Goal: Task Accomplishment & Management: Use online tool/utility

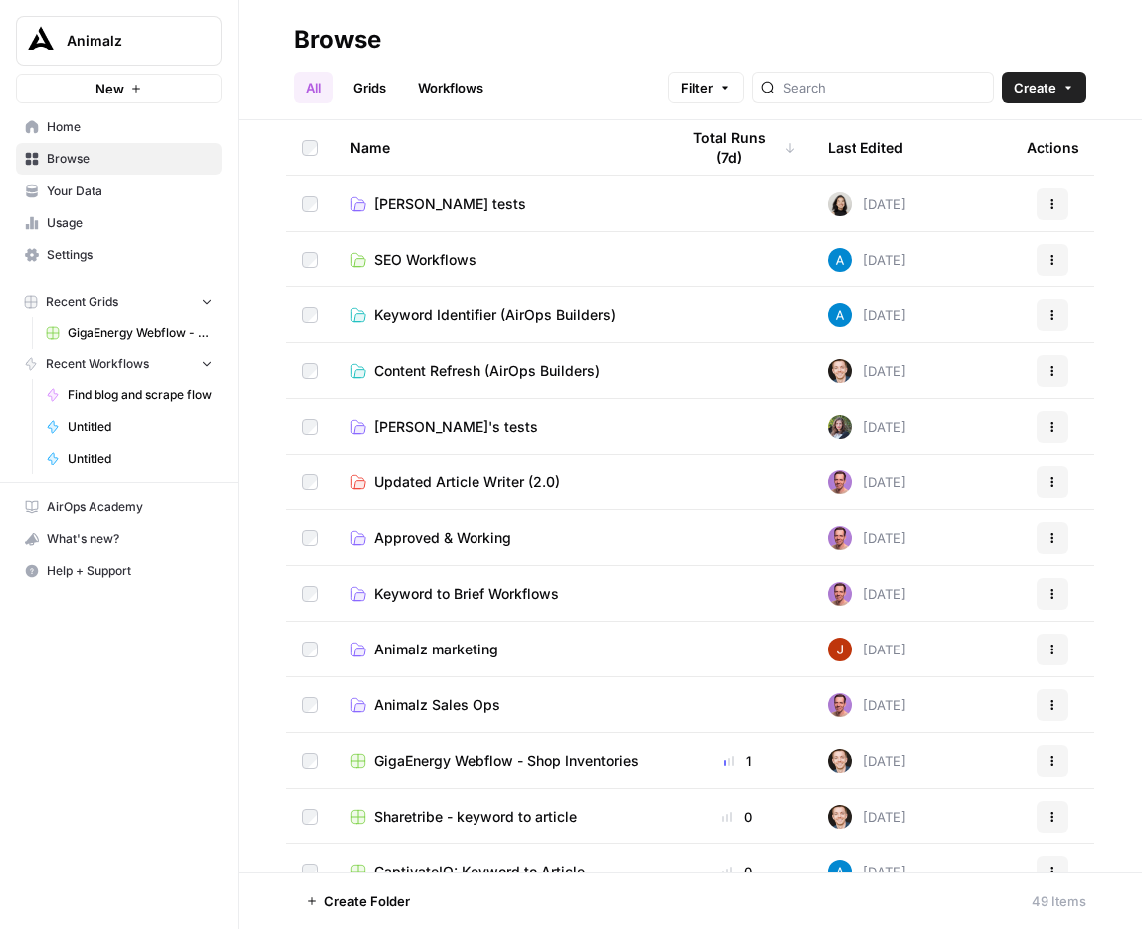
click at [1047, 89] on span "Create" at bounding box center [1034, 88] width 43 height 20
click at [1010, 135] on span "Folder" at bounding box center [1005, 134] width 111 height 20
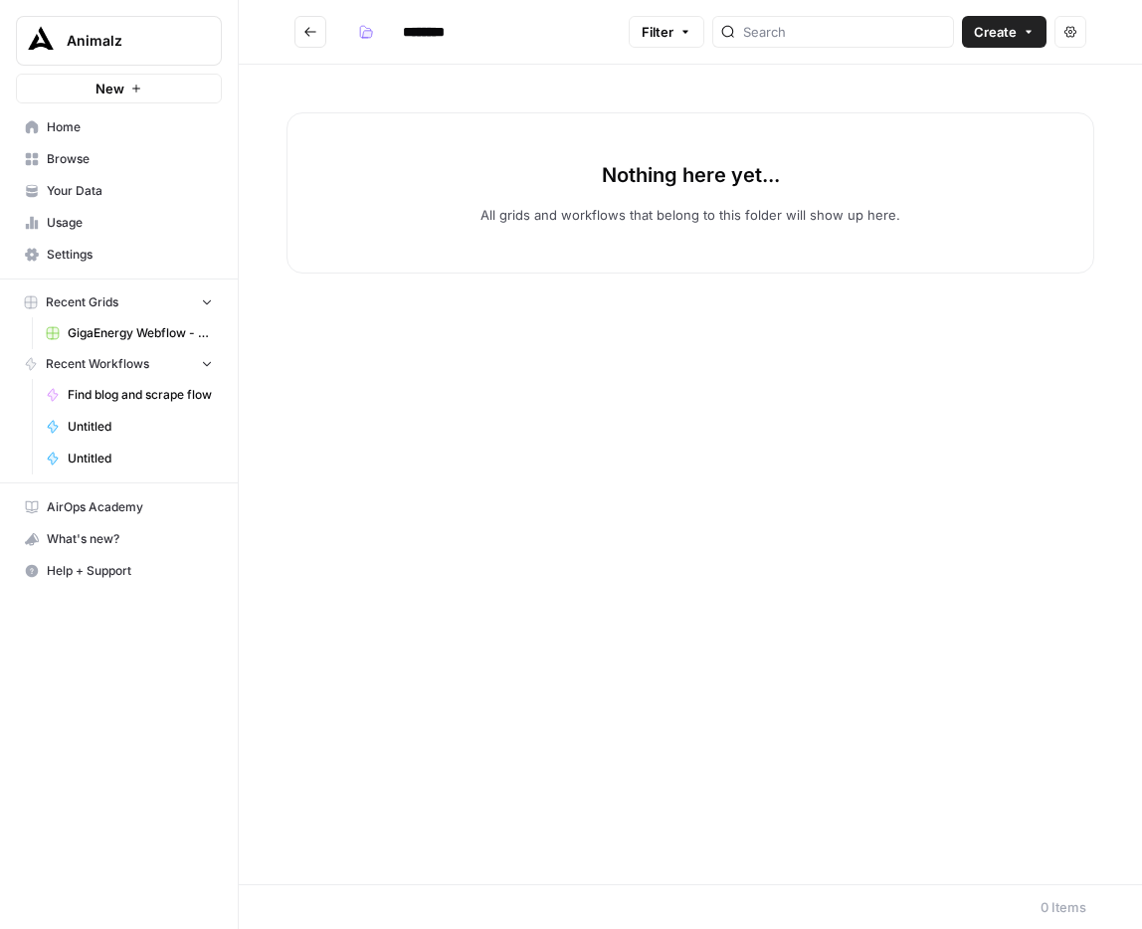
click at [429, 29] on input "********" at bounding box center [449, 32] width 111 height 32
click at [453, 34] on input "********" at bounding box center [449, 32] width 111 height 32
type input "*"
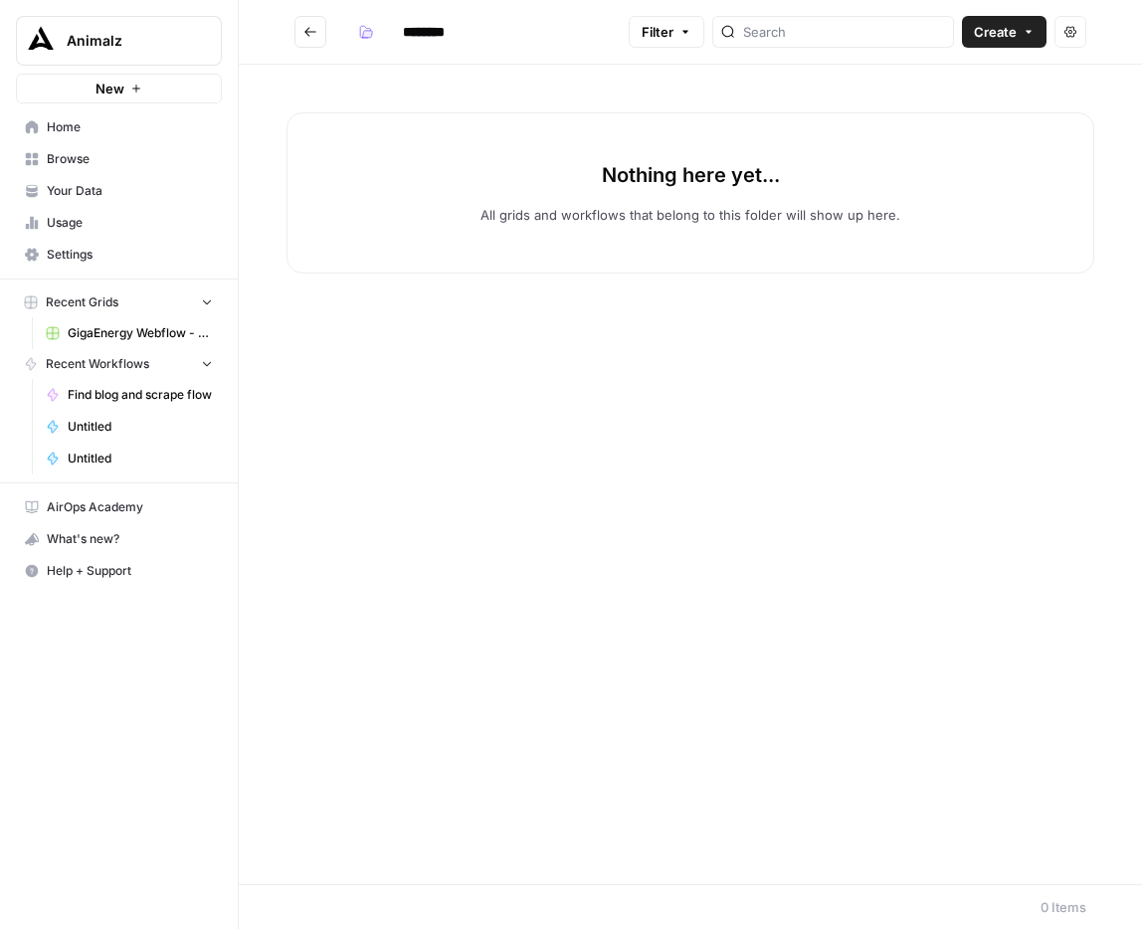
click at [434, 33] on input "********" at bounding box center [449, 32] width 111 height 32
paste input
type input "*******"
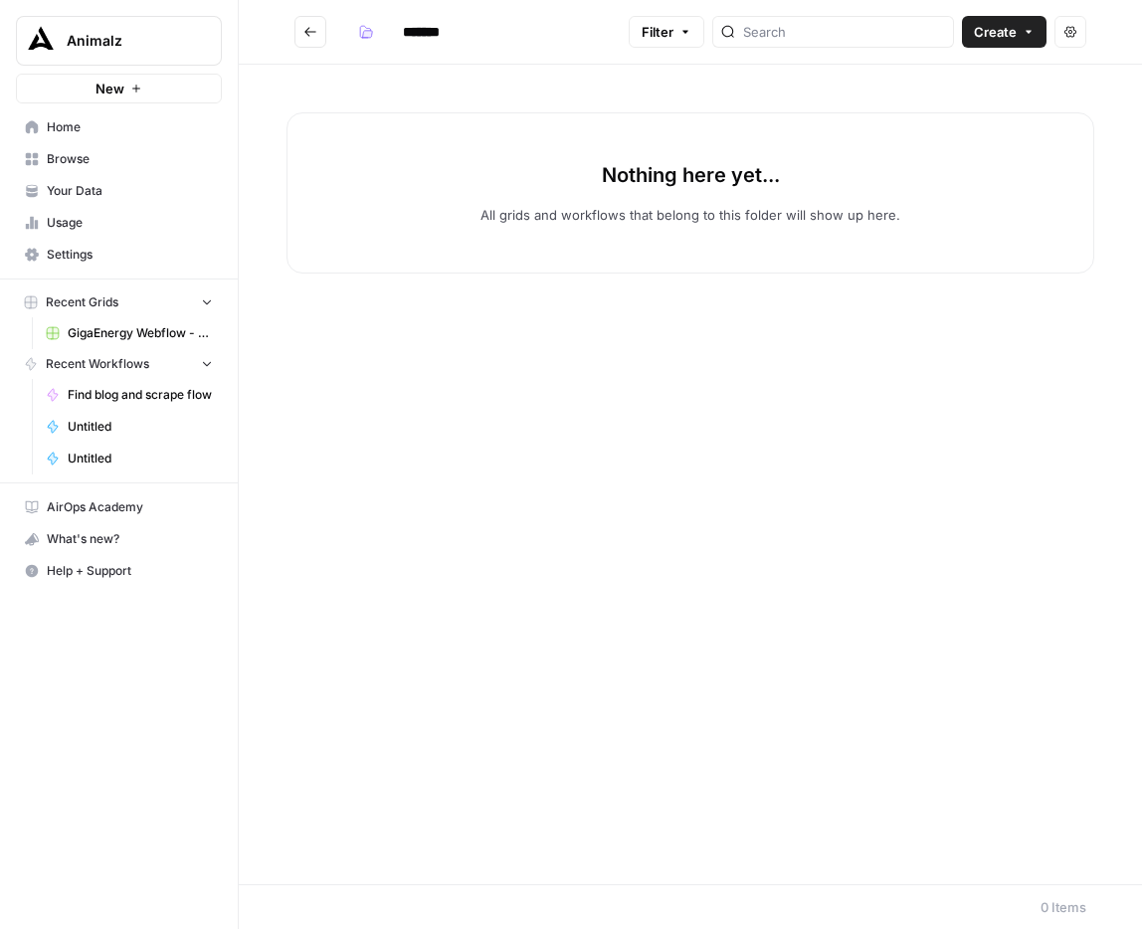
click at [317, 33] on button "Go back" at bounding box center [310, 32] width 32 height 32
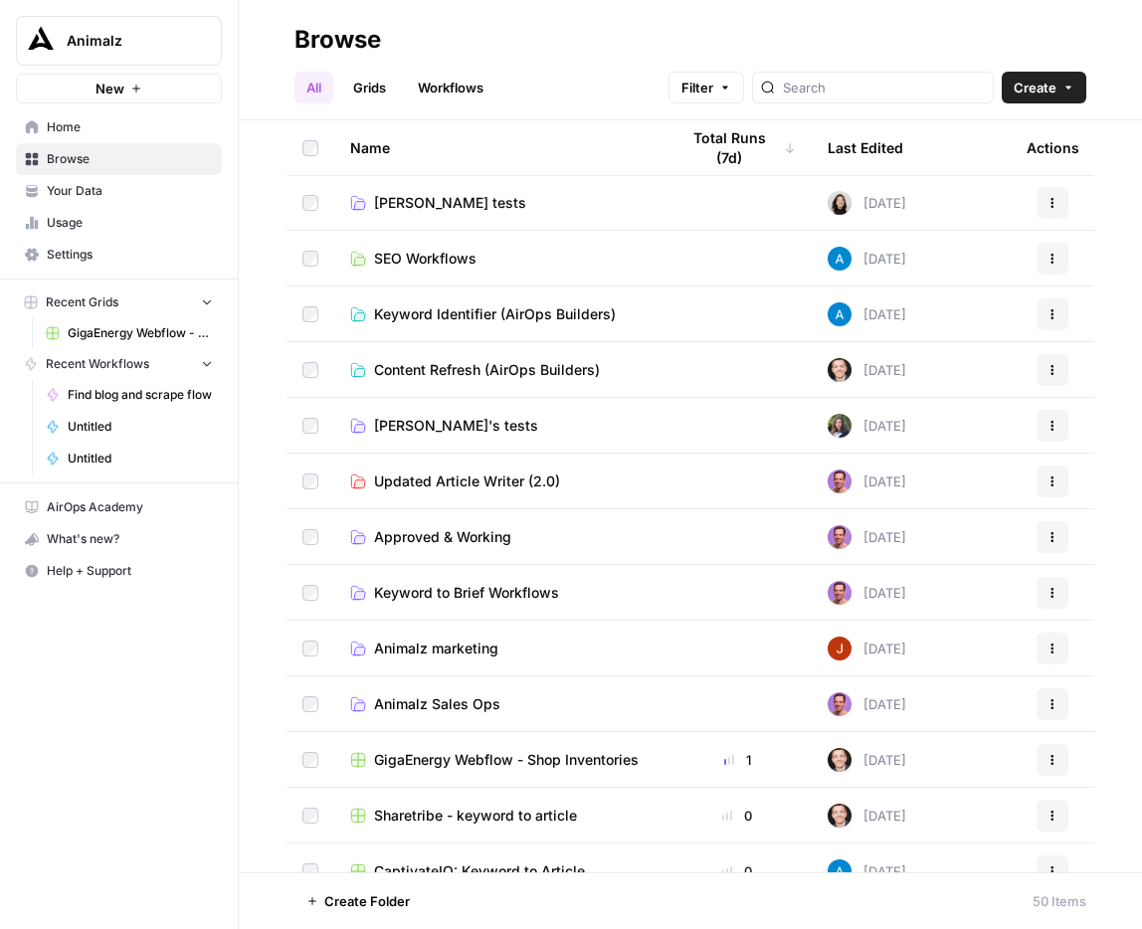
scroll to position [65, 0]
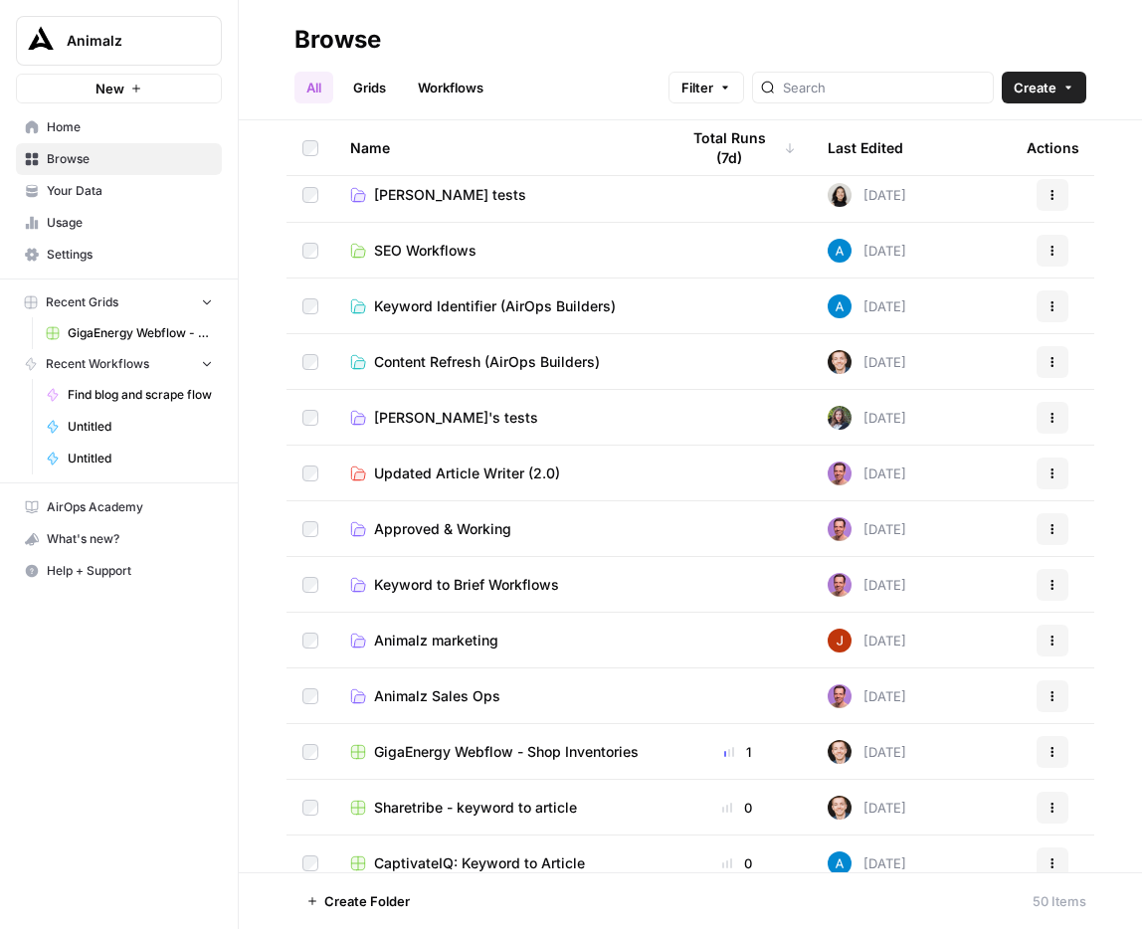
click at [537, 700] on link "Animalz Sales Ops" at bounding box center [498, 696] width 296 height 20
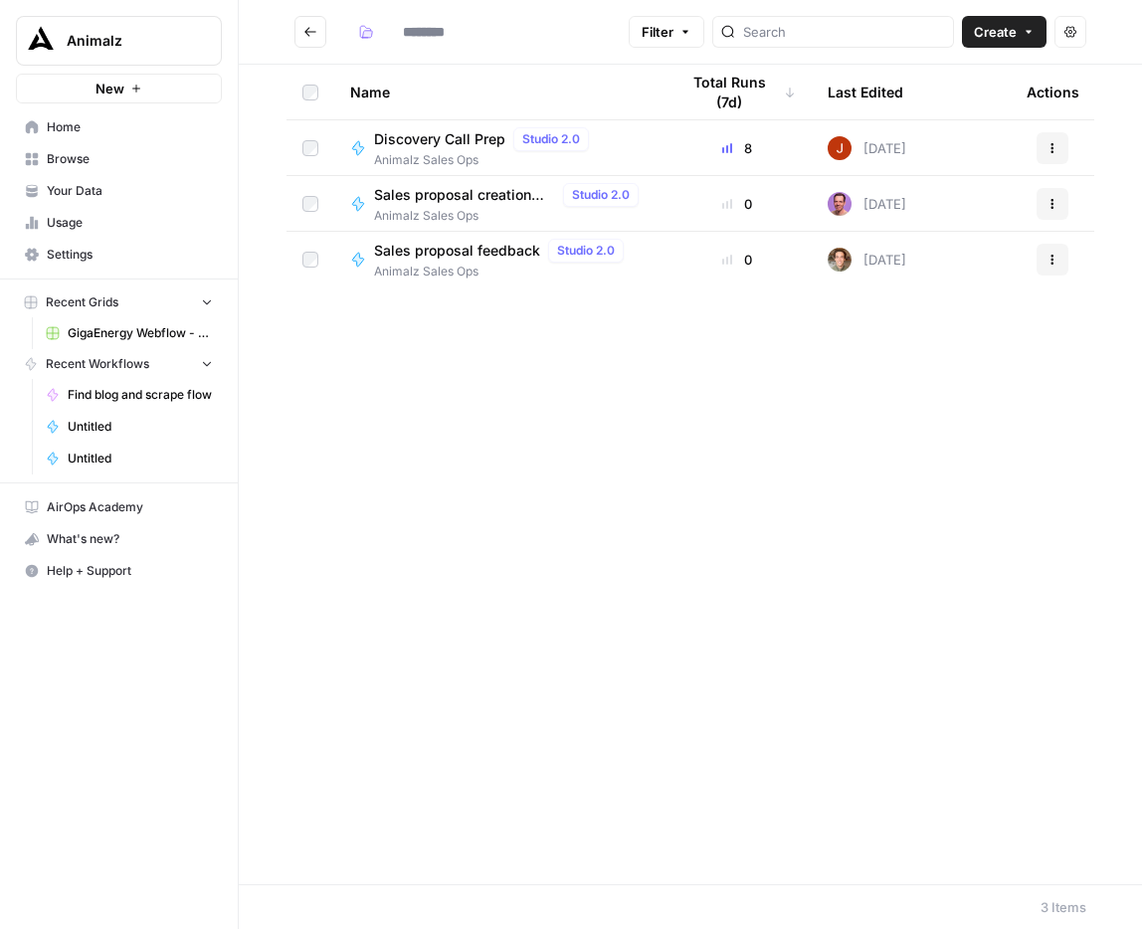
type input "**********"
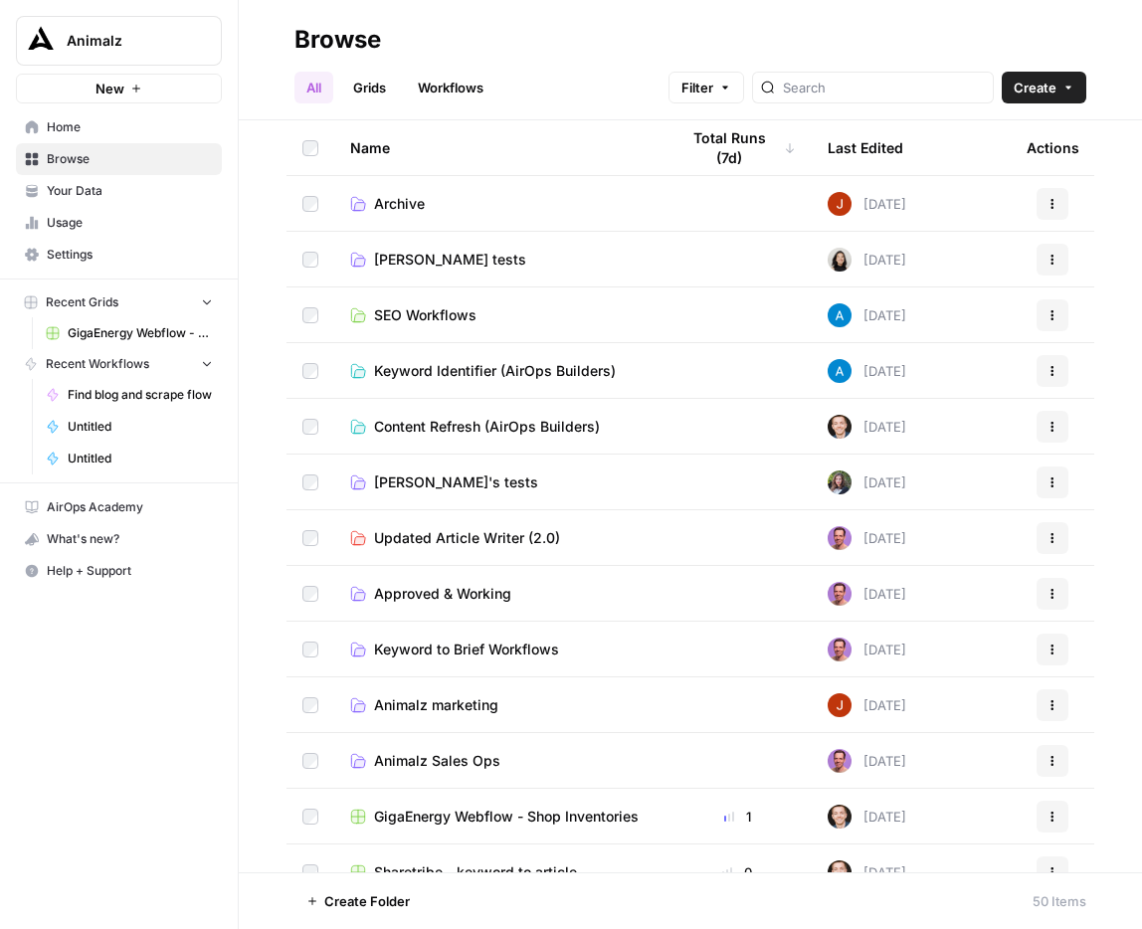
click at [1054, 313] on icon "button" at bounding box center [1052, 315] width 12 height 12
click at [650, 321] on td "SEO Workflows" at bounding box center [498, 314] width 328 height 55
click at [429, 318] on span "SEO Workflows" at bounding box center [425, 315] width 102 height 20
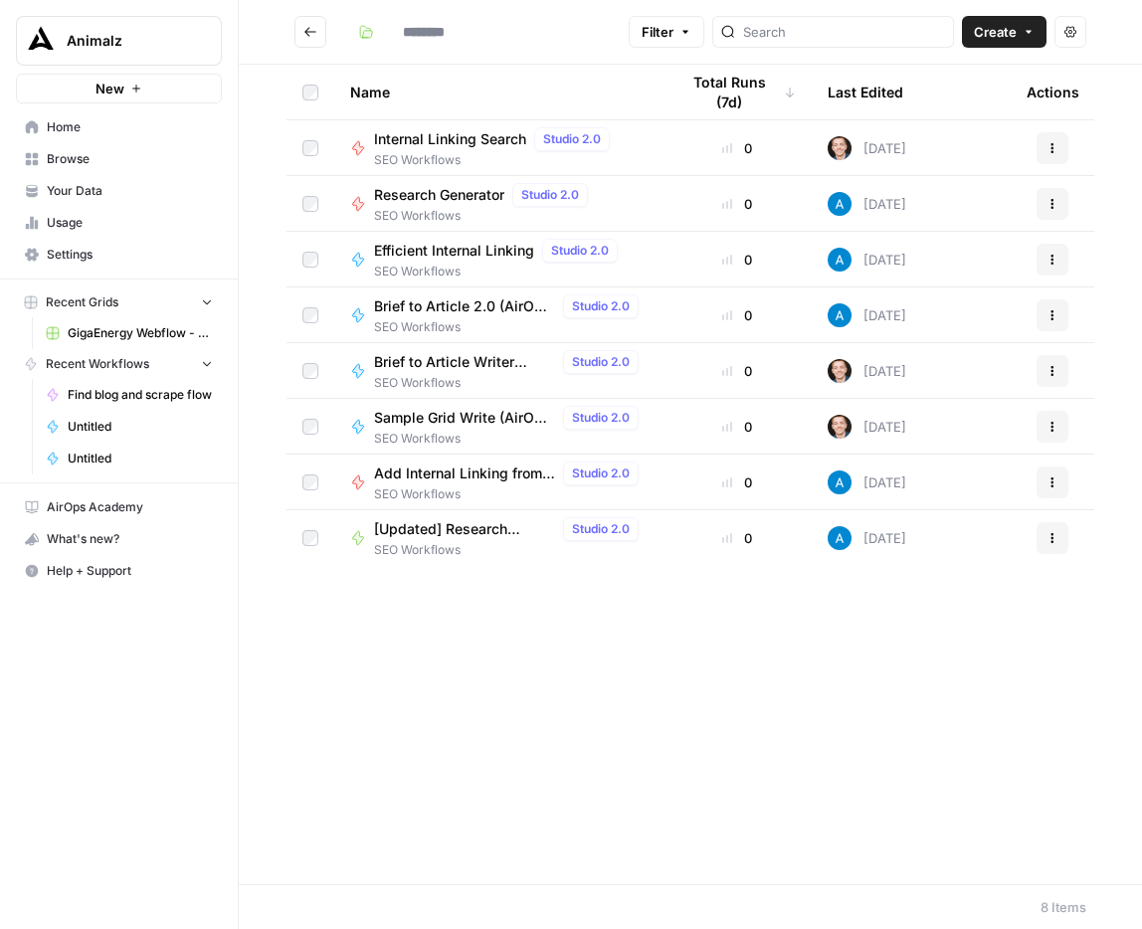
type input "**********"
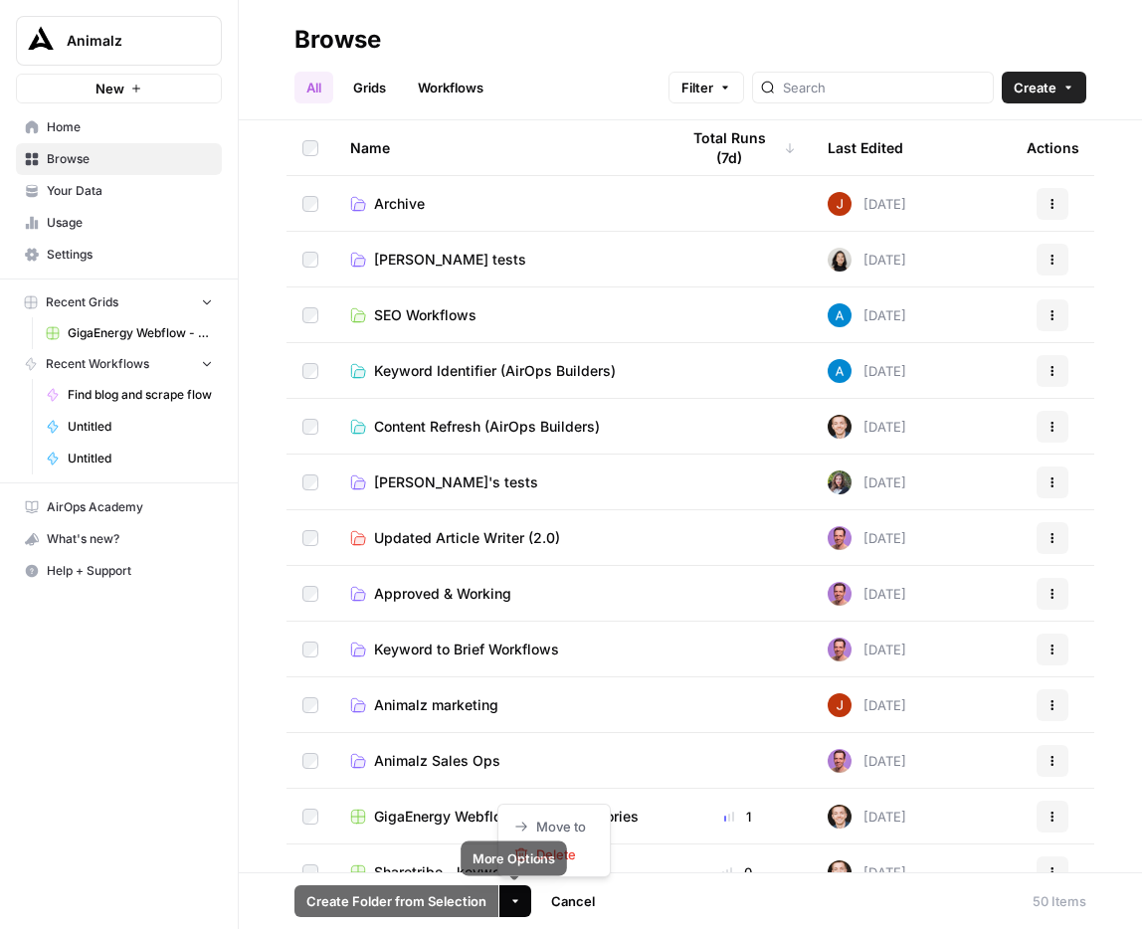
click at [522, 902] on button "More Options" at bounding box center [515, 901] width 32 height 32
click at [524, 891] on button "More Options" at bounding box center [515, 901] width 32 height 32
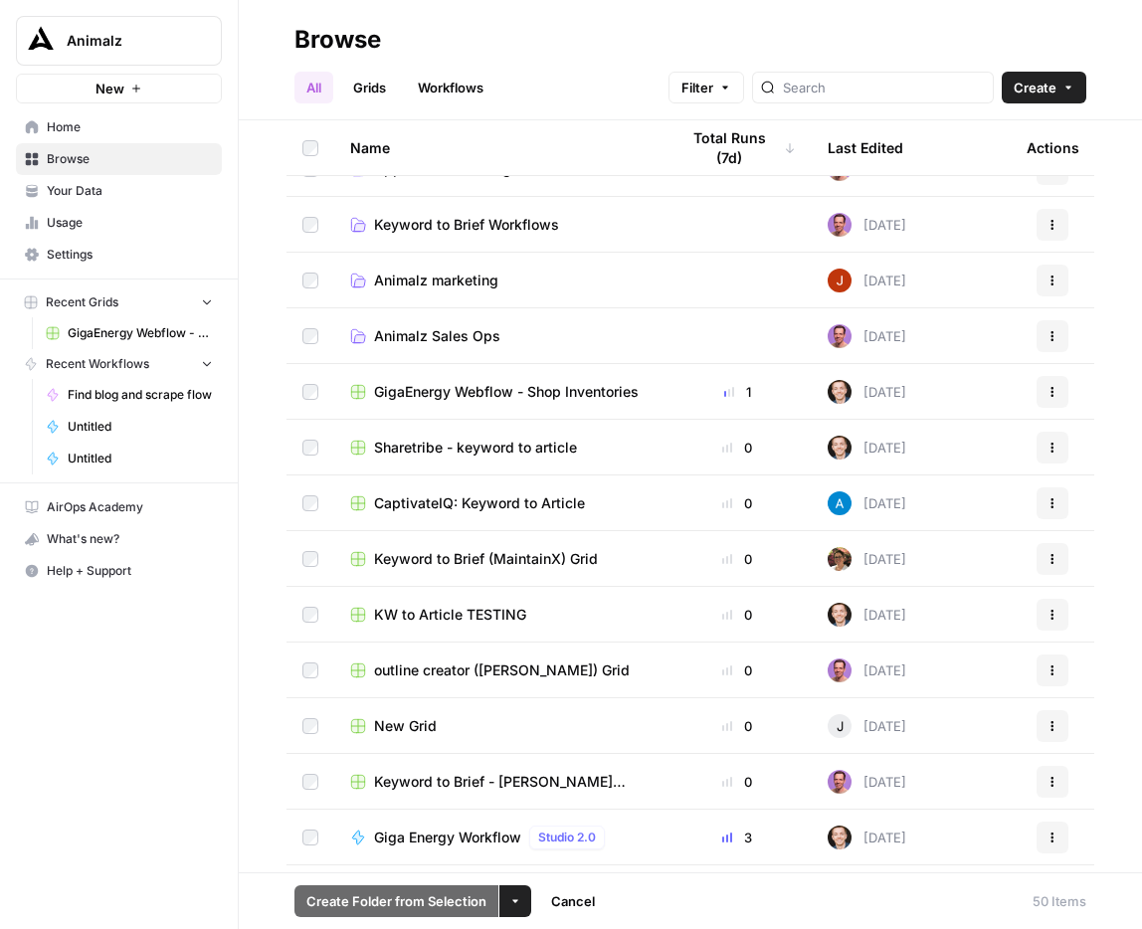
scroll to position [454, 0]
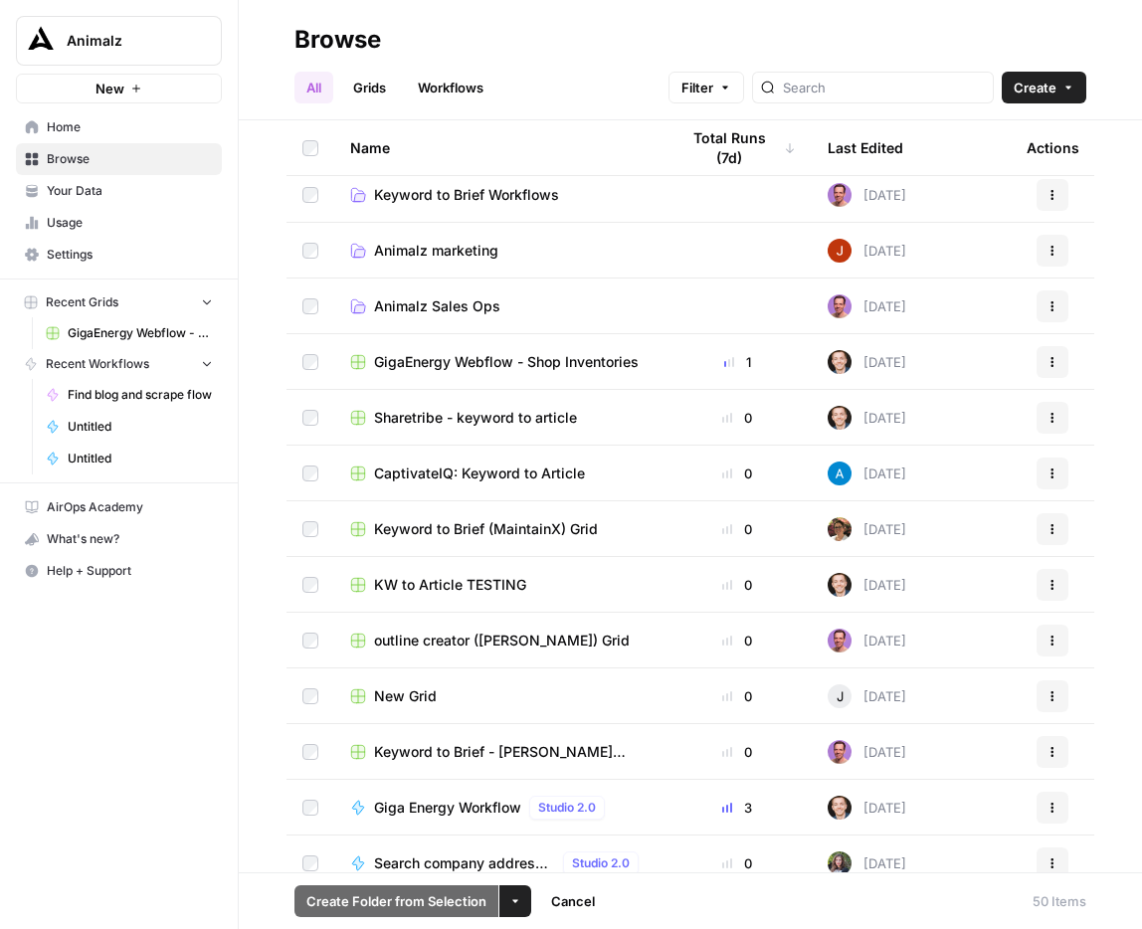
click at [312, 370] on td at bounding box center [310, 361] width 48 height 55
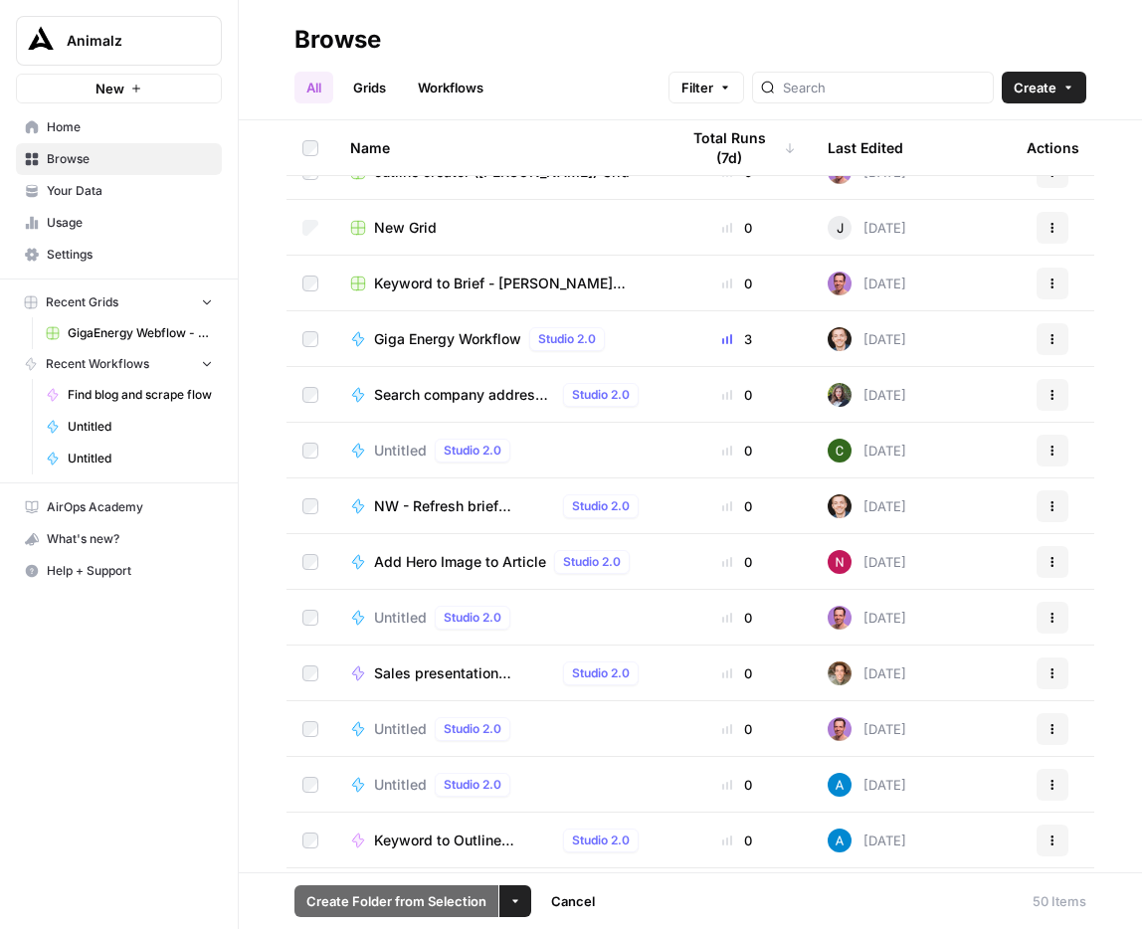
scroll to position [924, 0]
click at [313, 401] on td at bounding box center [310, 393] width 48 height 55
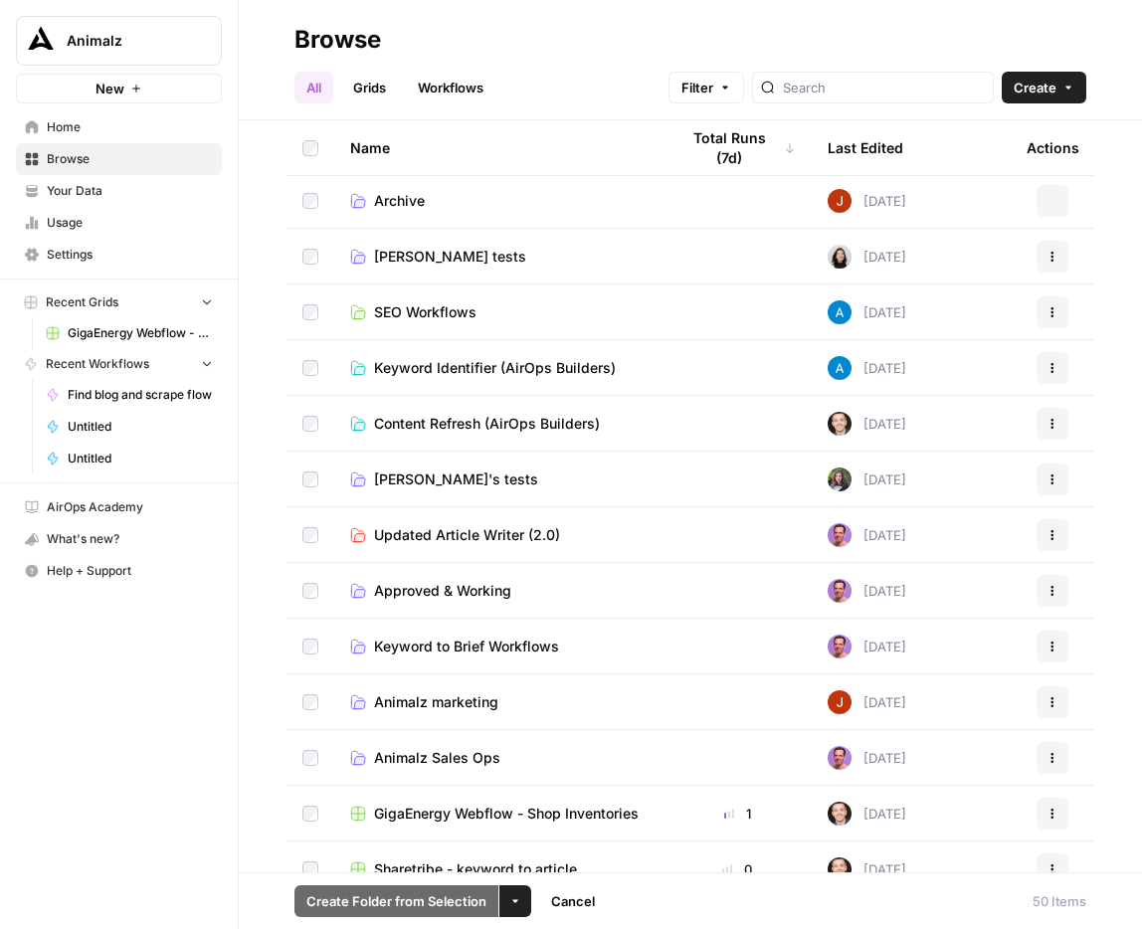
scroll to position [0, 0]
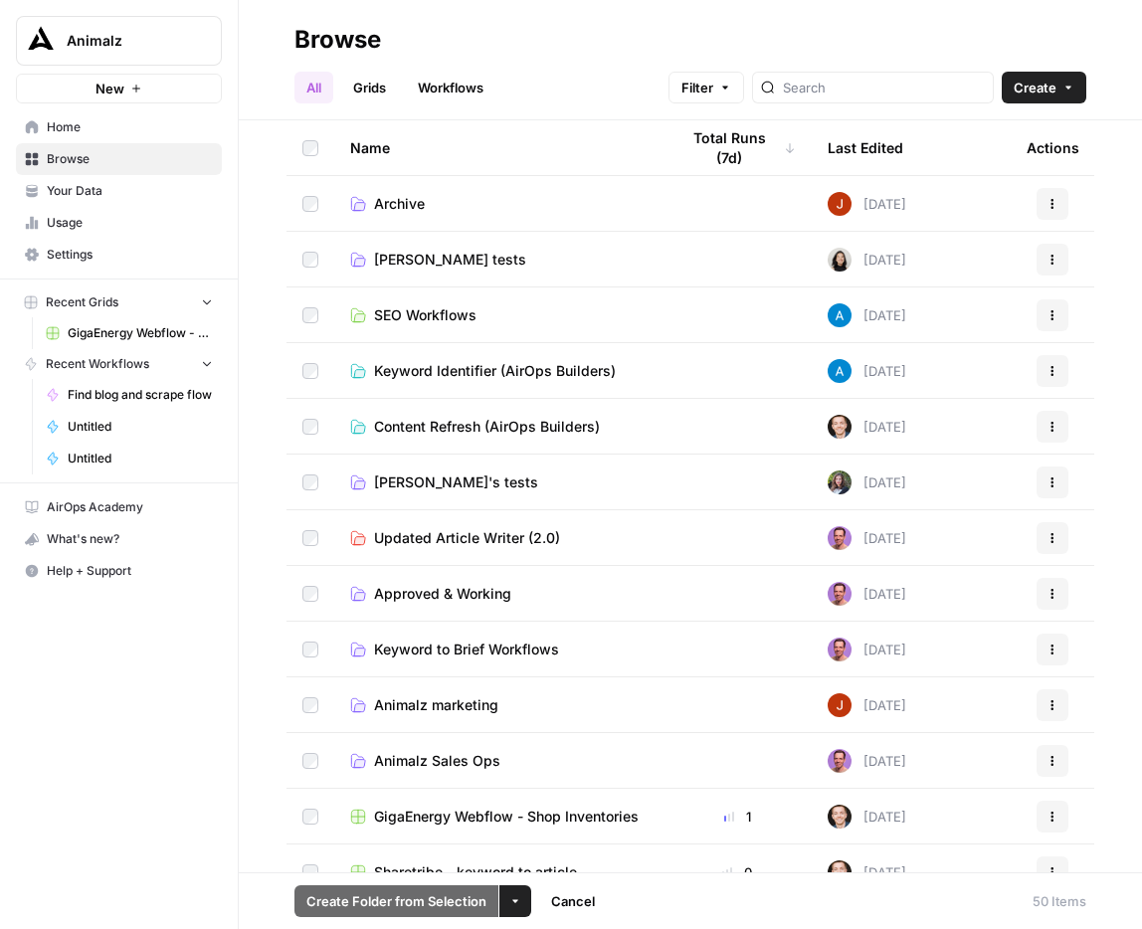
click at [514, 903] on icon "button" at bounding box center [515, 901] width 12 height 12
click at [559, 69] on div "All Grids Workflows Filter Create" at bounding box center [689, 80] width 791 height 48
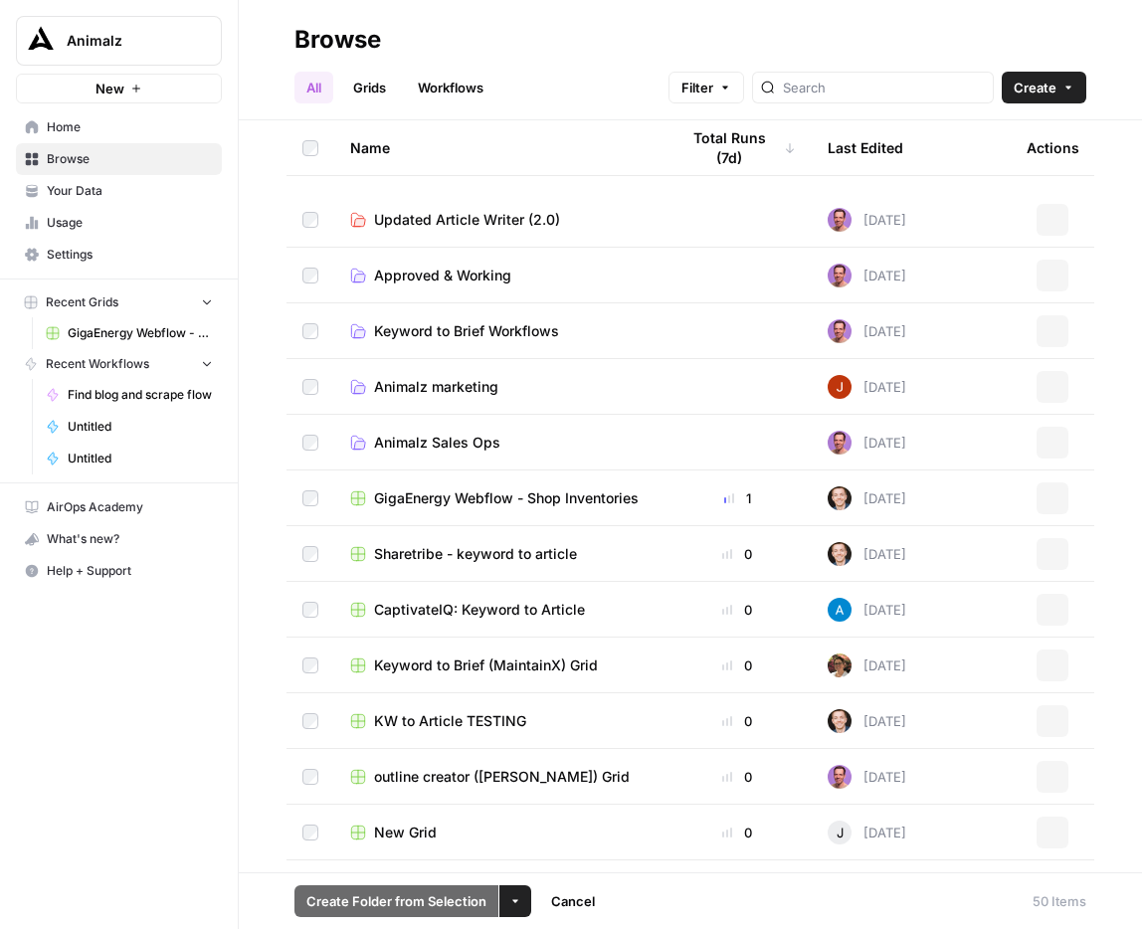
scroll to position [210, 0]
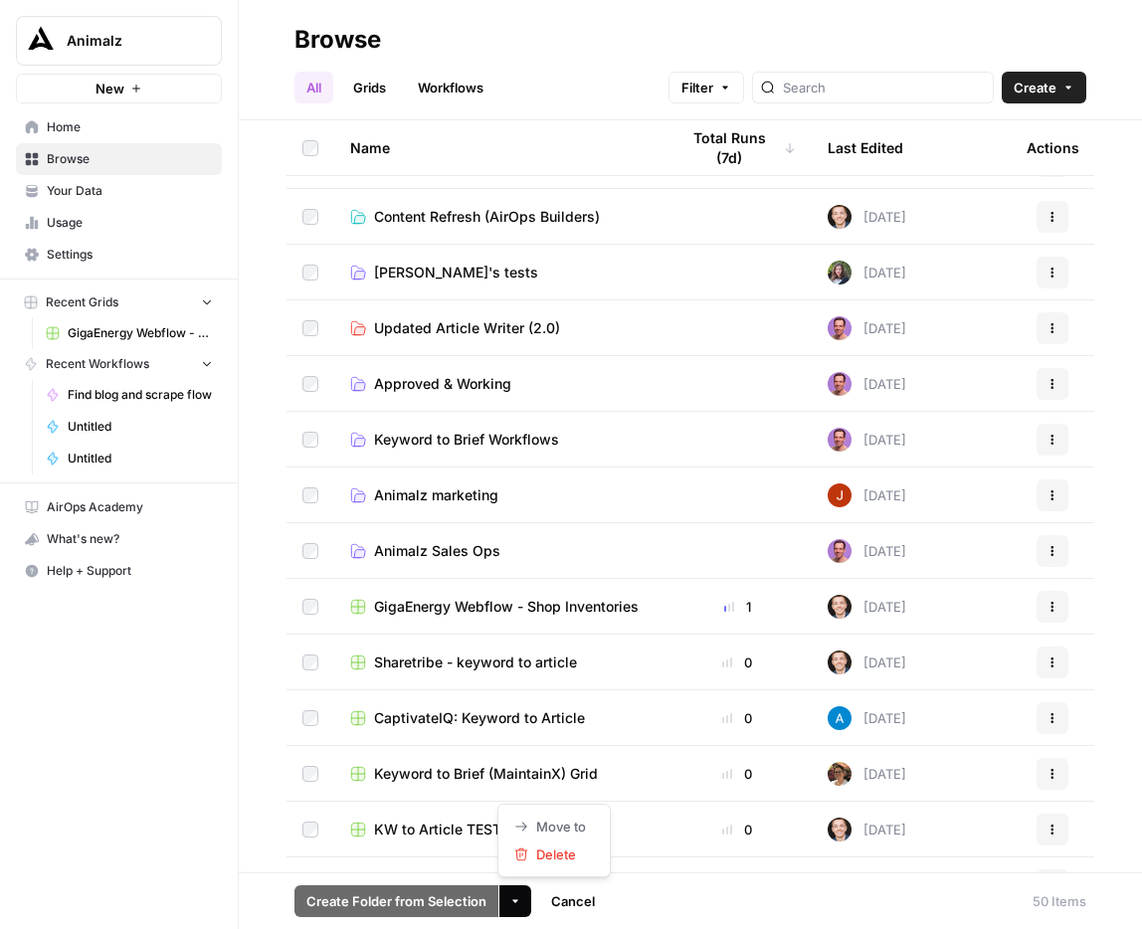
click at [505, 895] on button "More Options" at bounding box center [515, 901] width 32 height 32
click at [632, 895] on footer "Create Folder from Selection More Options Cancel 50 Items" at bounding box center [690, 900] width 903 height 57
click at [586, 895] on span "Cancel" at bounding box center [573, 901] width 44 height 20
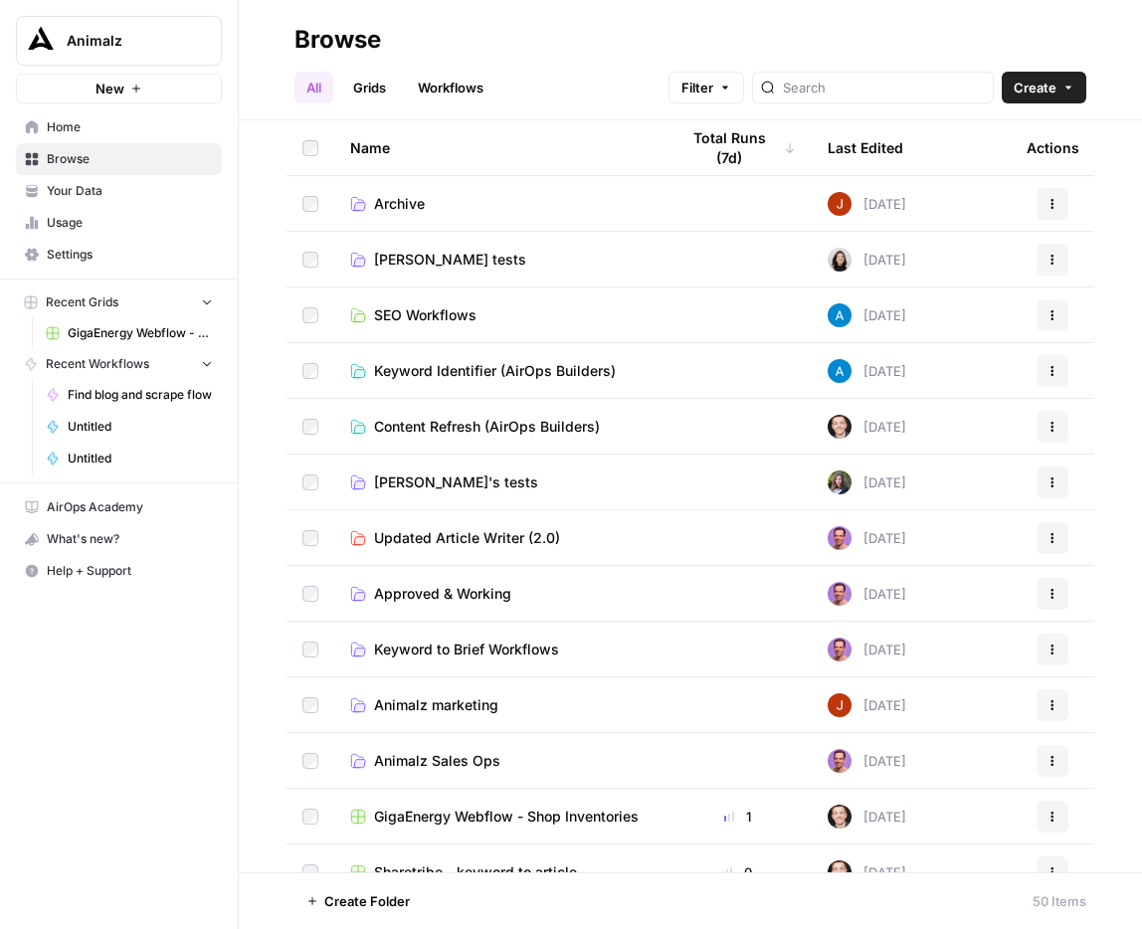
click at [1062, 318] on button "Actions" at bounding box center [1052, 315] width 32 height 32
click at [937, 65] on div "All Grids Workflows Filter Create" at bounding box center [689, 80] width 791 height 48
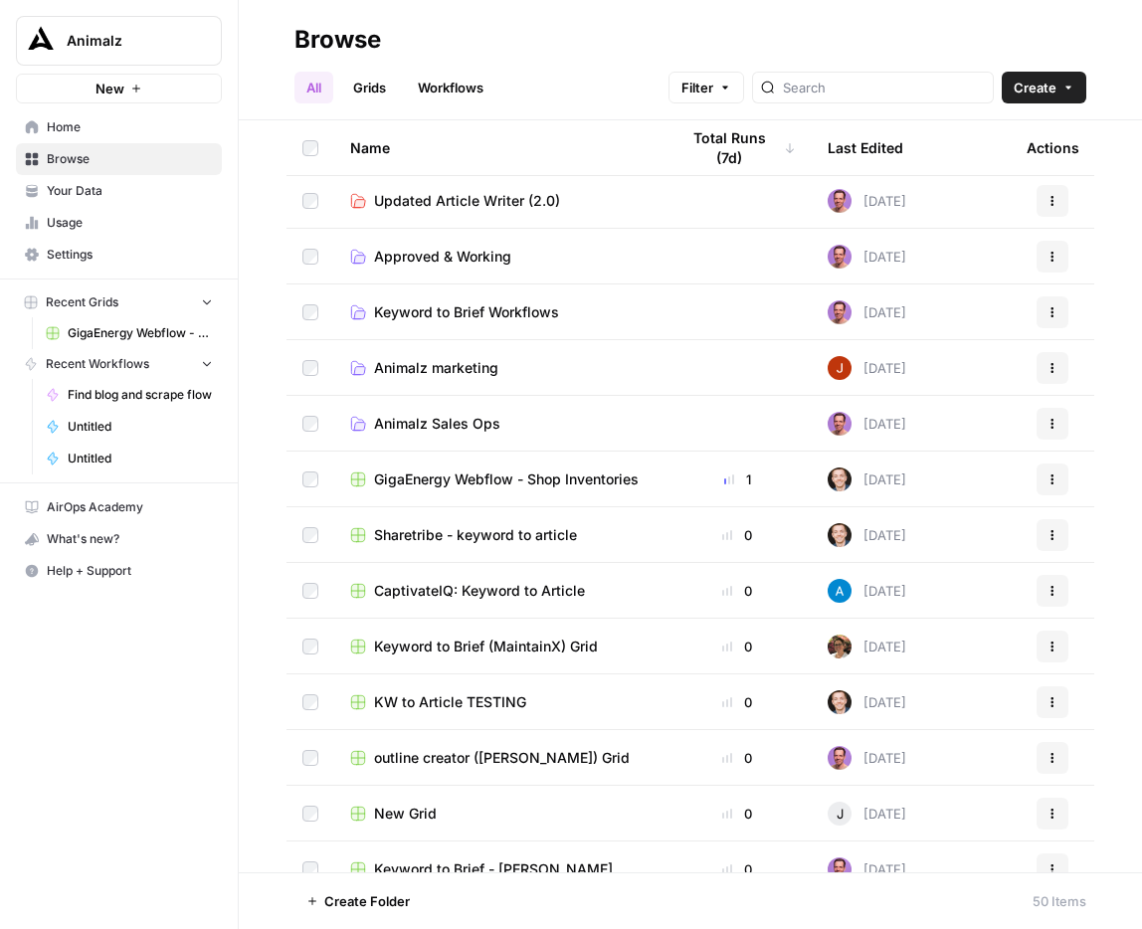
scroll to position [426, 0]
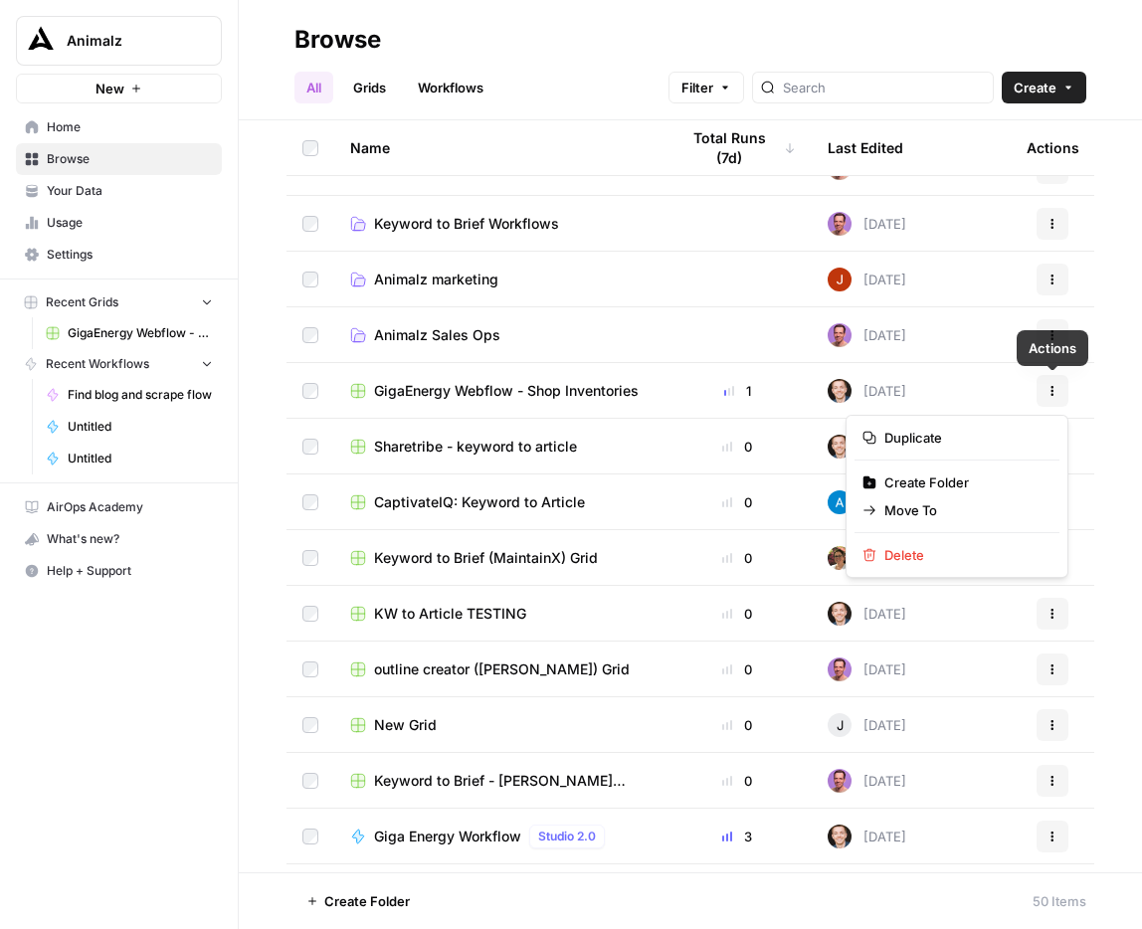
click at [1050, 401] on button "Actions" at bounding box center [1052, 391] width 32 height 32
click at [726, 48] on h2 "Browse" at bounding box center [689, 40] width 791 height 32
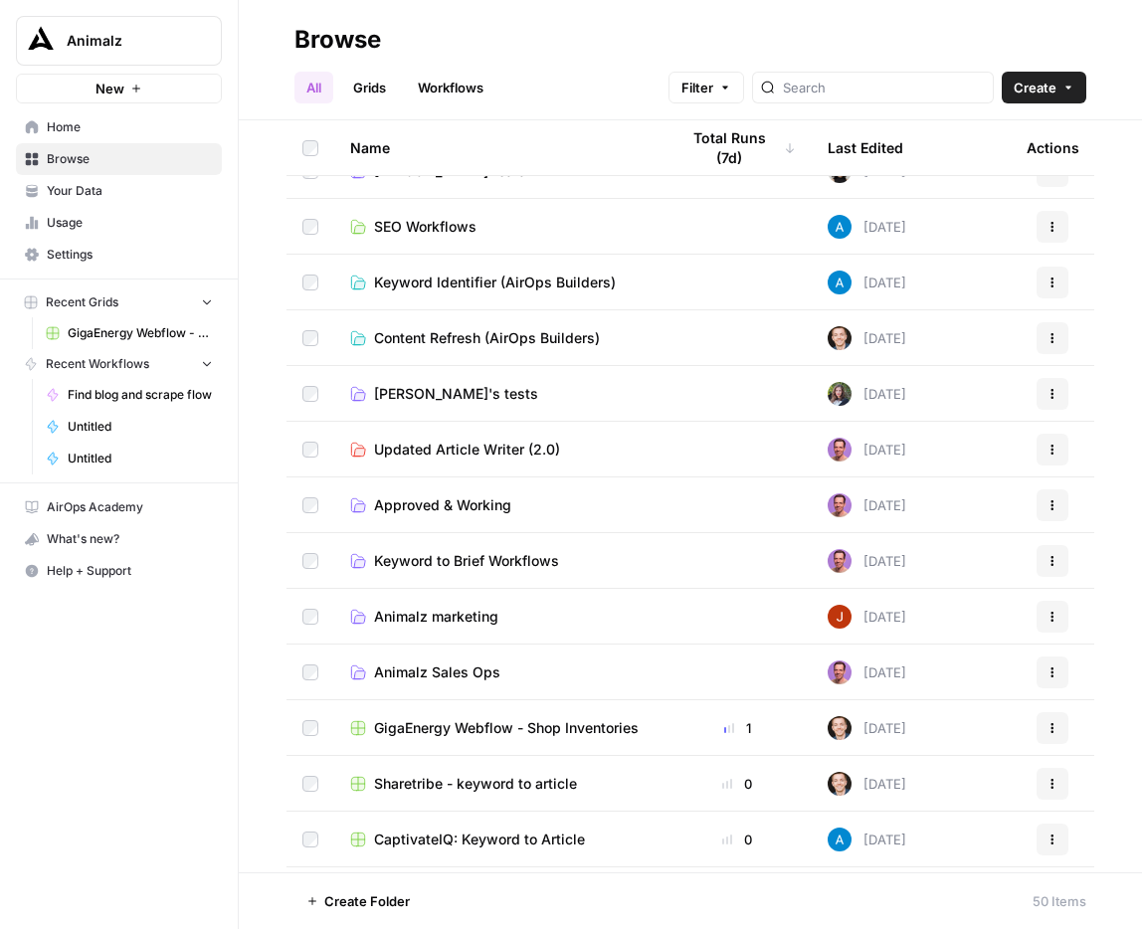
scroll to position [0, 0]
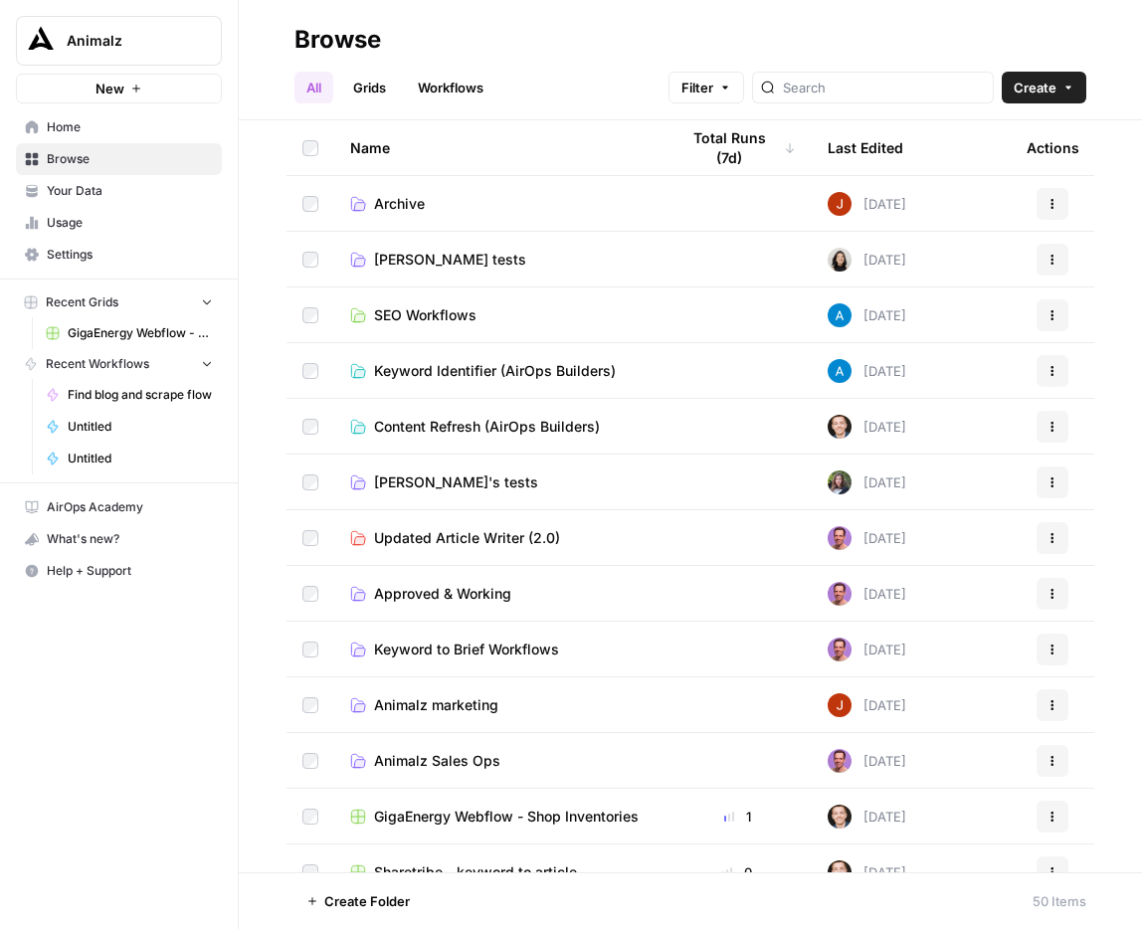
click at [881, 151] on div "Last Edited" at bounding box center [865, 147] width 76 height 55
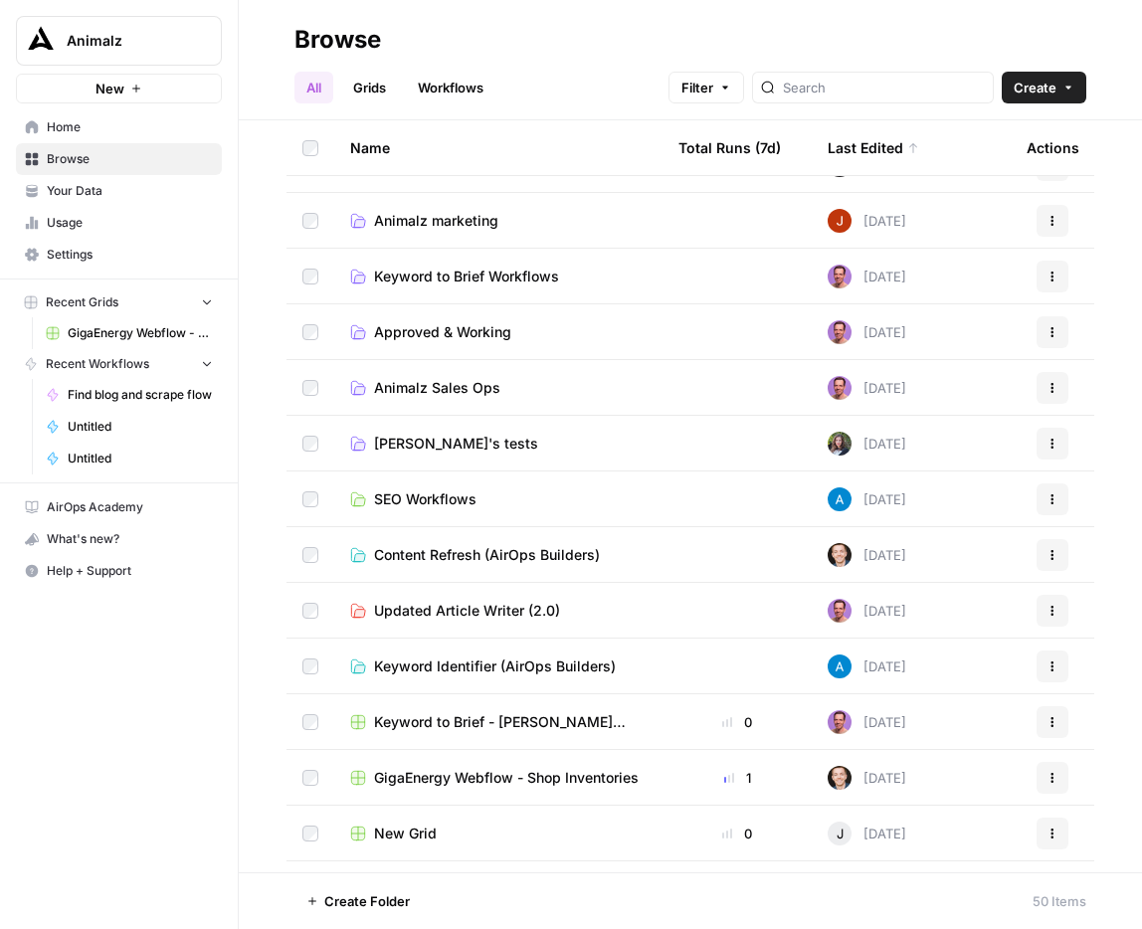
scroll to position [96, 0]
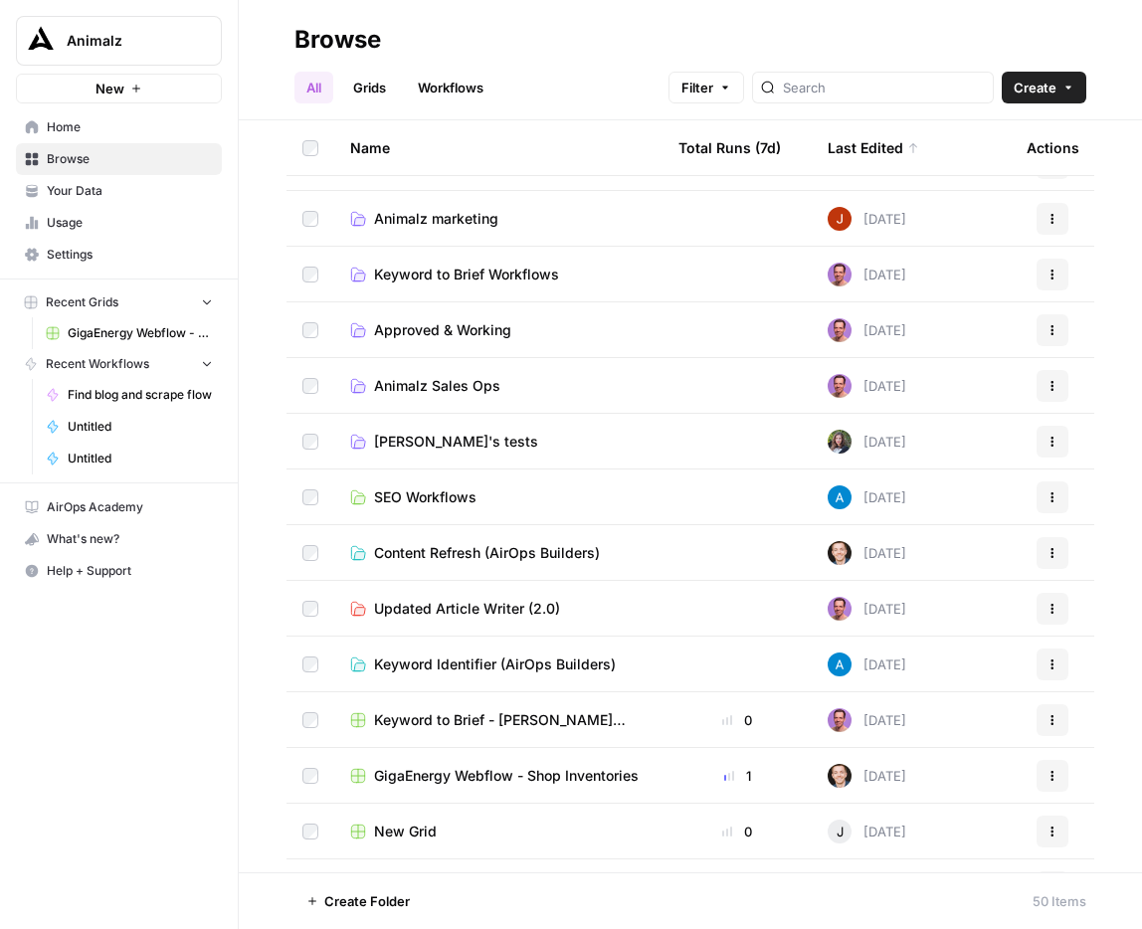
click at [428, 373] on td "Animalz Sales Ops" at bounding box center [498, 385] width 328 height 55
click at [419, 377] on span "Animalz Sales Ops" at bounding box center [437, 386] width 126 height 20
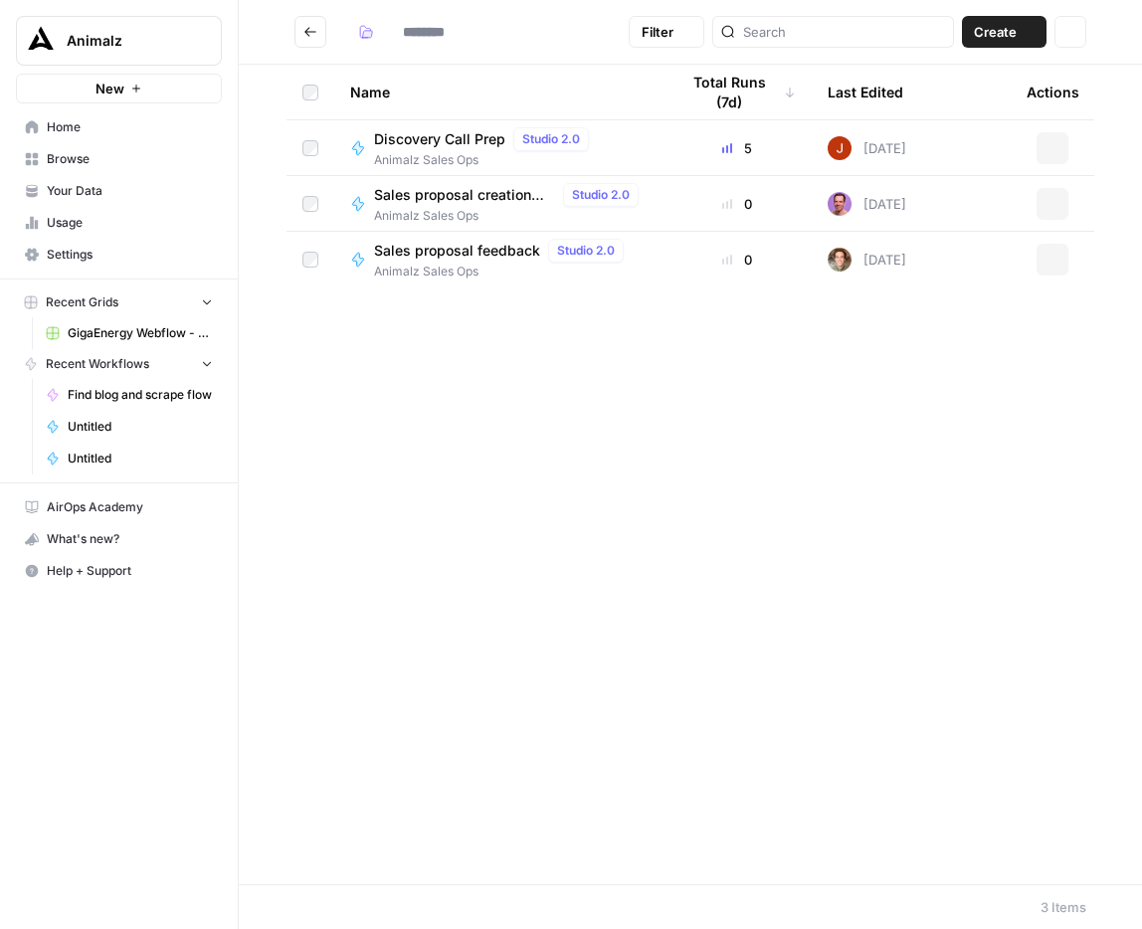
type input "**********"
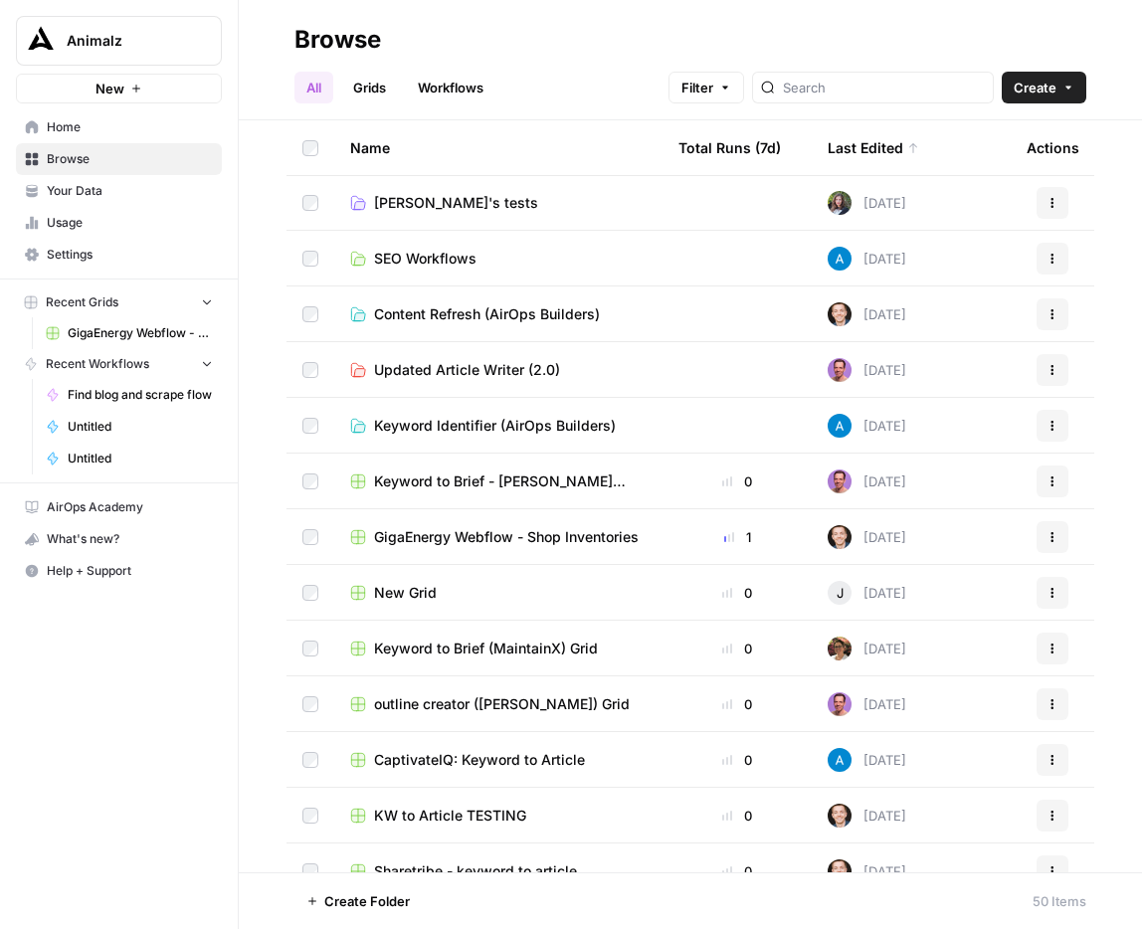
scroll to position [363, 0]
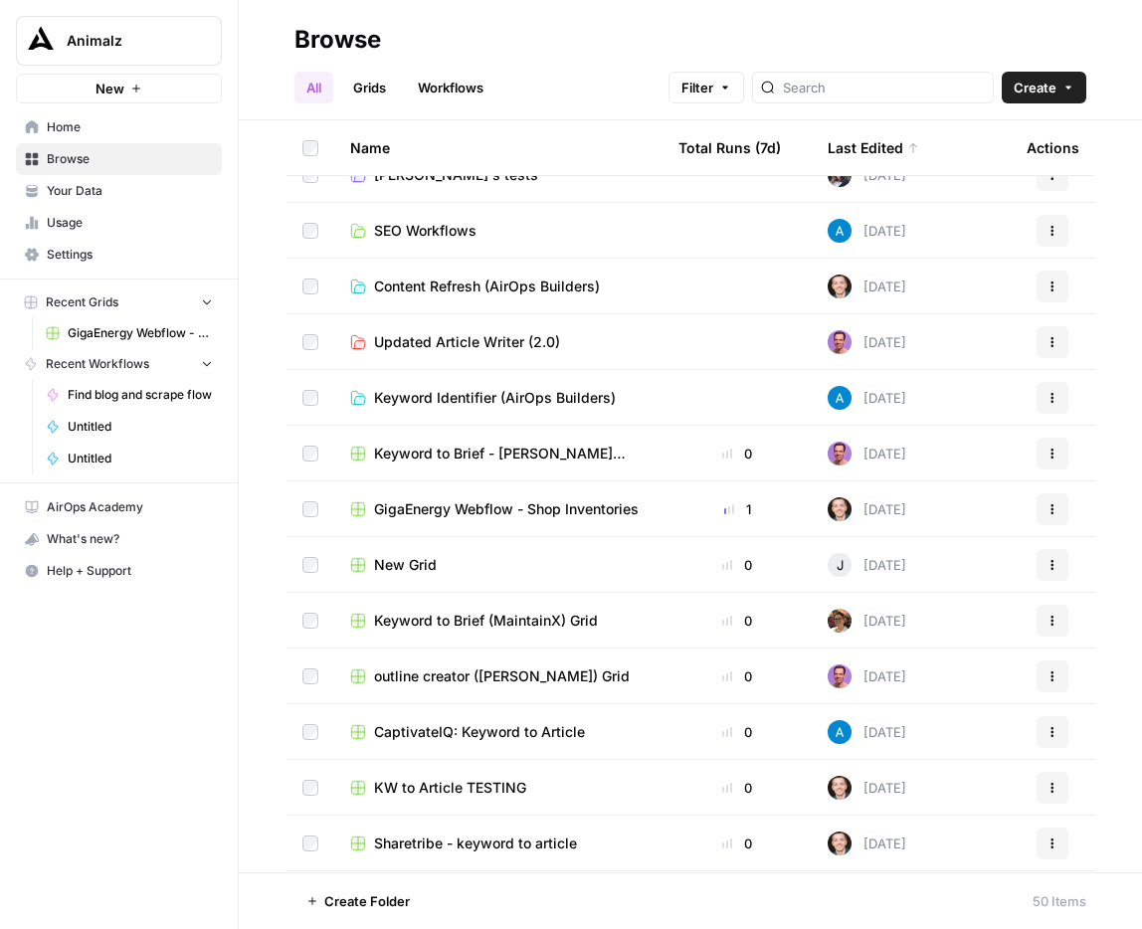
click at [535, 455] on span "Keyword to Brief - [PERSON_NAME] Code Grid" at bounding box center [510, 453] width 272 height 20
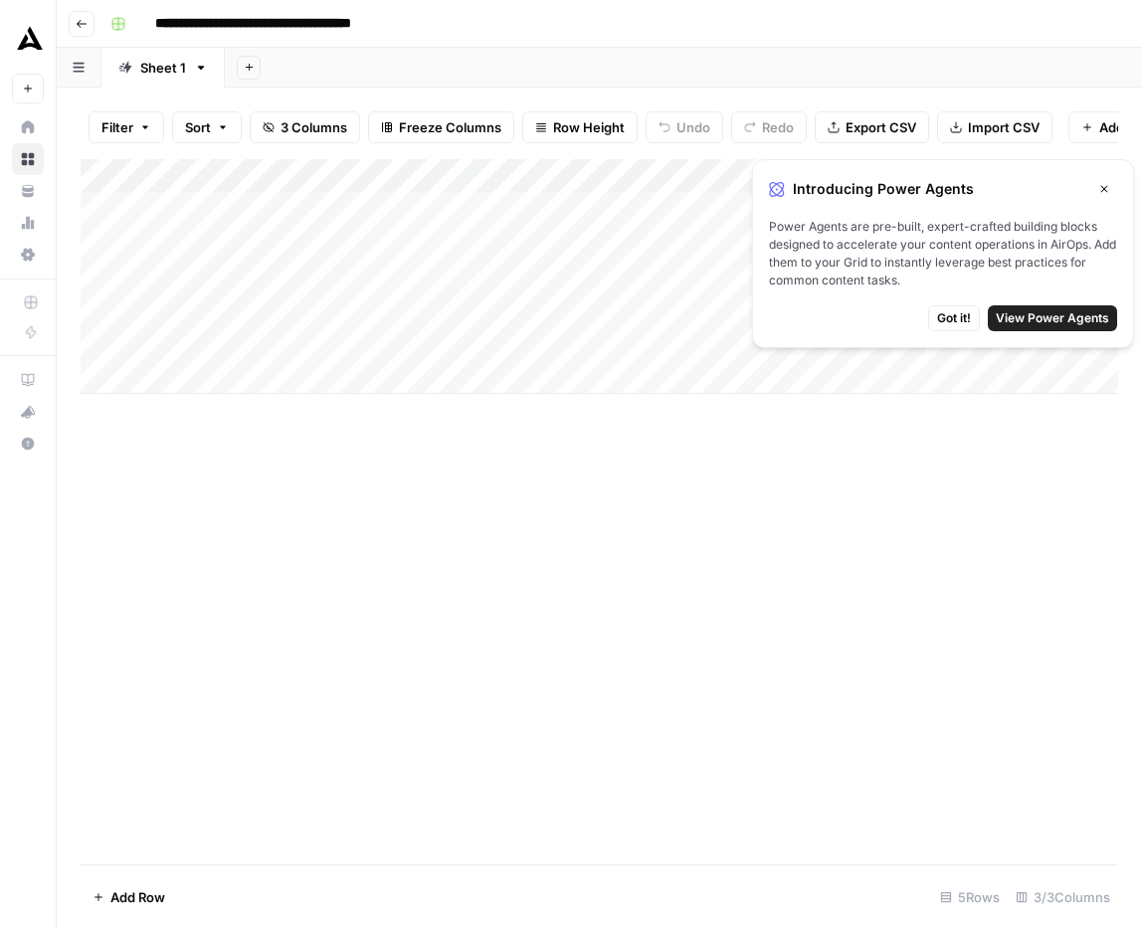
click at [80, 16] on button "Go back" at bounding box center [82, 24] width 26 height 26
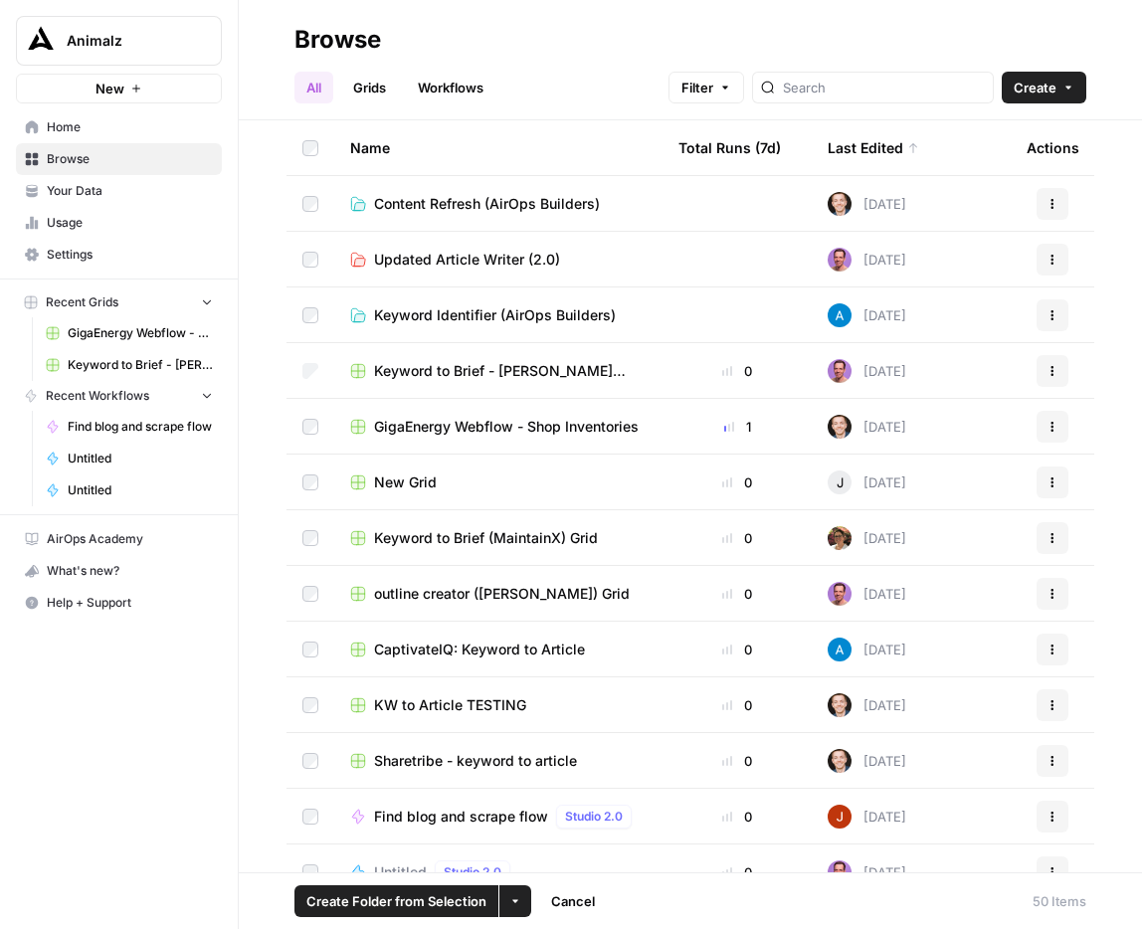
scroll to position [427, 0]
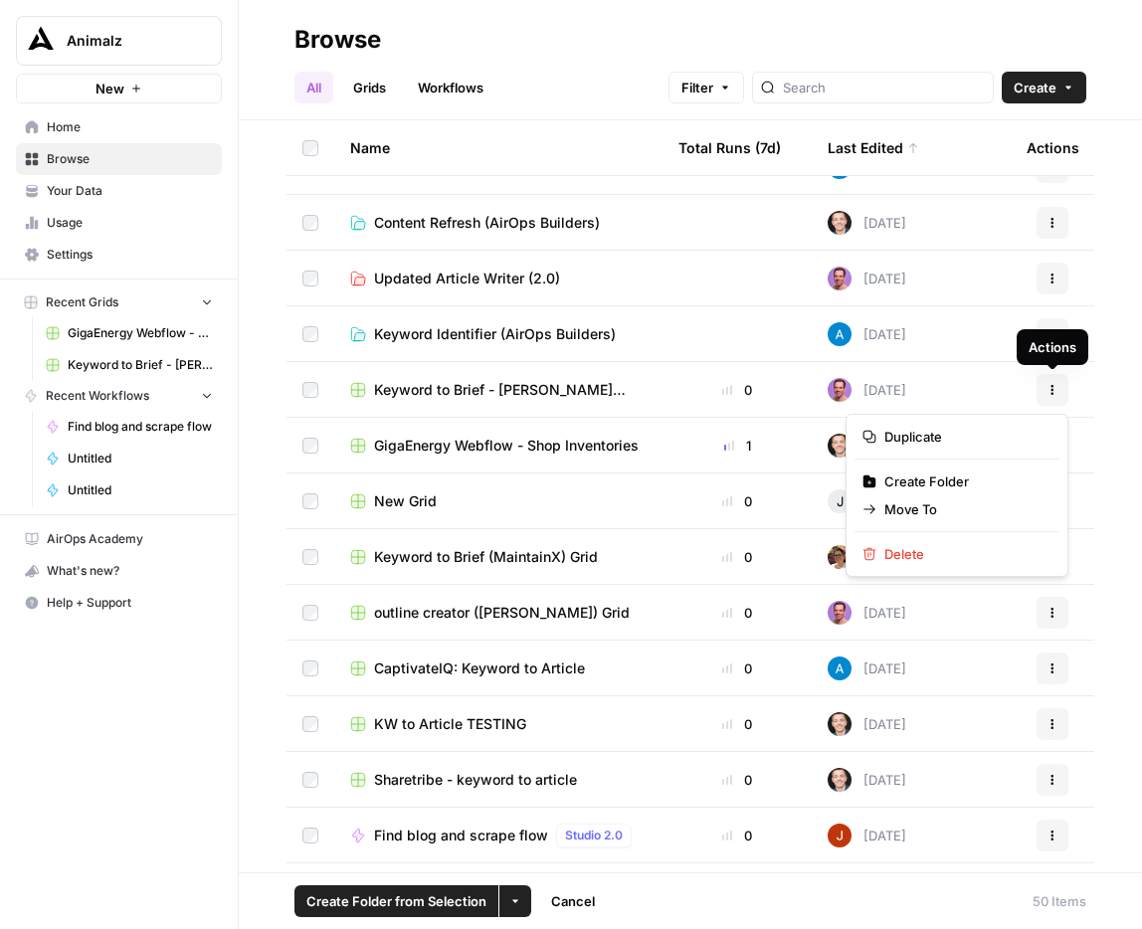
click at [1052, 387] on icon "button" at bounding box center [1052, 390] width 12 height 12
click at [968, 509] on span "Move To" at bounding box center [963, 509] width 159 height 20
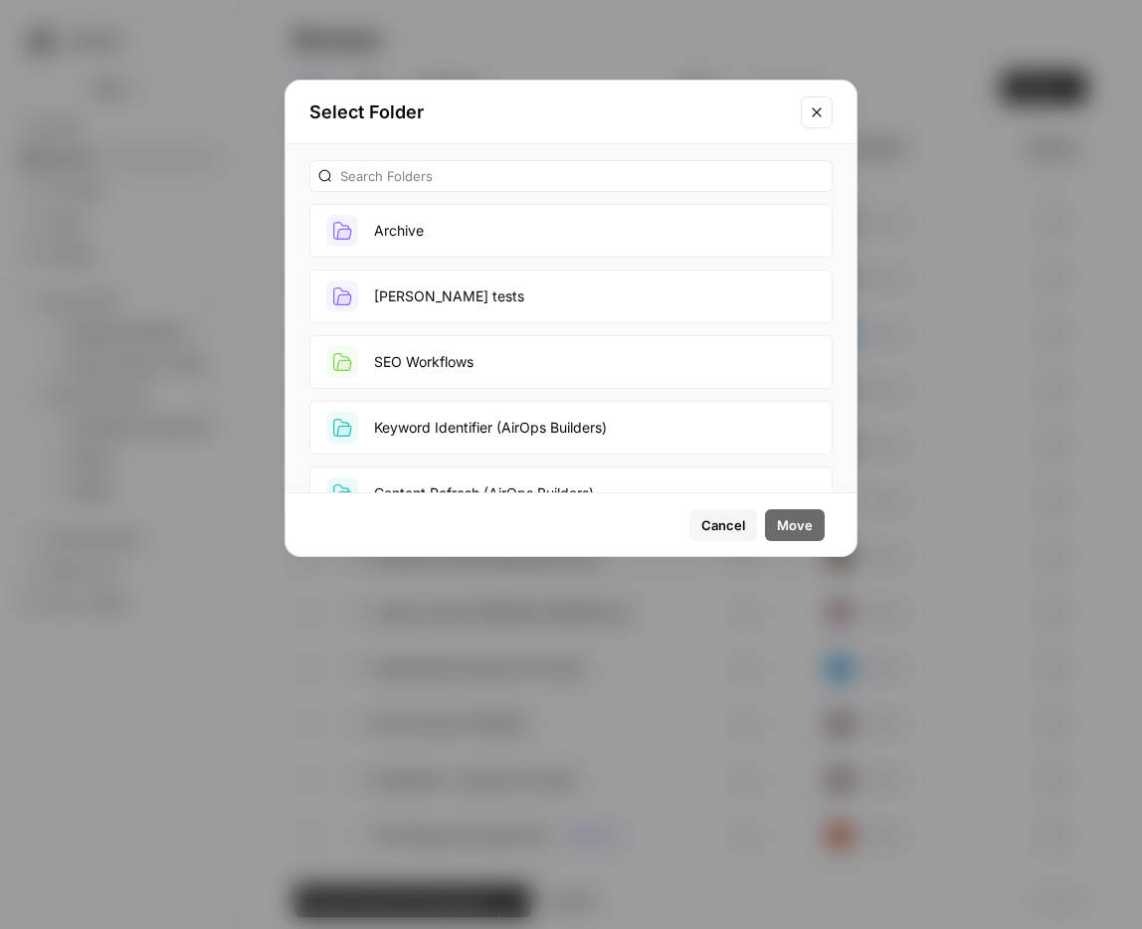
click at [529, 313] on button "[PERSON_NAME] tests" at bounding box center [570, 296] width 523 height 54
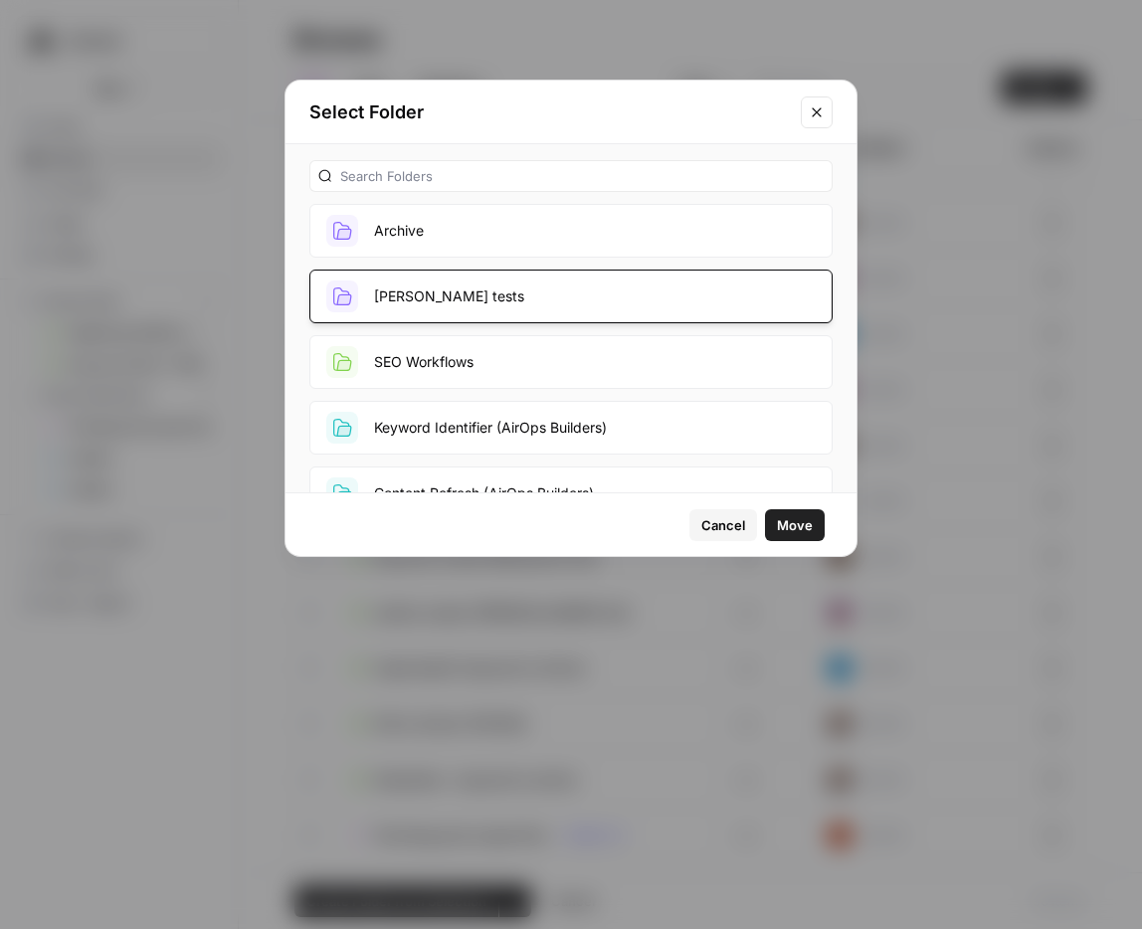
click at [797, 529] on span "Move" at bounding box center [795, 525] width 36 height 20
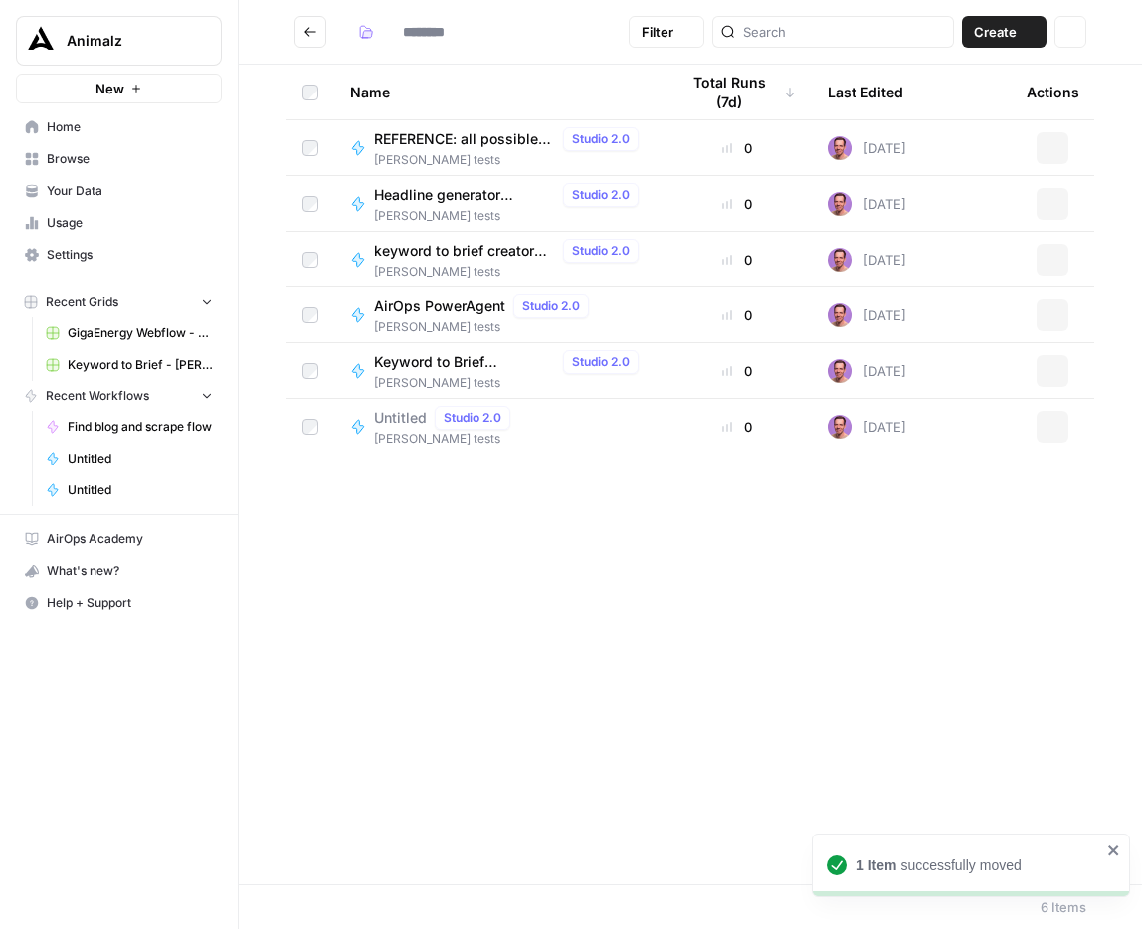
type input "*********"
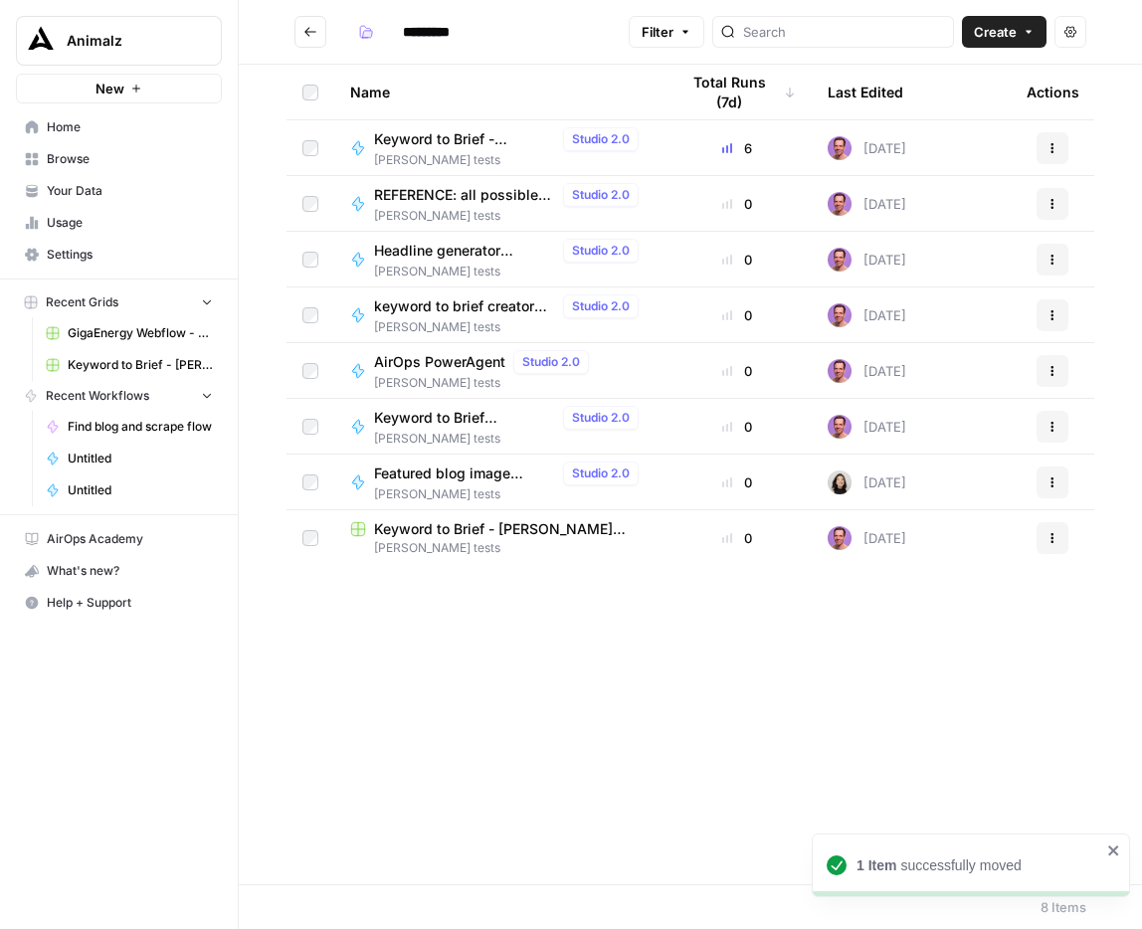
click at [310, 20] on button "Go back" at bounding box center [310, 32] width 32 height 32
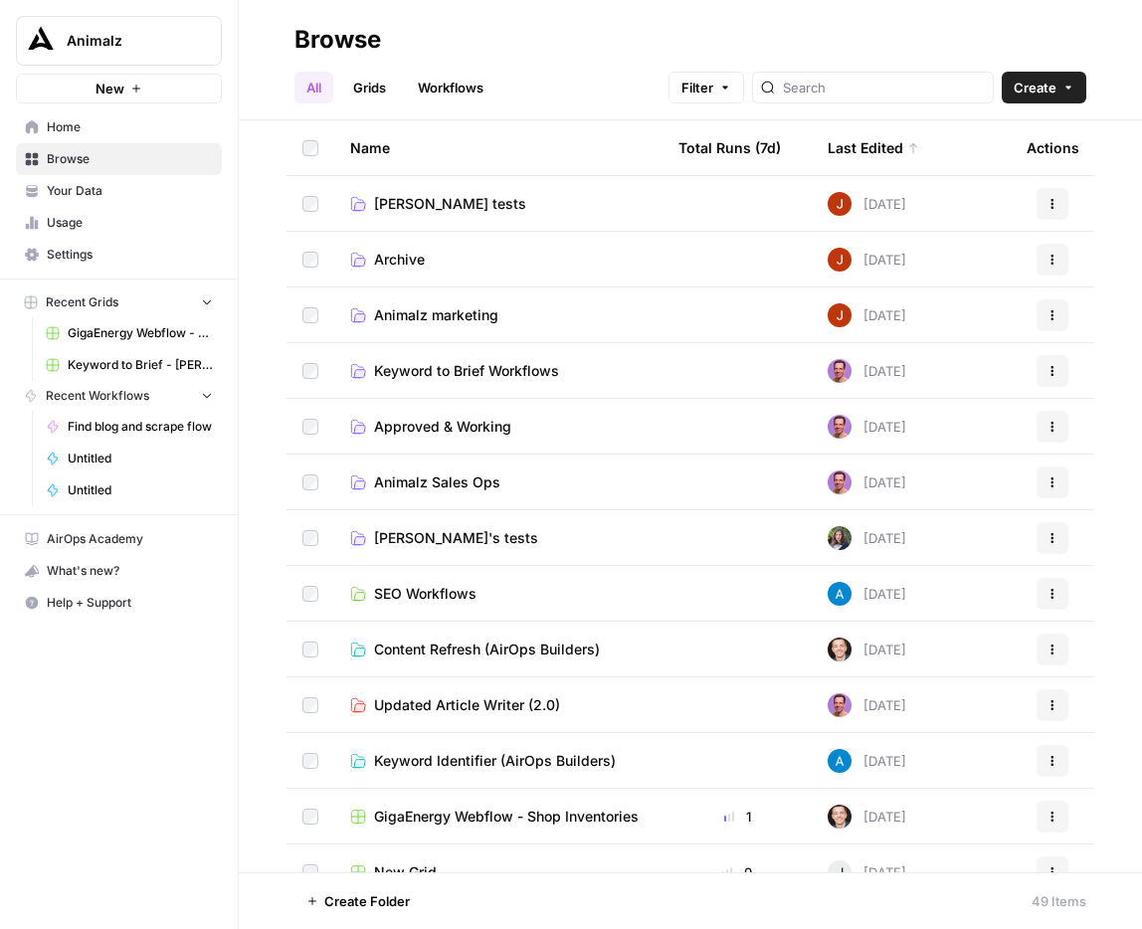
click at [1061, 96] on button "Create" at bounding box center [1043, 88] width 85 height 32
click at [1009, 136] on span "Folder" at bounding box center [1005, 134] width 111 height 20
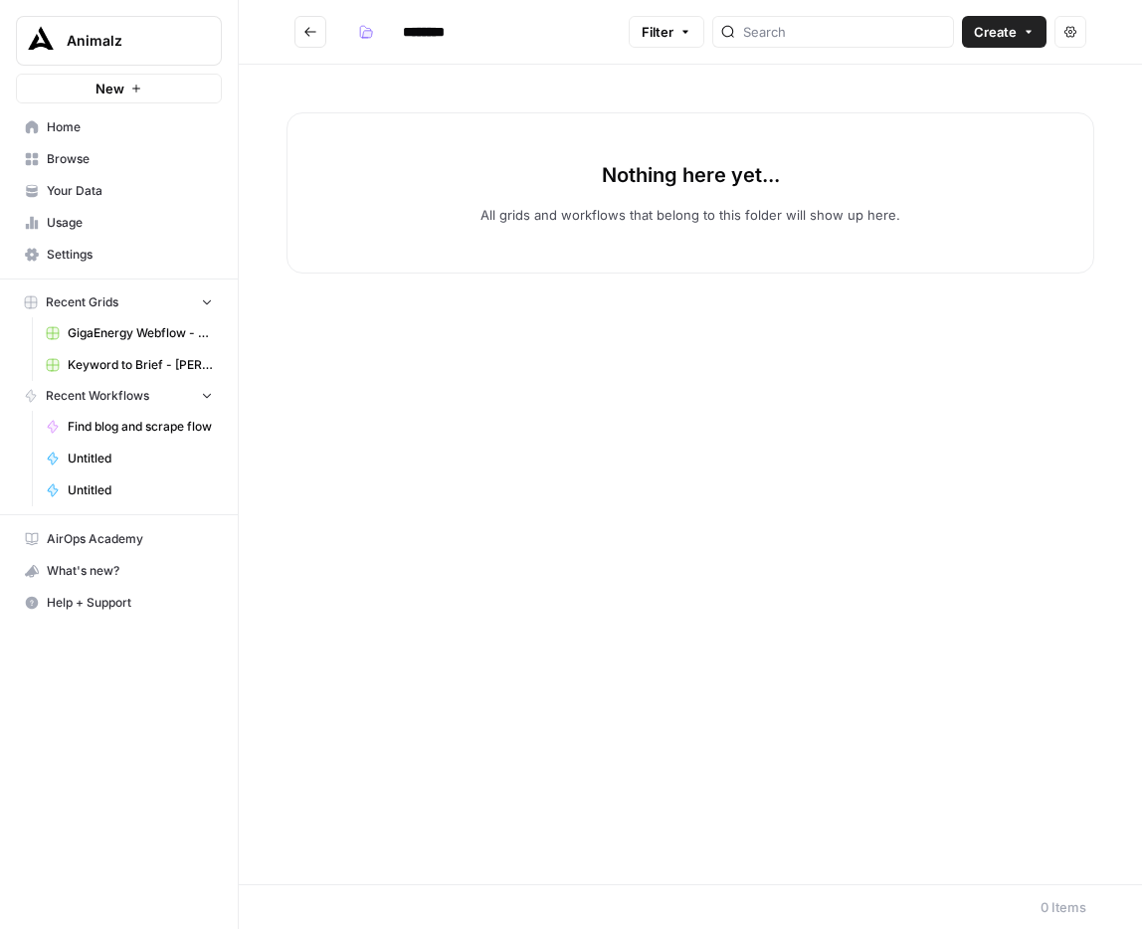
click at [512, 33] on h2 "********" at bounding box center [457, 32] width 326 height 32
click at [447, 33] on input "********" at bounding box center [449, 32] width 111 height 32
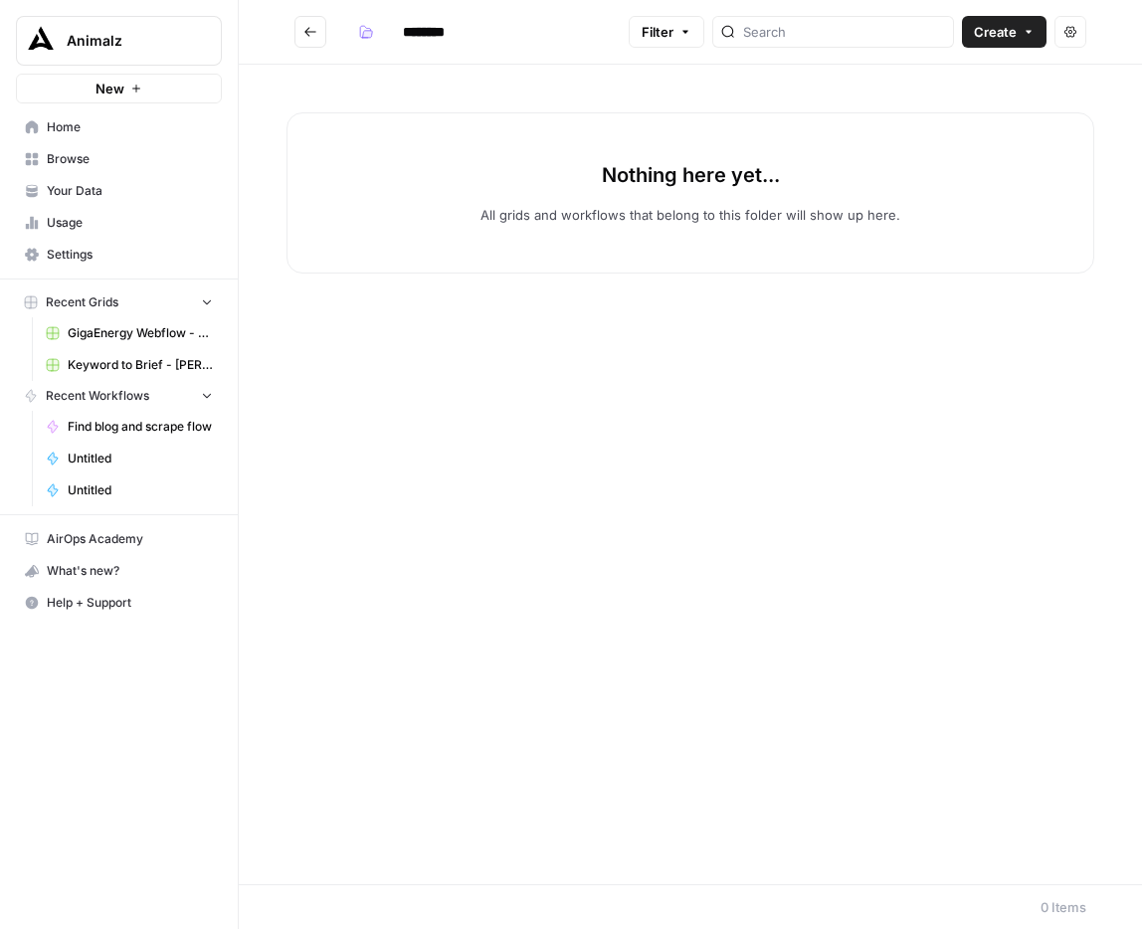
click at [447, 33] on input "********" at bounding box center [449, 32] width 111 height 32
type input "*"
type input "**********"
click at [314, 22] on button "Go back" at bounding box center [310, 32] width 32 height 32
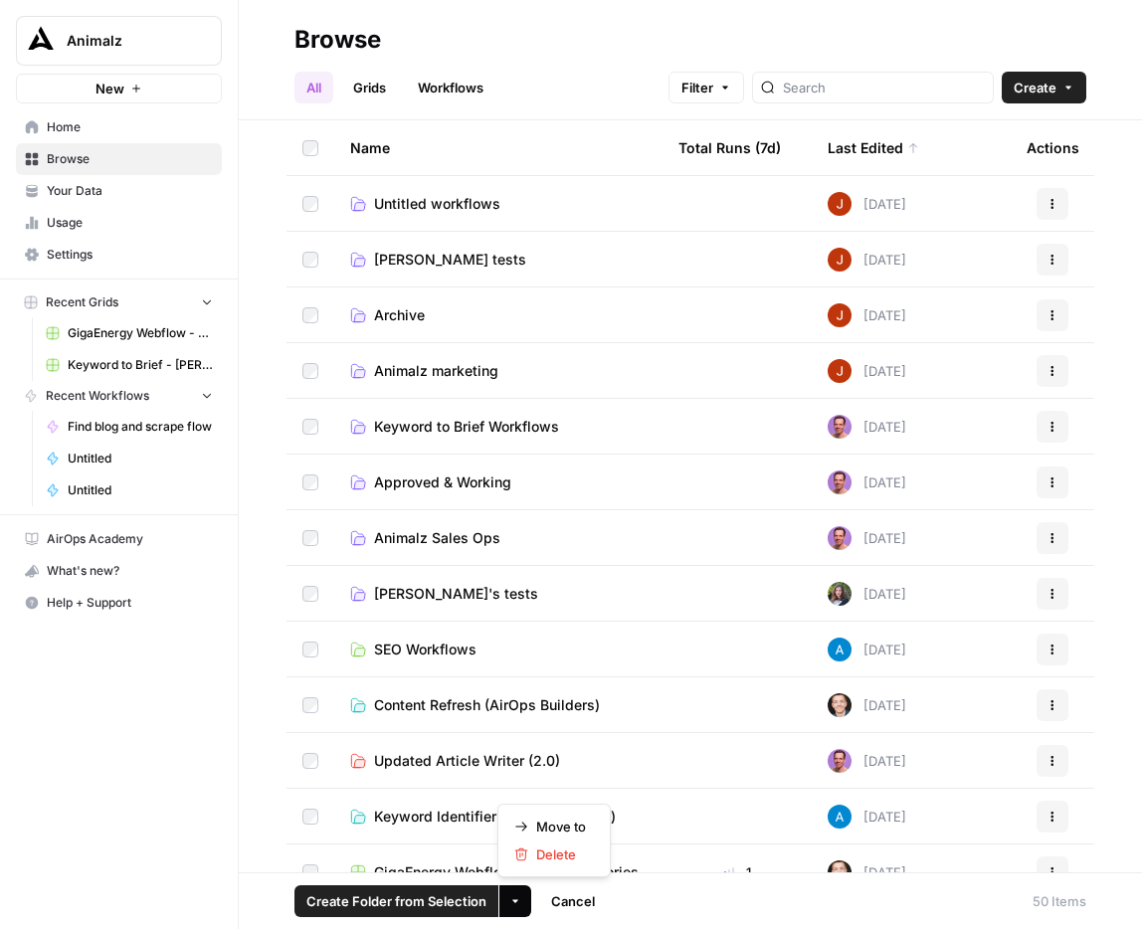
click at [509, 902] on icon "button" at bounding box center [515, 901] width 12 height 12
click at [541, 819] on span "Move to" at bounding box center [561, 826] width 50 height 20
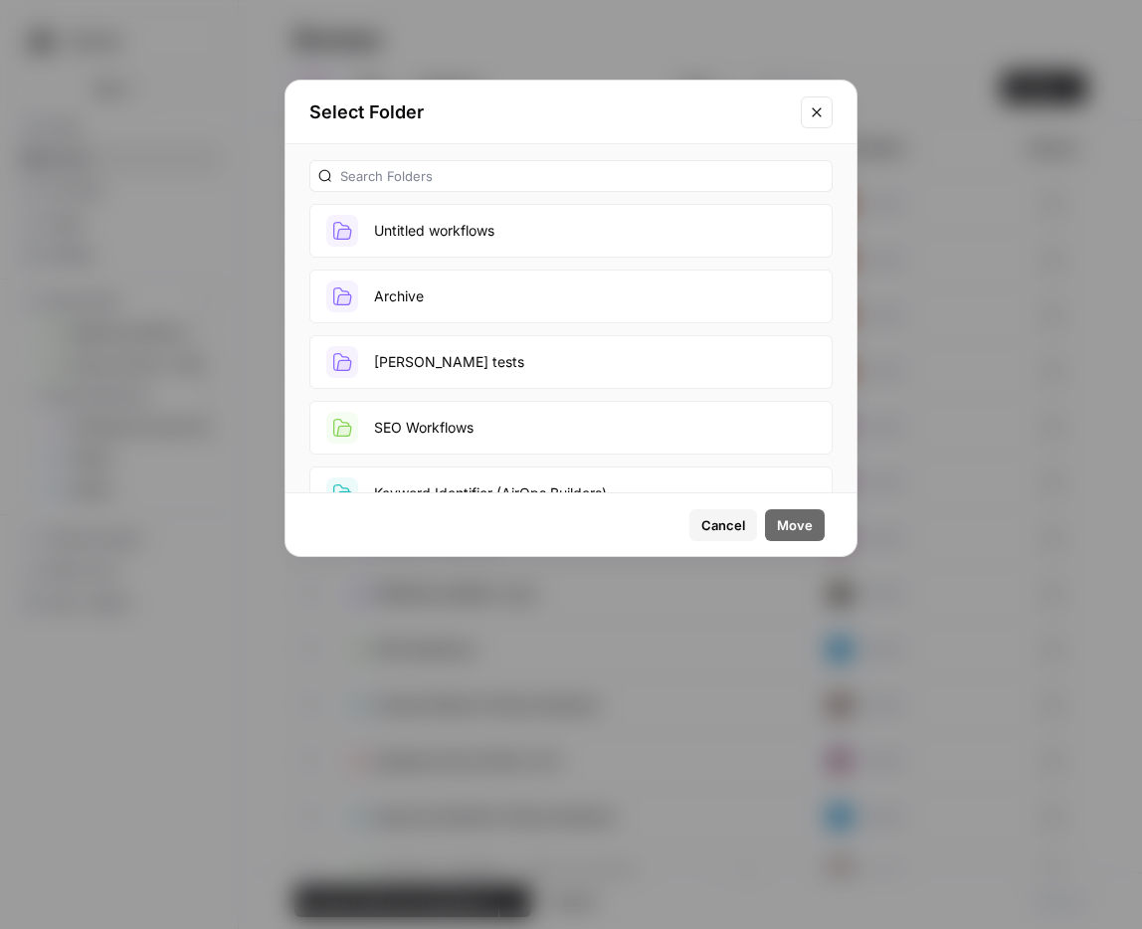
click at [529, 246] on button "Untitled workflows" at bounding box center [570, 231] width 523 height 54
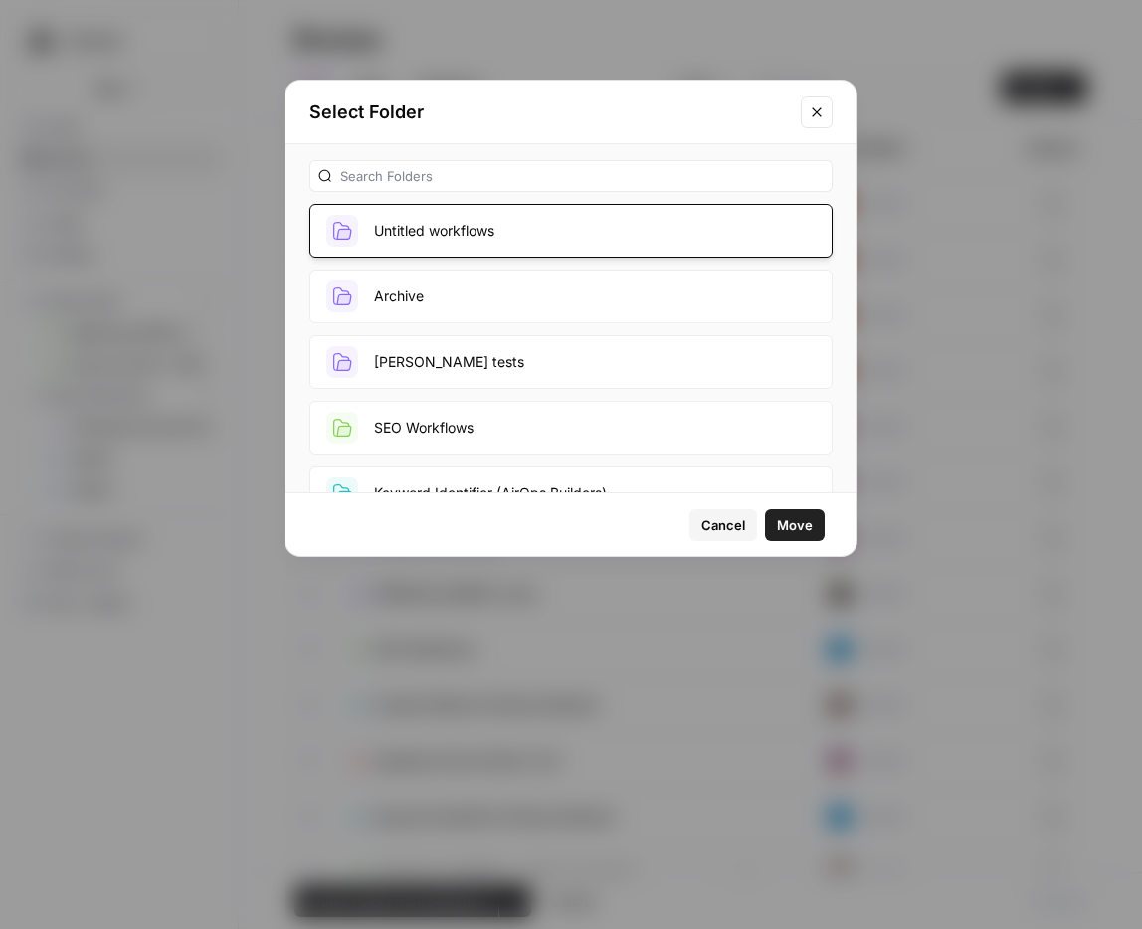
click at [783, 525] on span "Move" at bounding box center [795, 525] width 36 height 20
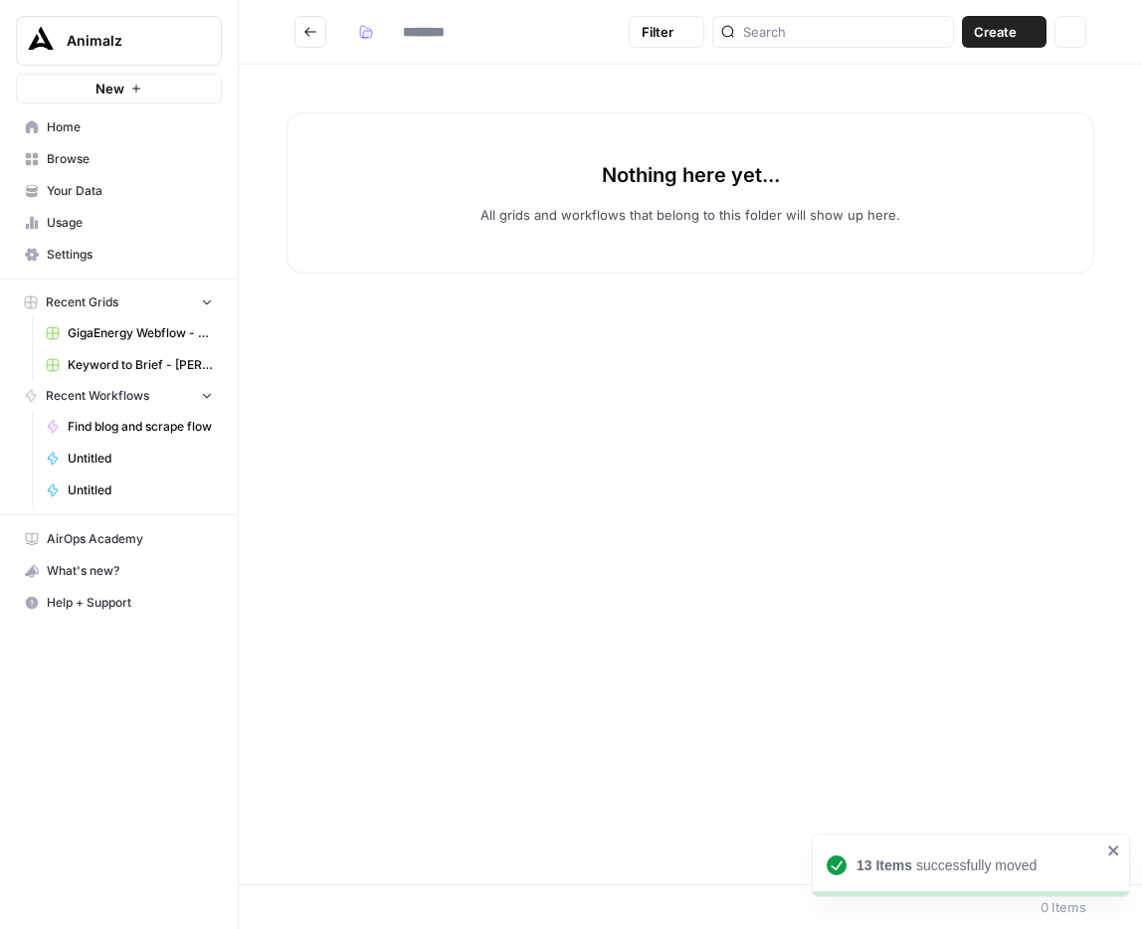
type input "**********"
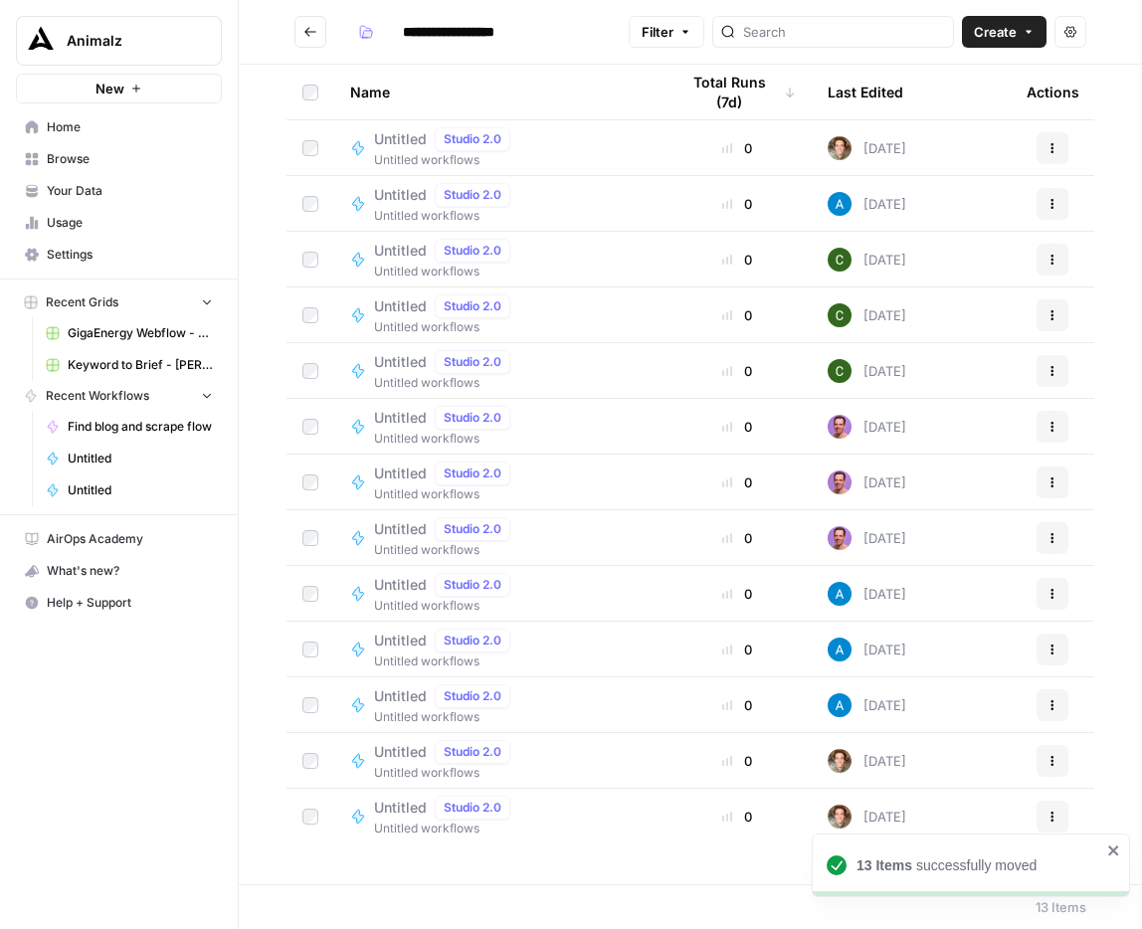
click at [303, 33] on icon "Go back" at bounding box center [310, 32] width 14 height 14
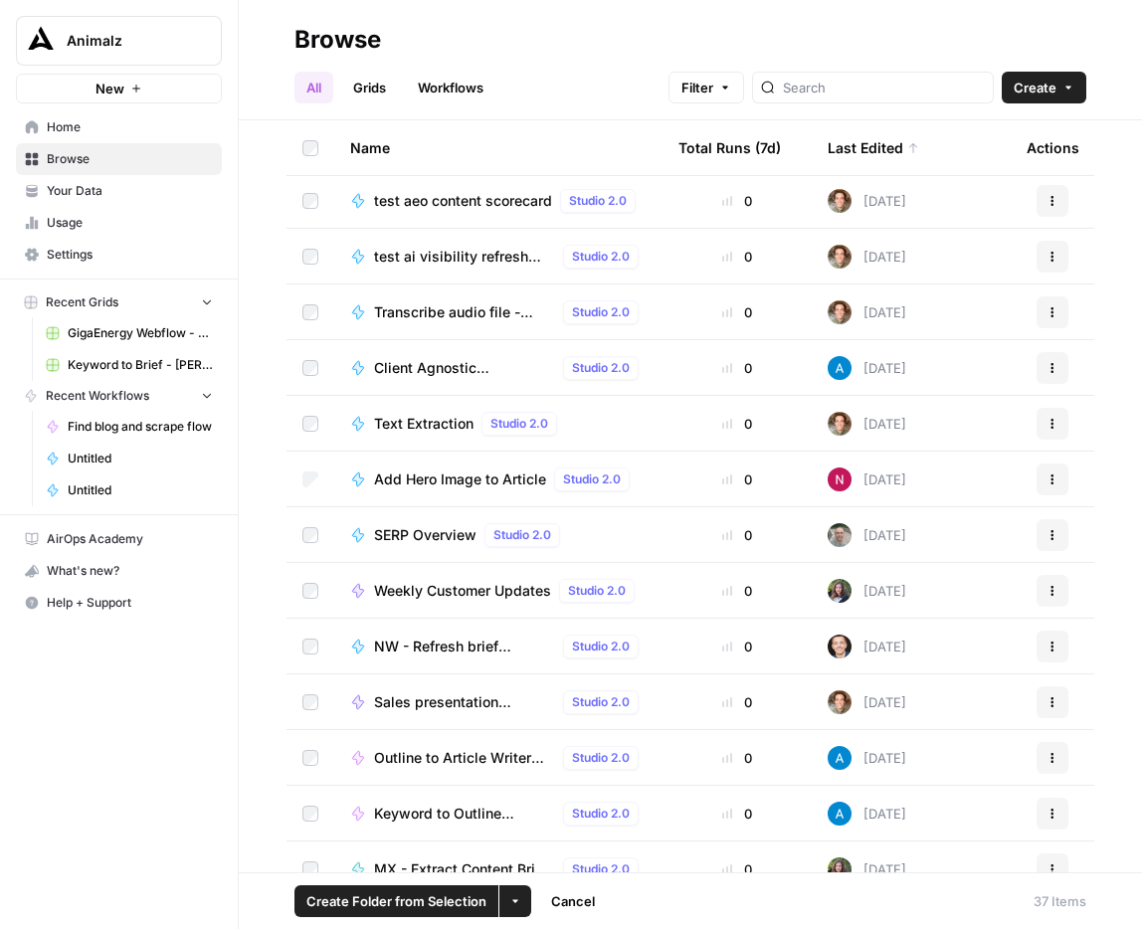
scroll to position [1364, 0]
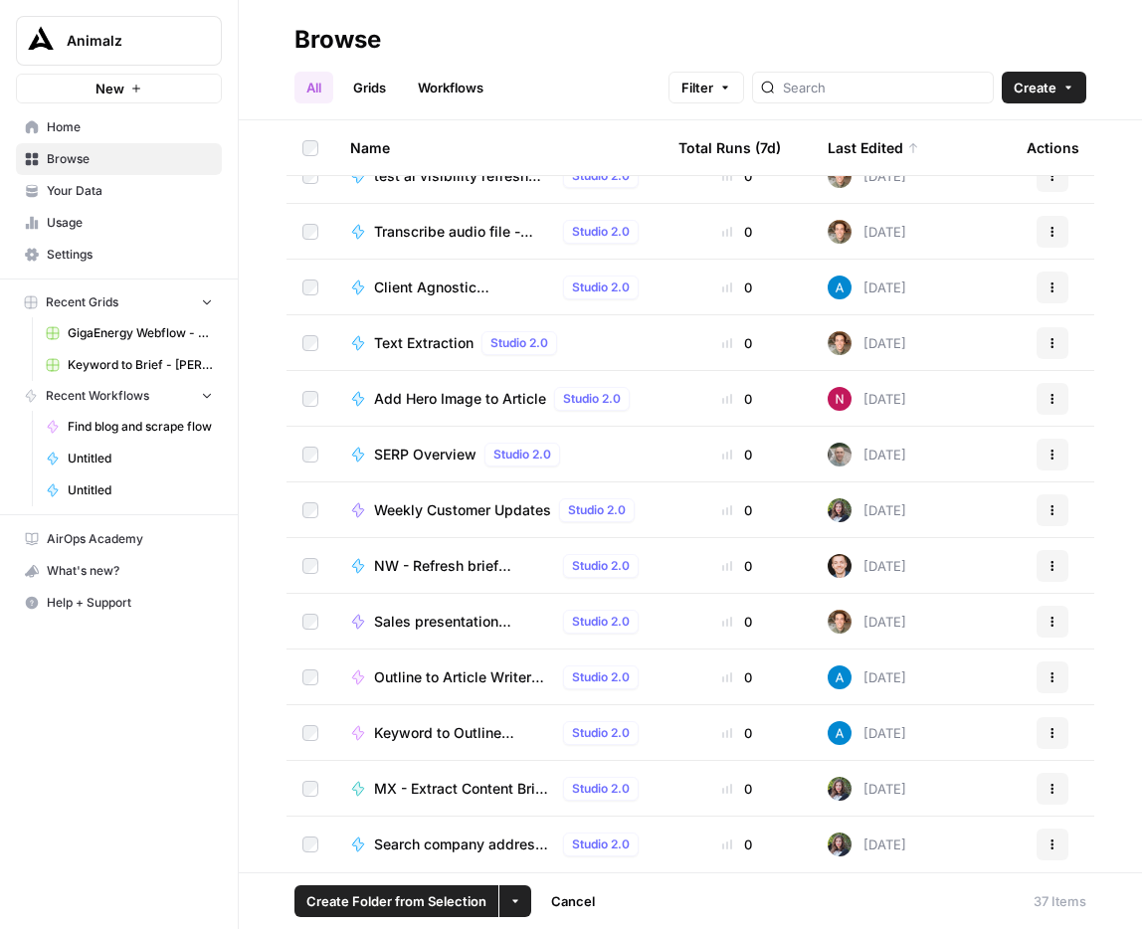
click at [311, 518] on td at bounding box center [310, 509] width 48 height 55
click at [314, 854] on td at bounding box center [310, 844] width 48 height 56
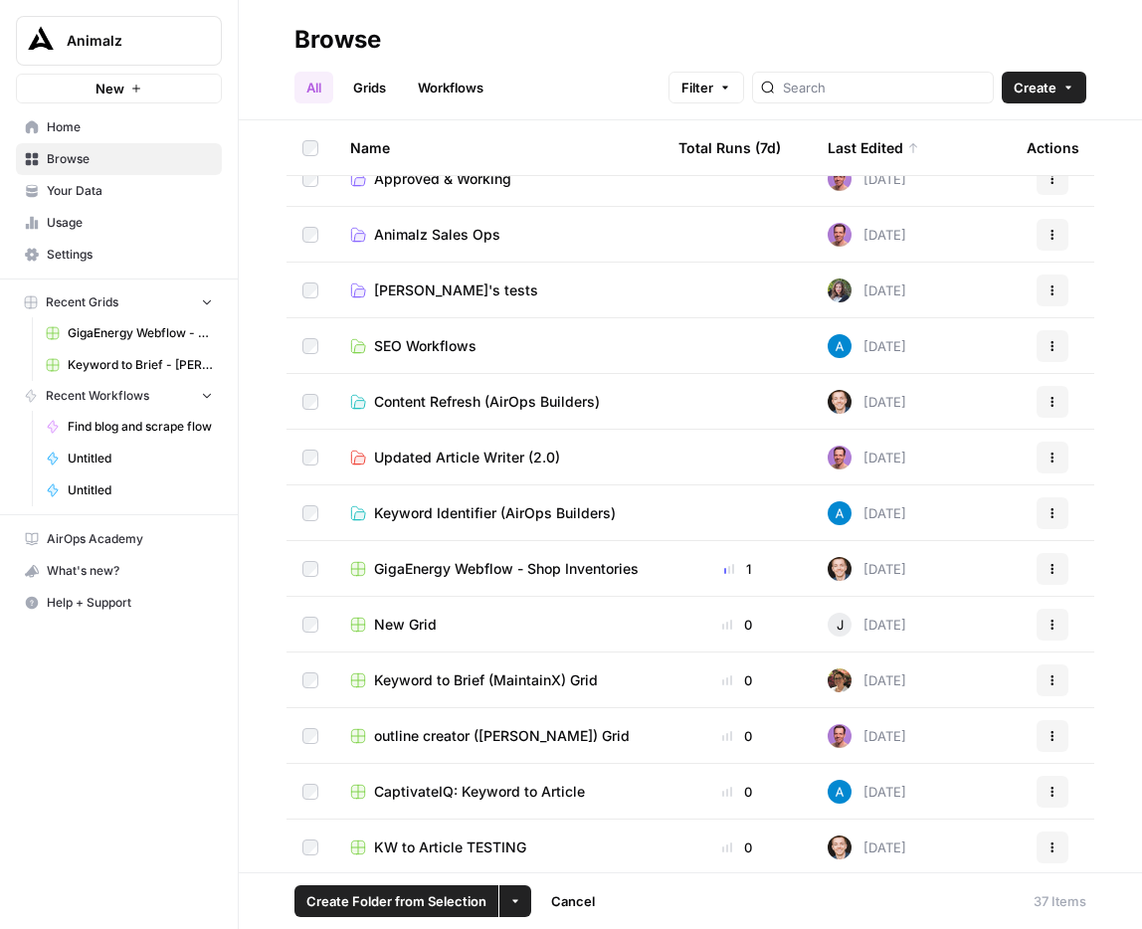
scroll to position [579, 0]
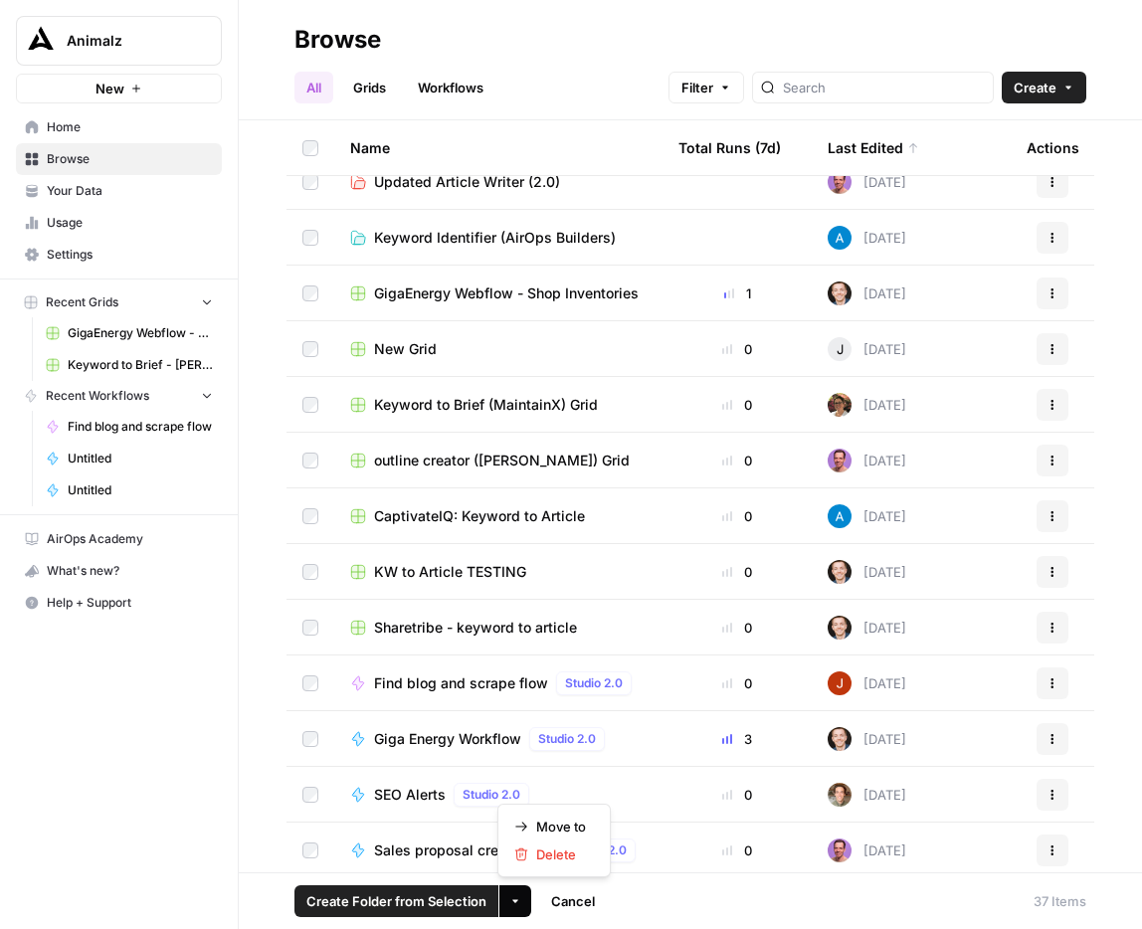
click at [518, 888] on button "More Options" at bounding box center [515, 901] width 32 height 32
click at [534, 816] on div "Move to" at bounding box center [554, 826] width 80 height 20
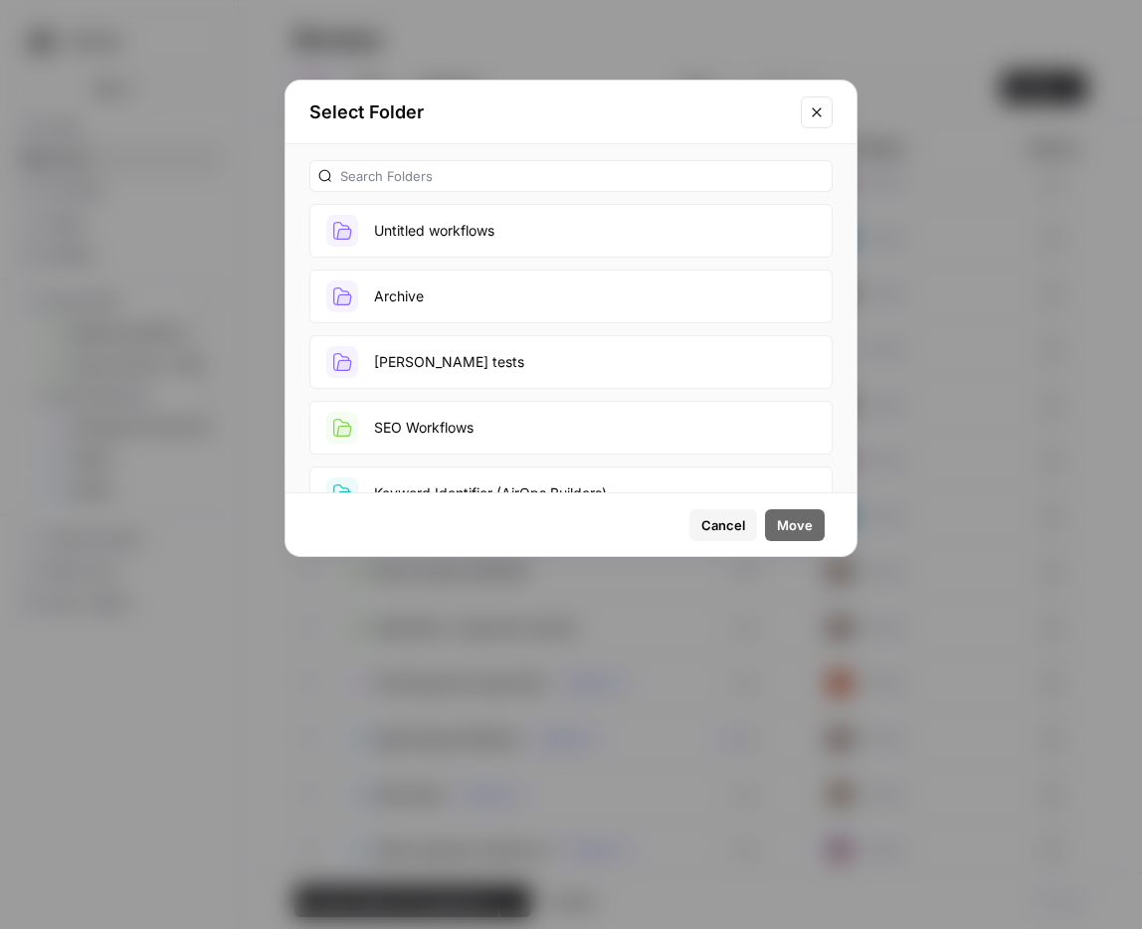
click at [431, 305] on button "Archive" at bounding box center [570, 296] width 523 height 54
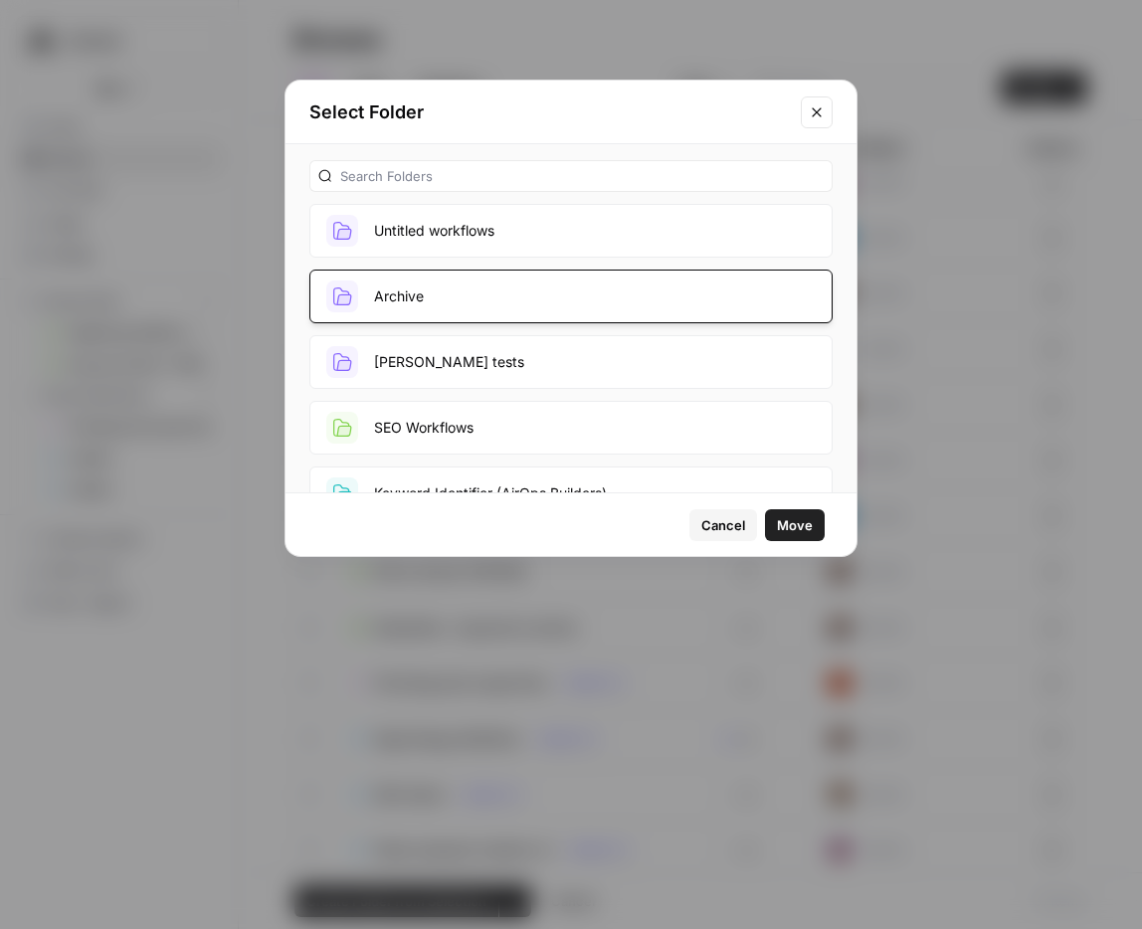
click at [800, 529] on span "Move" at bounding box center [795, 525] width 36 height 20
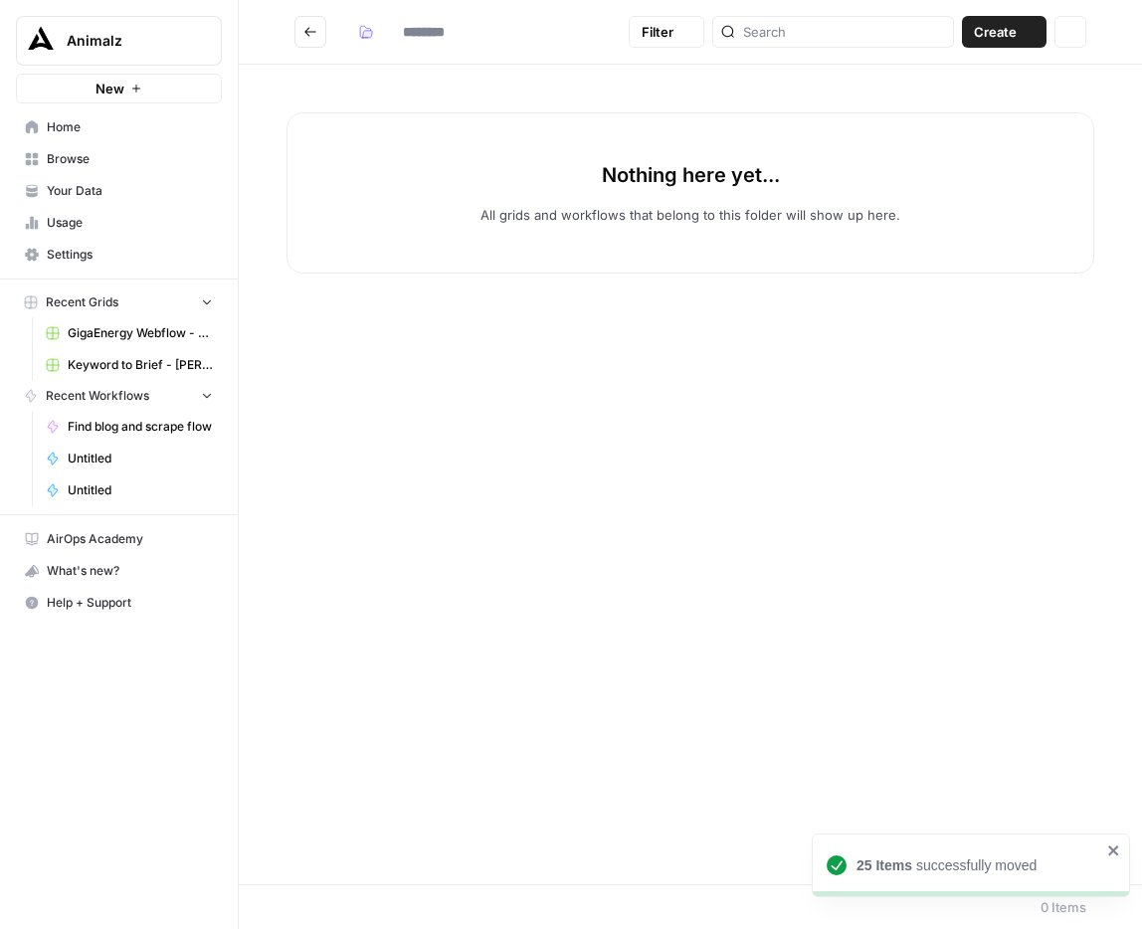
type input "*******"
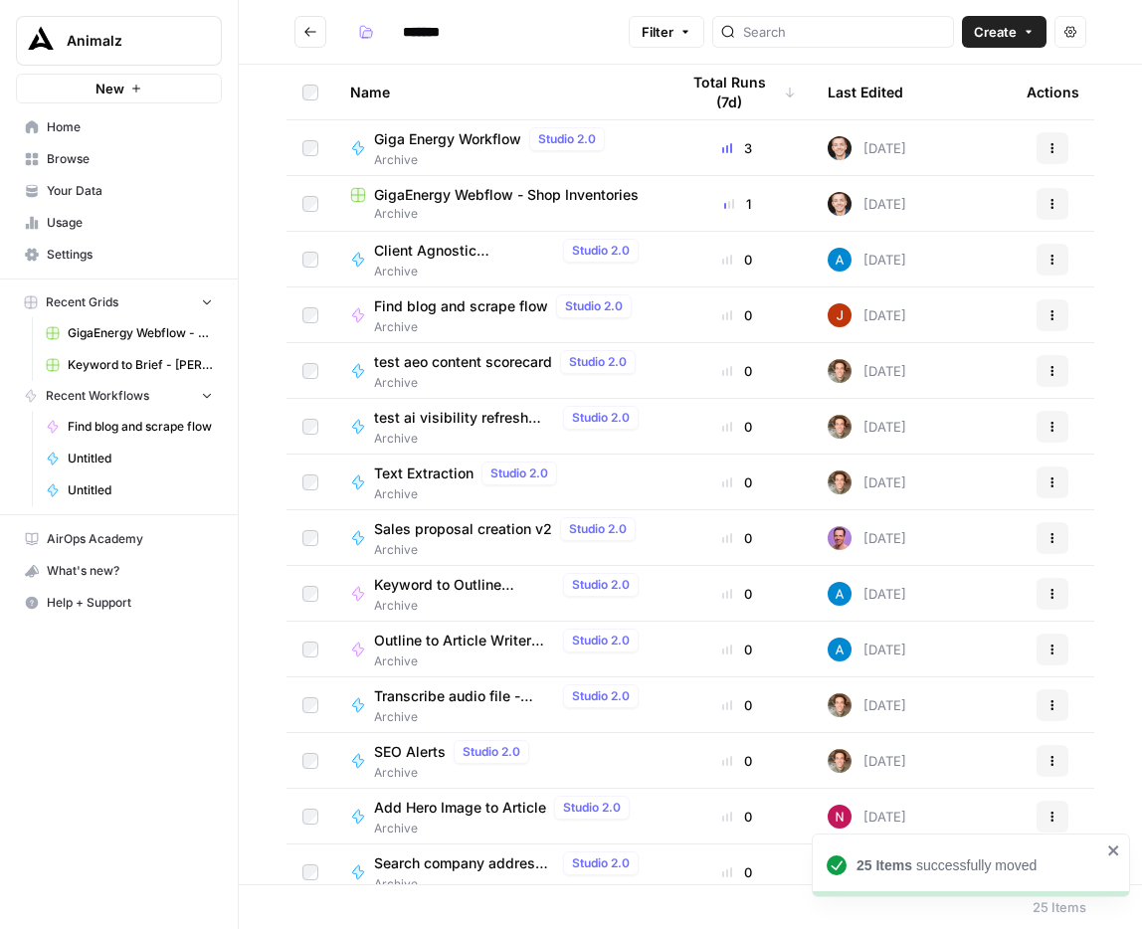
click at [304, 29] on icon "Go back" at bounding box center [310, 32] width 14 height 14
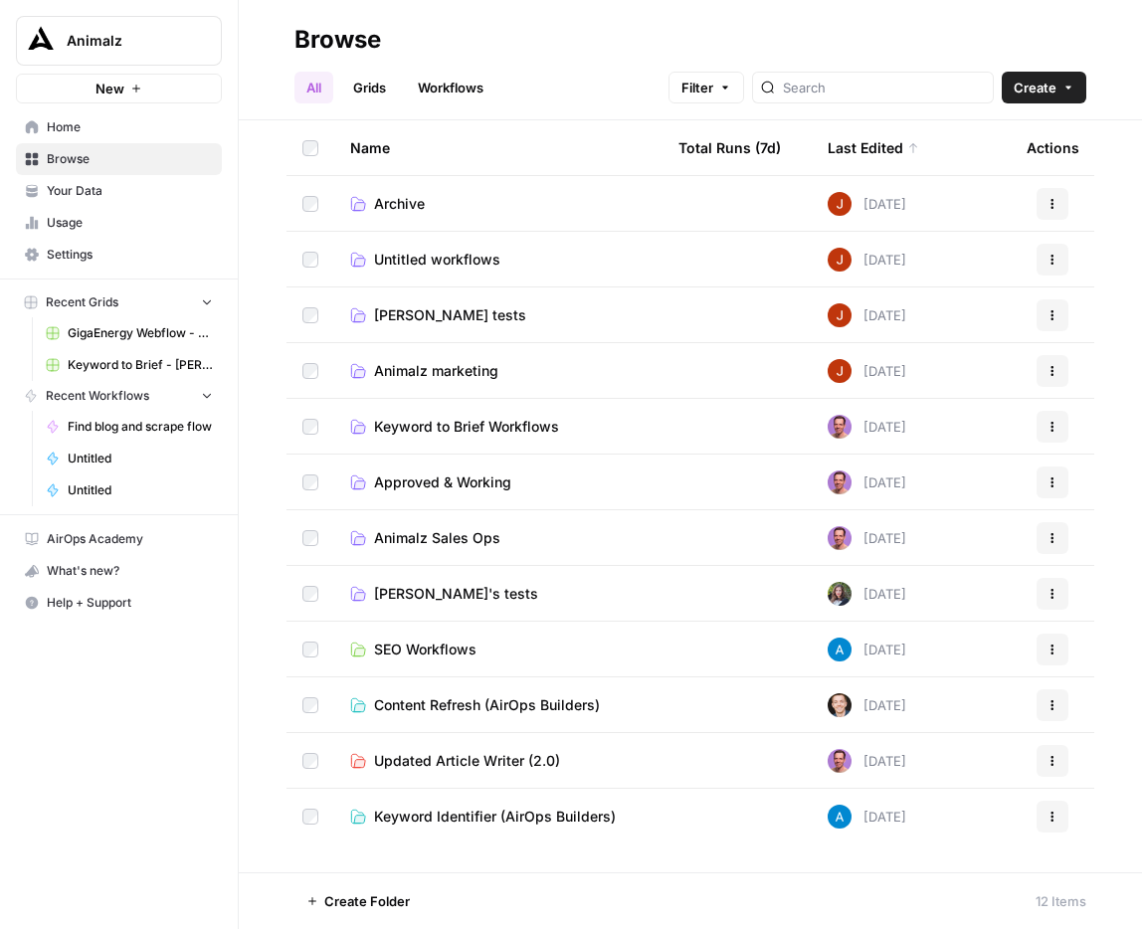
click at [401, 198] on span "Archive" at bounding box center [399, 204] width 51 height 20
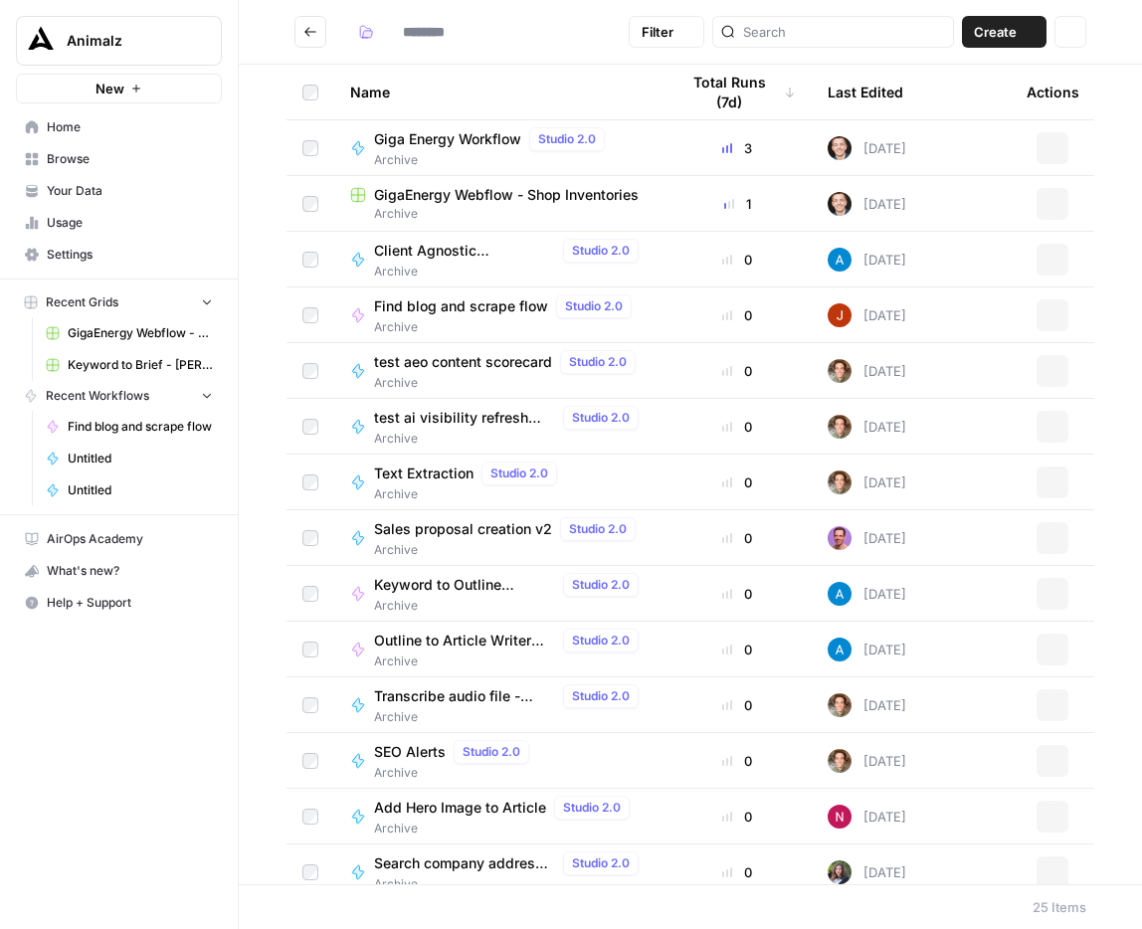
type input "*******"
click at [316, 32] on icon "Go back" at bounding box center [310, 32] width 14 height 14
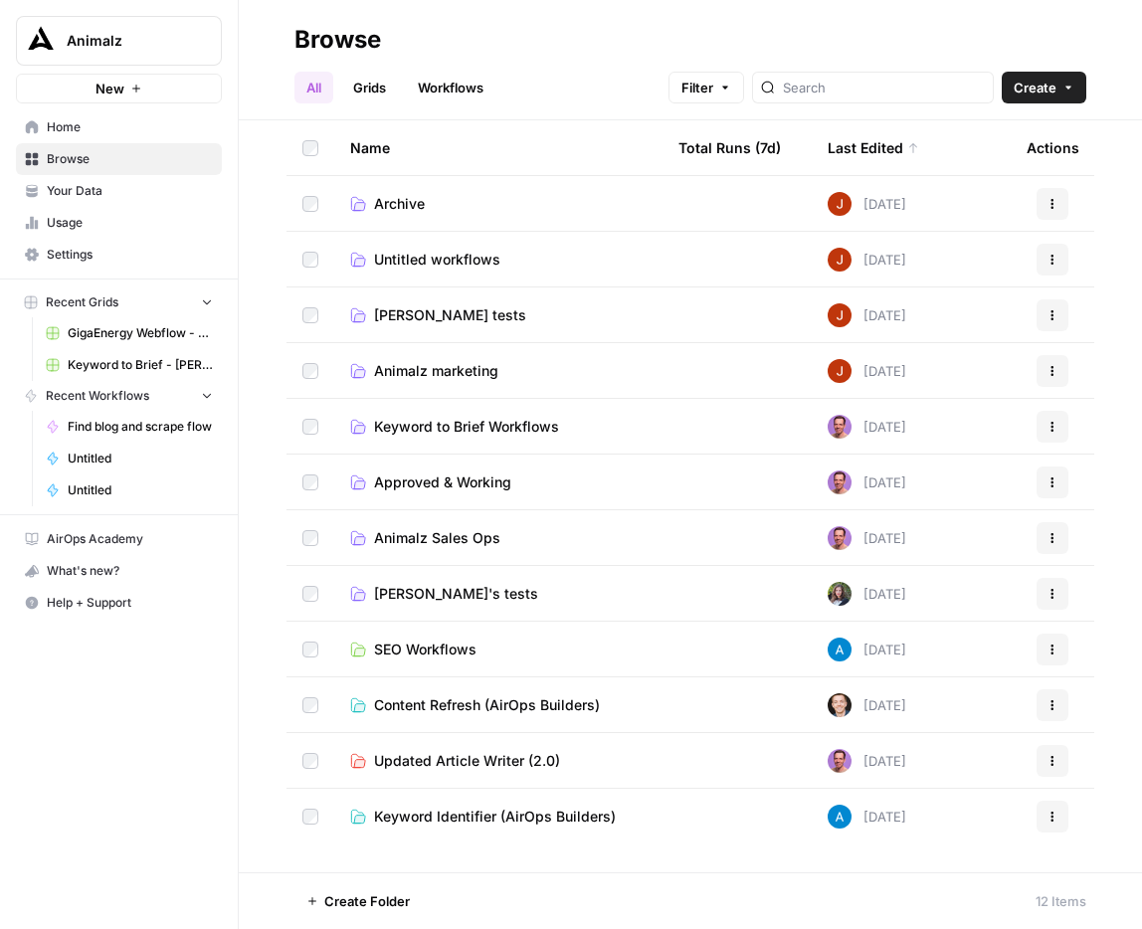
click at [470, 257] on span "Untitled workflows" at bounding box center [437, 260] width 126 height 20
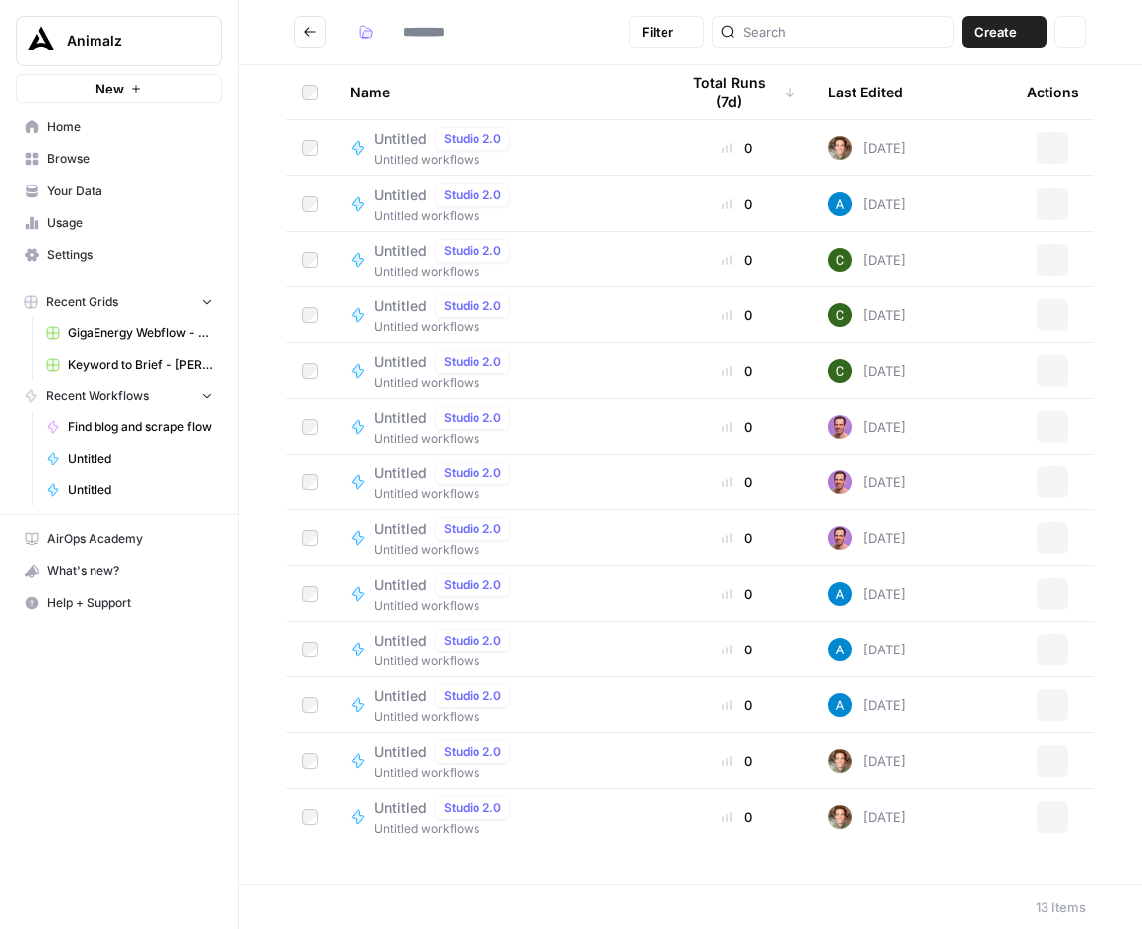
type input "**********"
click at [305, 26] on icon "Go back" at bounding box center [310, 32] width 14 height 14
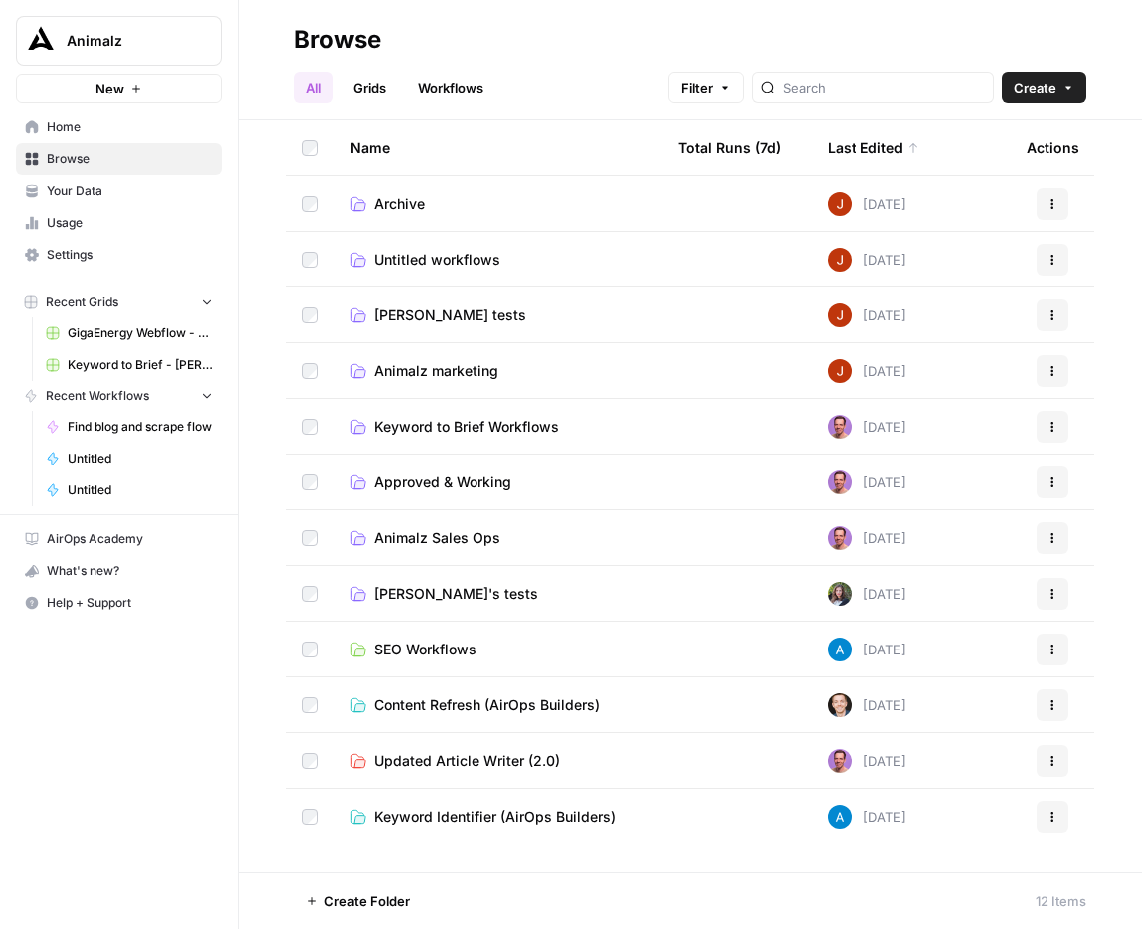
click at [423, 196] on span "Archive" at bounding box center [399, 204] width 51 height 20
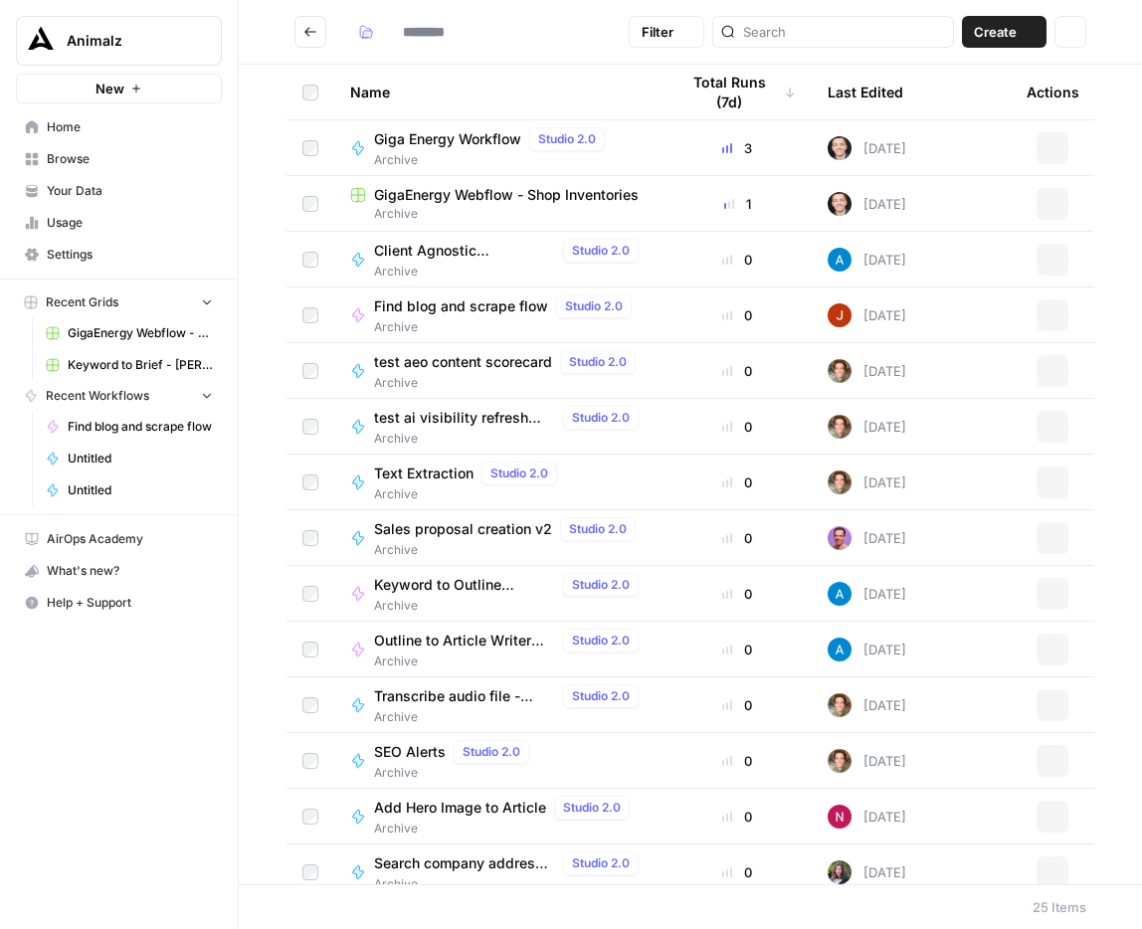
type input "*******"
click at [307, 35] on icon "Go back" at bounding box center [310, 31] width 12 height 9
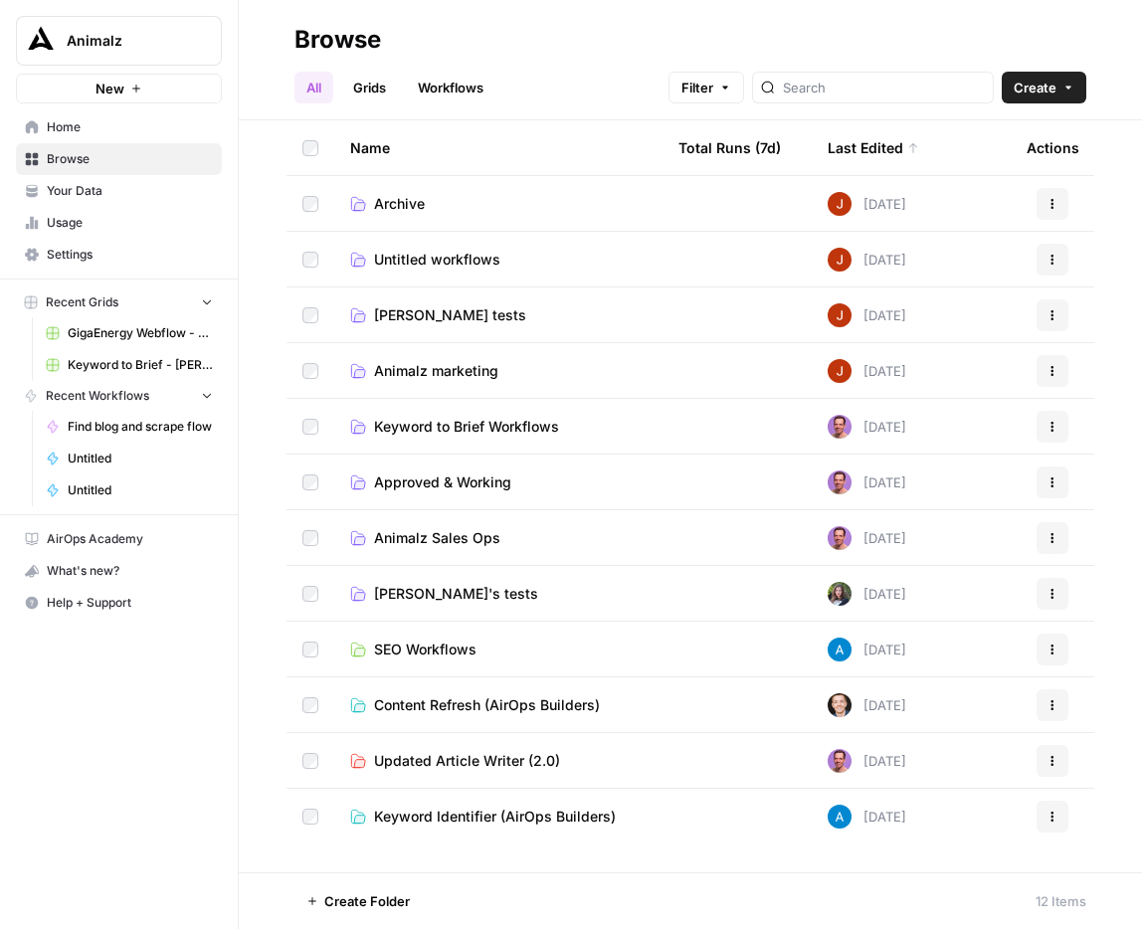
click at [388, 201] on span "Archive" at bounding box center [399, 204] width 51 height 20
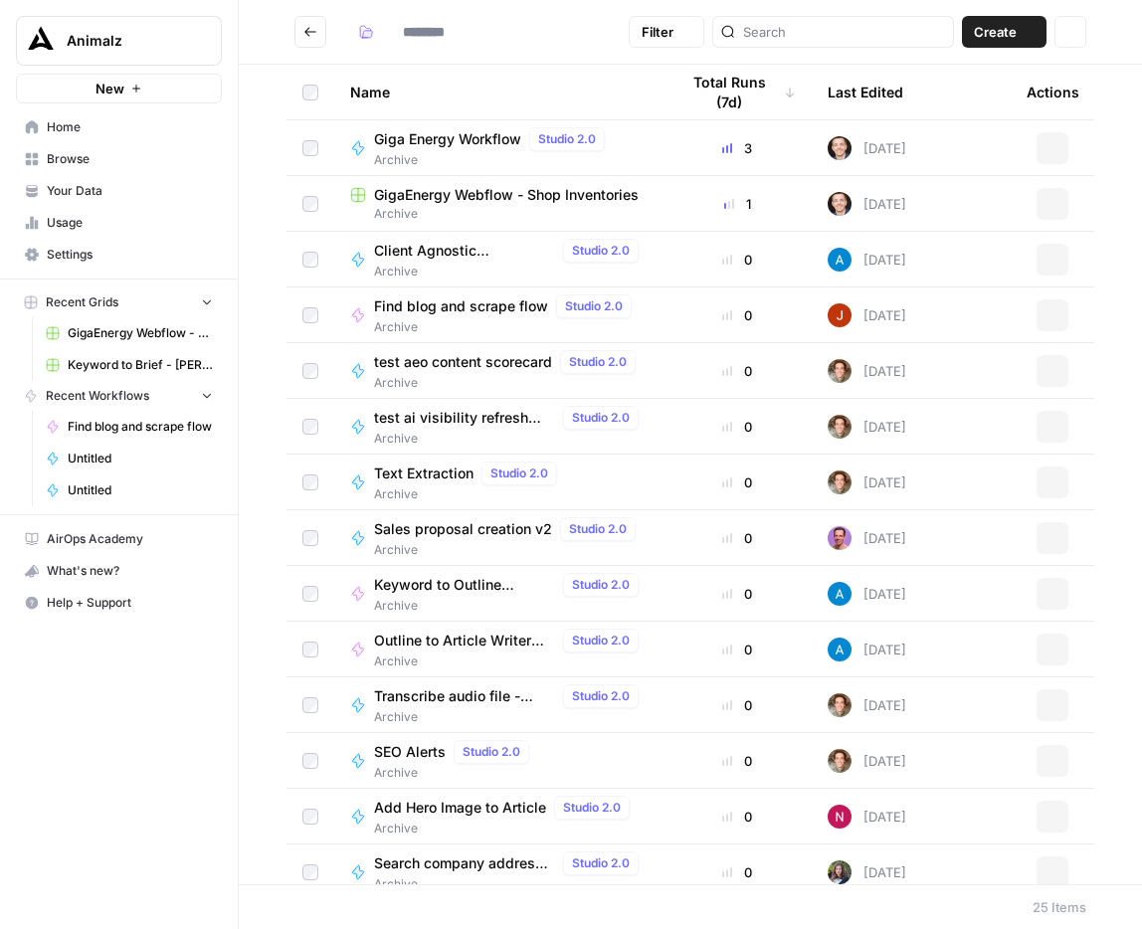
type input "*******"
click at [304, 34] on icon "Go back" at bounding box center [310, 32] width 14 height 14
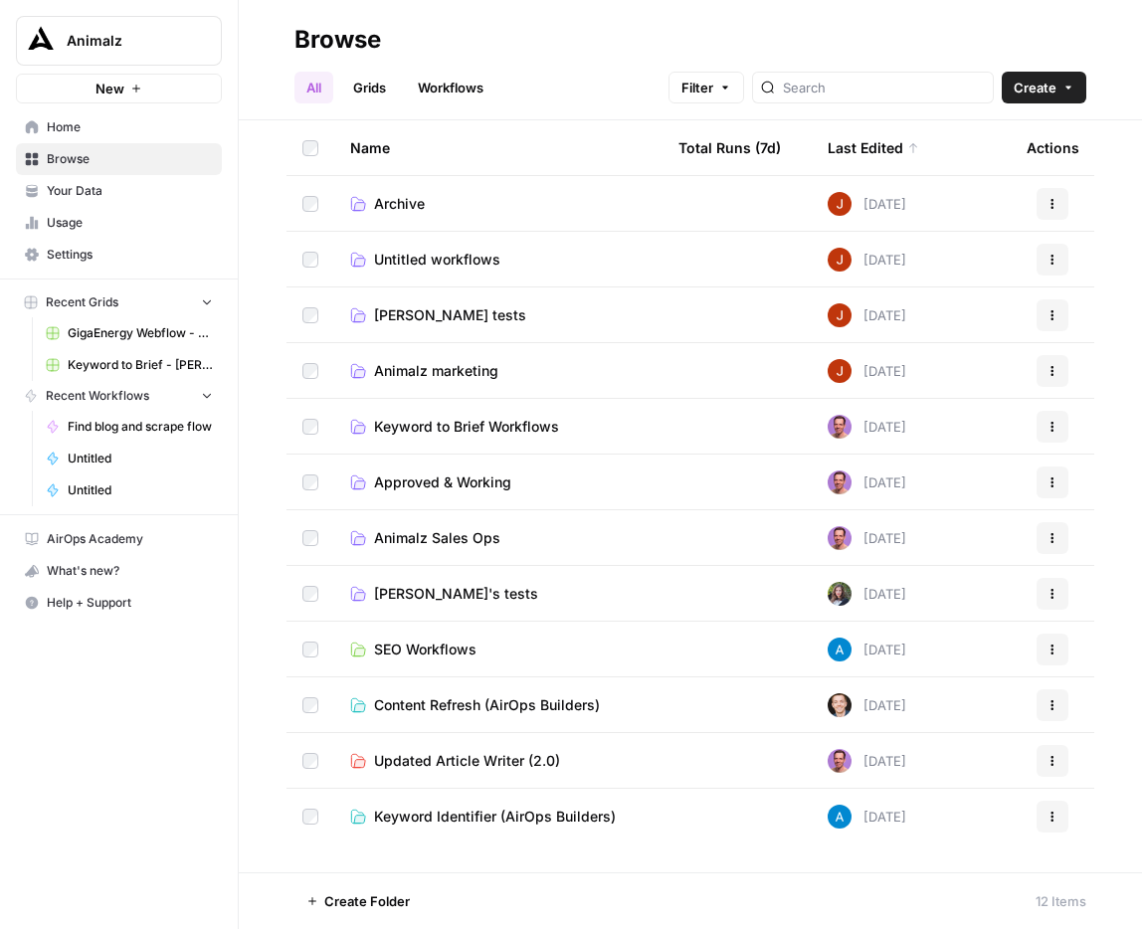
click at [414, 198] on span "Archive" at bounding box center [399, 204] width 51 height 20
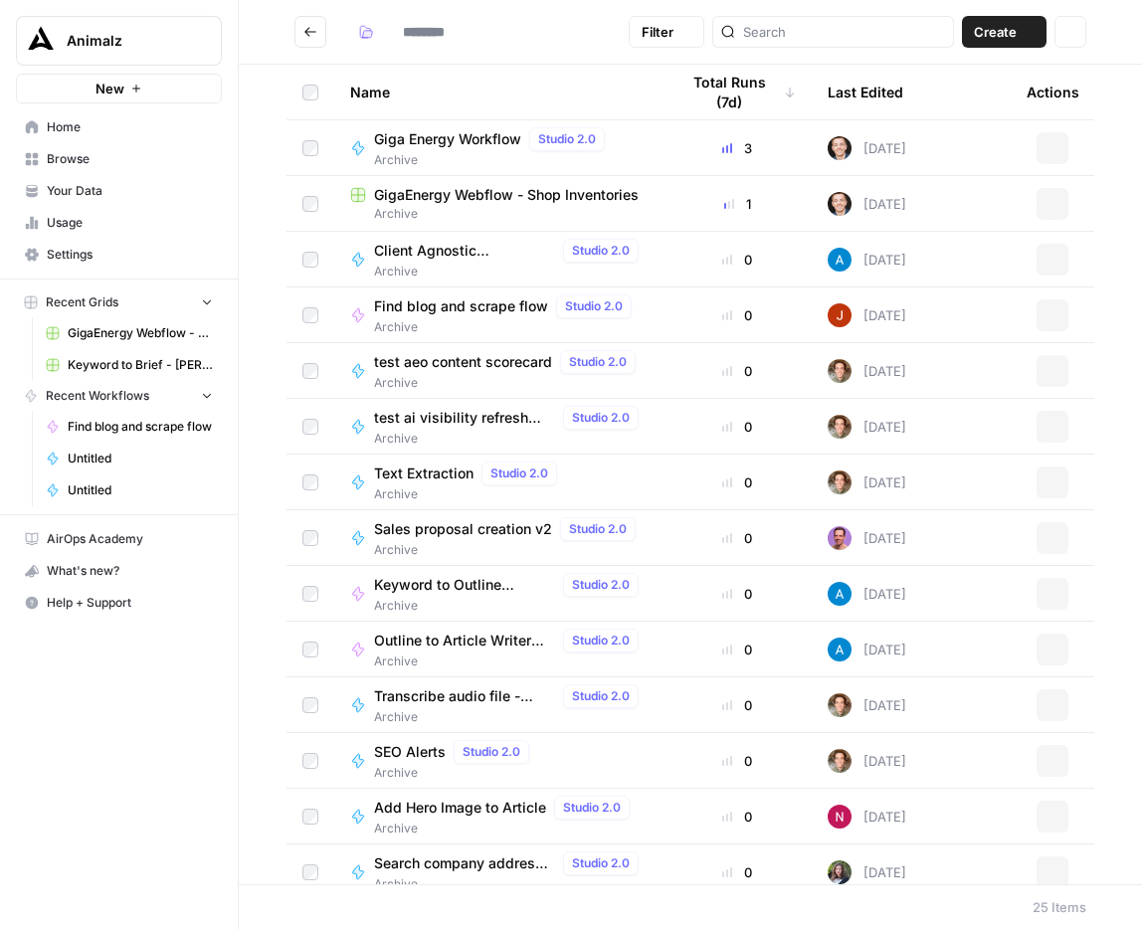
type input "*******"
click at [1060, 264] on button "Actions" at bounding box center [1052, 260] width 32 height 32
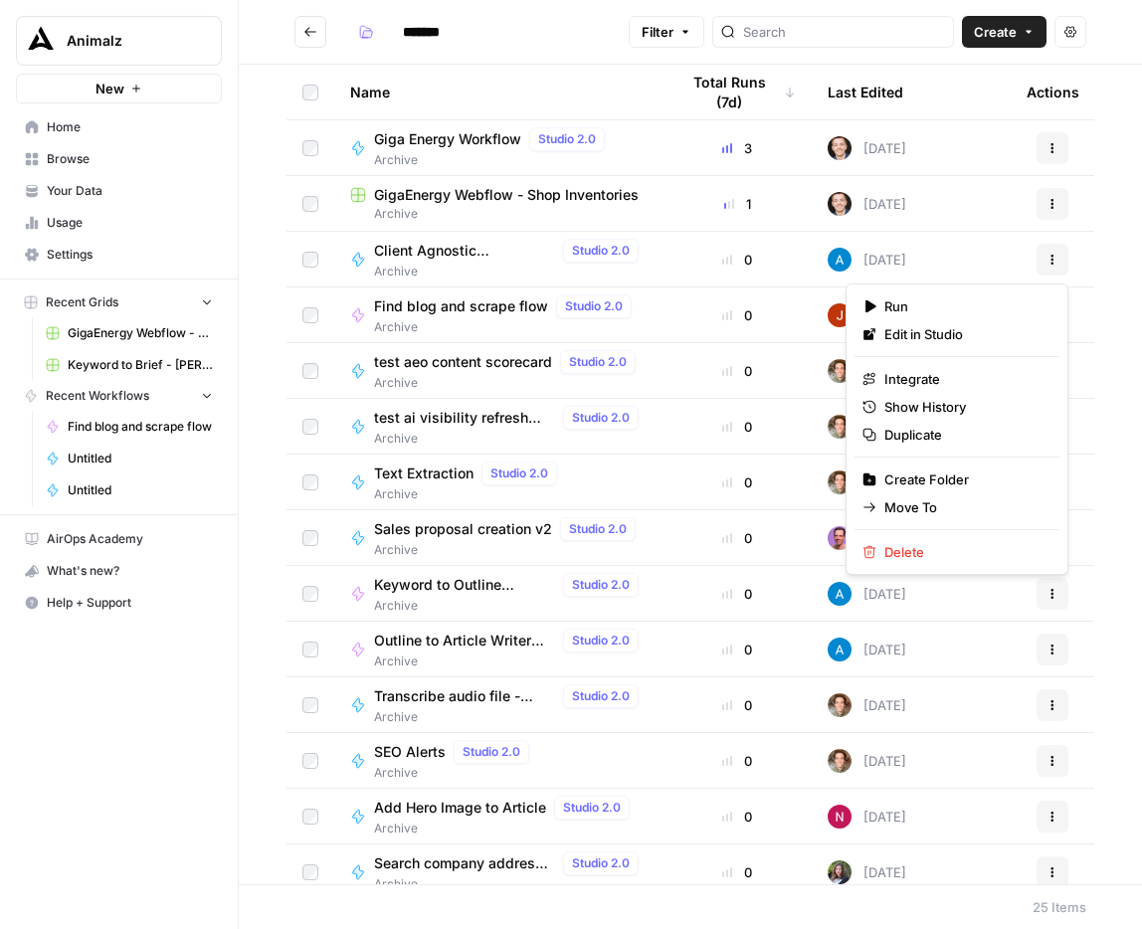
click at [1097, 229] on div "Name Total Runs (7d) Last Edited Actions Giga Energy Workflow Studio 2.0 Archiv…" at bounding box center [690, 474] width 903 height 819
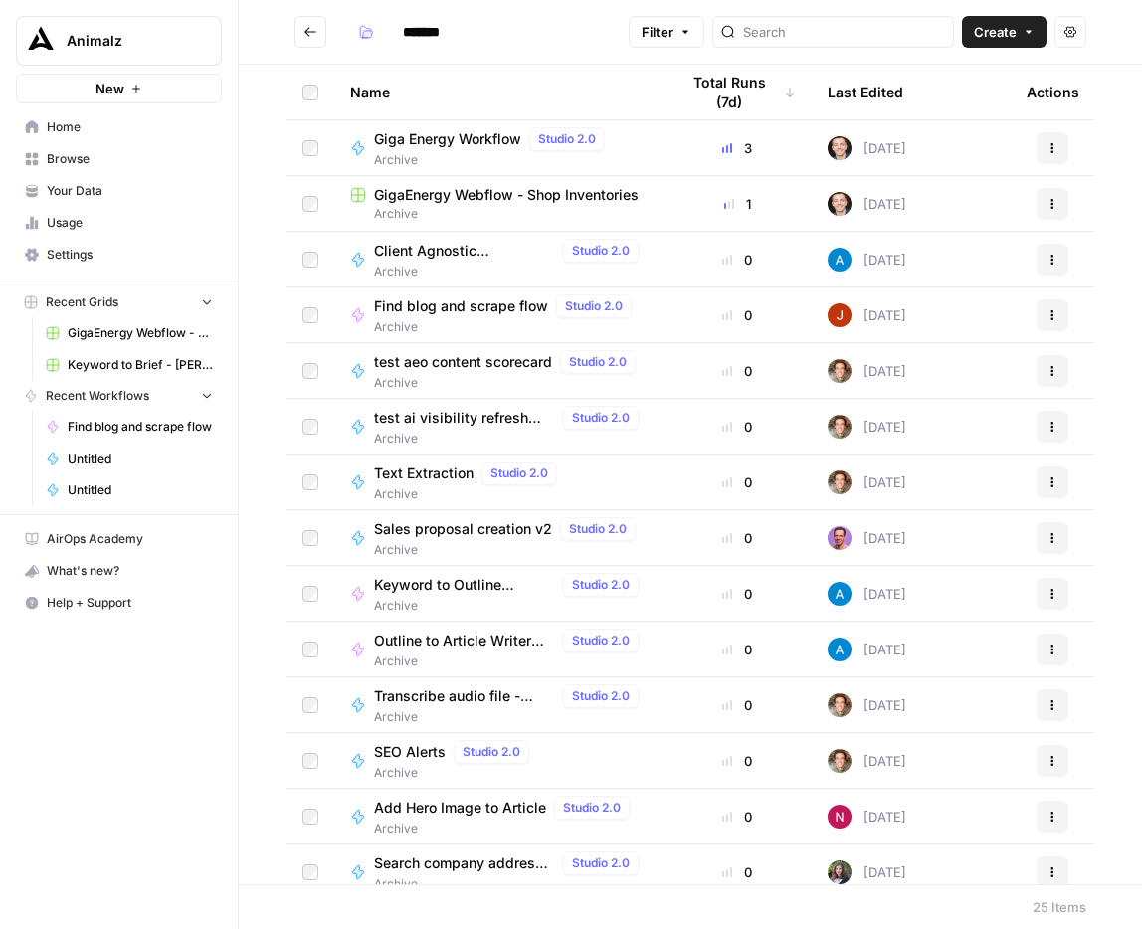
click at [409, 245] on span "Client Agnostic Knowledge Base Sitemap Read (AirOps Builders)" at bounding box center [464, 251] width 181 height 20
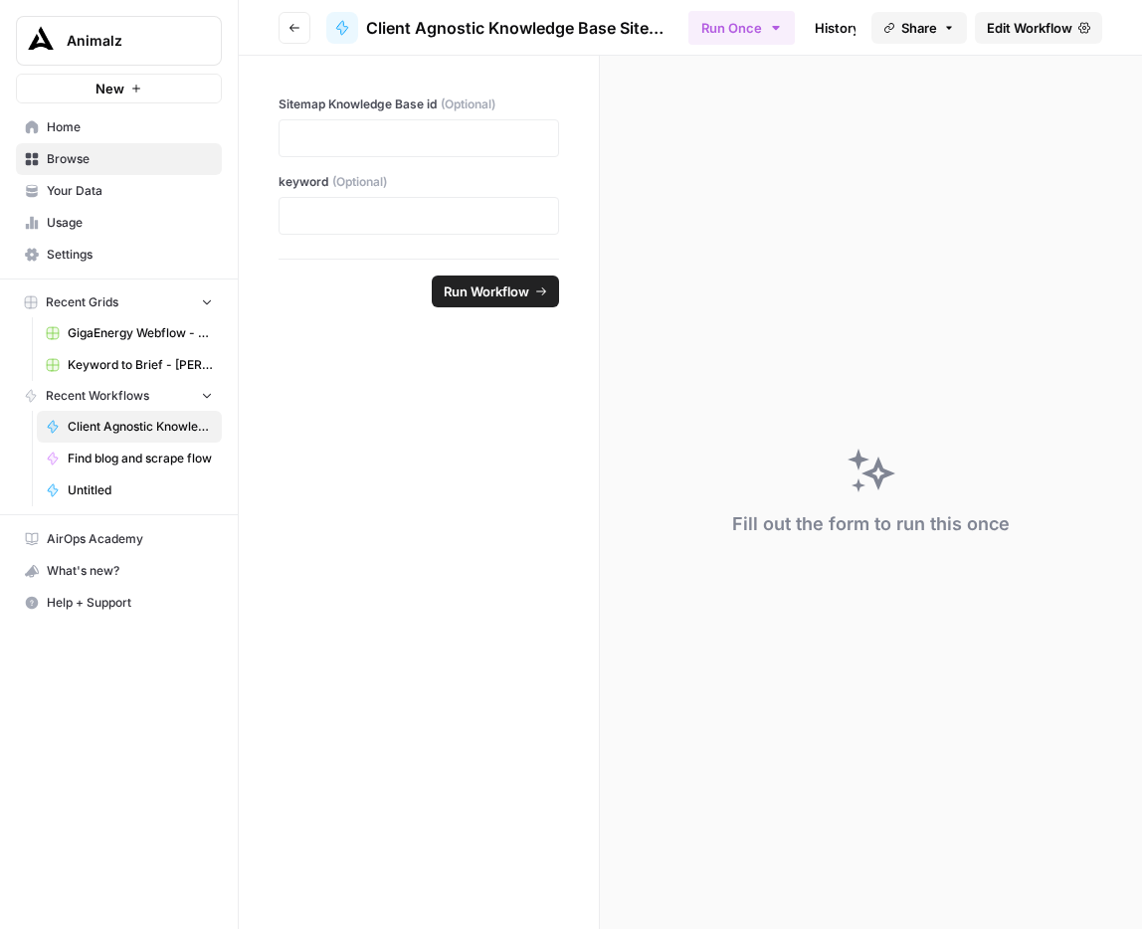
click at [598, 24] on span "Client Agnostic Knowledge Base Sitemap Read (AirOps Builders)" at bounding box center [519, 28] width 306 height 24
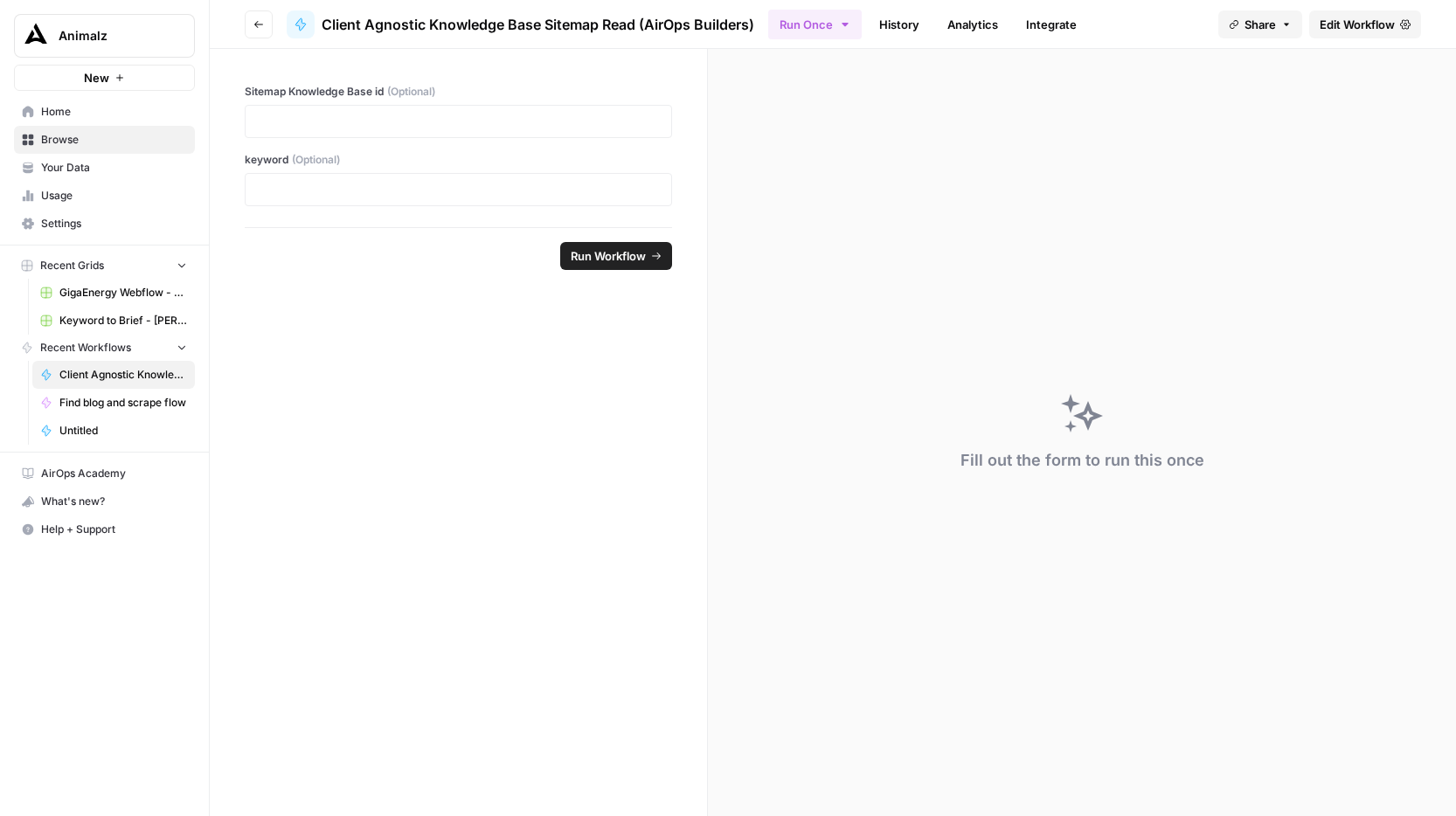
drag, startPoint x: 763, startPoint y: 17, endPoint x: 319, endPoint y: 29, distance: 444.2
click at [319, 29] on header "Go back Client Agnostic Knowledge Base Sitemap Read (AirOps Builders) Run Once …" at bounding box center [833, 25] width 1246 height 49
click at [566, 21] on span "Client Agnostic Knowledge Base Sitemap Read (AirOps Builders)" at bounding box center [538, 25] width 432 height 21
click at [540, 53] on div "Sitemap Knowledge Base id (Optional) keyword (Optional)" at bounding box center [459, 138] width 497 height 178
click at [252, 29] on button "Go back" at bounding box center [258, 25] width 28 height 28
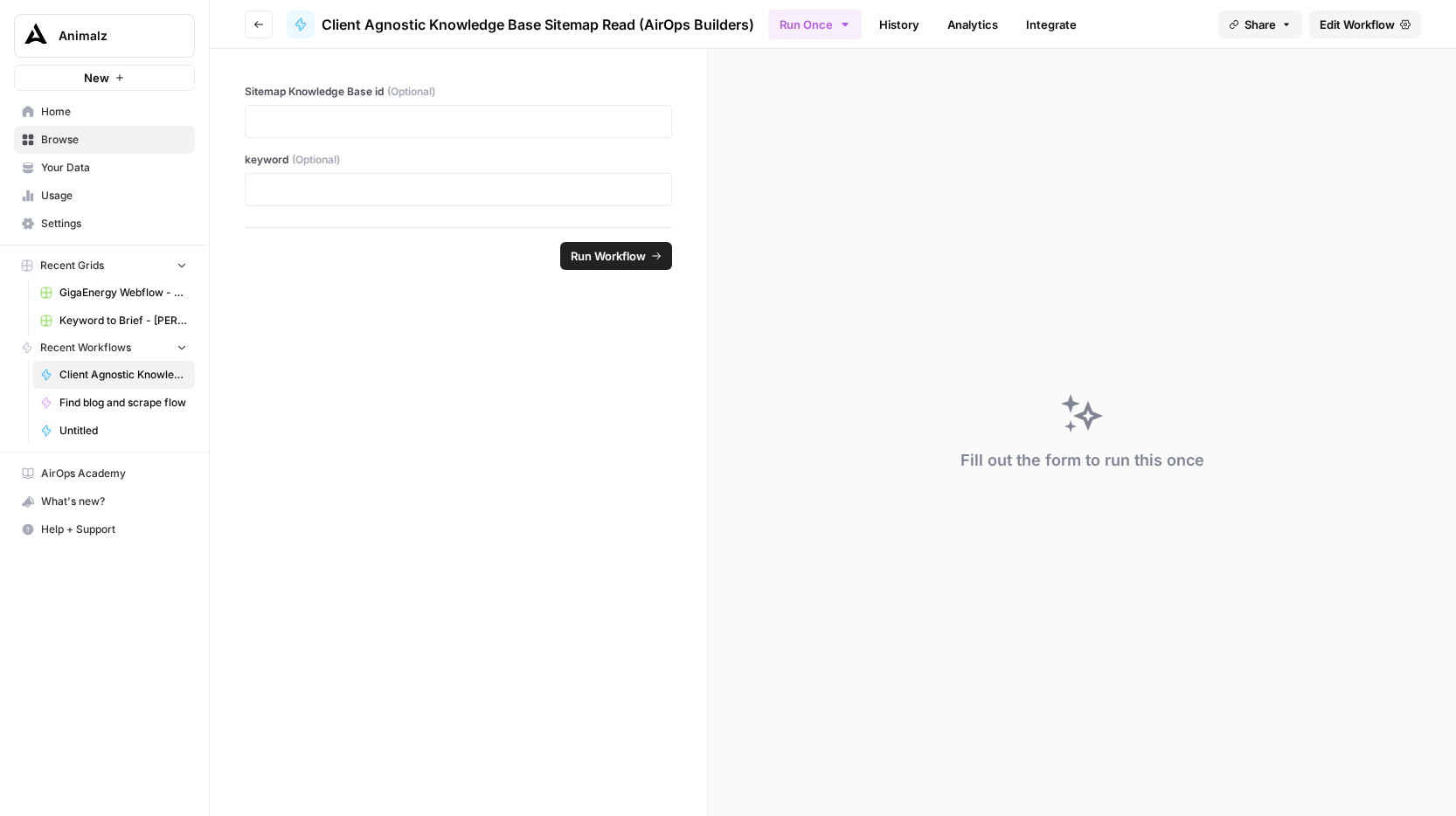
click at [257, 21] on icon "button" at bounding box center [258, 25] width 9 height 7
click at [560, 351] on form "Sitemap Knowledge Base id (Optional) keyword (Optional) Run Workflow" at bounding box center [459, 432] width 498 height 767
click at [258, 31] on button "Go back" at bounding box center [258, 25] width 28 height 28
click at [248, 19] on button "Go back" at bounding box center [258, 25] width 28 height 28
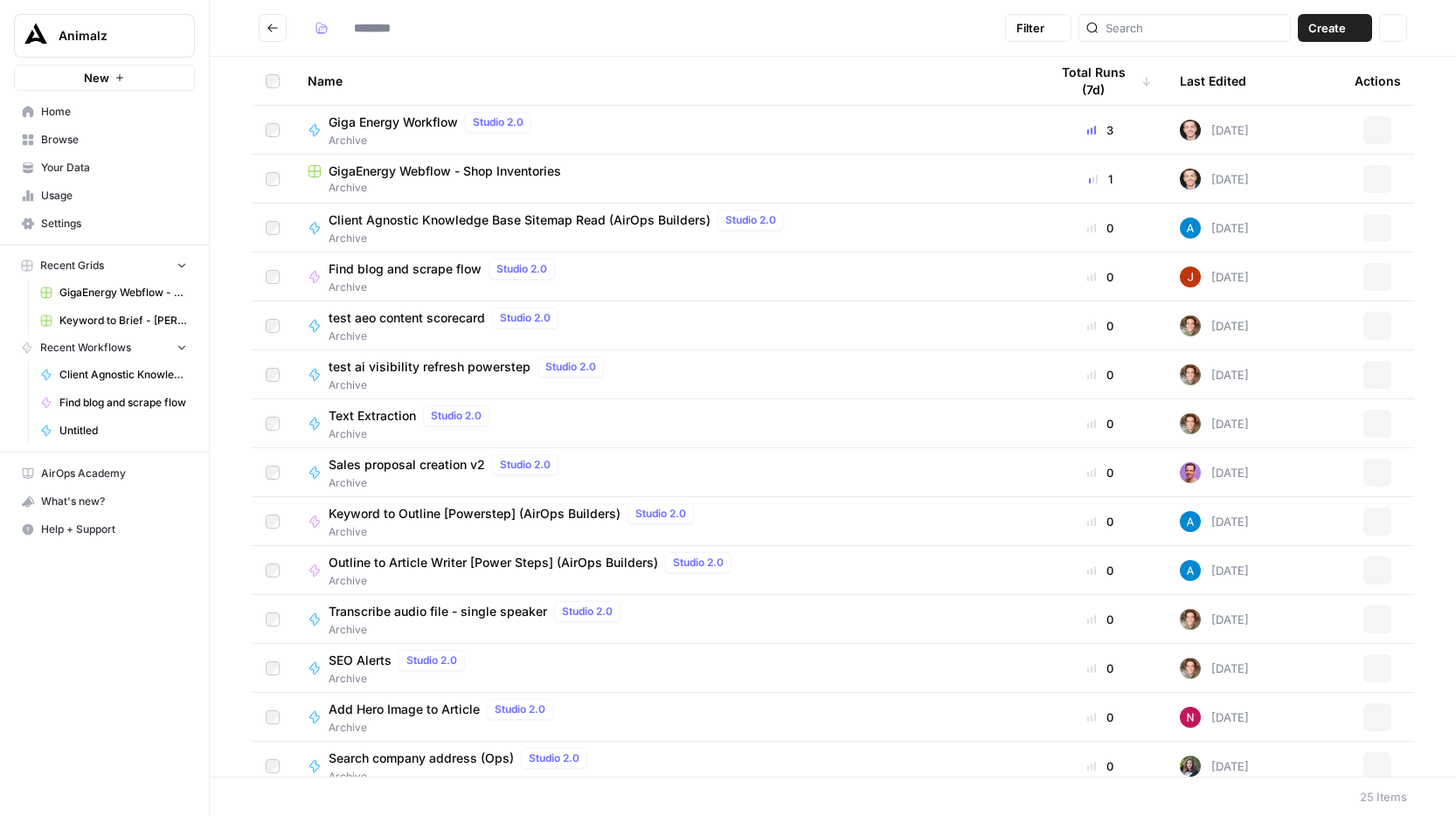
click at [248, 19] on header "Filter Create Actions" at bounding box center [833, 28] width 1246 height 57
type input "*******"
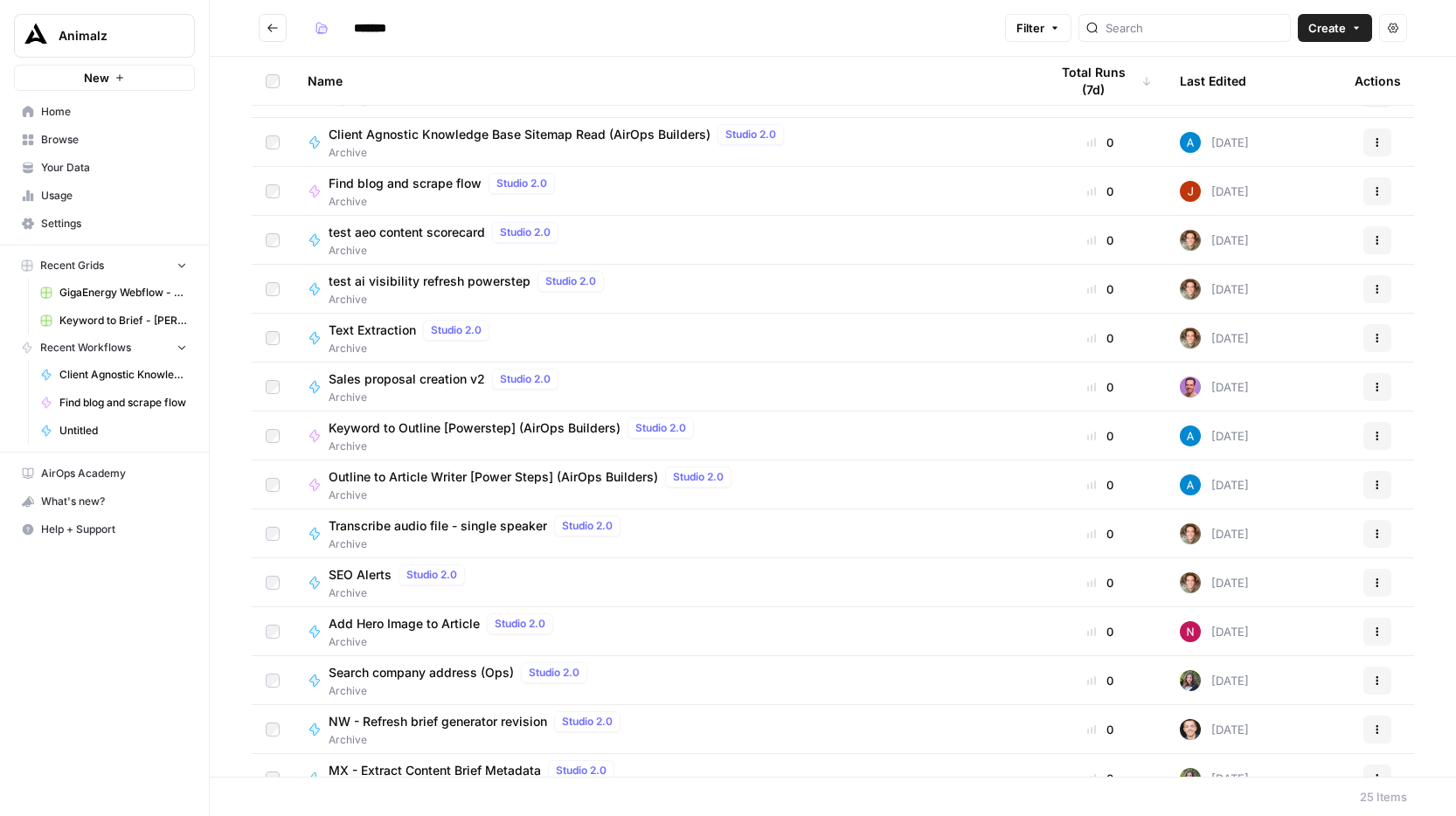
scroll to position [171, 0]
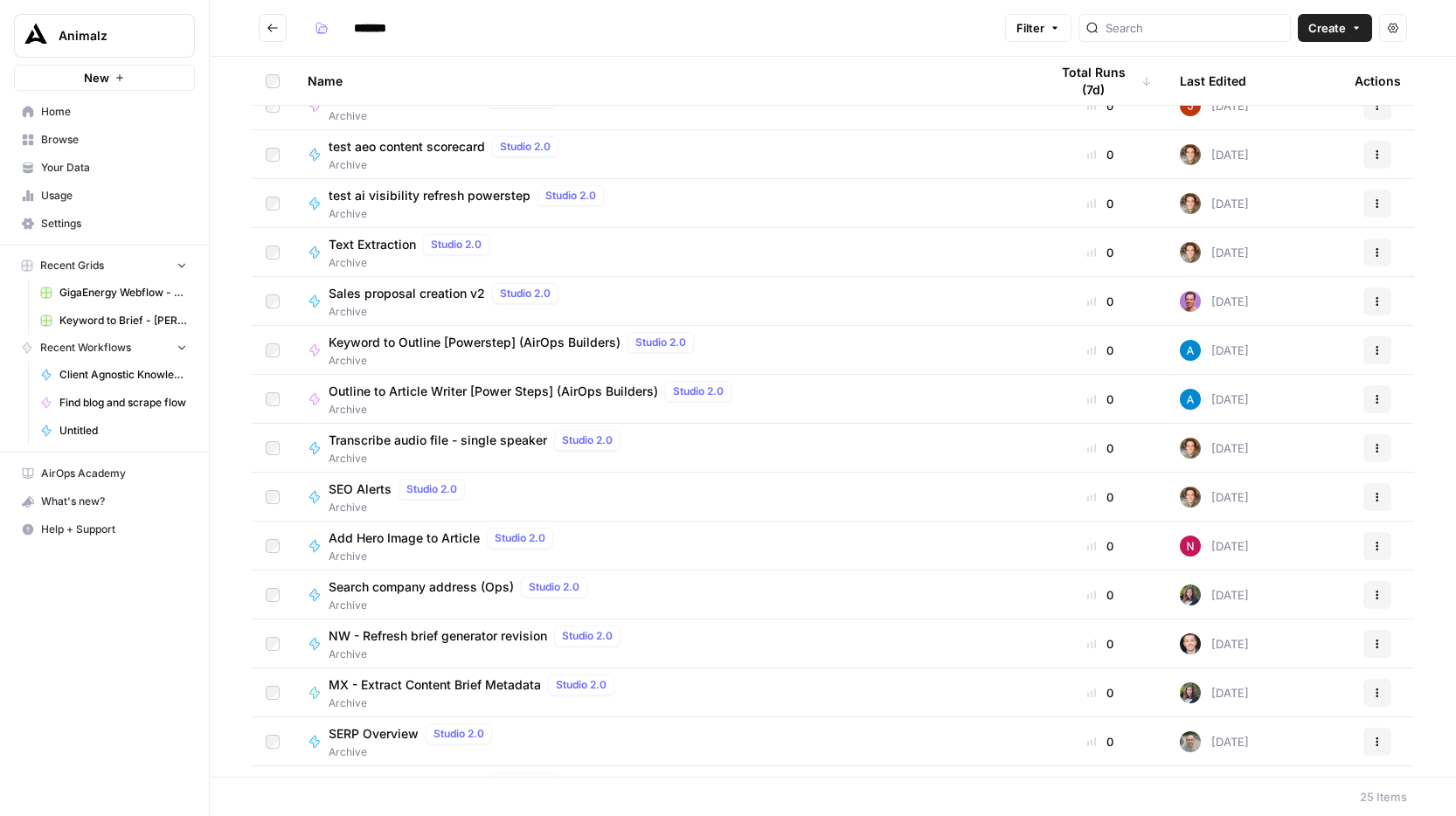
click at [599, 343] on span "Keyword to Outline [Powerstep] (AirOps Builders)" at bounding box center [474, 343] width 292 height 18
click at [569, 387] on span "Outline to Article Writer [Power Steps] (AirOps Builders)" at bounding box center [493, 392] width 330 height 18
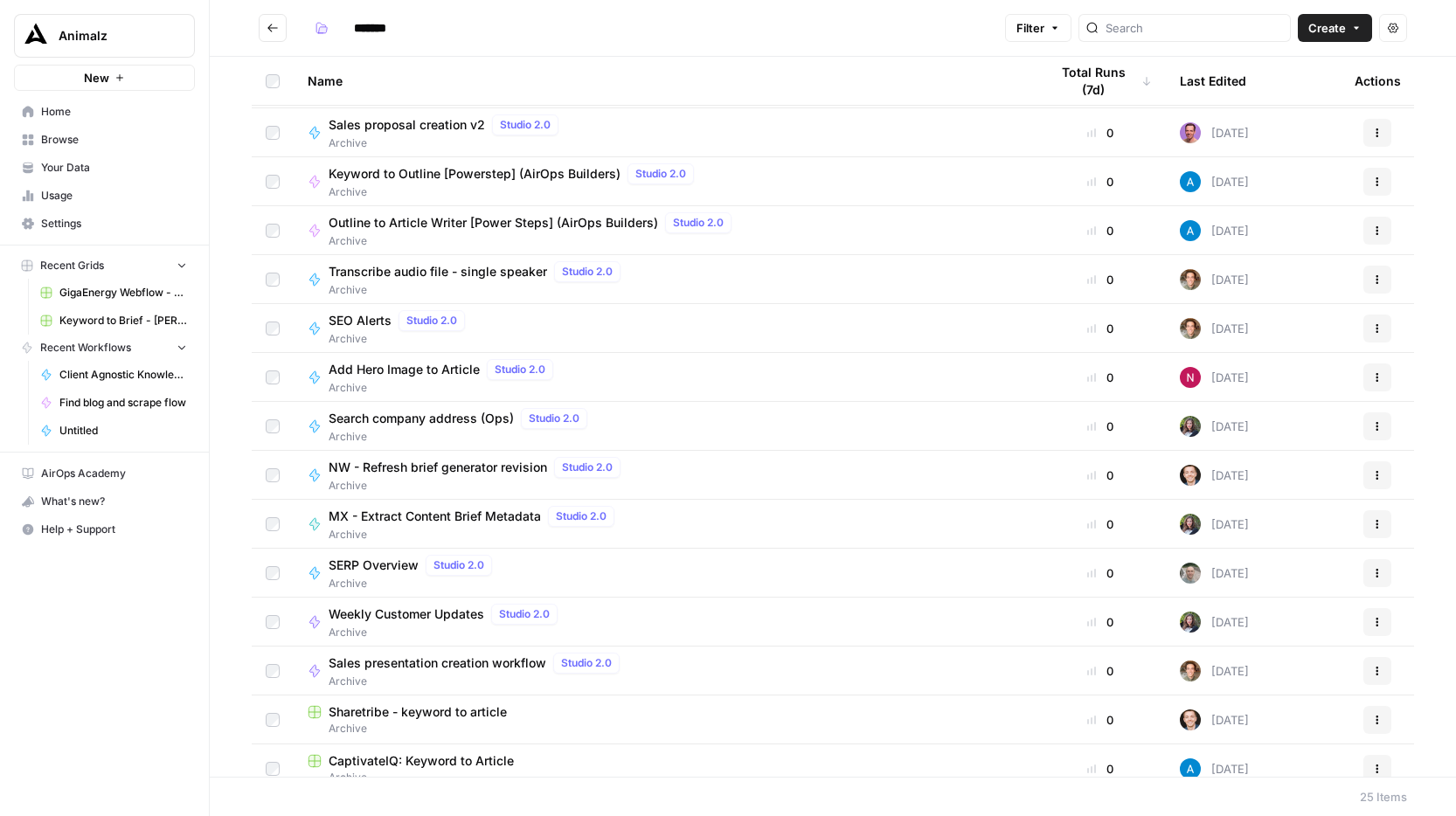
scroll to position [0, 0]
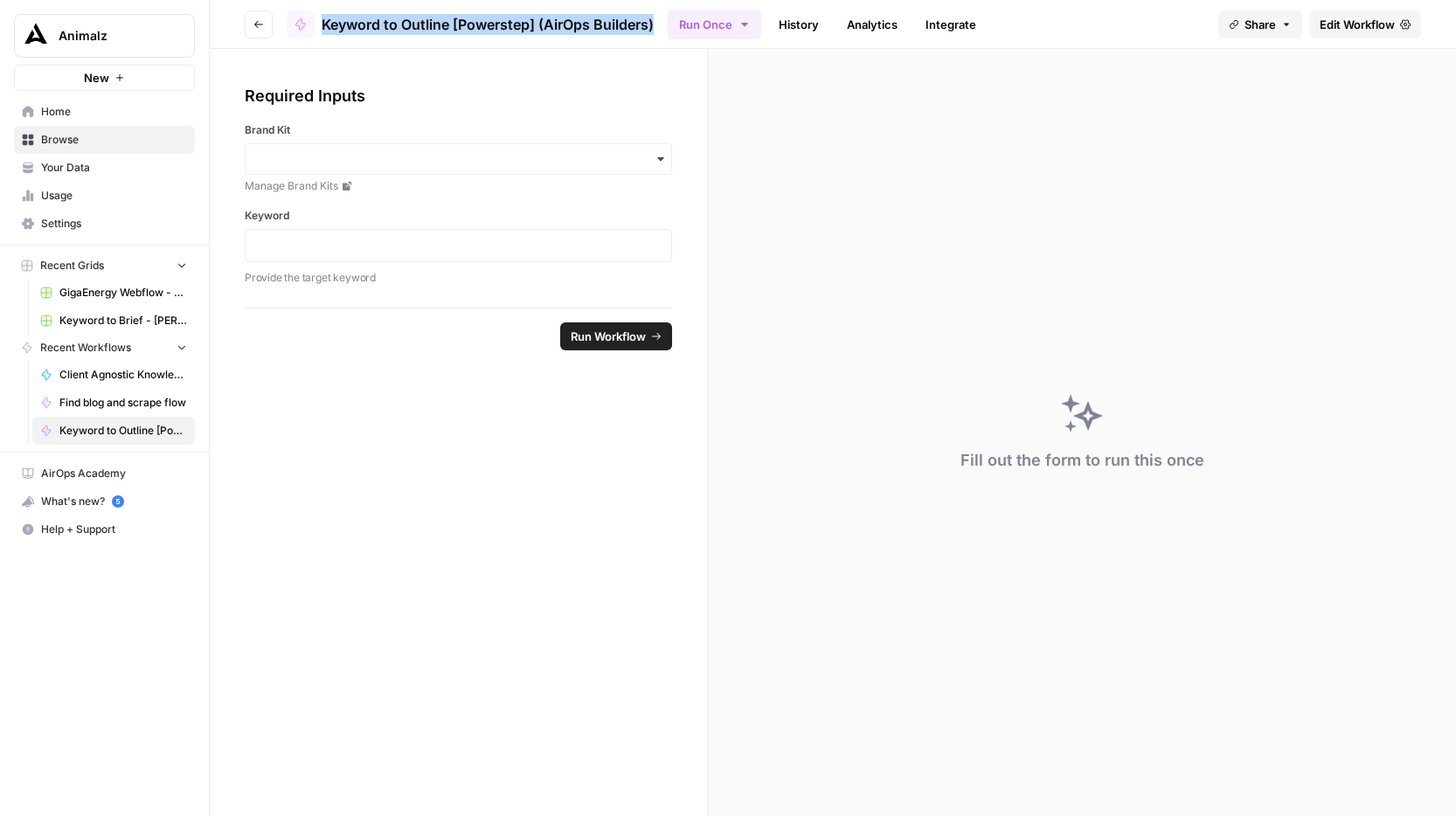
drag, startPoint x: 661, startPoint y: 30, endPoint x: 324, endPoint y: 27, distance: 337.0
click at [324, 27] on header "Go back Keyword to Outline [Powerstep] (AirOps Builders) Run Once History Analy…" at bounding box center [833, 25] width 1246 height 49
copy span "Keyword to Outline [Powerstep] (AirOps Builders)"
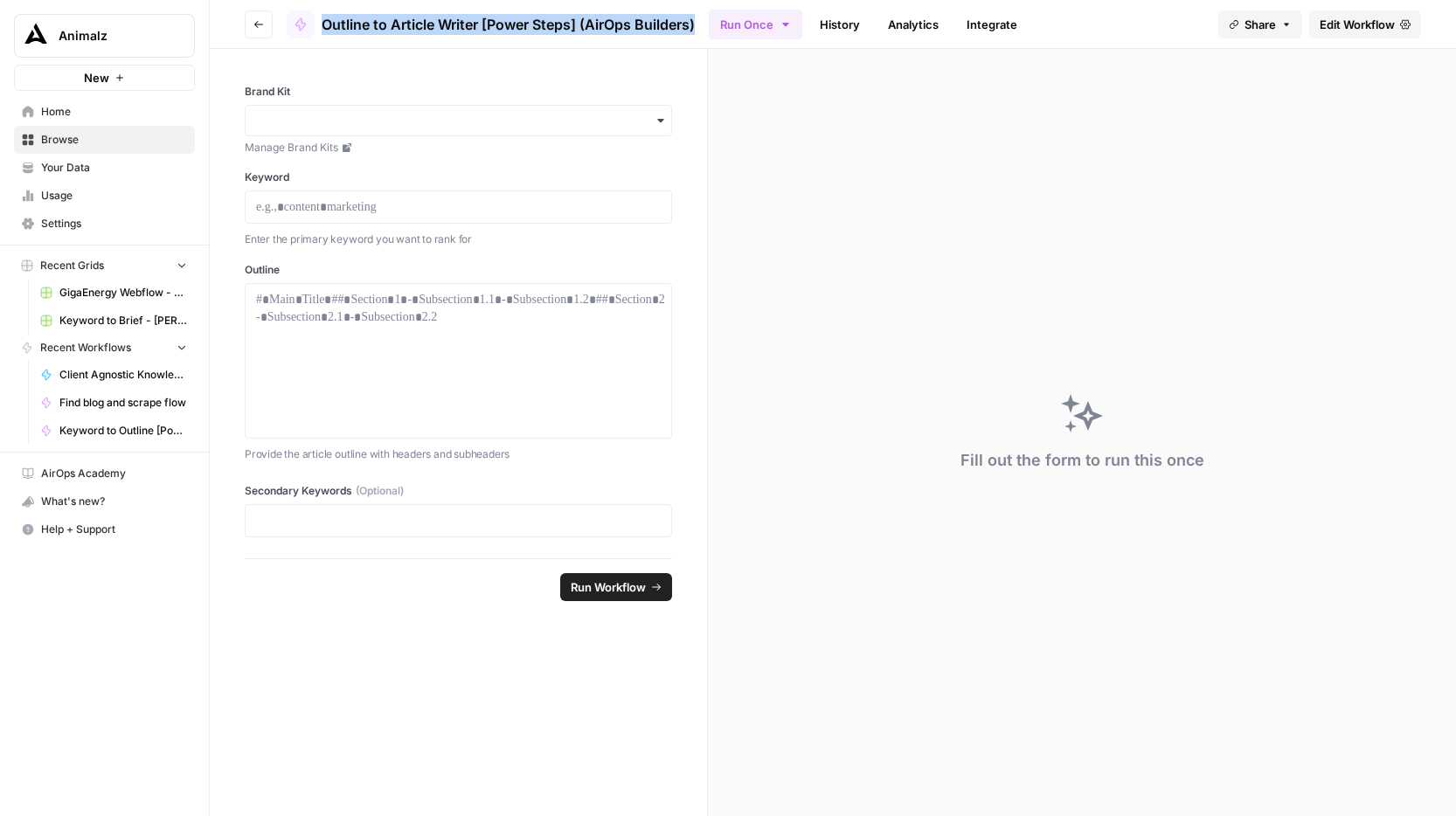
drag, startPoint x: 699, startPoint y: 26, endPoint x: 322, endPoint y: 18, distance: 377.1
click at [322, 18] on header "Go back Outline to Article Writer [Power Steps] (AirOps Builders) Run Once Hist…" at bounding box center [833, 25] width 1246 height 49
copy span "Outline to Article Writer [Power Steps] (AirOps Builders)"
click at [704, 22] on header "Go back Outline to Article Writer [Power Steps] (AirOps Builders) Run Once Hist…" at bounding box center [833, 25] width 1246 height 49
drag, startPoint x: 704, startPoint y: 22, endPoint x: 691, endPoint y: 10, distance: 17.7
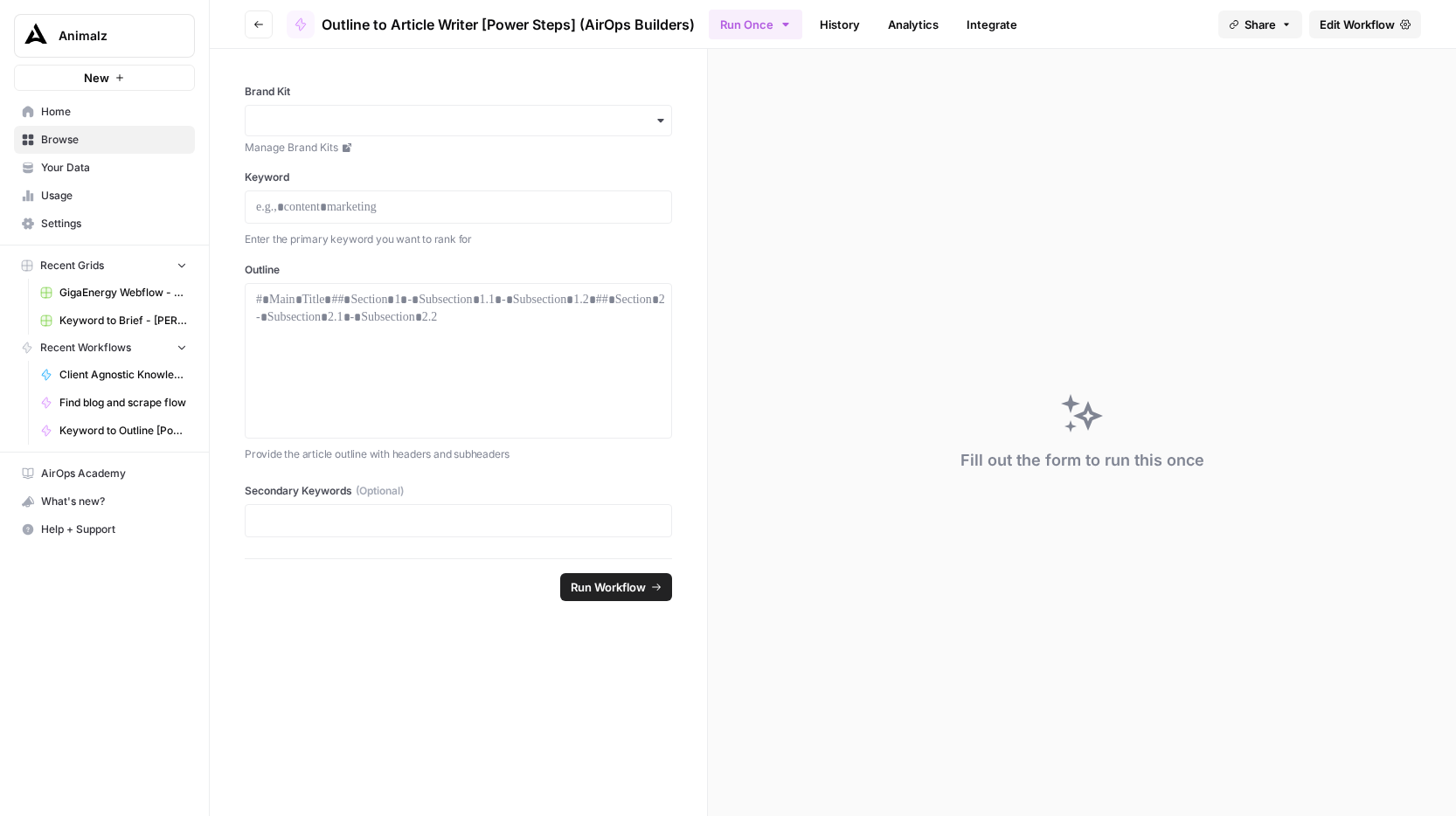
click at [691, 10] on header "Go back Outline to Article Writer [Power Steps] (AirOps Builders) Run Once Hist…" at bounding box center [833, 25] width 1246 height 49
drag, startPoint x: 704, startPoint y: 18, endPoint x: 324, endPoint y: 25, distance: 380.1
click at [324, 25] on header "Go back Outline to Article Writer [Power Steps] (AirOps Builders) Run Once Hist…" at bounding box center [833, 25] width 1246 height 49
copy span "Outline to Article Writer [Power Steps] (AirOps Builders)"
click at [260, 25] on icon "button" at bounding box center [258, 25] width 11 height 11
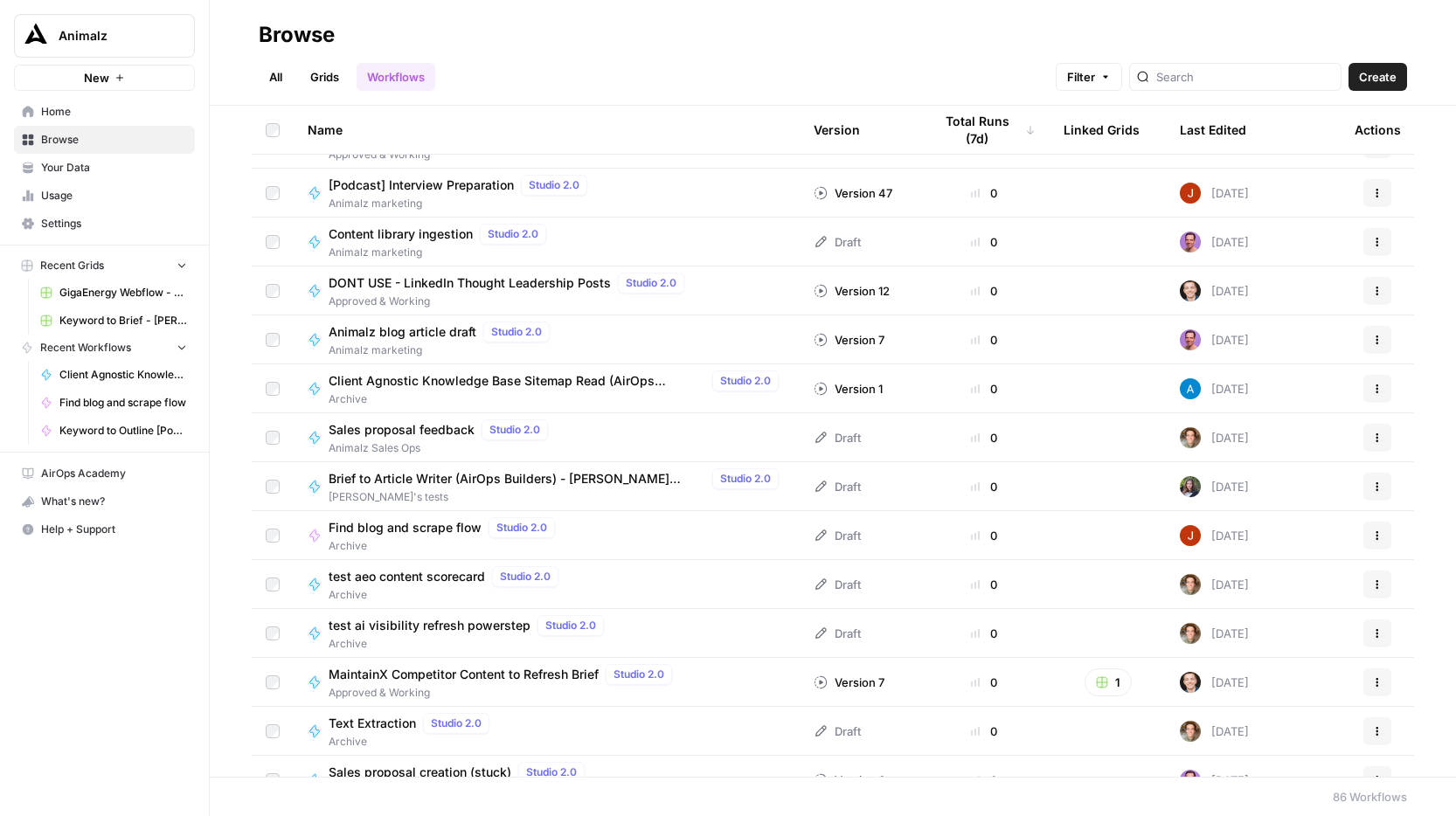
scroll to position [217, 0]
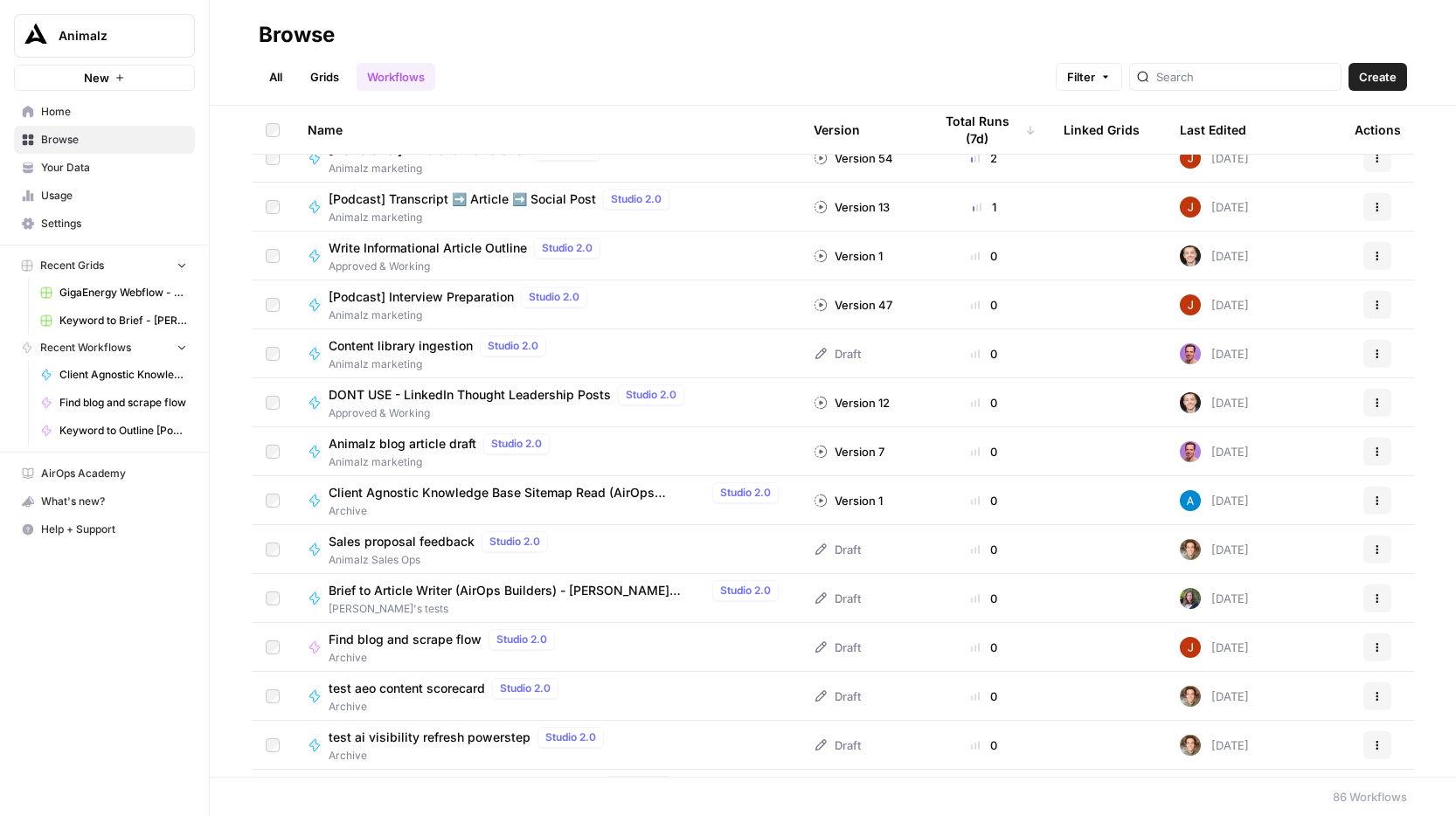
click at [278, 84] on link "All" at bounding box center [275, 77] width 34 height 28
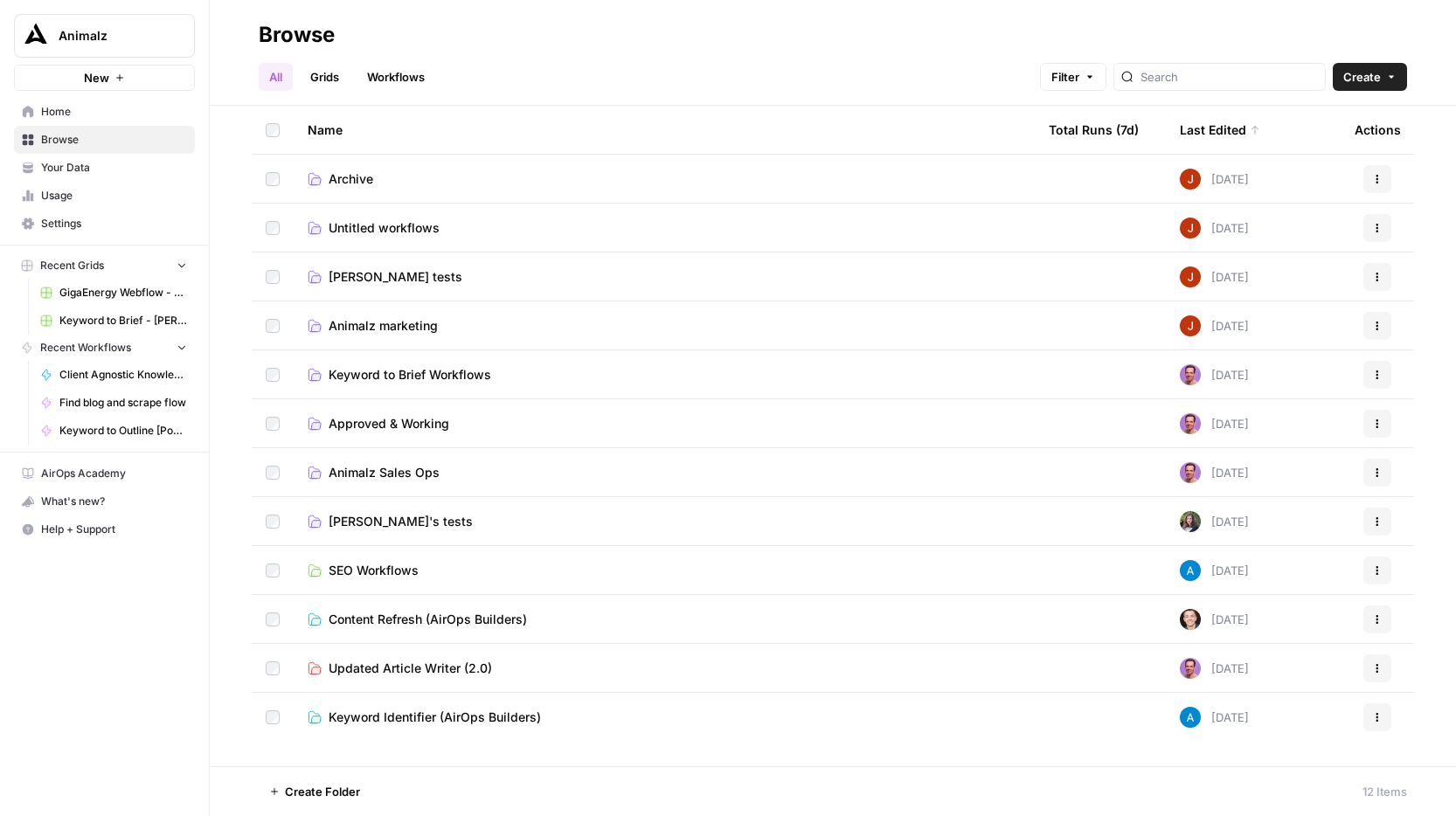
click at [369, 175] on span "Archive" at bounding box center [351, 179] width 45 height 18
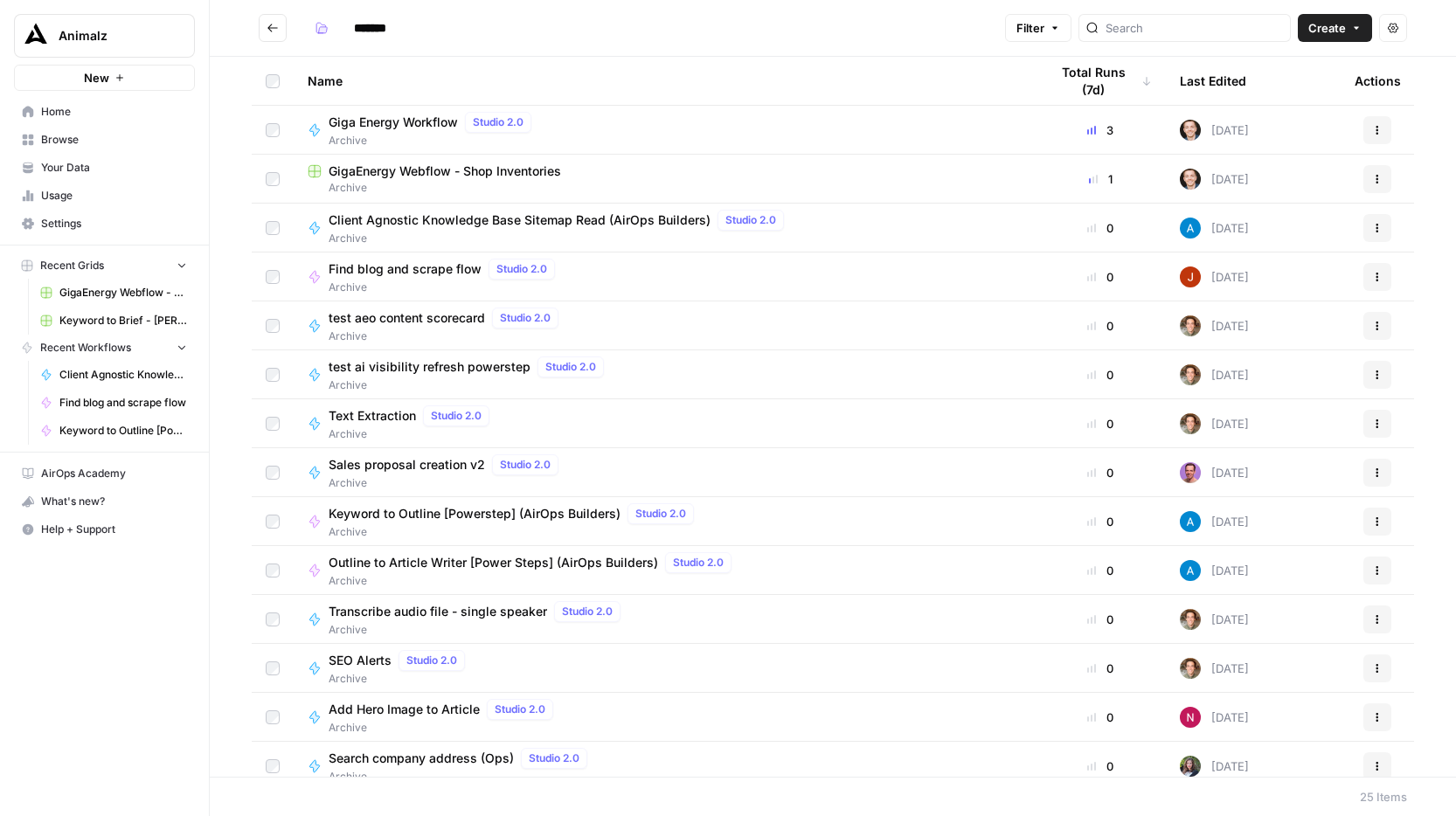
click at [277, 29] on icon "Go back" at bounding box center [272, 28] width 12 height 12
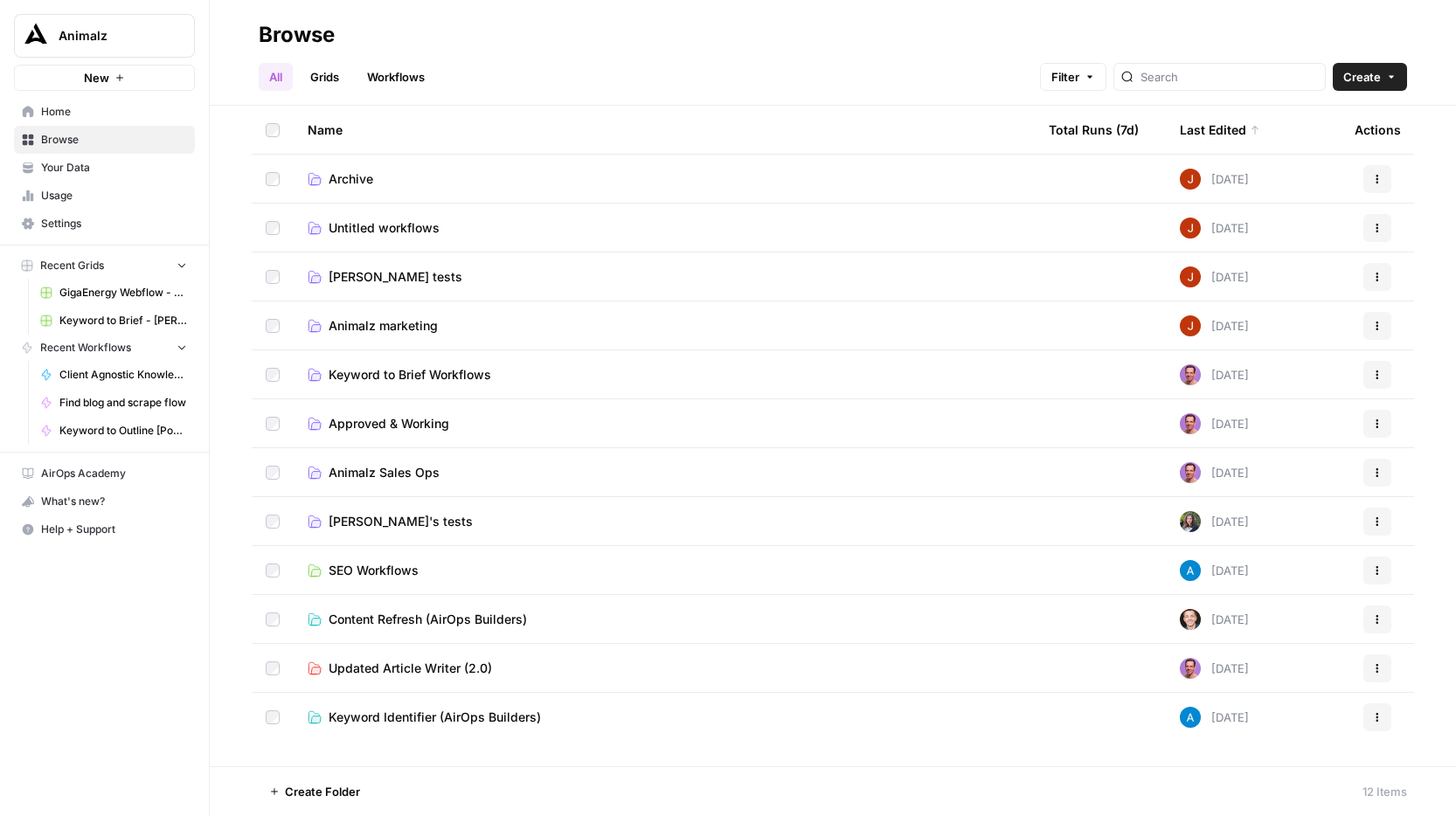
click at [358, 177] on span "Archive" at bounding box center [351, 179] width 45 height 18
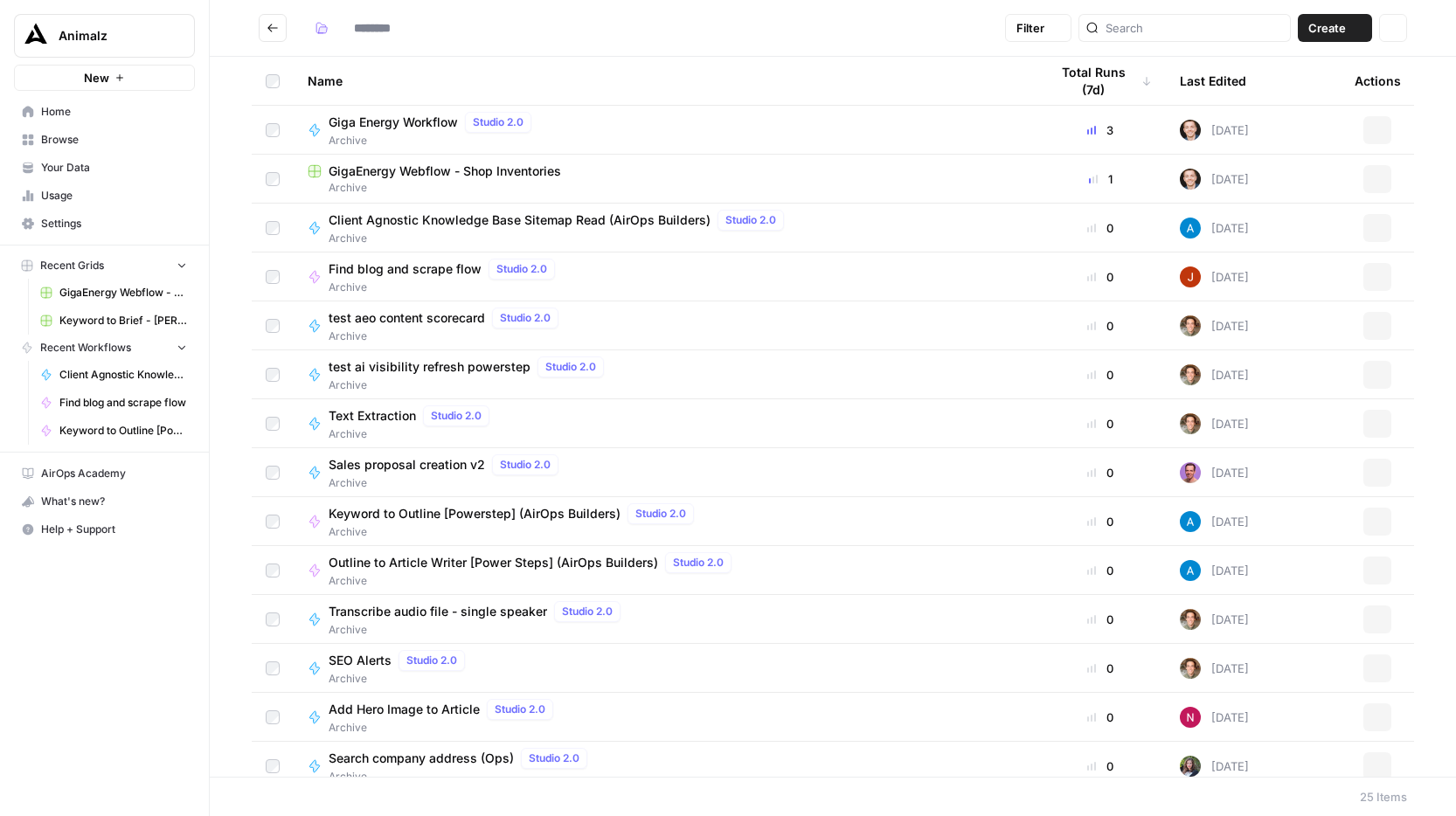
type input "*******"
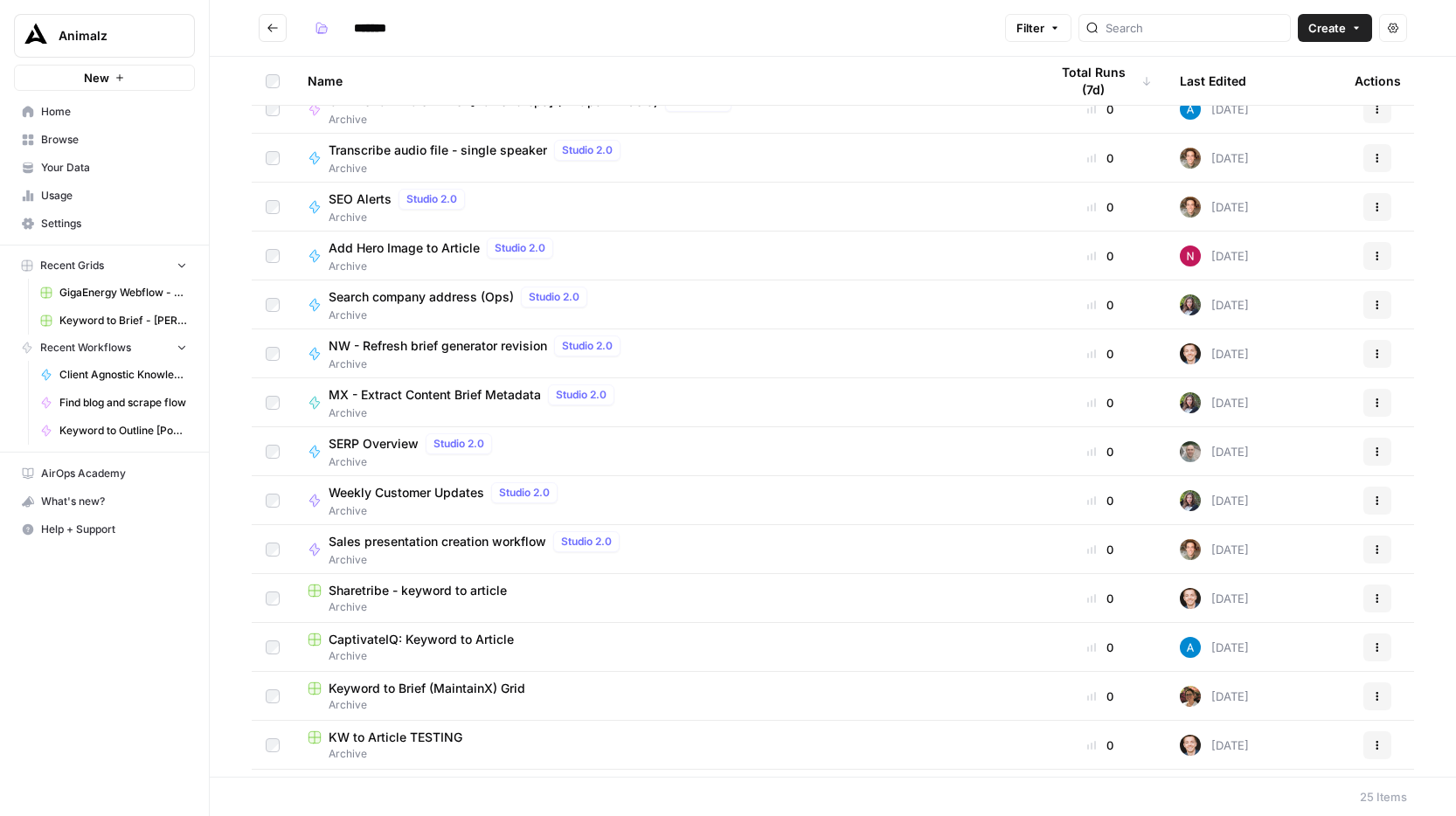
scroll to position [552, 0]
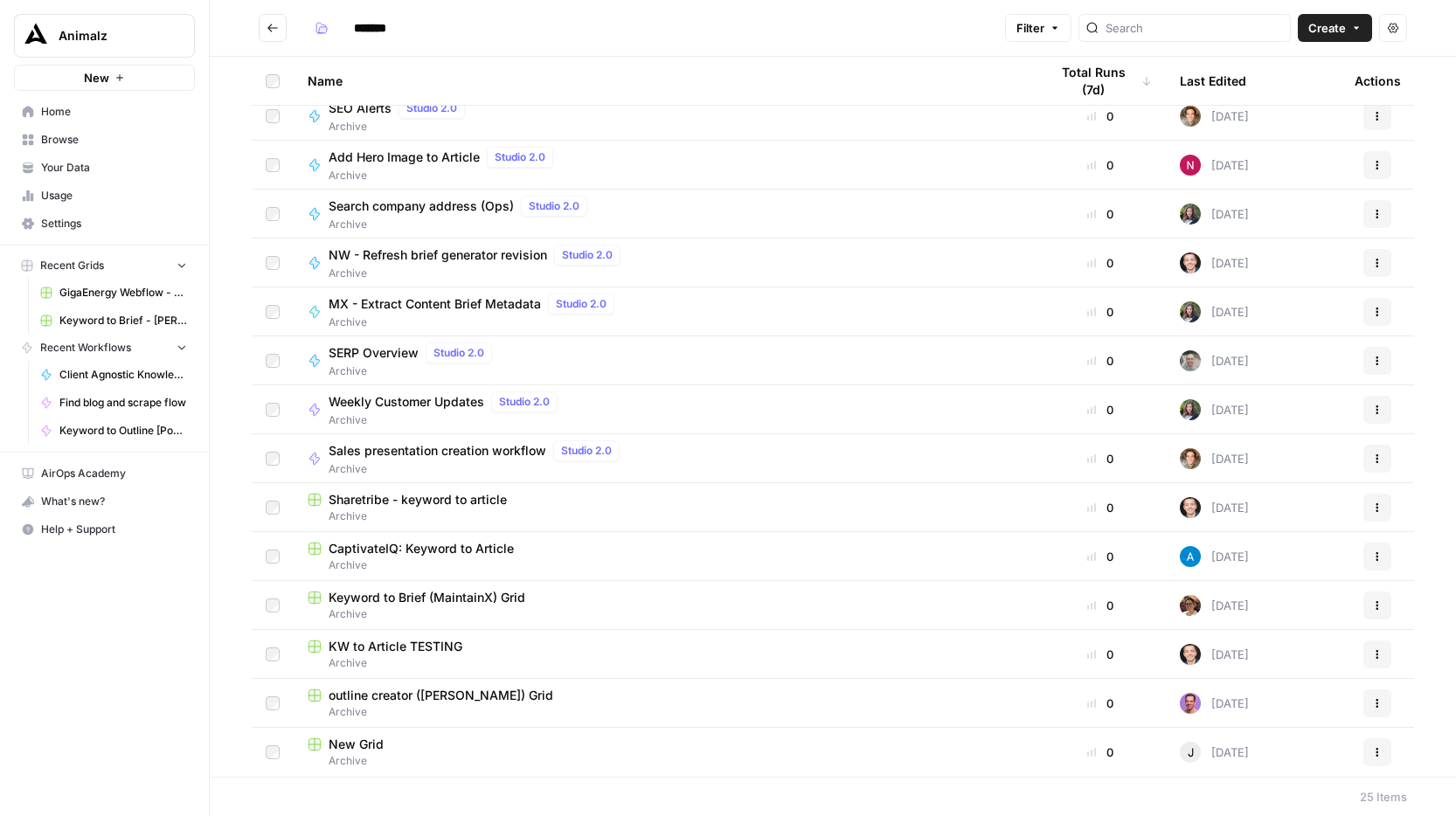
click at [490, 547] on span "CaptivateIQ: Keyword to Article" at bounding box center [421, 549] width 185 height 18
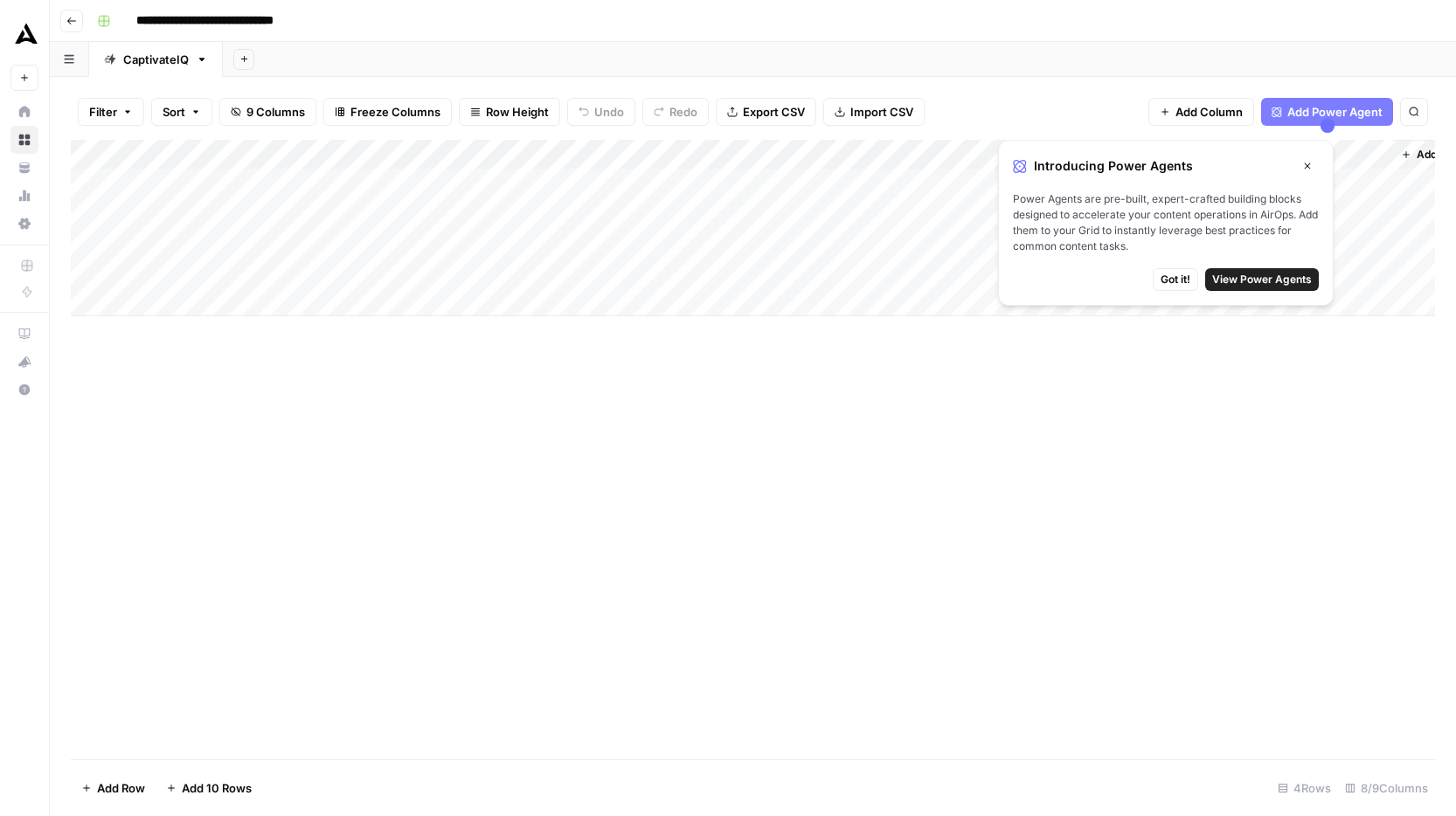
click at [324, 18] on input "**********" at bounding box center [229, 21] width 202 height 28
click at [73, 16] on icon "button" at bounding box center [72, 21] width 11 height 11
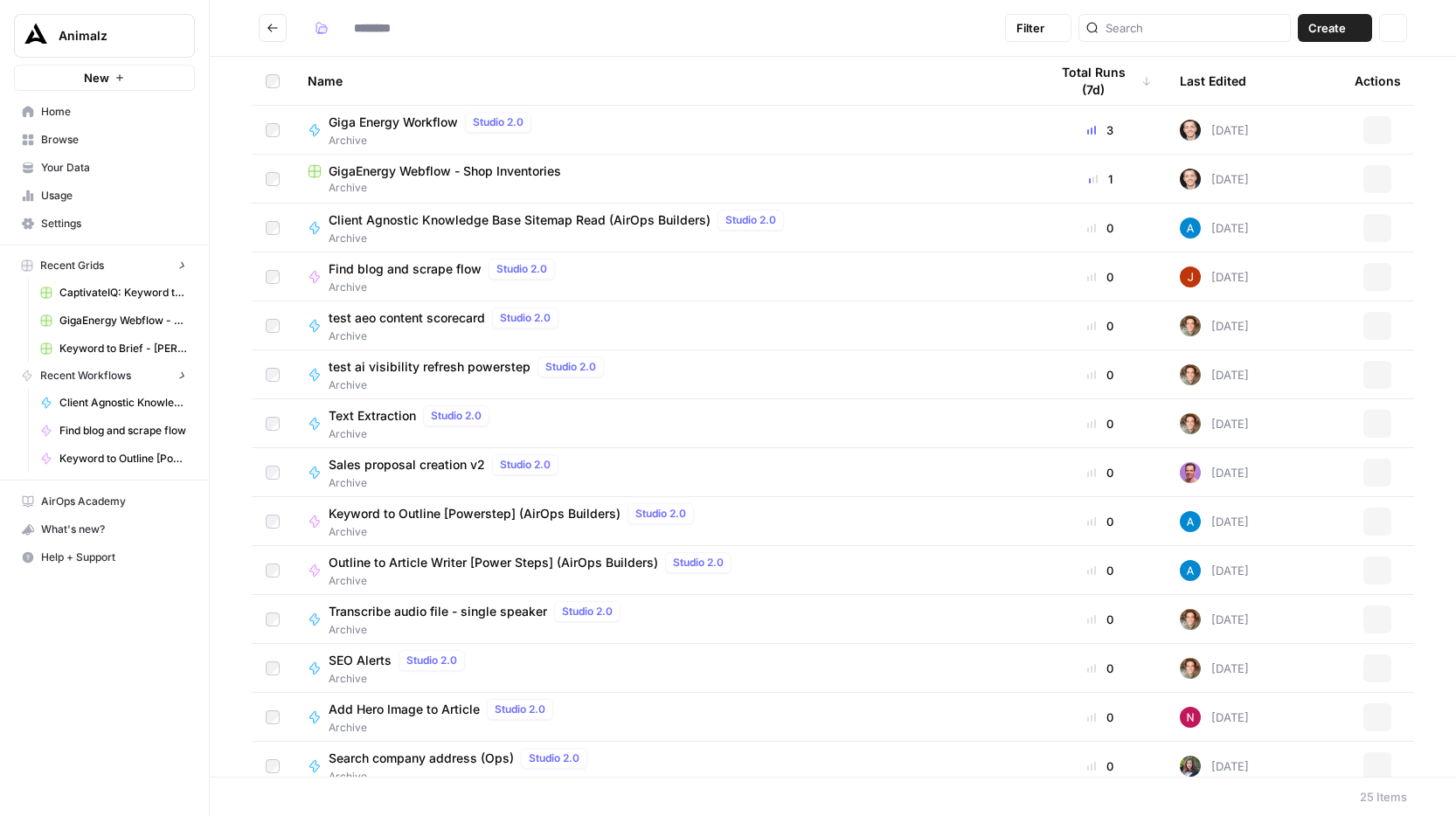
type input "*******"
click at [266, 26] on icon "Go back" at bounding box center [272, 28] width 12 height 12
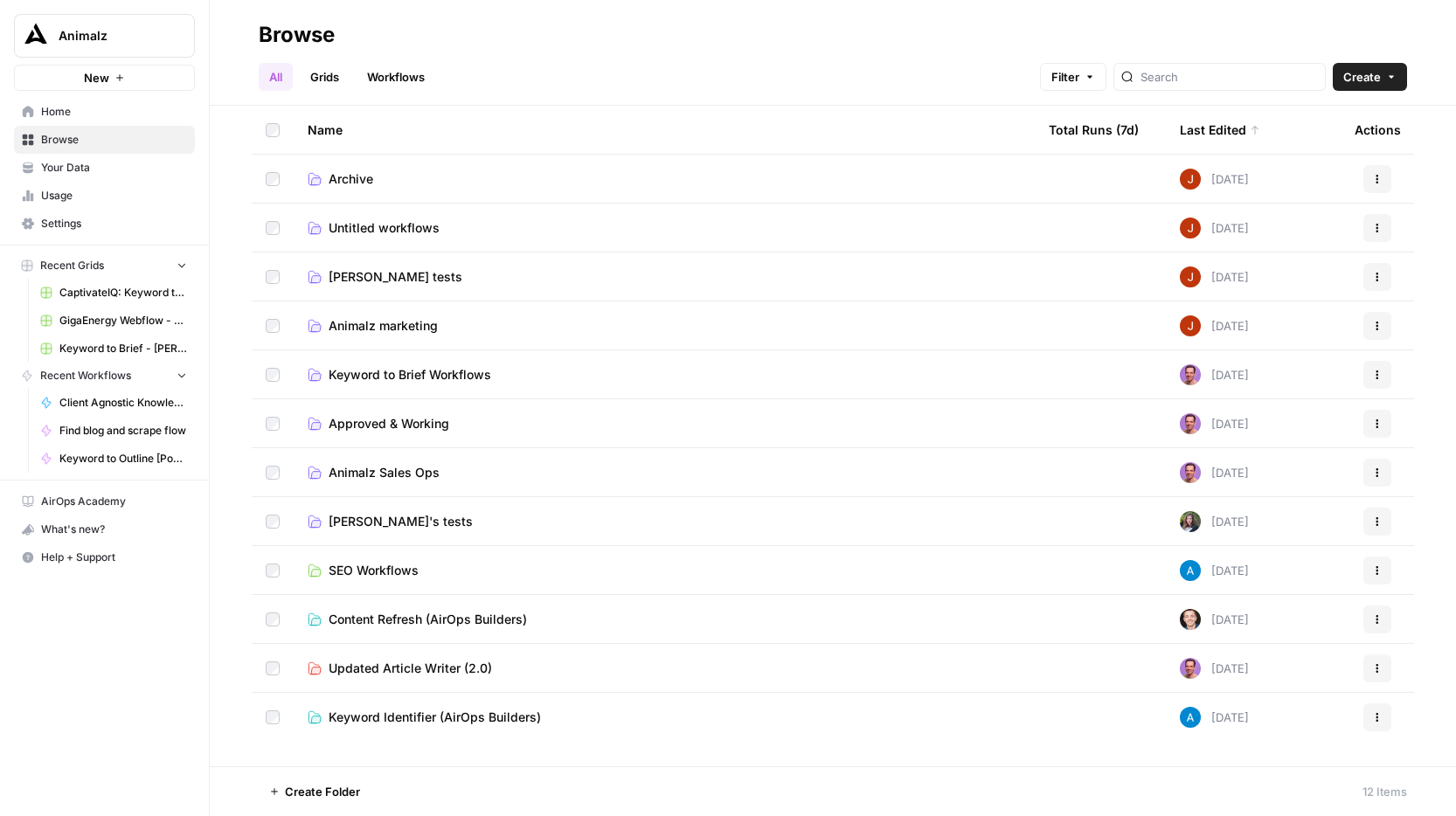
click at [352, 171] on span "Archive" at bounding box center [351, 179] width 45 height 18
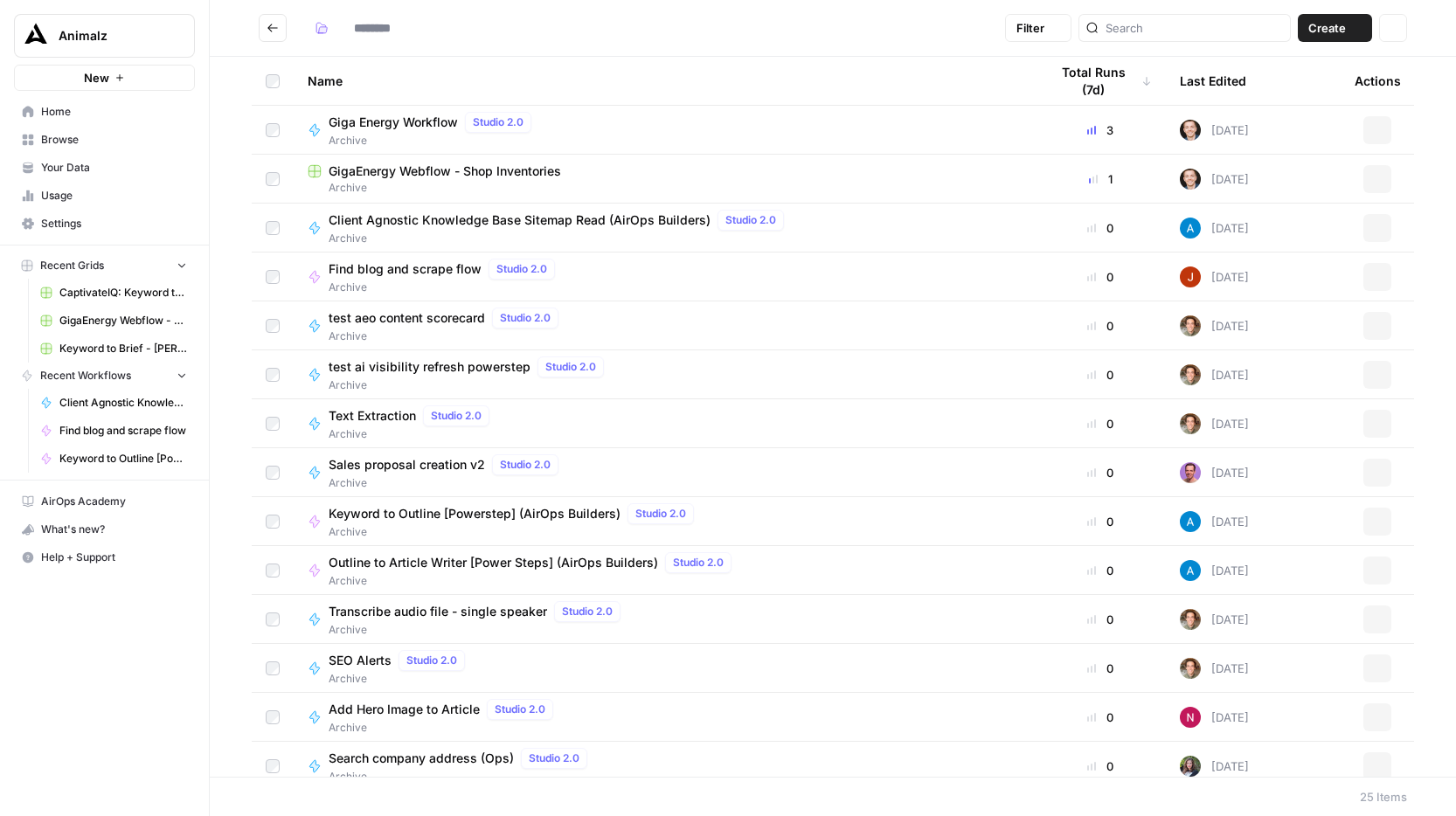
type input "*******"
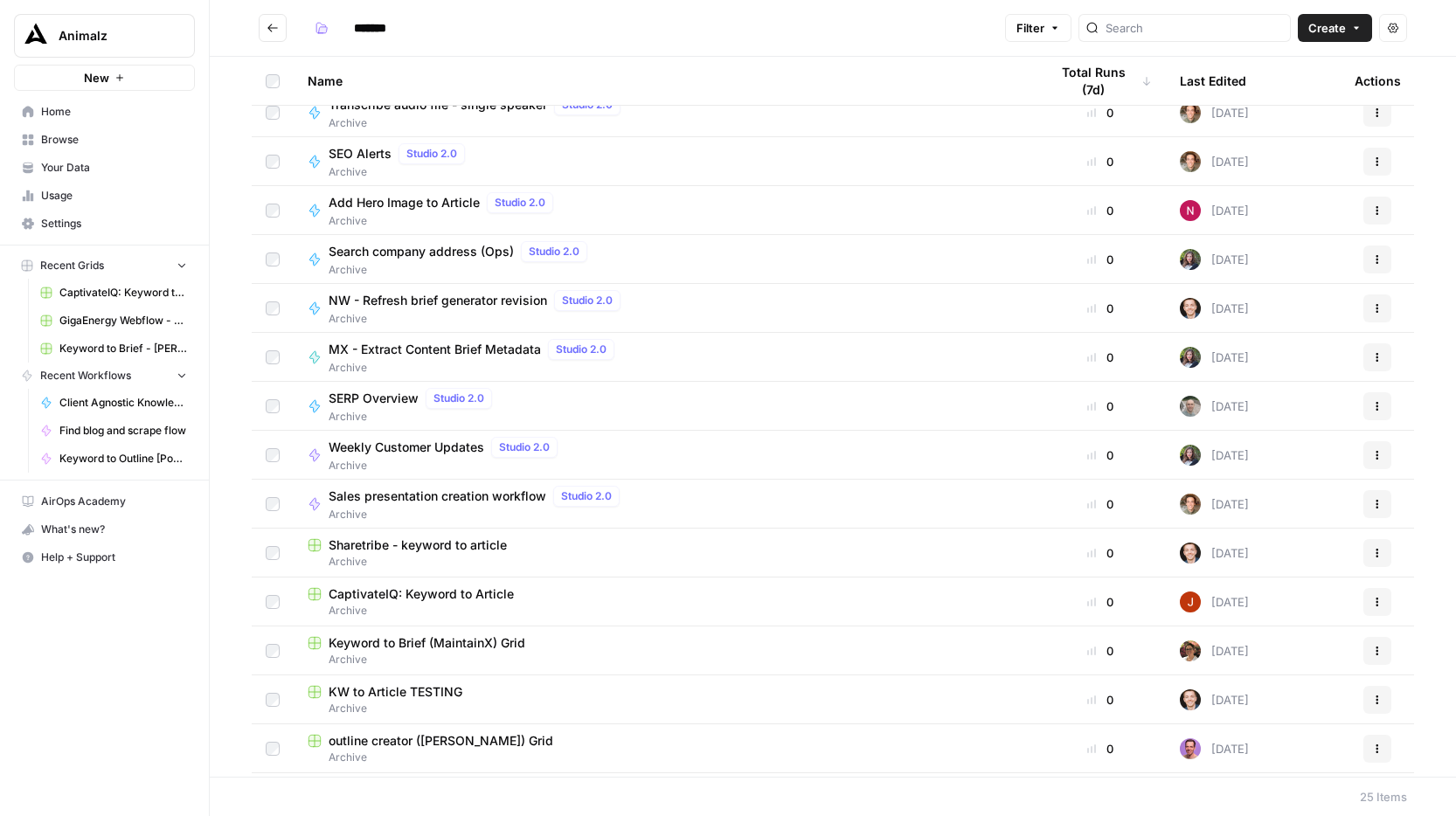
scroll to position [552, 0]
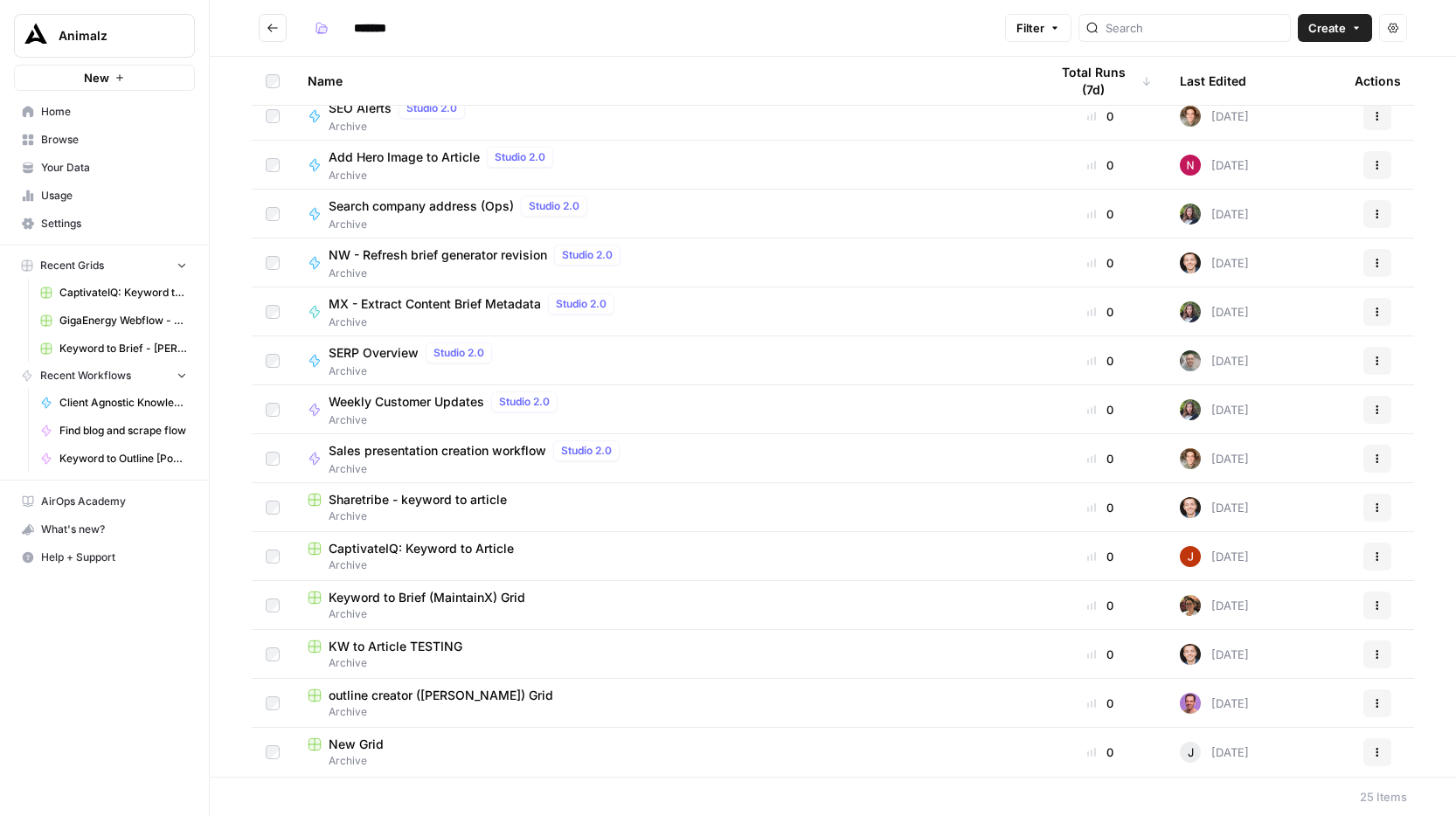
click at [1391, 549] on div "Actions" at bounding box center [1377, 556] width 46 height 28
click at [1390, 551] on button "Actions" at bounding box center [1377, 556] width 28 height 28
click at [276, 32] on icon "Go back" at bounding box center [272, 28] width 12 height 12
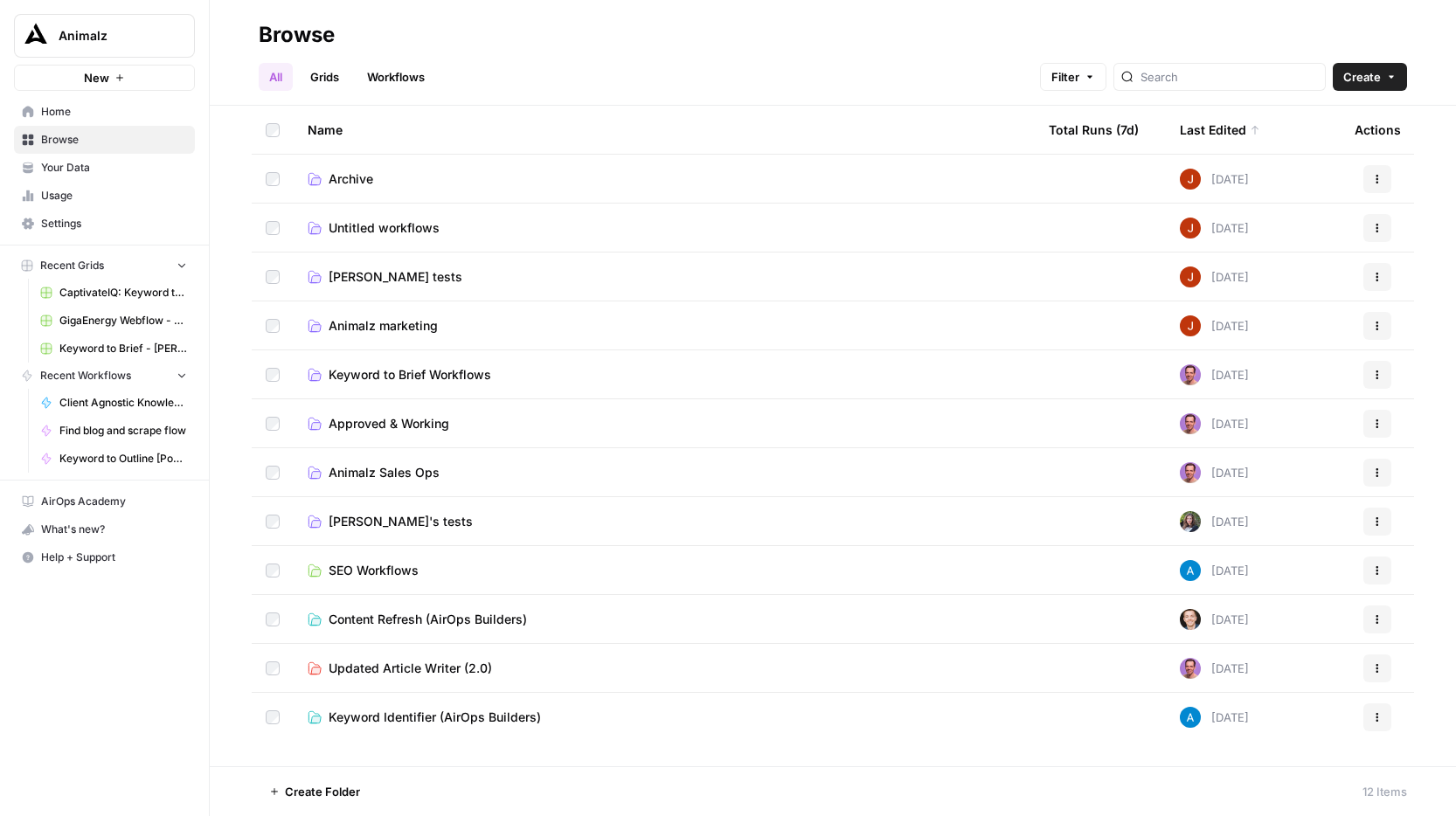
click at [409, 222] on span "Untitled workflows" at bounding box center [384, 228] width 111 height 18
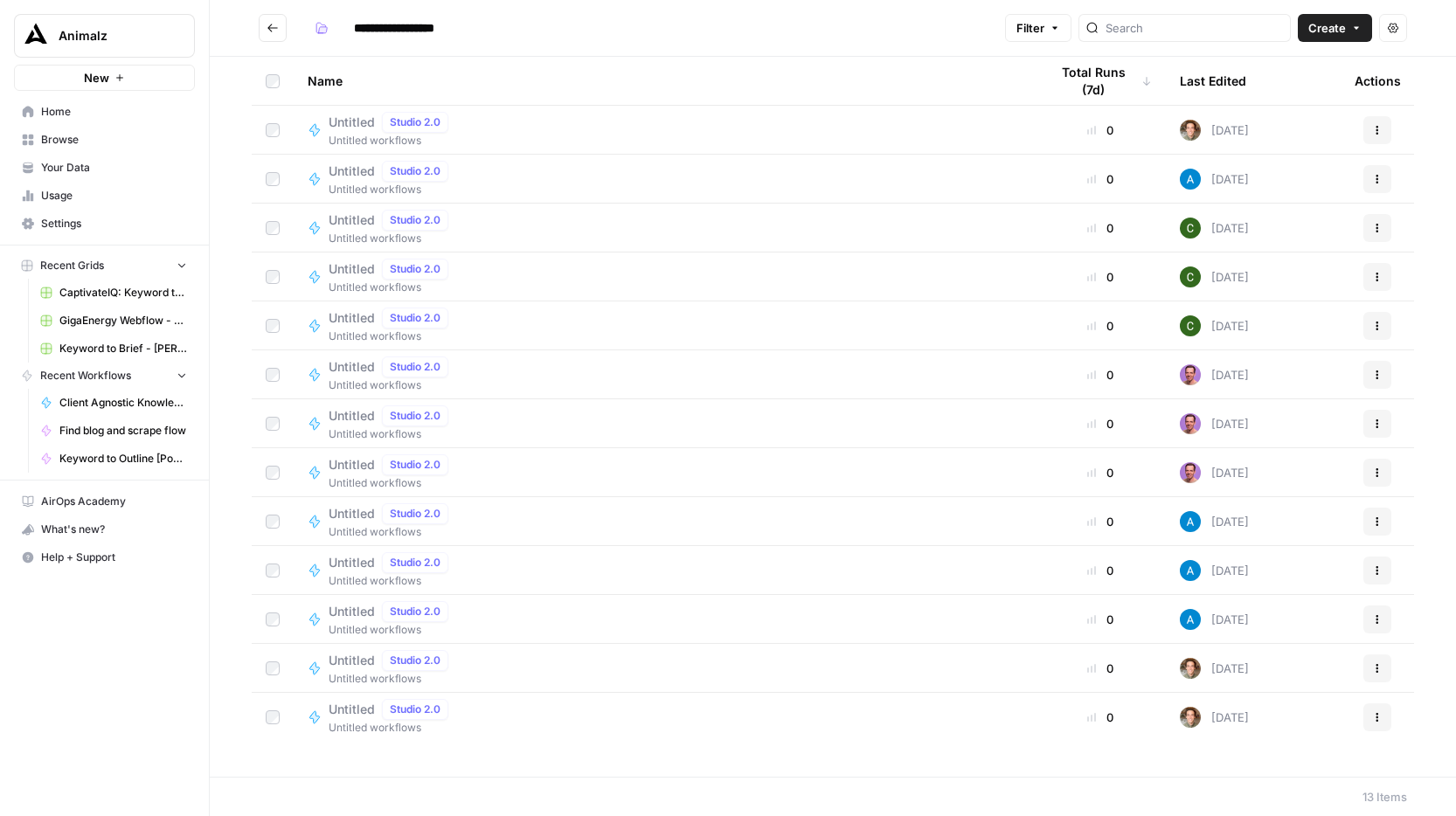
click at [266, 31] on icon "Go back" at bounding box center [272, 28] width 12 height 12
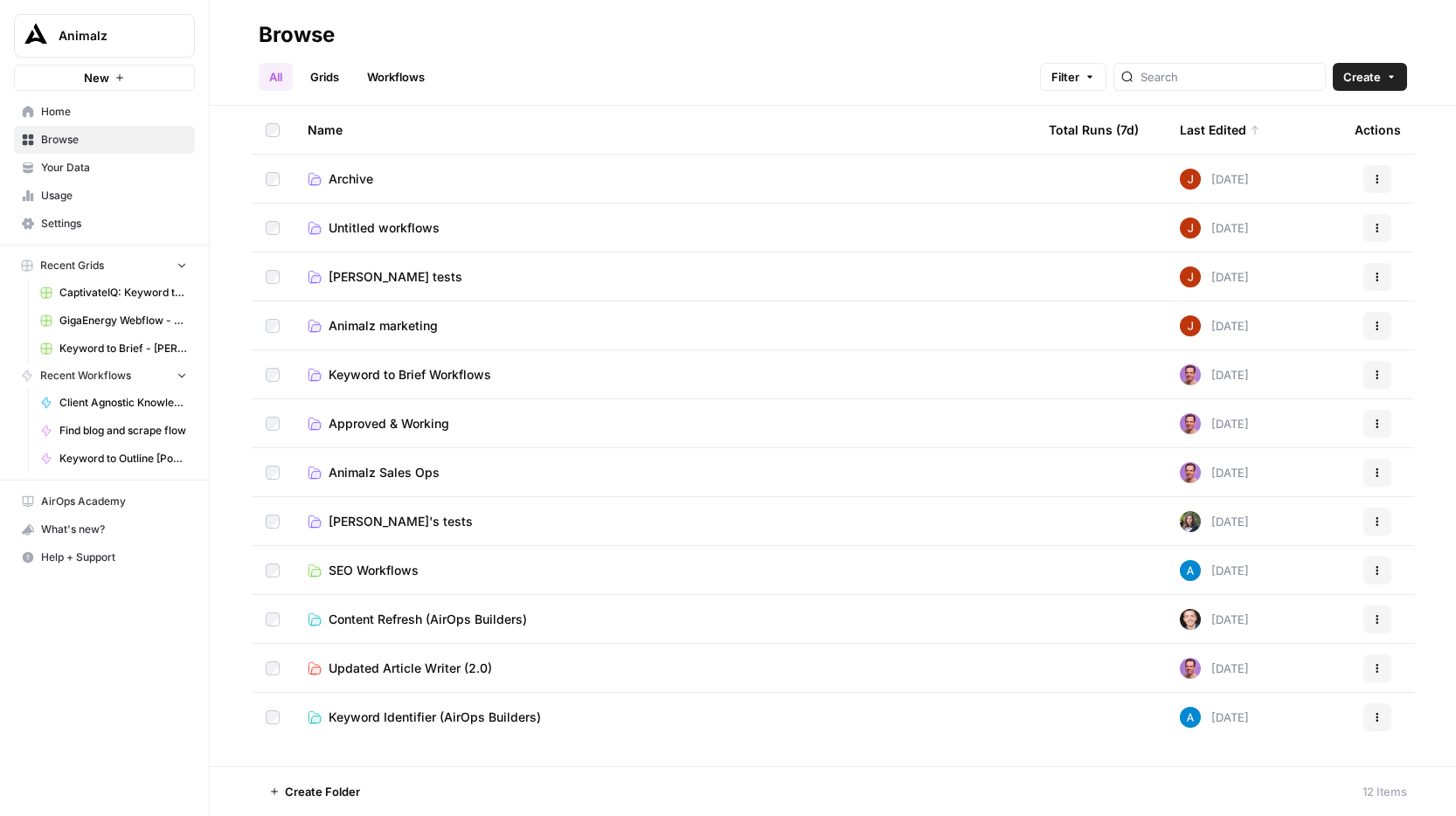
click at [361, 279] on span "[PERSON_NAME] tests" at bounding box center [395, 277] width 134 height 18
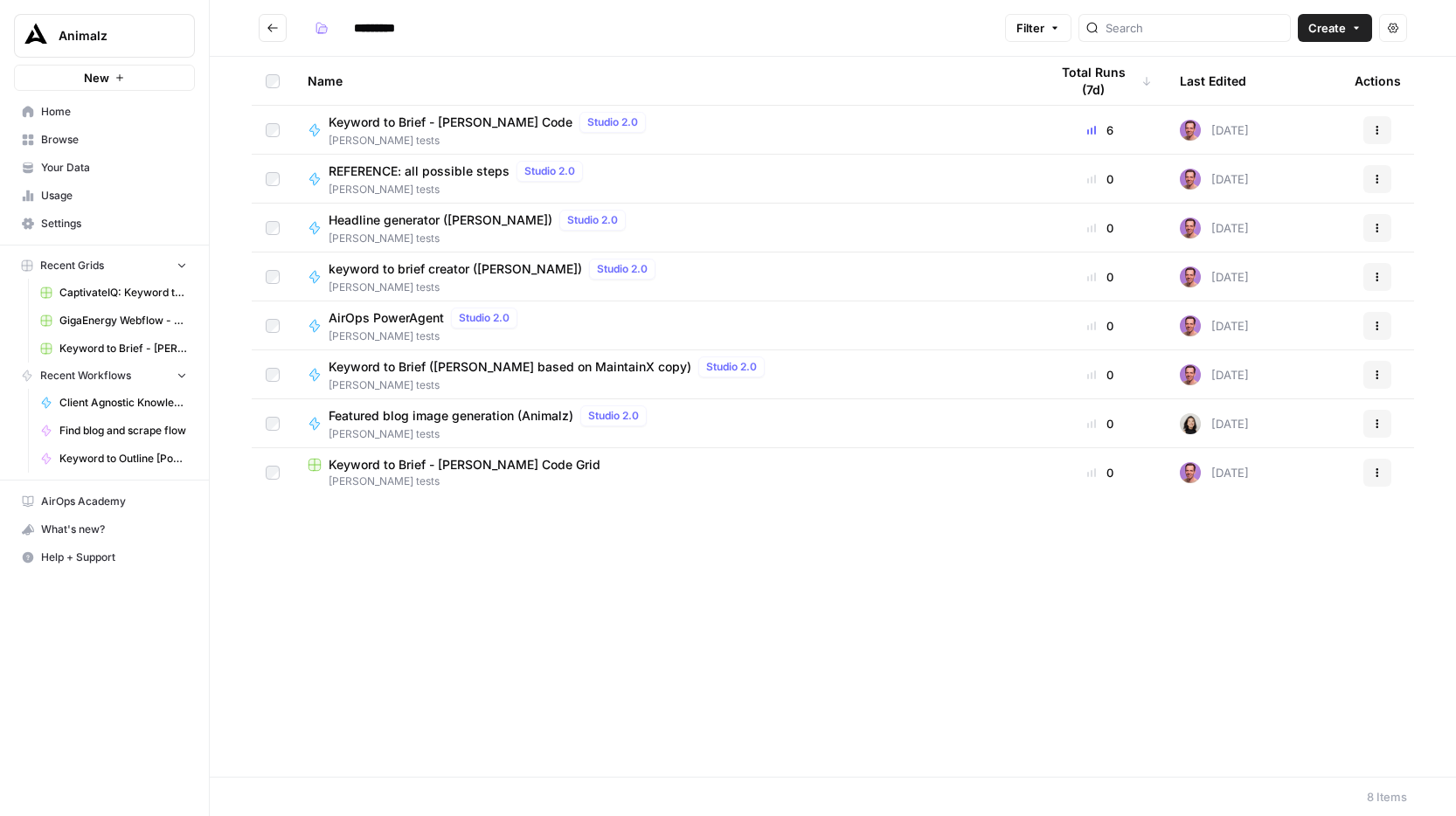
click at [269, 28] on icon "Go back" at bounding box center [272, 27] width 11 height 8
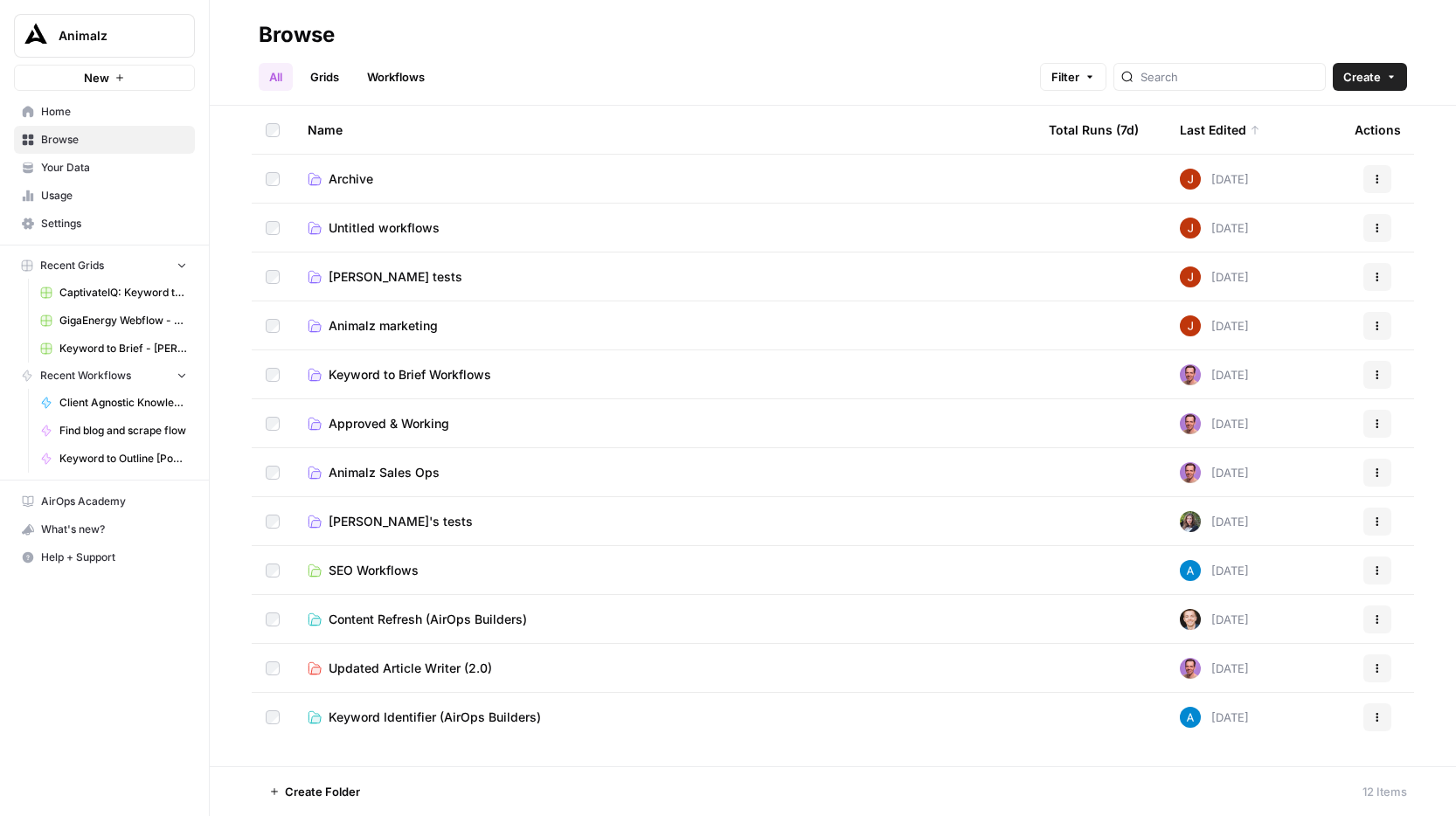
click at [386, 333] on span "Animalz marketing" at bounding box center [383, 326] width 109 height 18
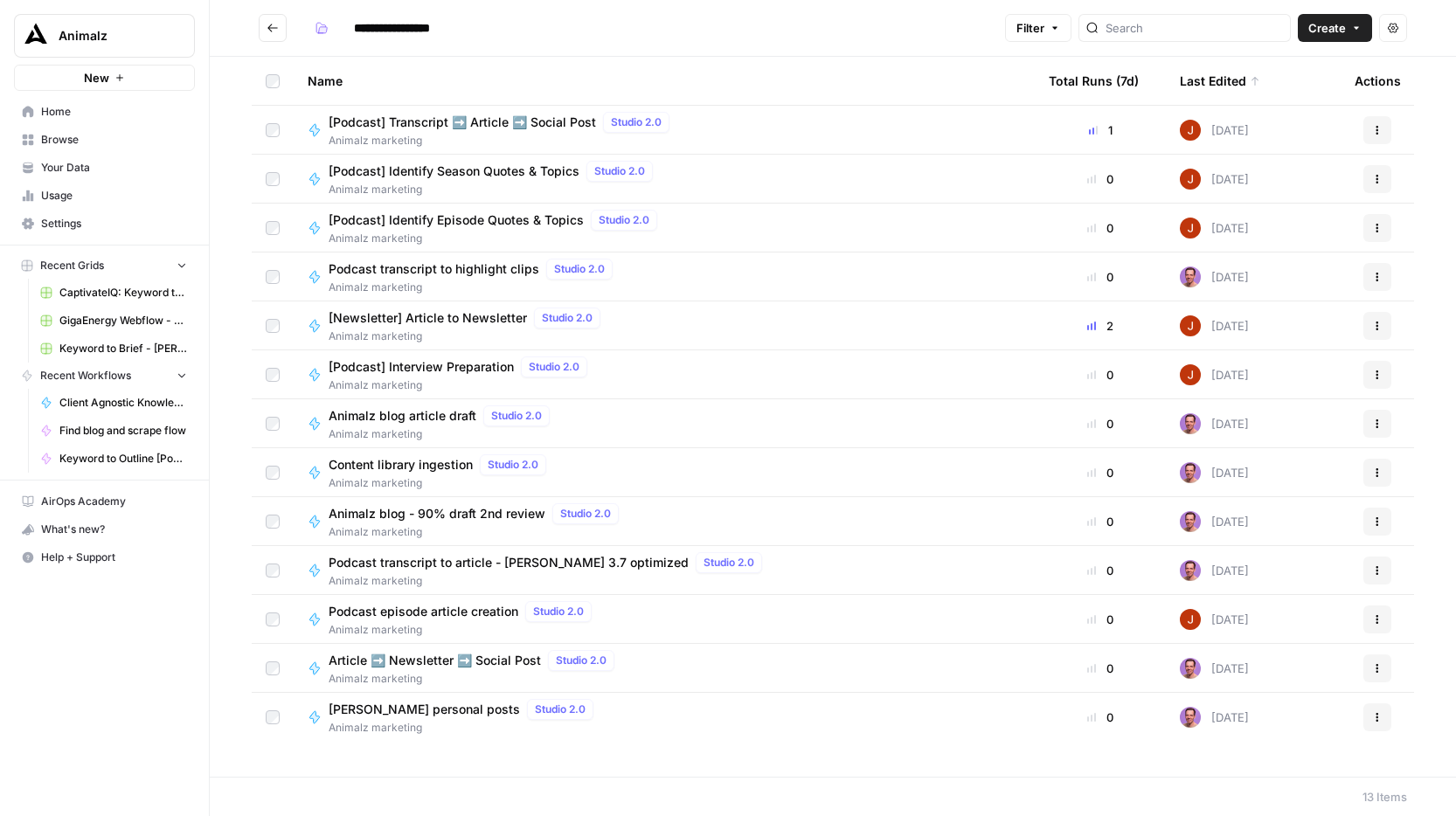
click at [272, 35] on button "Go back" at bounding box center [272, 28] width 28 height 28
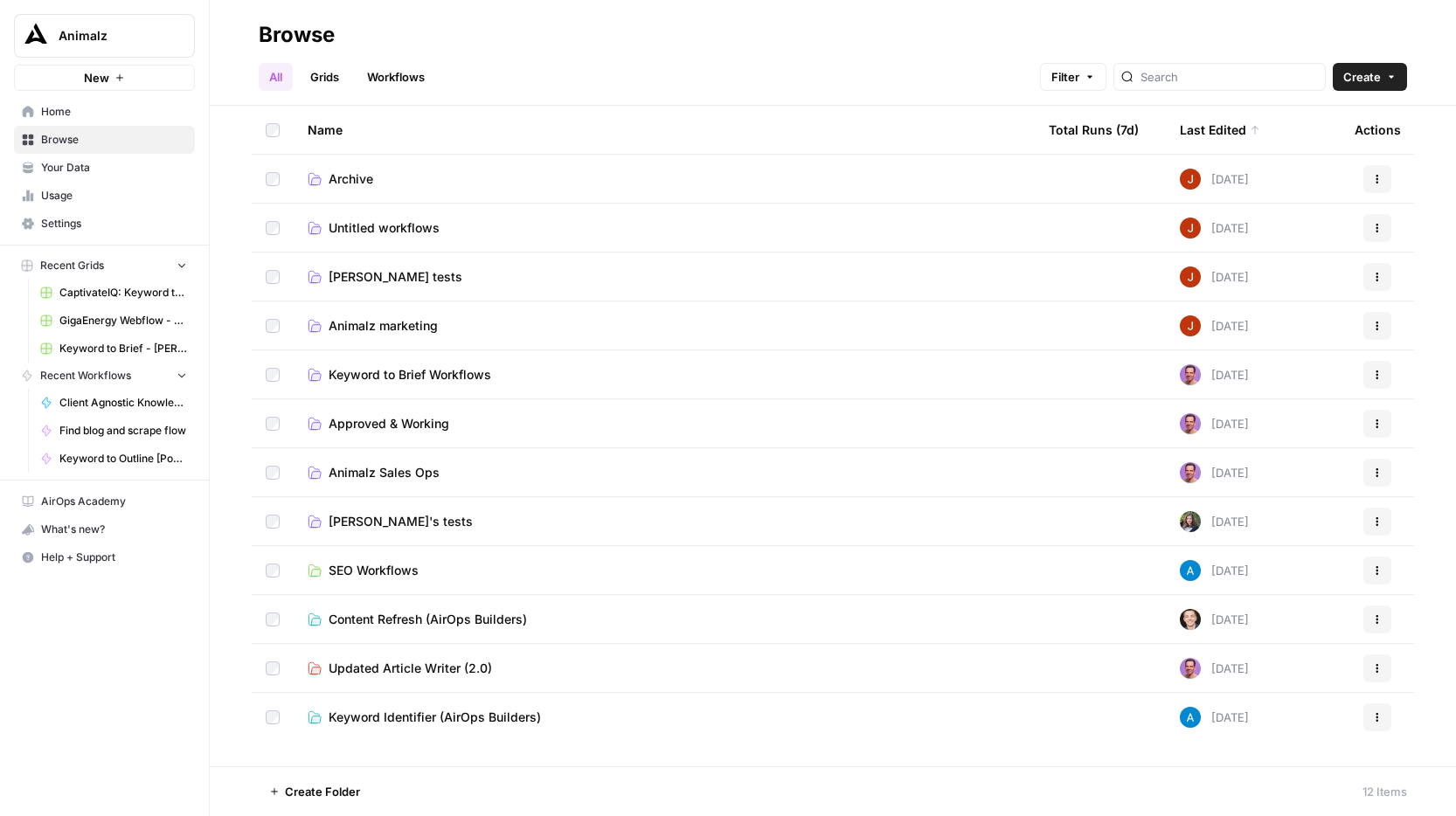
click at [459, 373] on span "Keyword to Brief Workflows" at bounding box center [409, 375] width 163 height 18
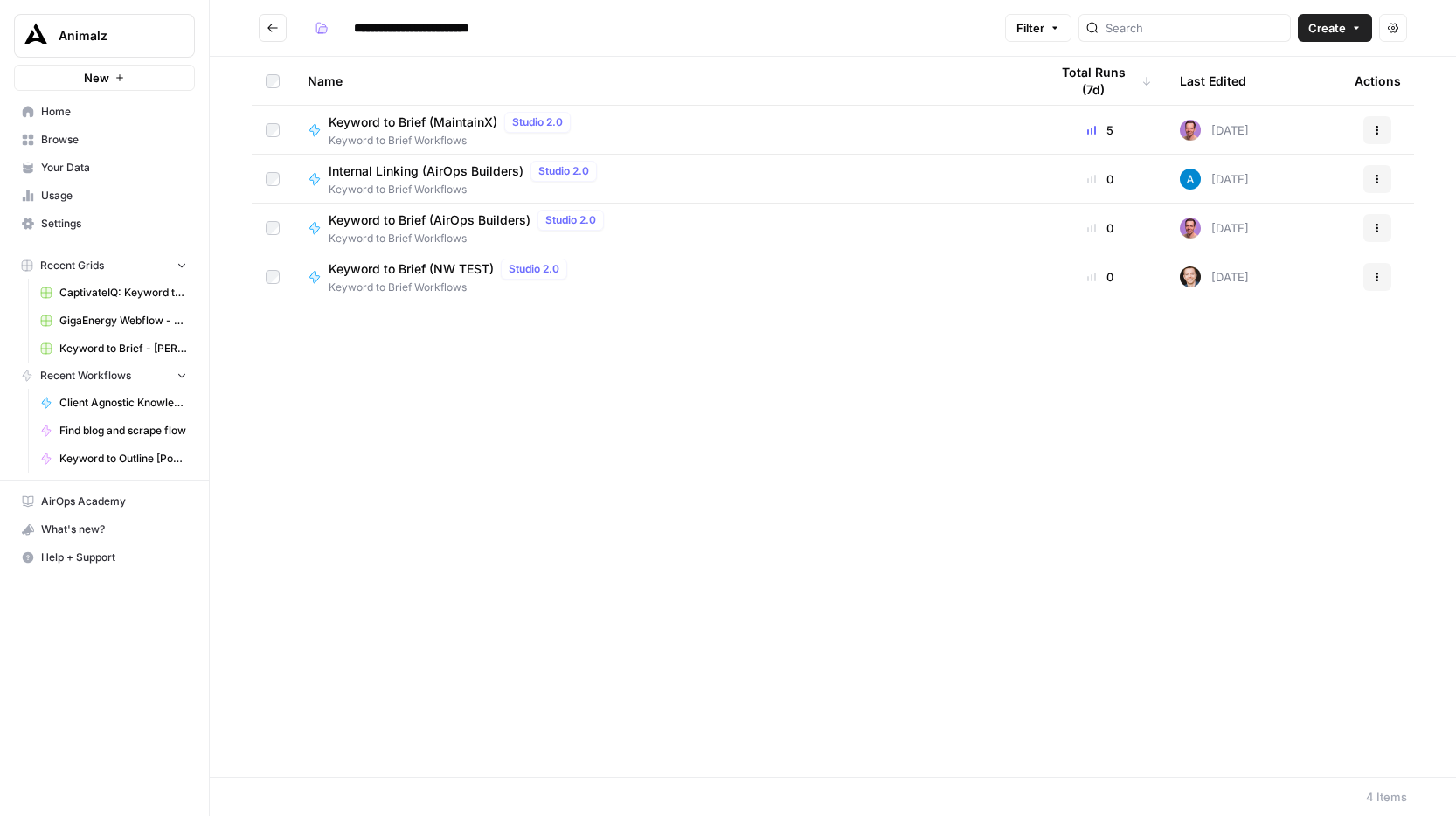
click at [275, 32] on icon "Go back" at bounding box center [272, 28] width 12 height 12
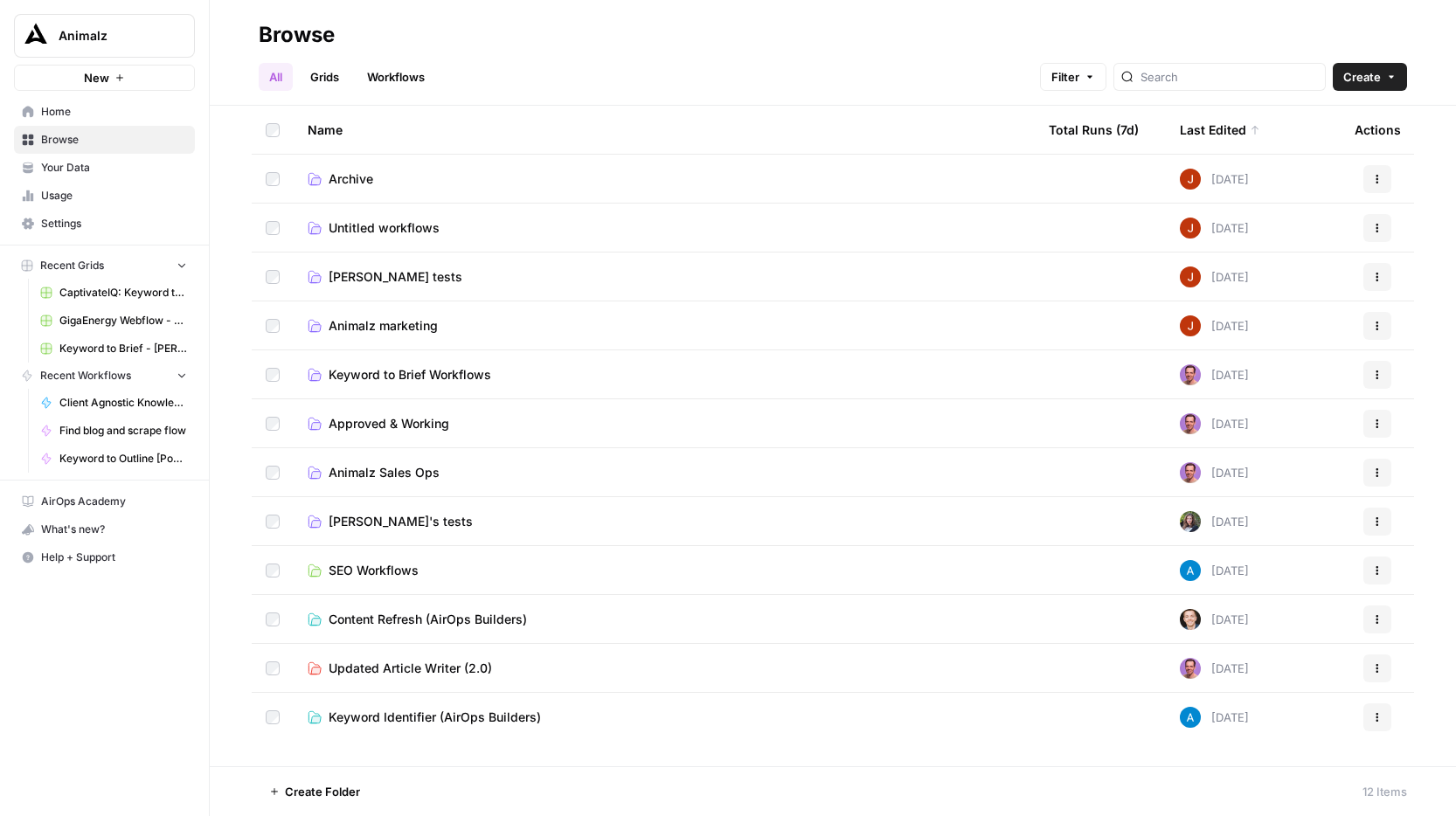
click at [351, 173] on span "Archive" at bounding box center [351, 179] width 45 height 18
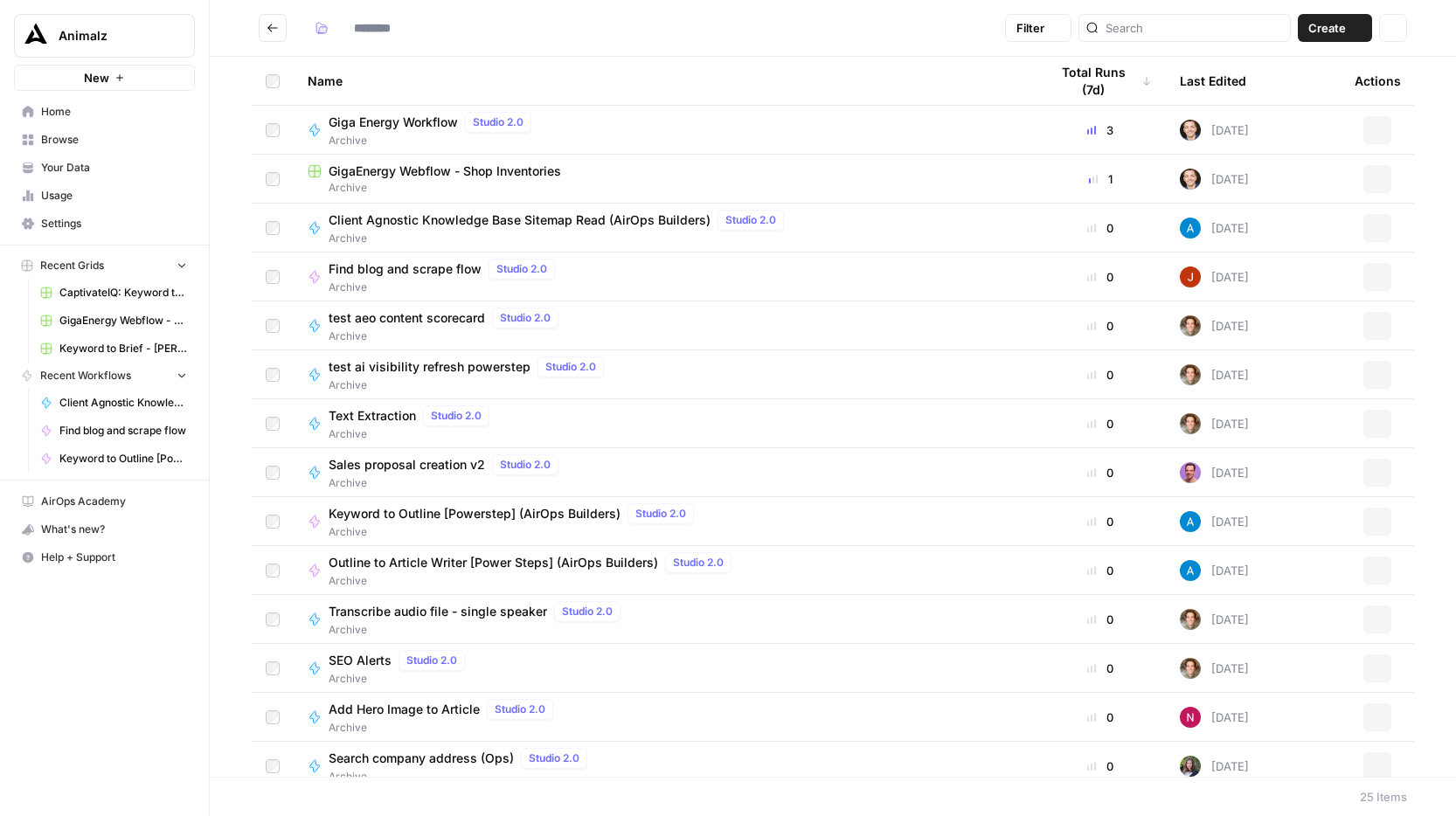
type input "*******"
click at [269, 40] on button "Go back" at bounding box center [272, 28] width 28 height 28
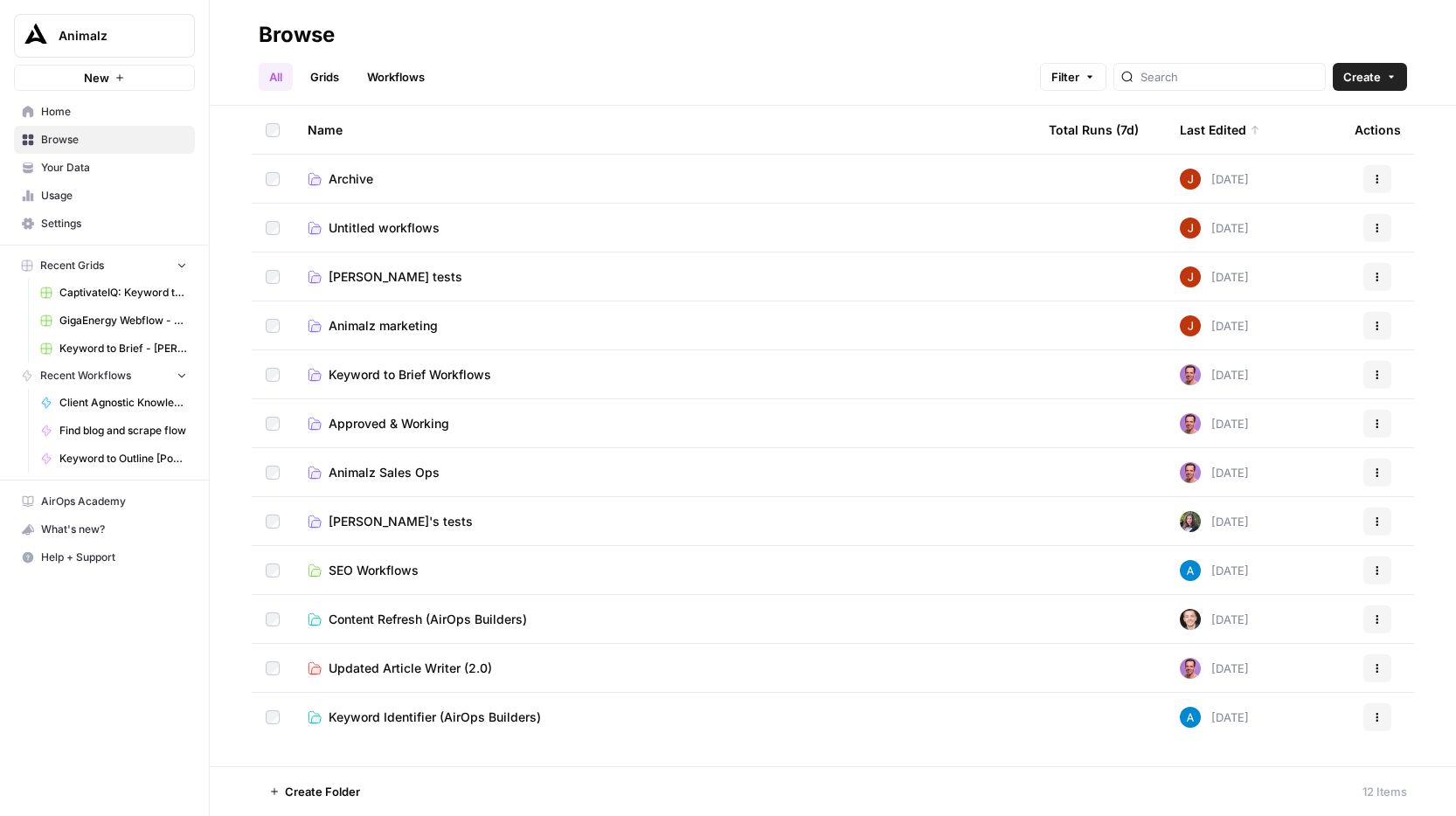
click at [371, 281] on span "[PERSON_NAME] tests" at bounding box center [395, 277] width 134 height 18
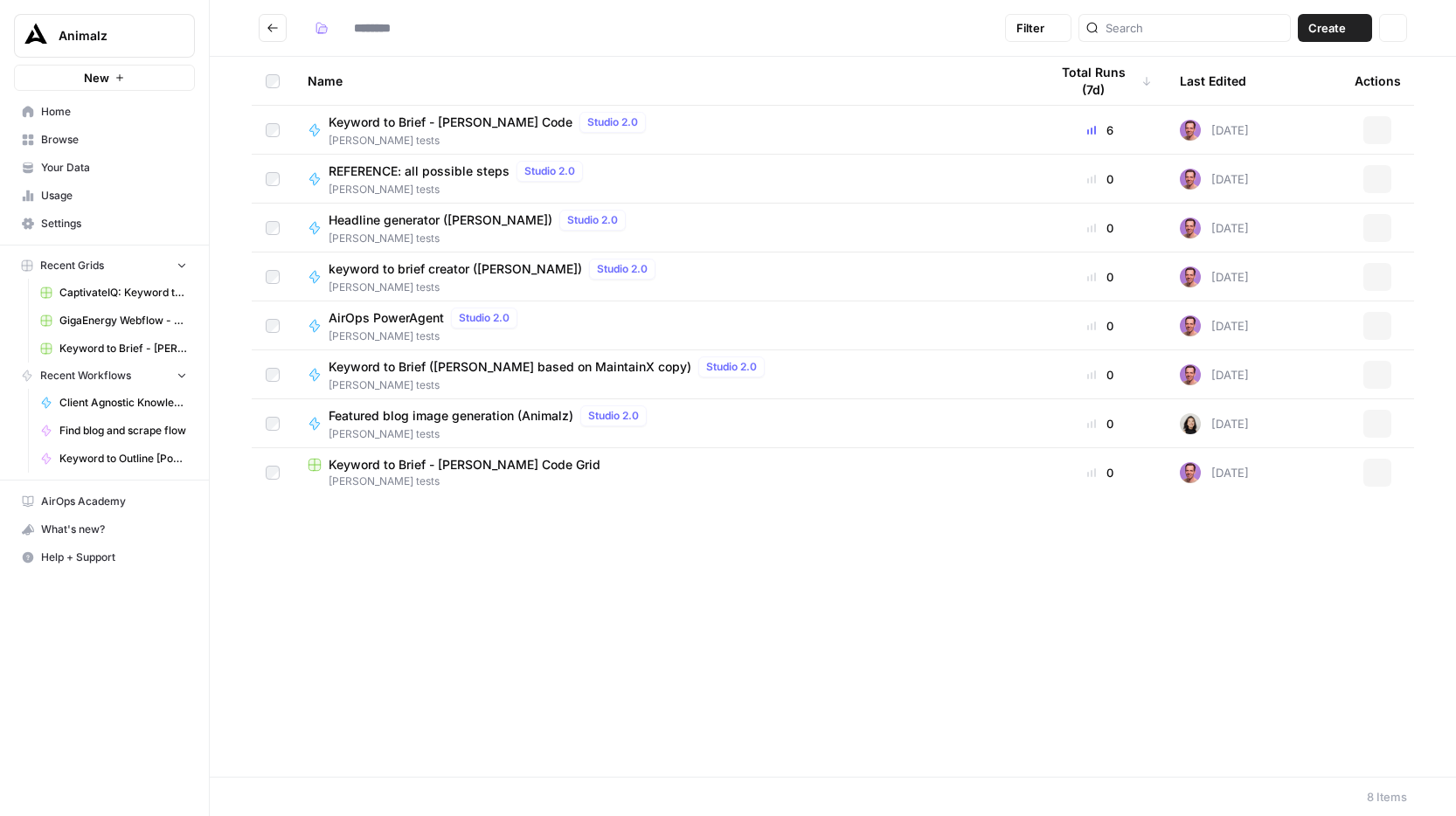
type input "*********"
click at [272, 22] on icon "Go back" at bounding box center [272, 28] width 12 height 12
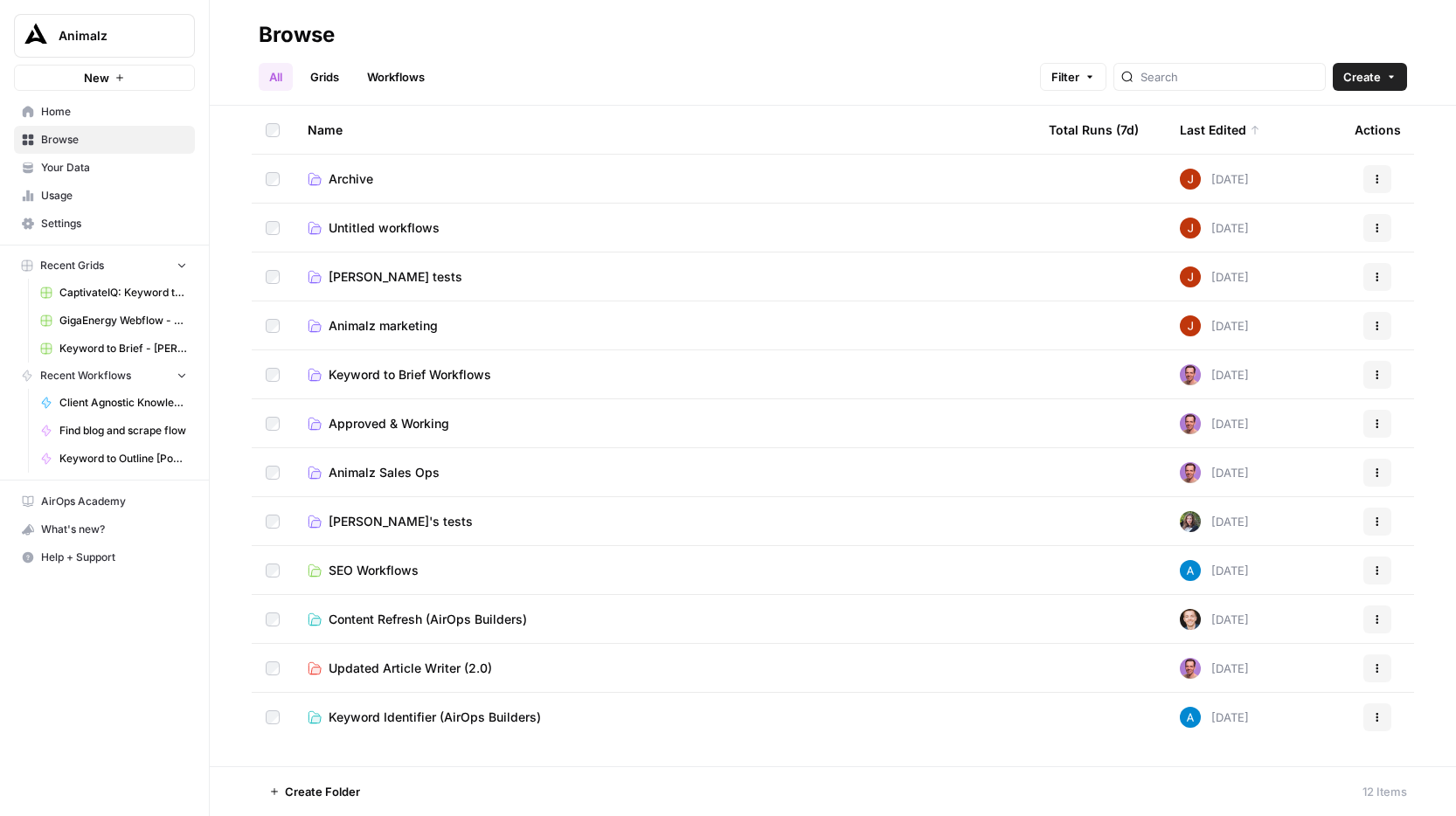
click at [418, 321] on span "Animalz marketing" at bounding box center [383, 326] width 109 height 18
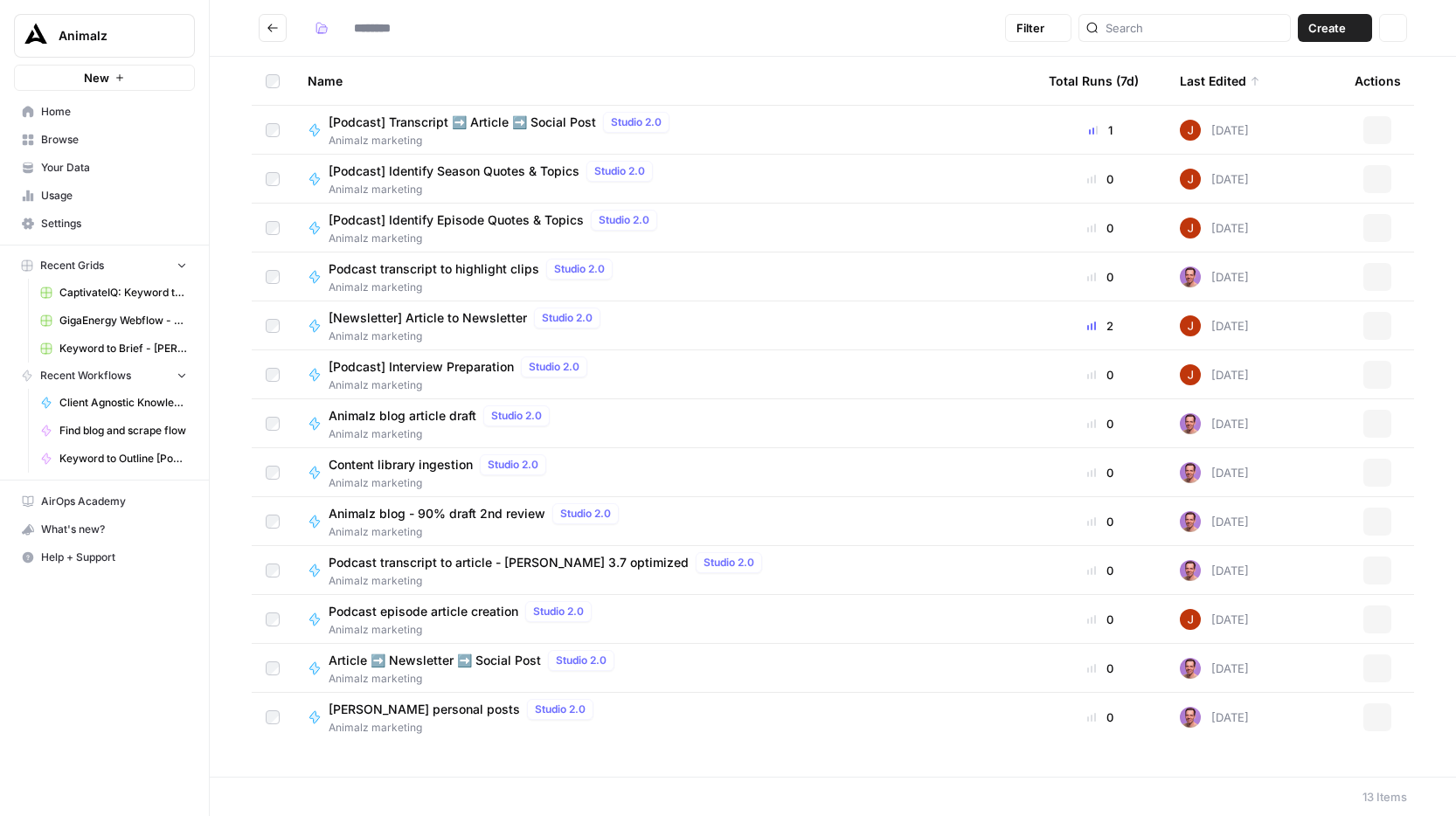
type input "**********"
click at [264, 29] on button "Go back" at bounding box center [272, 28] width 28 height 28
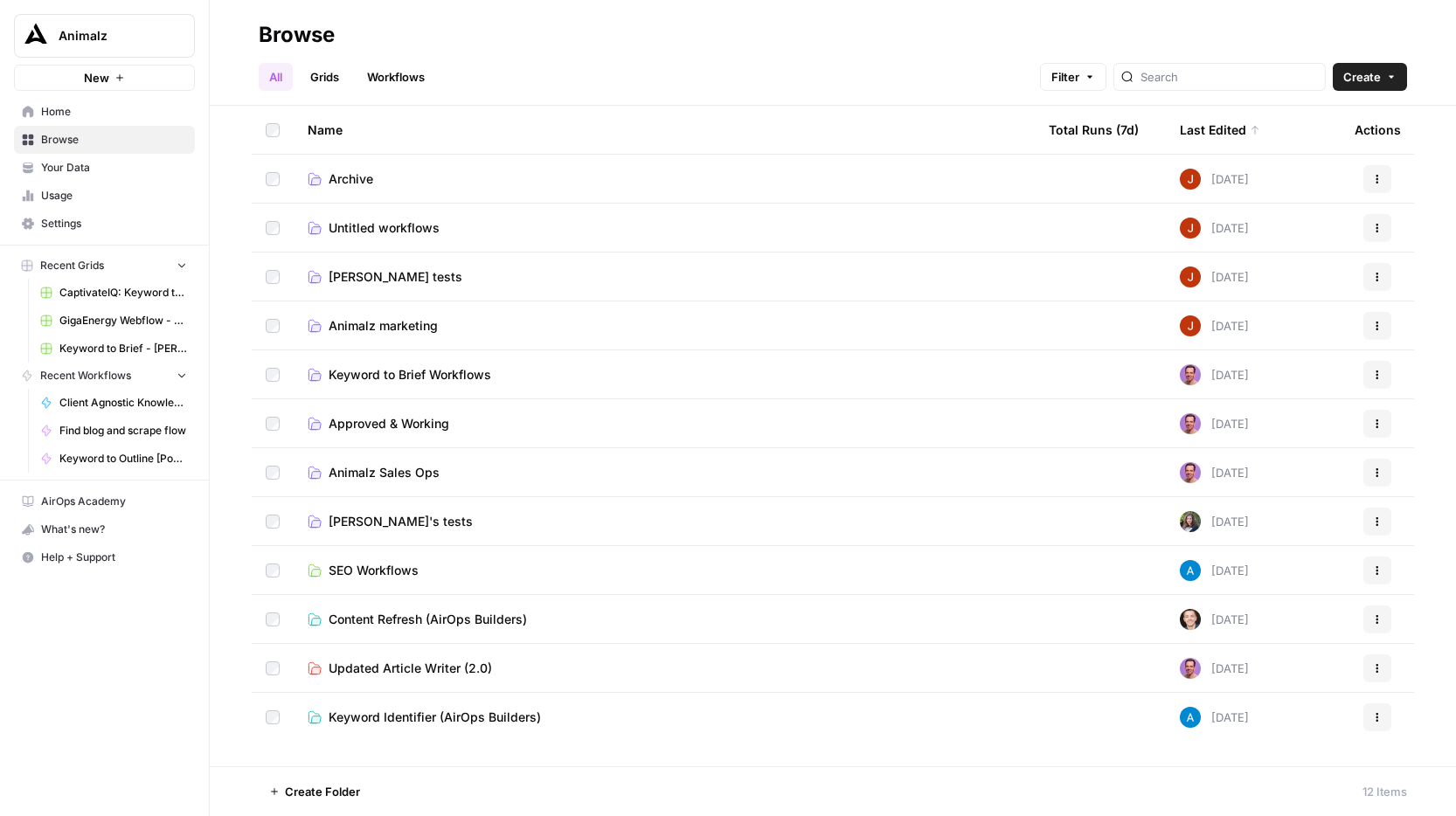
click at [444, 374] on span "Keyword to Brief Workflows" at bounding box center [409, 375] width 163 height 18
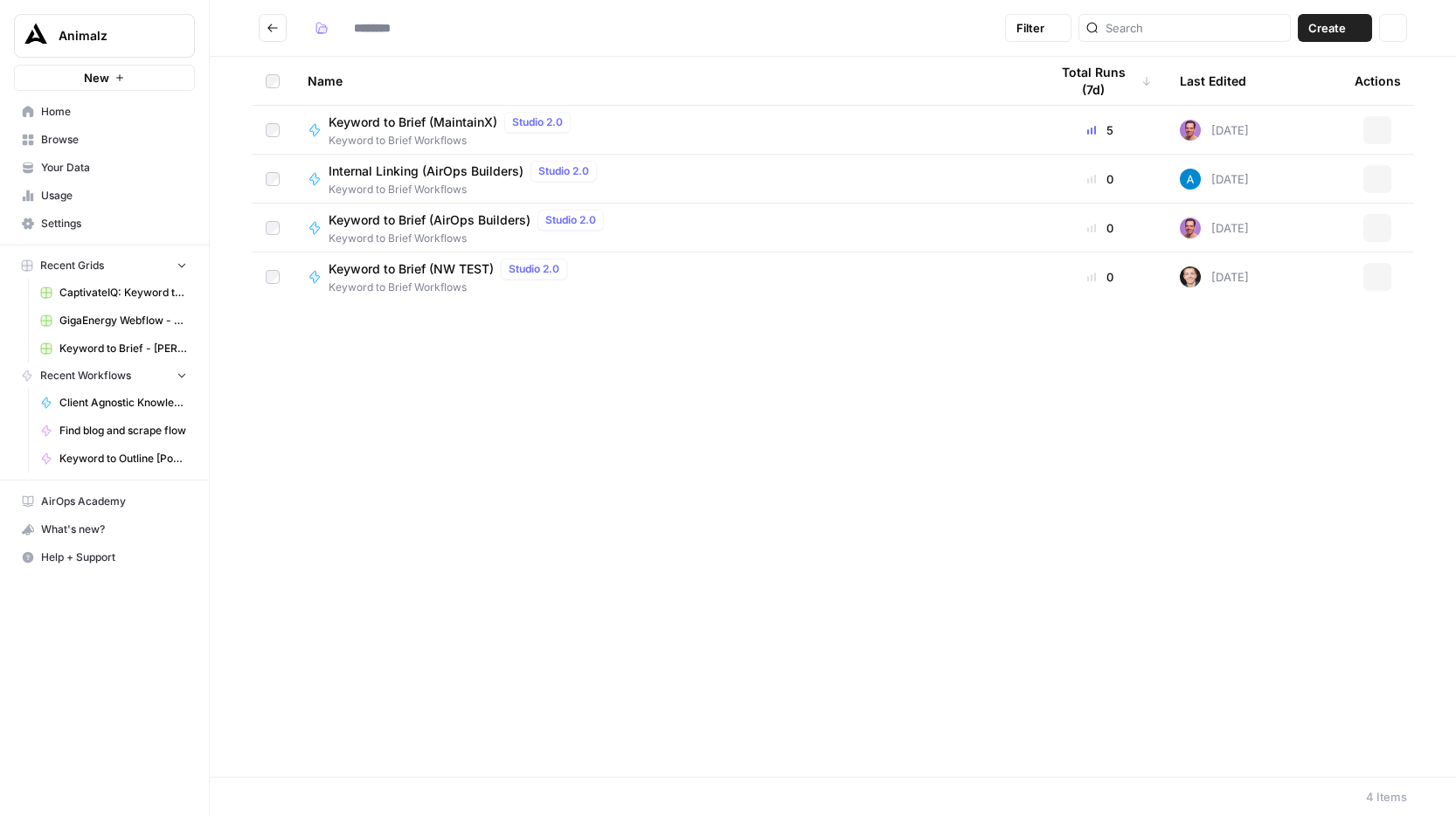
type input "**********"
click at [496, 174] on span "Internal Linking (AirOps Builders)" at bounding box center [426, 171] width 195 height 18
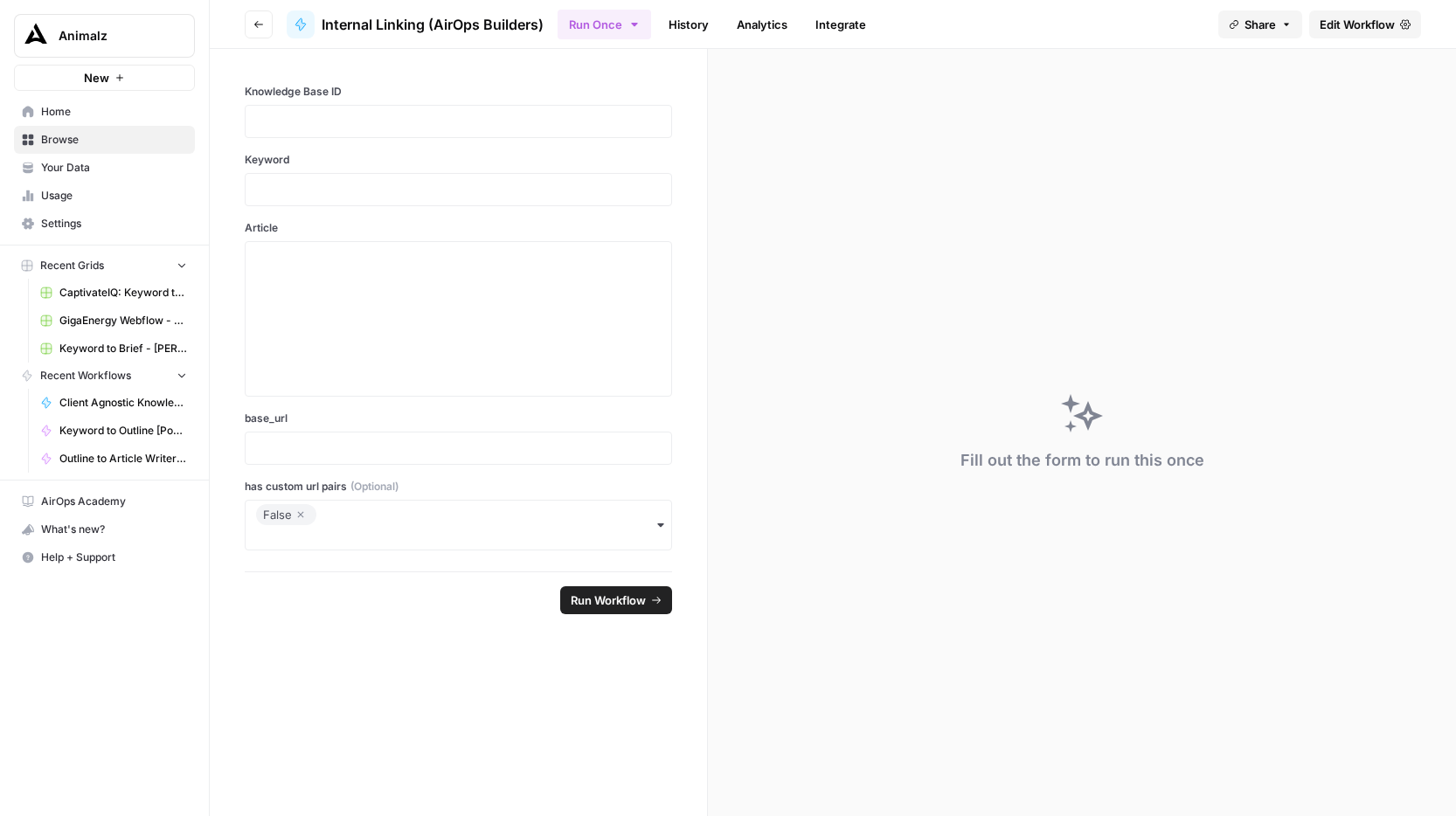
drag, startPoint x: 552, startPoint y: 18, endPoint x: 320, endPoint y: 18, distance: 232.0
click at [320, 18] on header "Go back Internal Linking (AirOps Builders) Run Once History Analytics Integrate…" at bounding box center [833, 25] width 1246 height 49
click at [261, 26] on icon "button" at bounding box center [258, 25] width 11 height 11
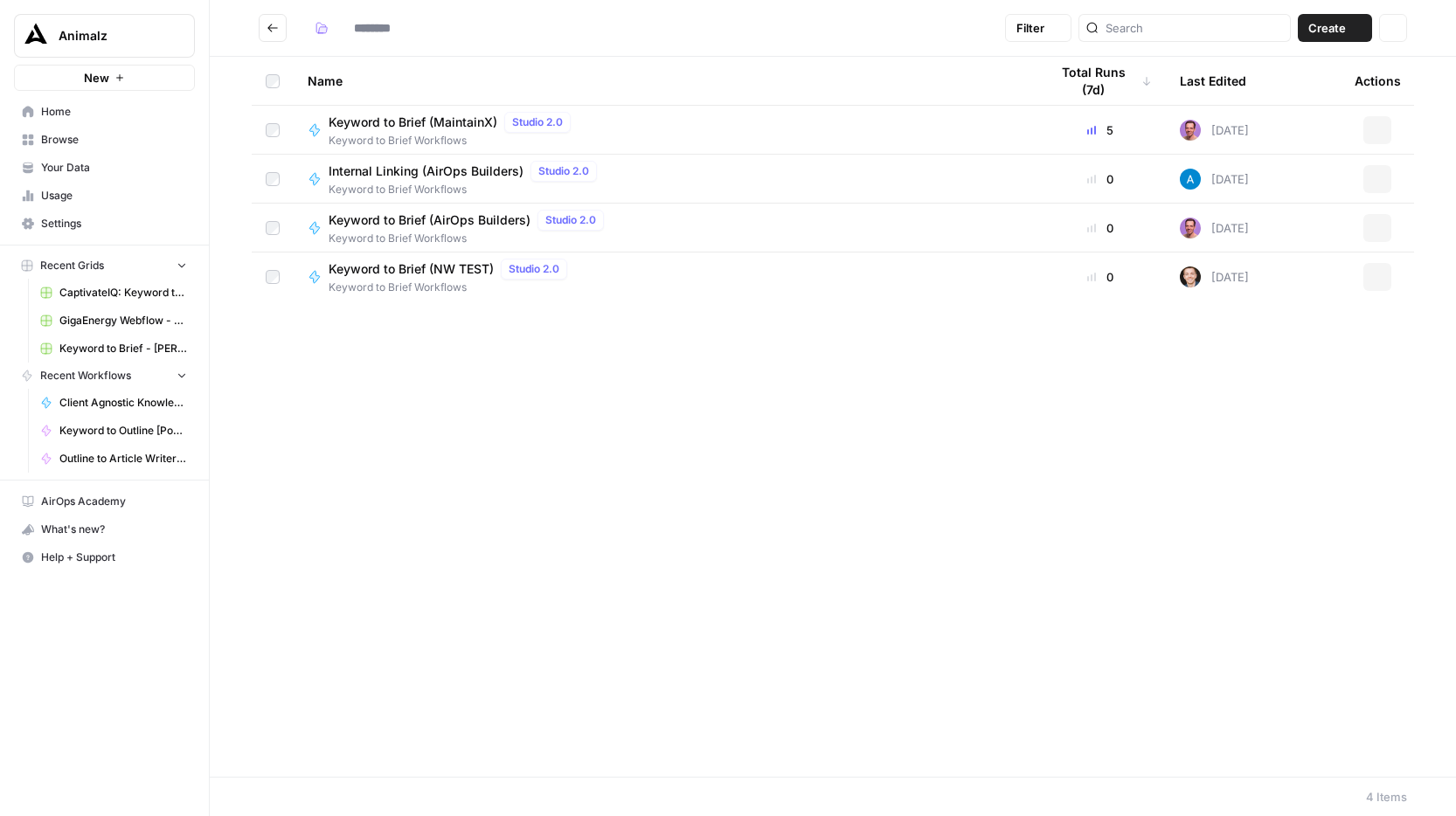
type input "**********"
click at [264, 18] on button "Go back" at bounding box center [272, 28] width 28 height 28
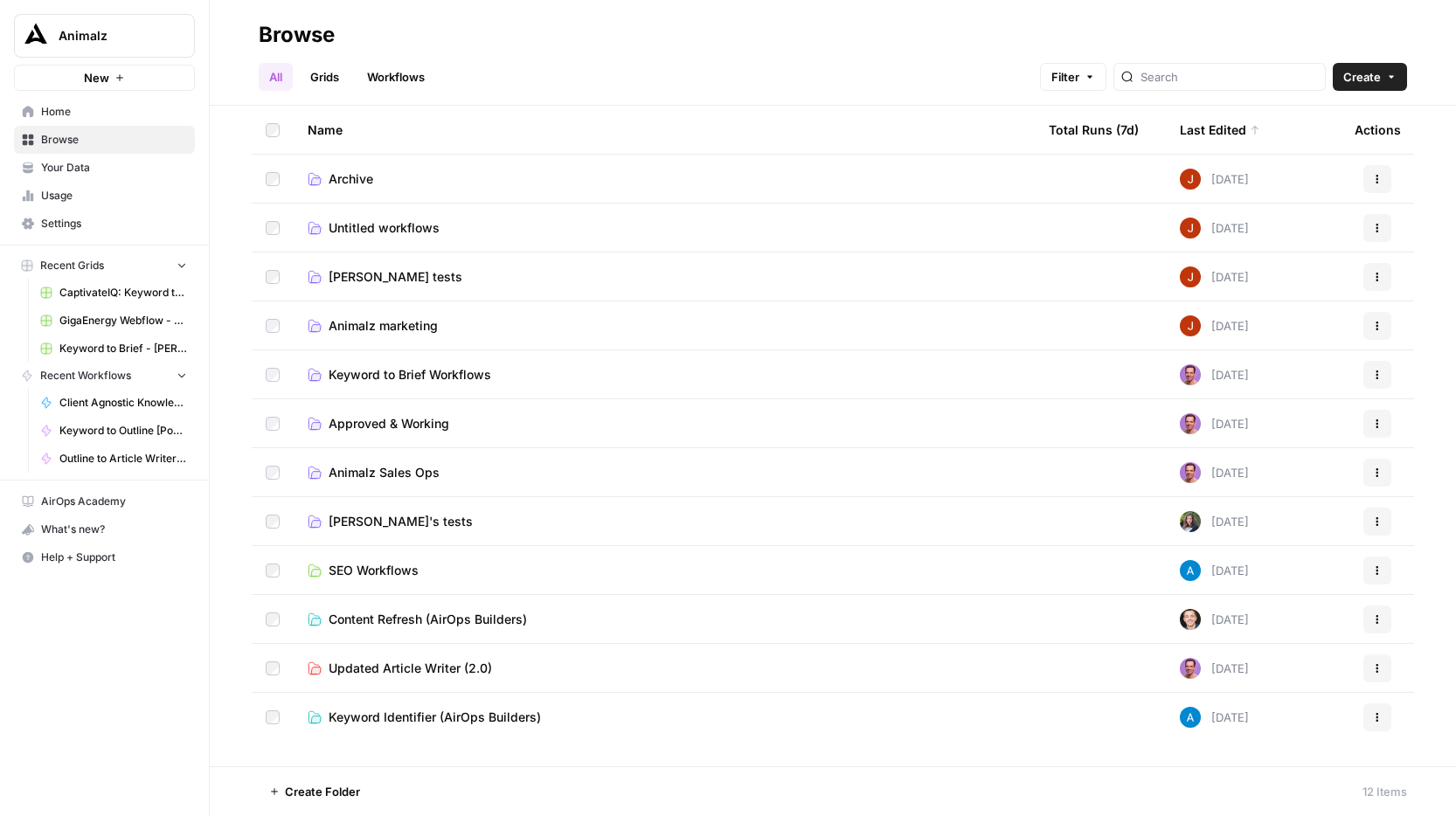
click at [424, 426] on span "Approved & Working" at bounding box center [388, 423] width 120 height 18
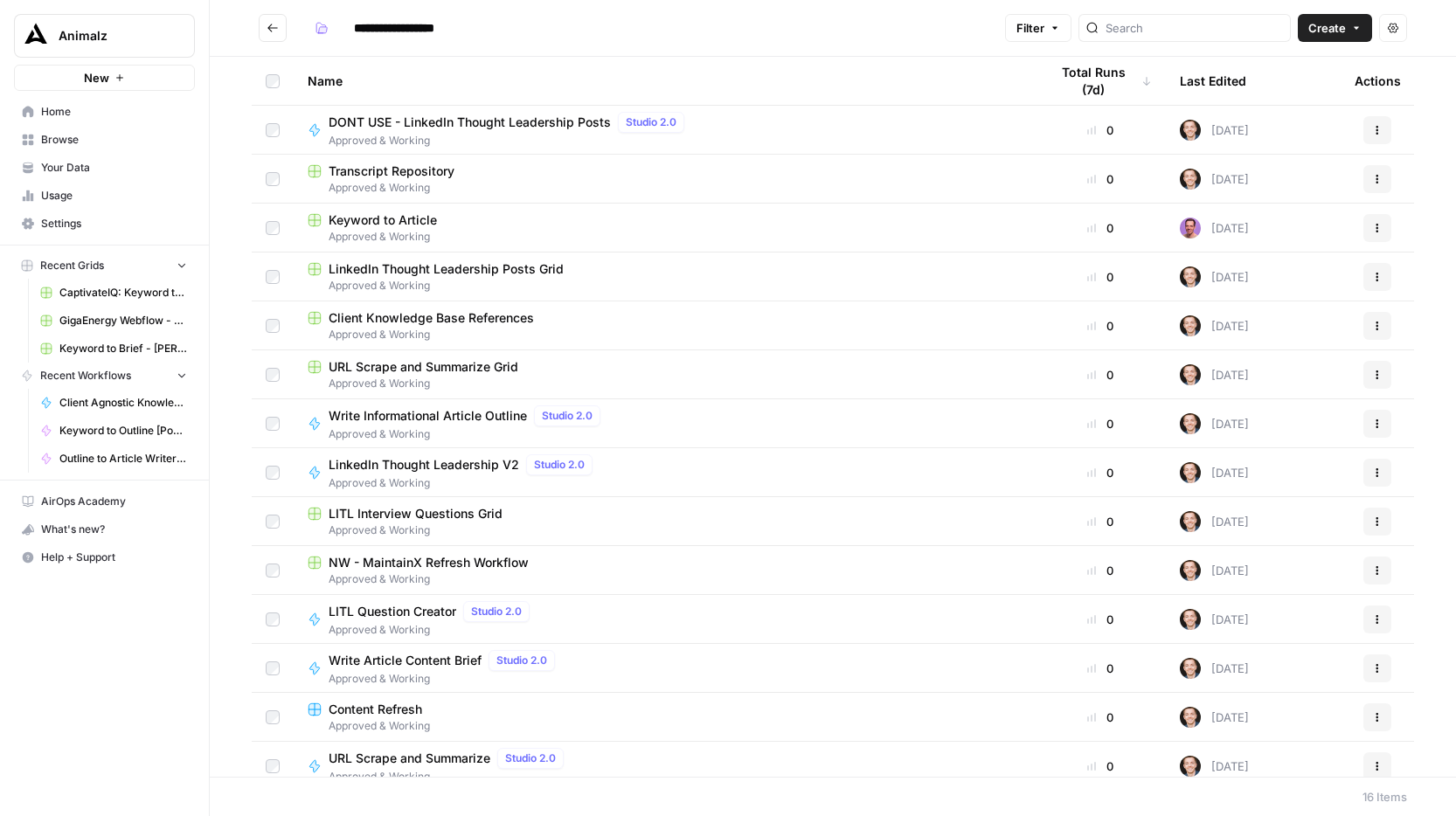
scroll to position [112, 0]
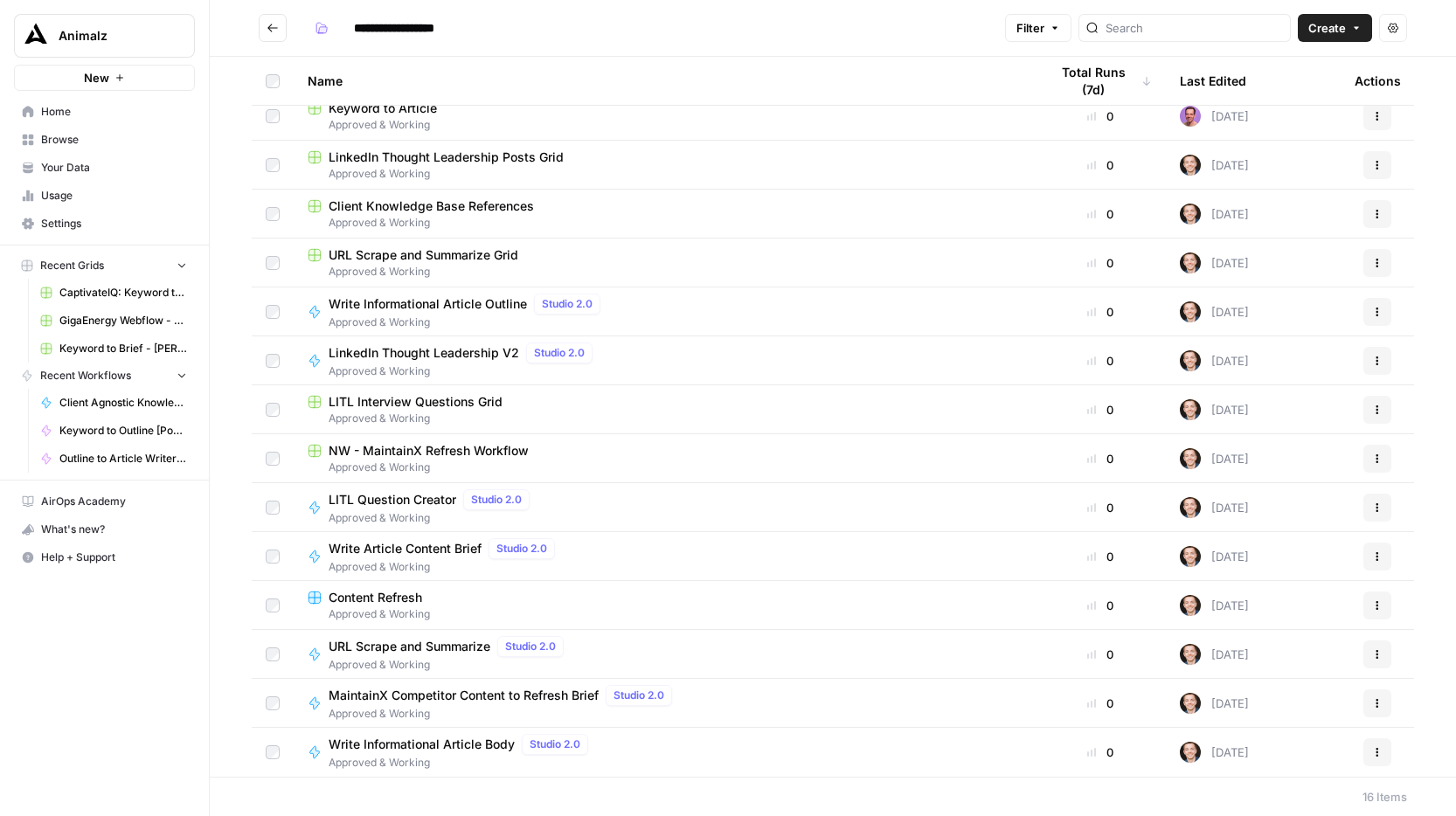
click at [276, 34] on button "Go back" at bounding box center [272, 28] width 28 height 28
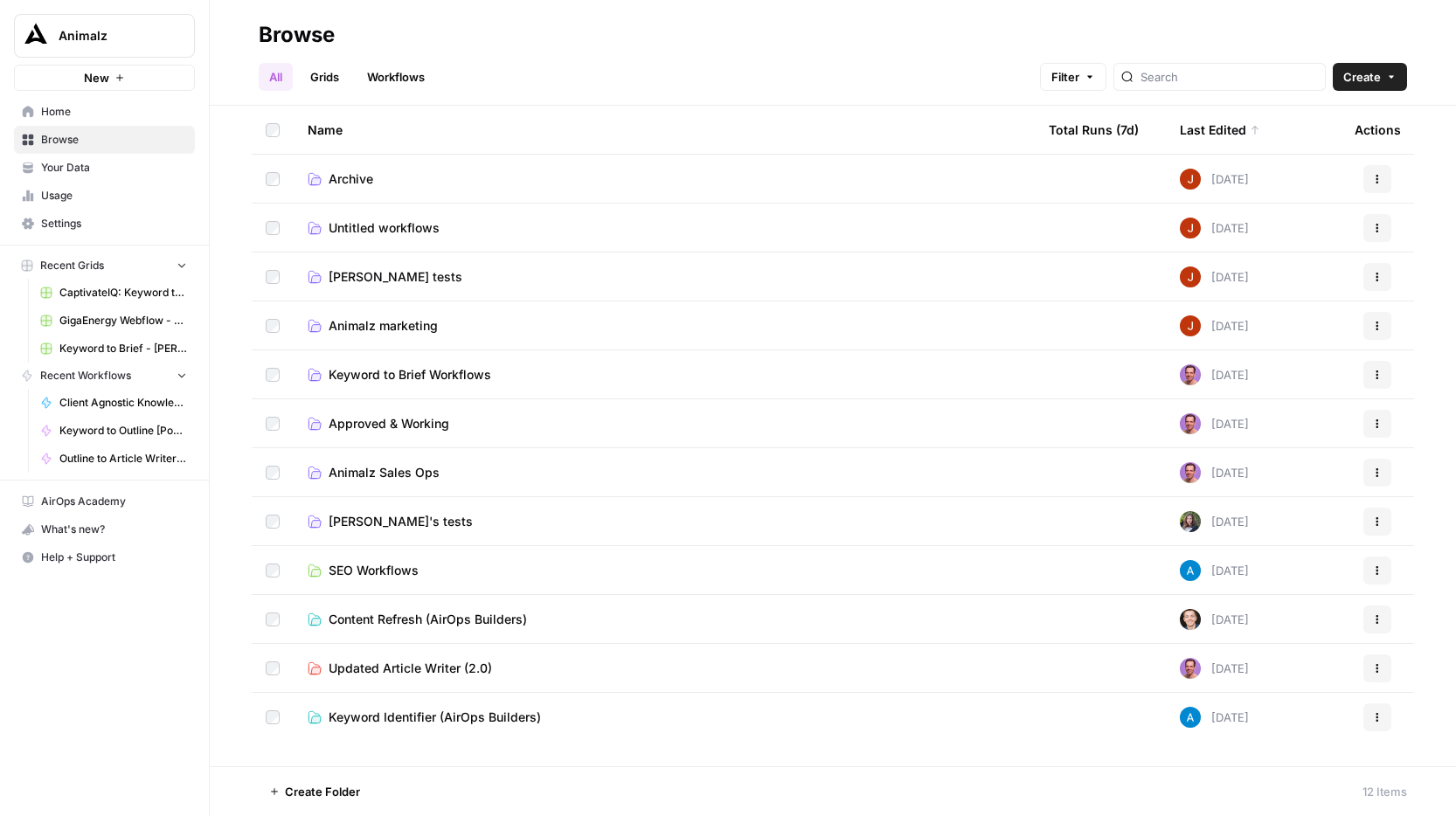
click at [403, 474] on span "Animalz Sales Ops" at bounding box center [384, 473] width 111 height 18
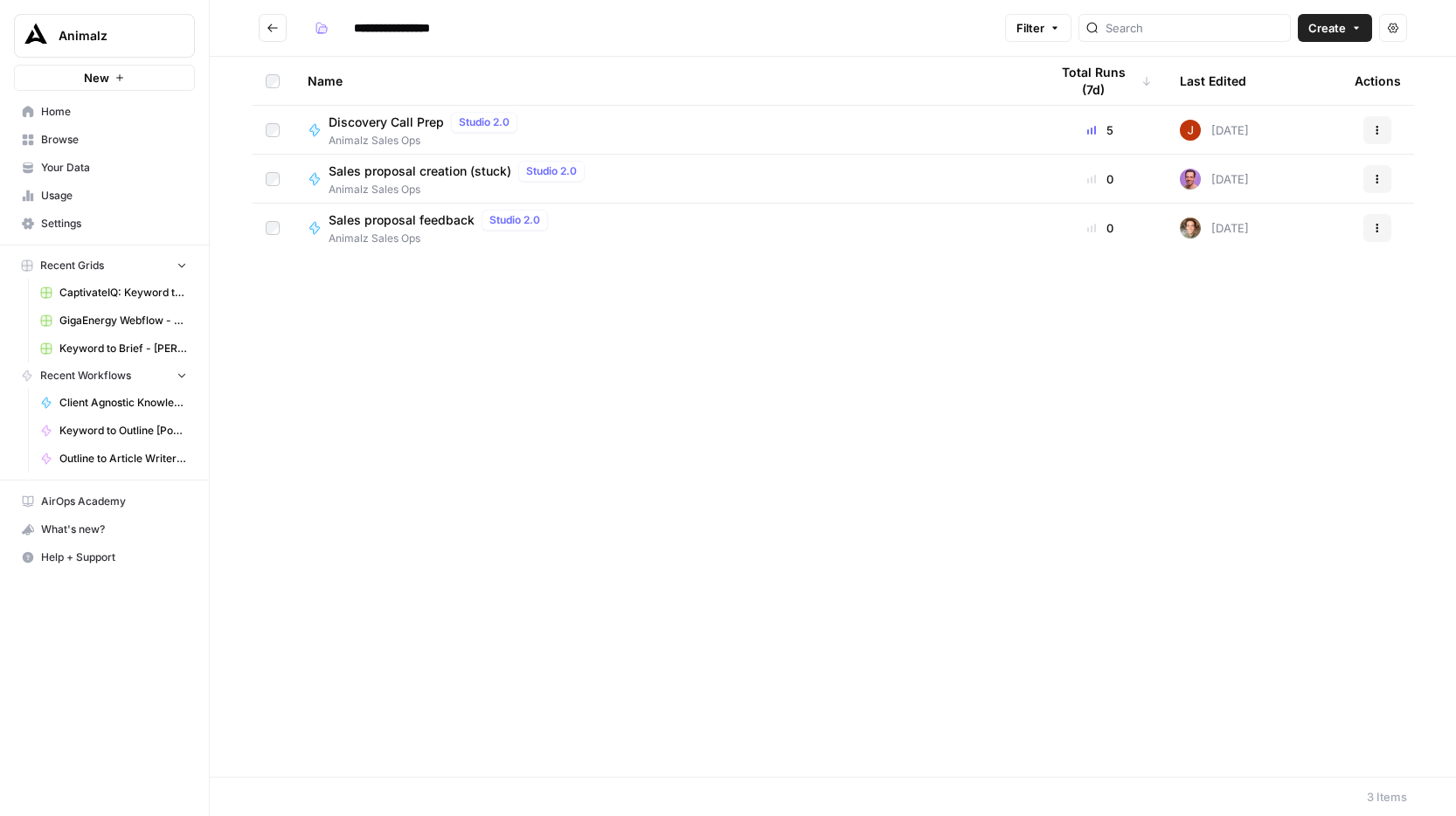
click at [272, 29] on icon "Go back" at bounding box center [272, 28] width 12 height 12
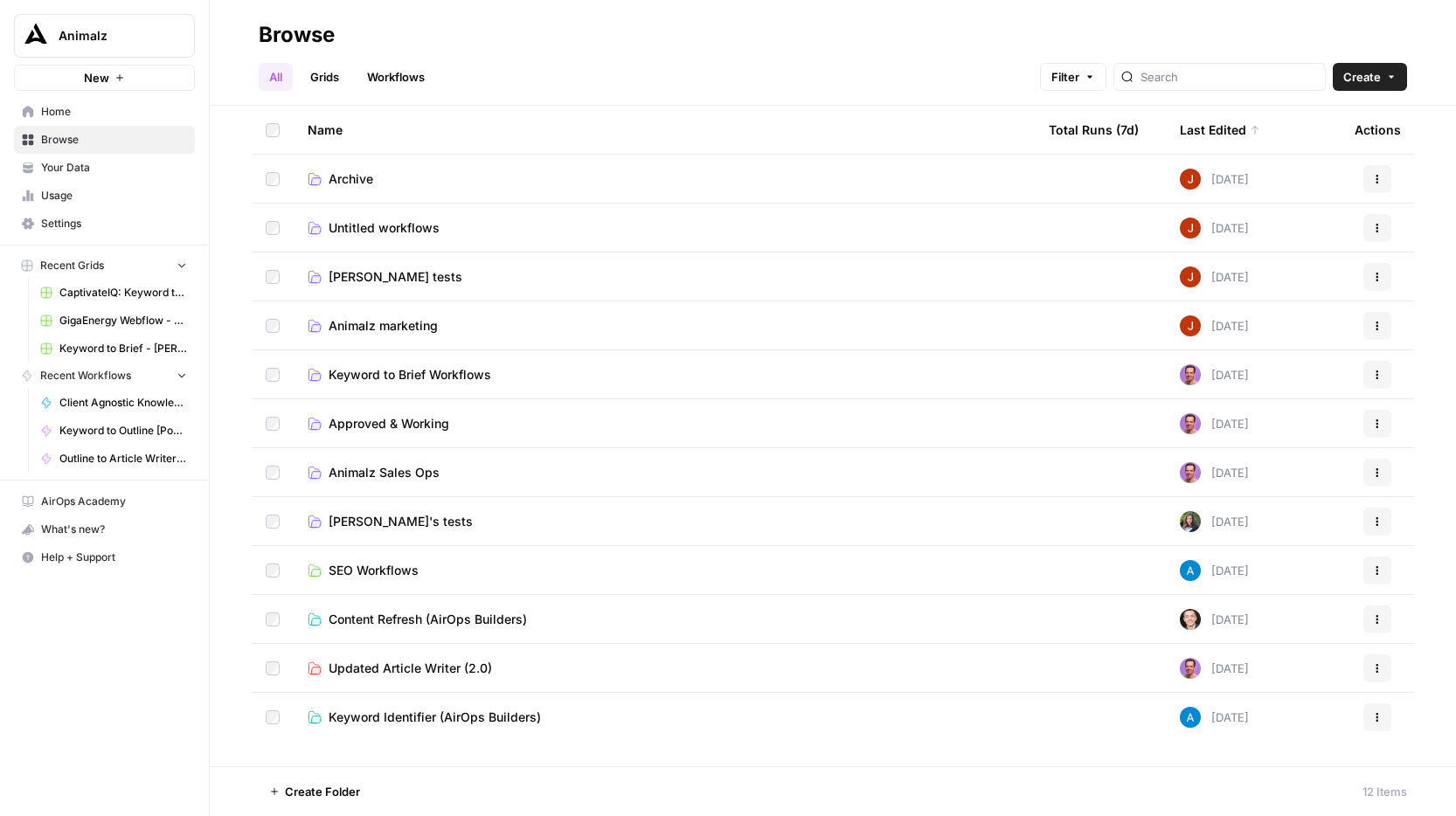
click at [355, 517] on span "[PERSON_NAME]'s tests" at bounding box center [401, 522] width 144 height 18
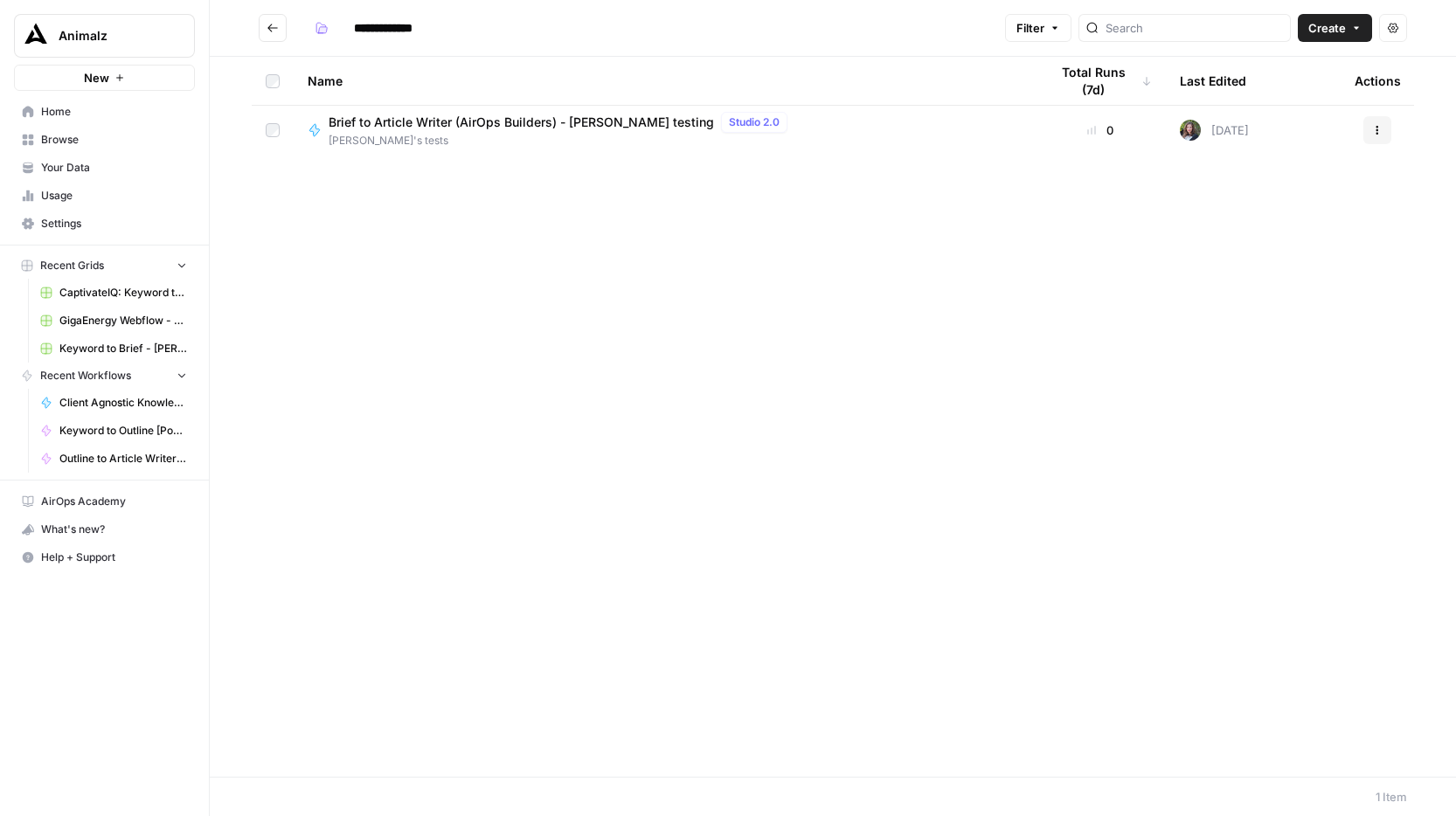
click at [269, 31] on icon "Go back" at bounding box center [272, 28] width 12 height 12
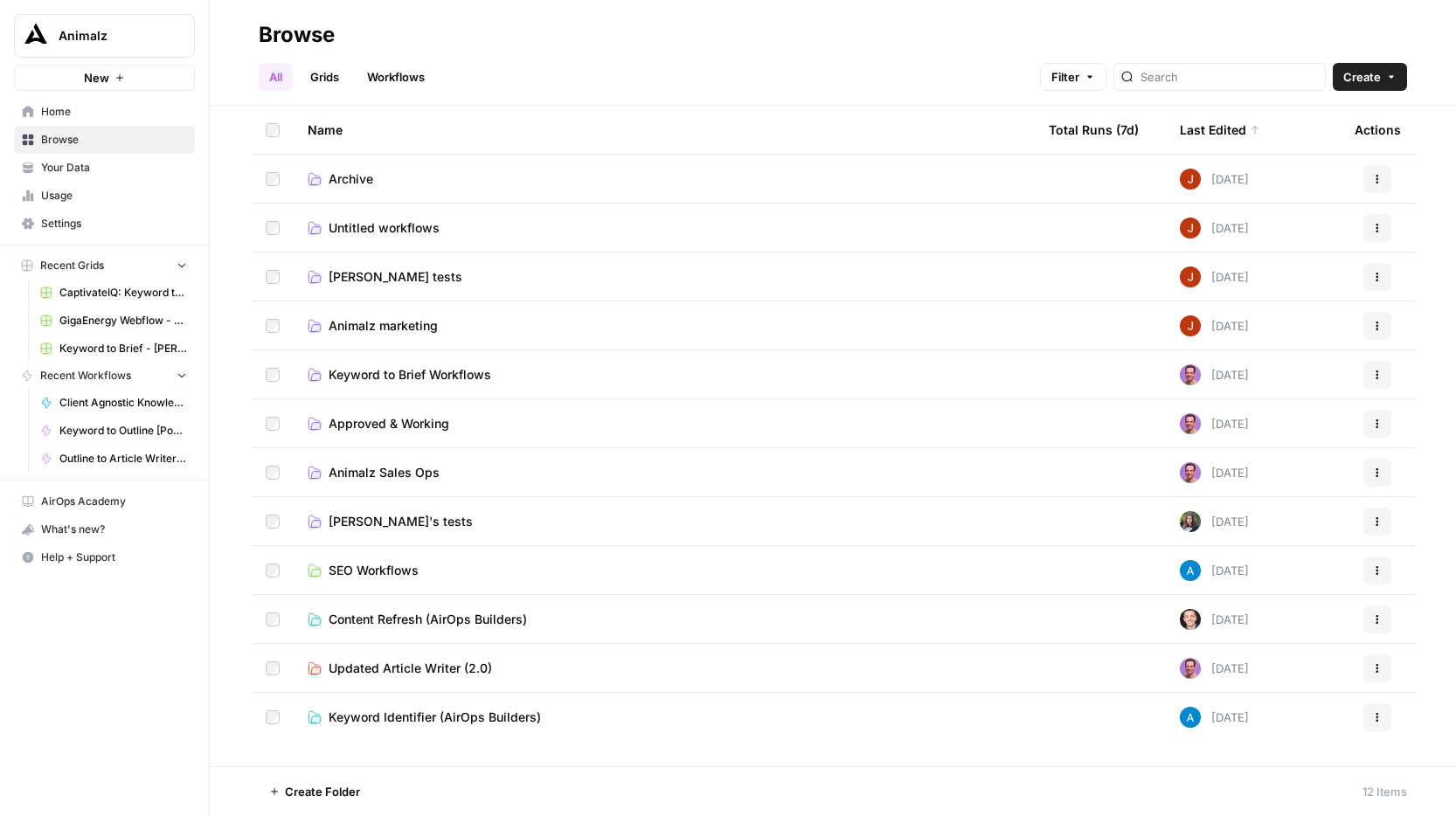
click at [399, 573] on span "SEO Workflows" at bounding box center [373, 570] width 90 height 18
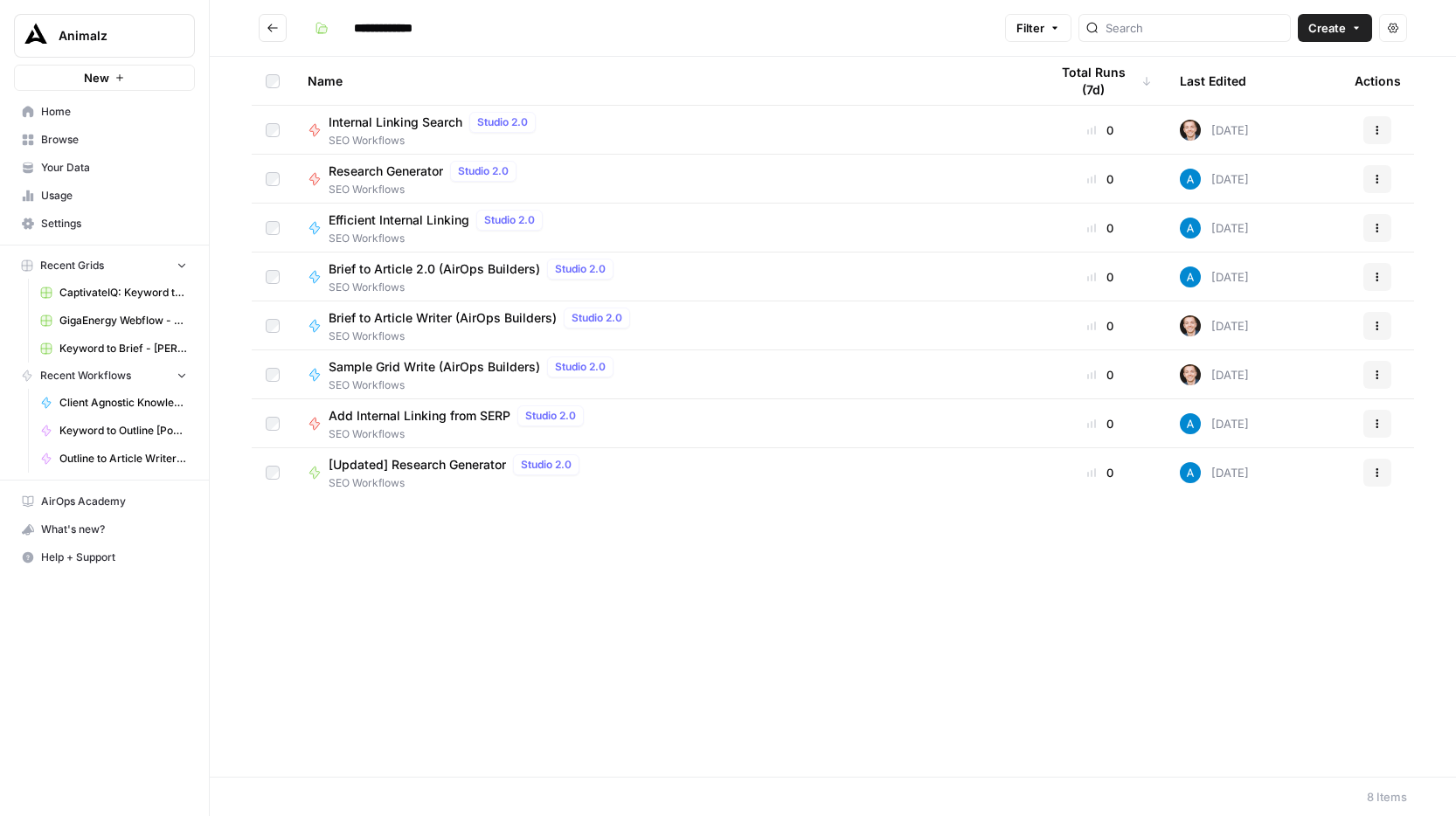
drag, startPoint x: 291, startPoint y: 162, endPoint x: 445, endPoint y: 171, distance: 154.3
click at [445, 171] on tr "Research Generator Studio 2.0 SEO Workflows 0 [DATE] Actions" at bounding box center [832, 179] width 1162 height 49
copy span "Research Generator"
drag, startPoint x: 319, startPoint y: 215, endPoint x: 406, endPoint y: 220, distance: 87.1
click at [428, 480] on span "SEO Workflows" at bounding box center [457, 483] width 257 height 16
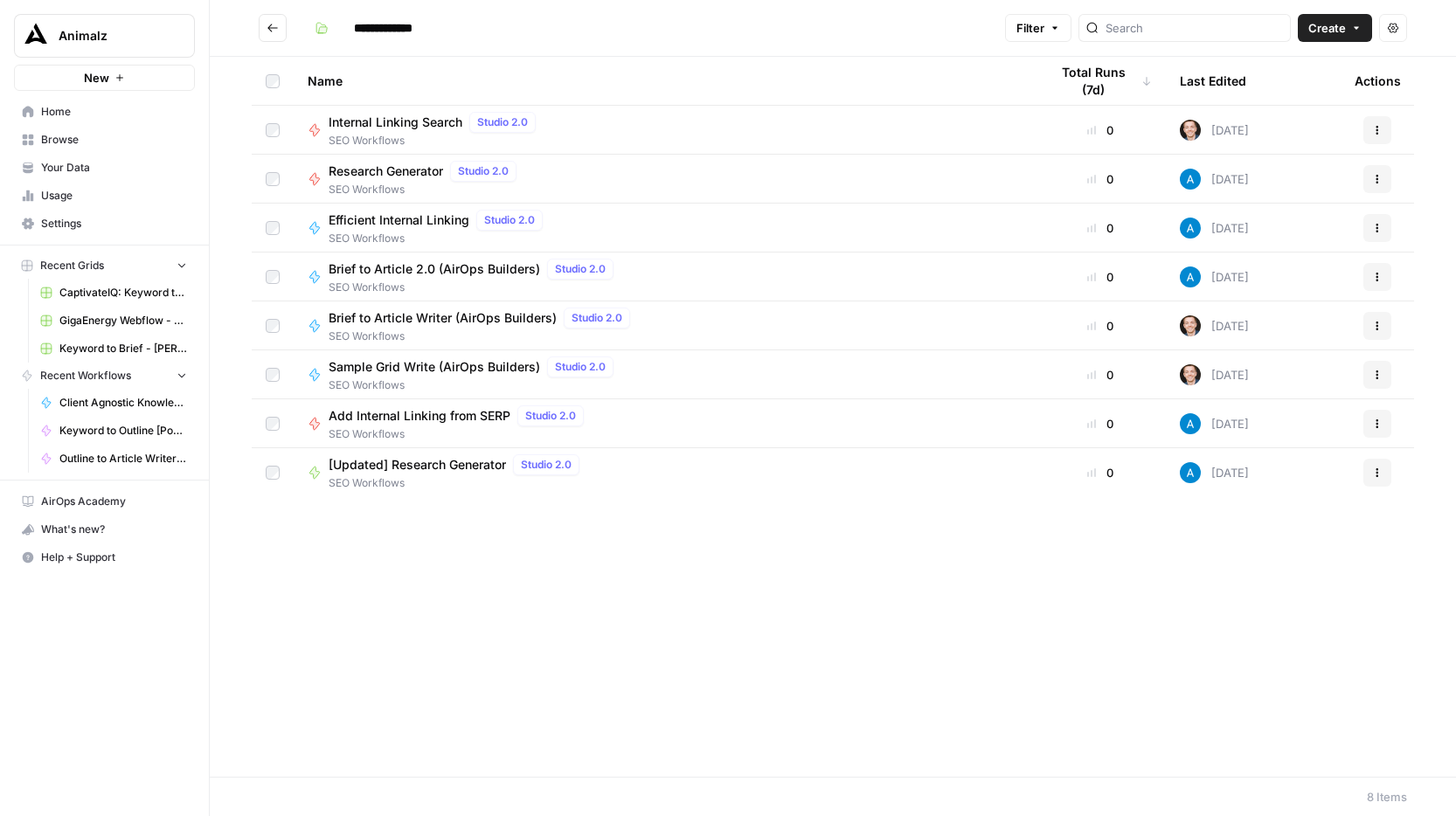
type input "**********"
click at [430, 220] on span "Efficient Internal Linking" at bounding box center [399, 220] width 141 height 18
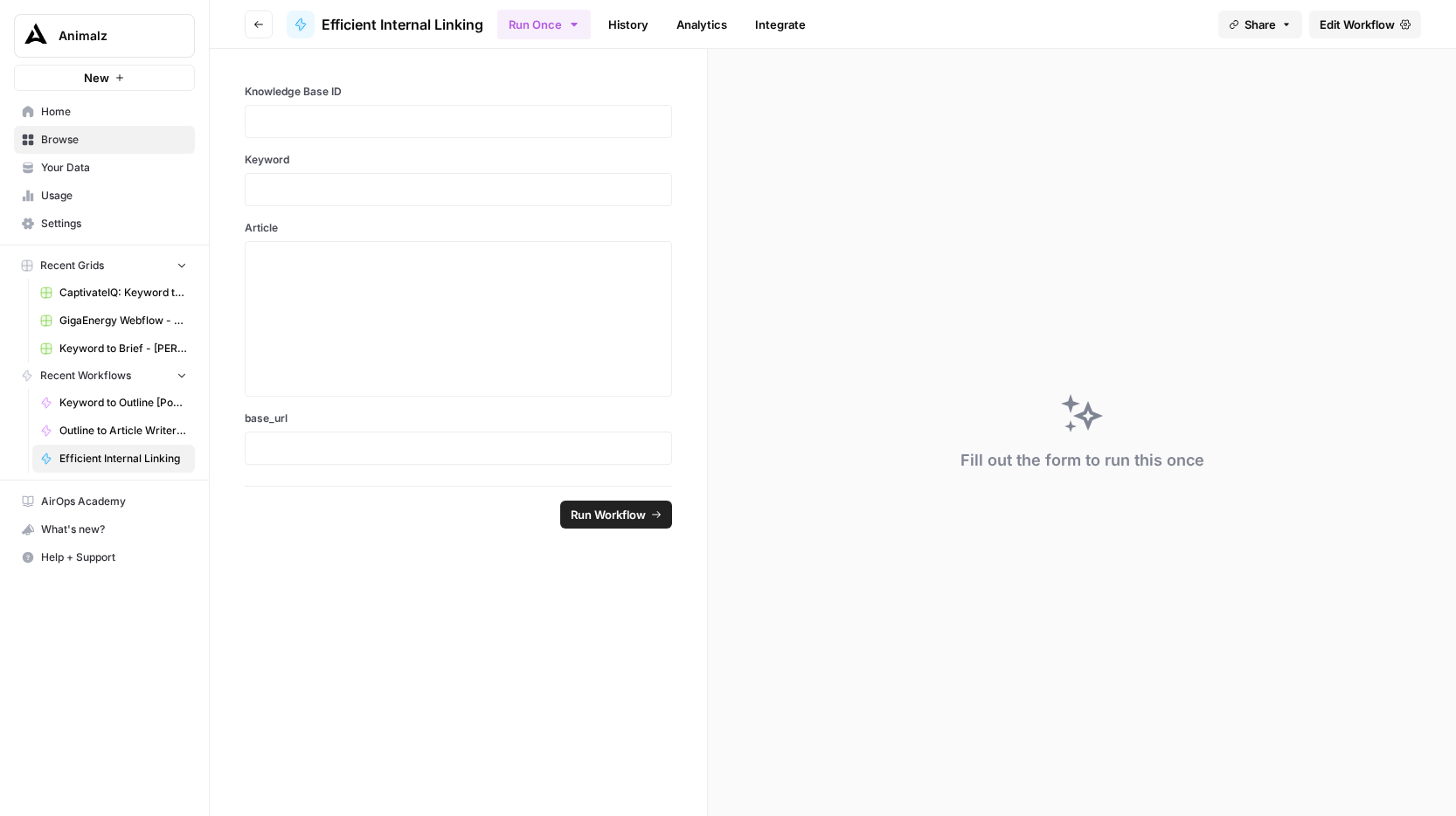
drag, startPoint x: 491, startPoint y: 18, endPoint x: 323, endPoint y: 19, distance: 168.0
click at [323, 19] on header "Go back Efficient Internal Linking Run Once History Analytics Integrate Share E…" at bounding box center [833, 25] width 1246 height 49
copy span "Efficient Internal Linking"
click at [250, 25] on button "Go back" at bounding box center [258, 25] width 28 height 28
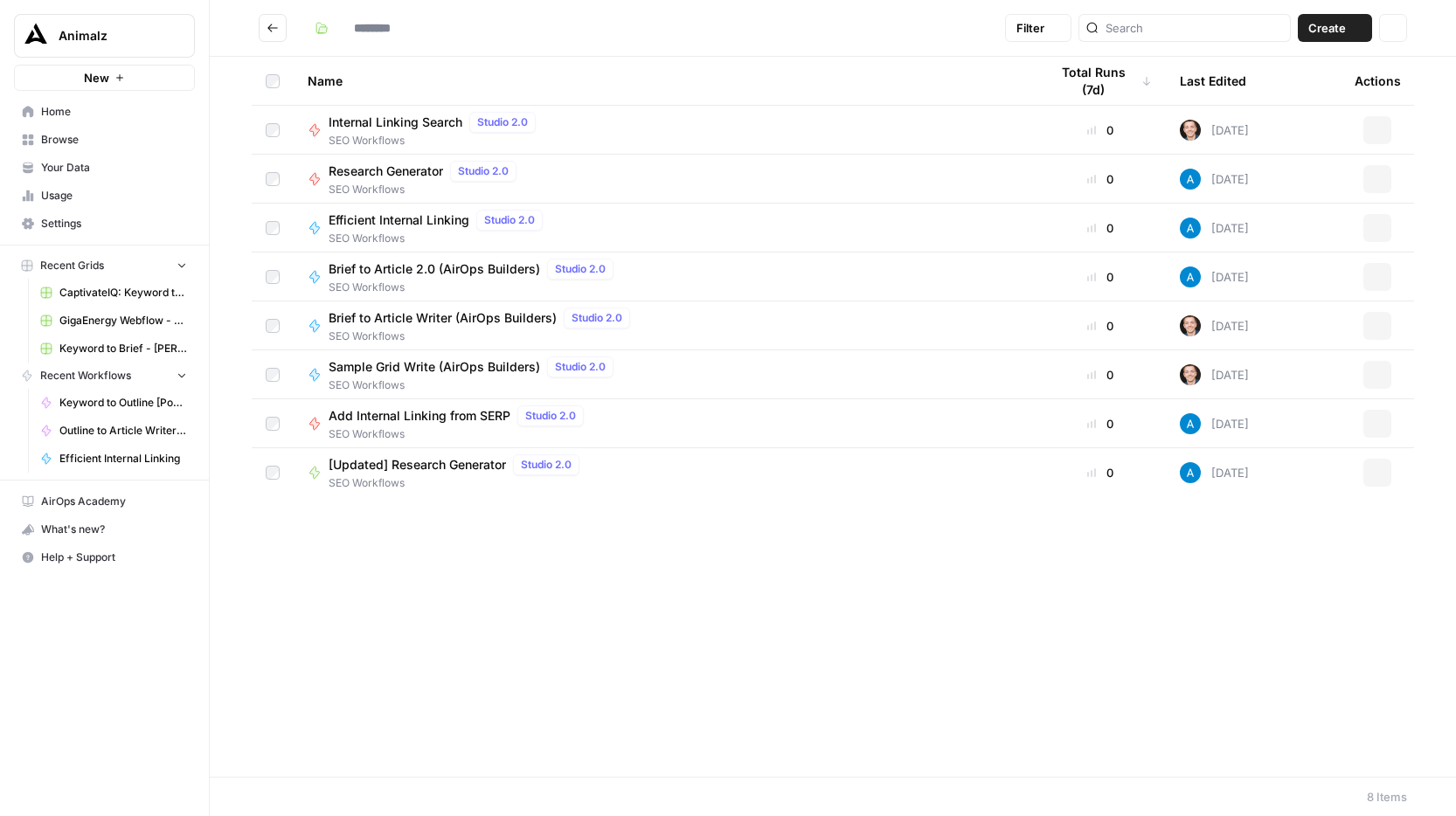
type input "**********"
click at [457, 266] on span "Brief to Article 2.0 (AirOps Builders)" at bounding box center [434, 269] width 212 height 18
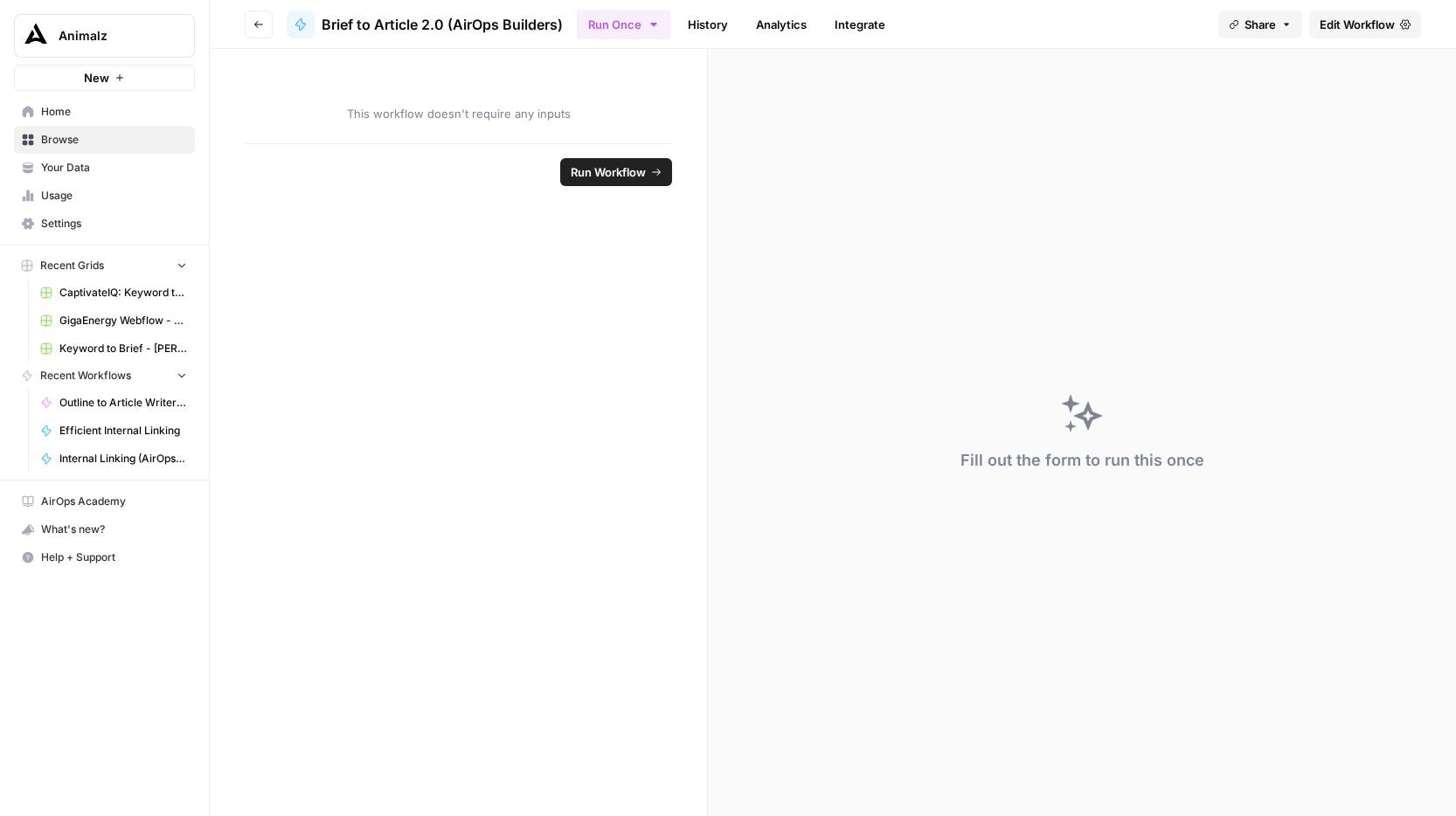
drag, startPoint x: 569, startPoint y: 20, endPoint x: 319, endPoint y: 21, distance: 250.0
click at [319, 21] on header "Go back Brief to Article 2.0 (AirOps Builders) Run Once History Analytics Integ…" at bounding box center [833, 25] width 1246 height 49
copy span "Brief to Article 2.0 (AirOps Builders)"
click at [266, 31] on button "Go back" at bounding box center [258, 25] width 28 height 28
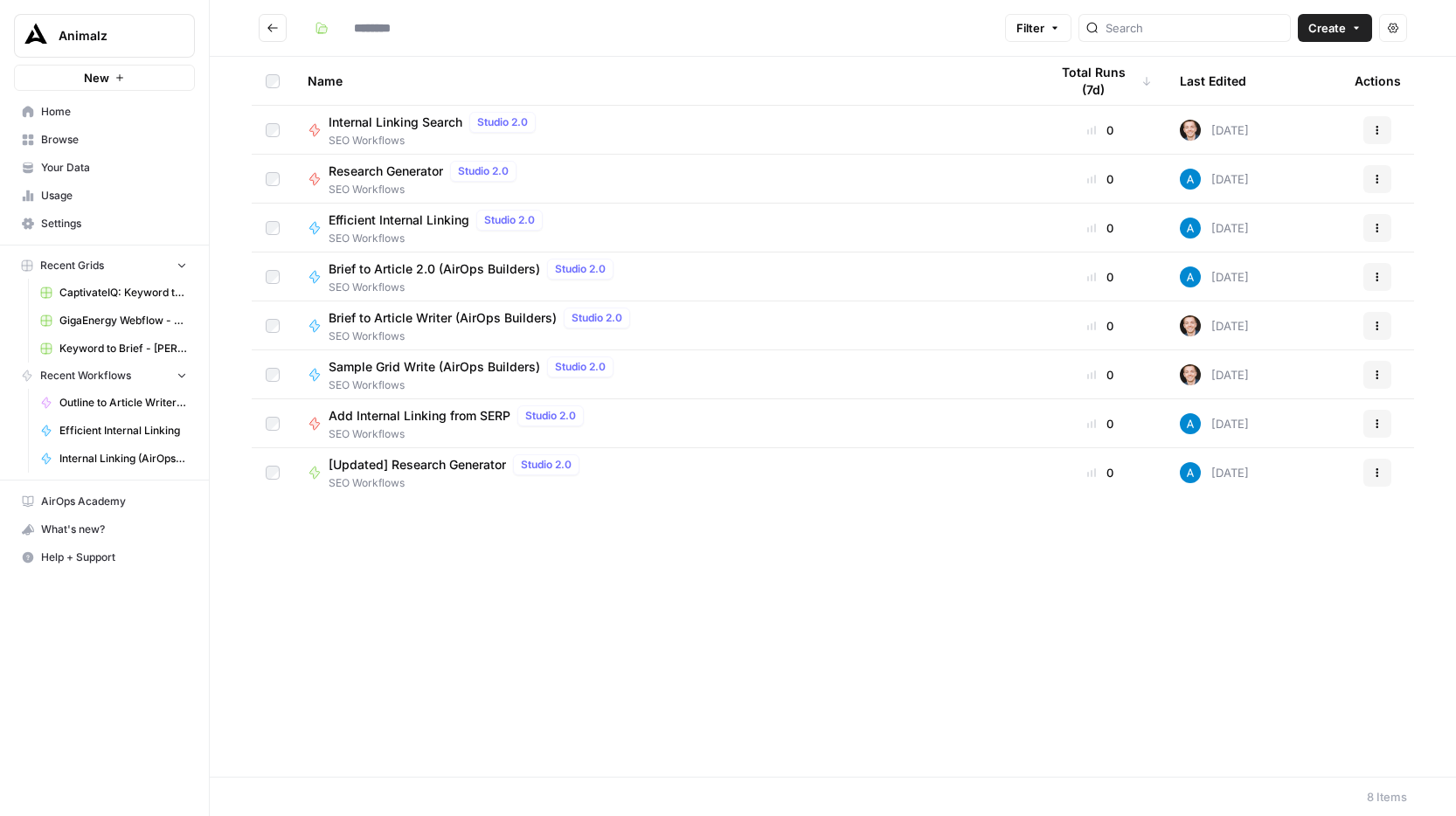
type input "**********"
click at [474, 419] on span "Add Internal Linking from SERP" at bounding box center [419, 415] width 182 height 18
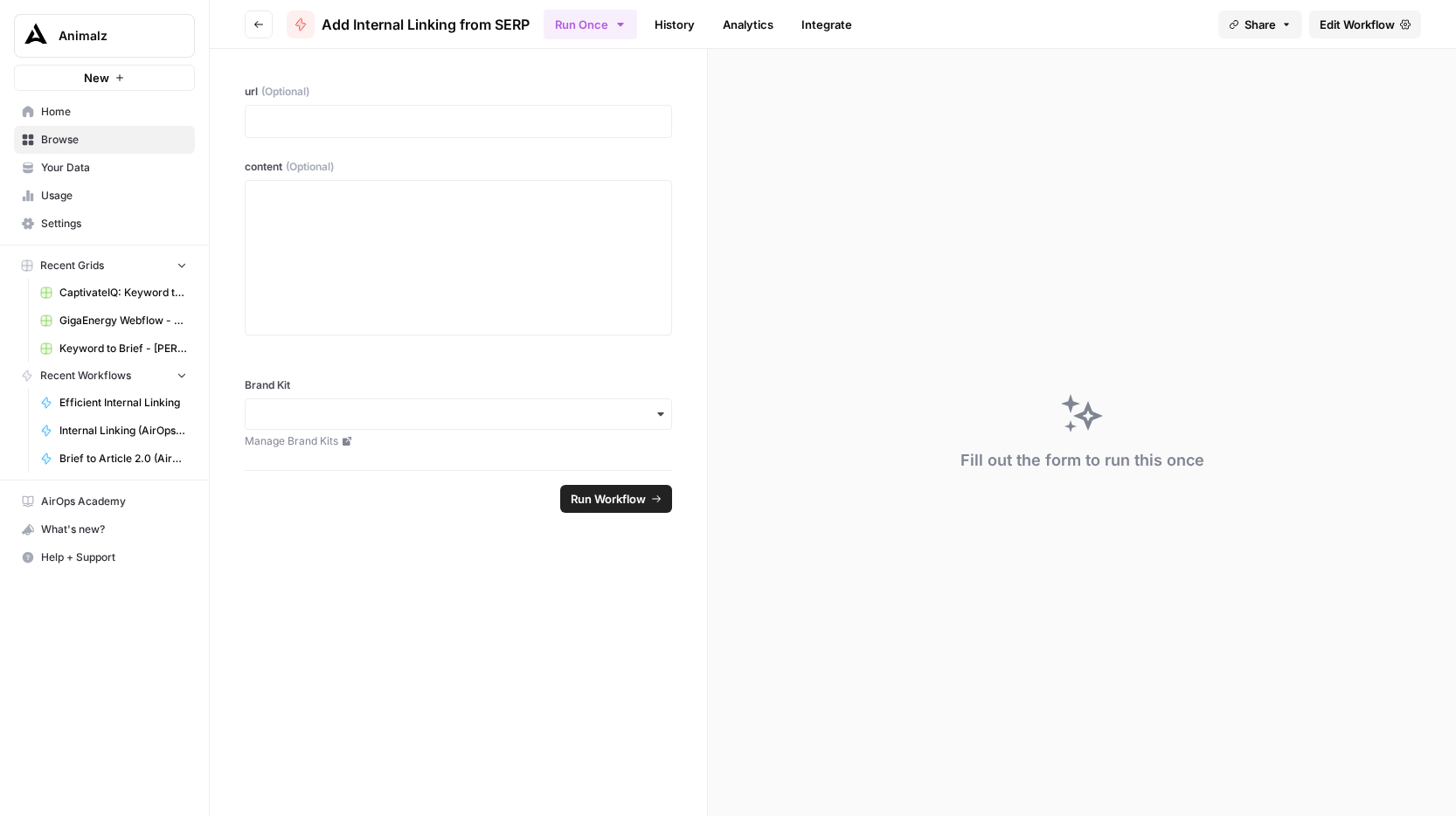
drag, startPoint x: 537, startPoint y: 19, endPoint x: 322, endPoint y: 25, distance: 215.1
click at [322, 25] on header "Go back Add Internal Linking from SERP Run Once History Analytics Integrate Sha…" at bounding box center [833, 25] width 1246 height 49
click at [259, 30] on button "Go back" at bounding box center [258, 25] width 28 height 28
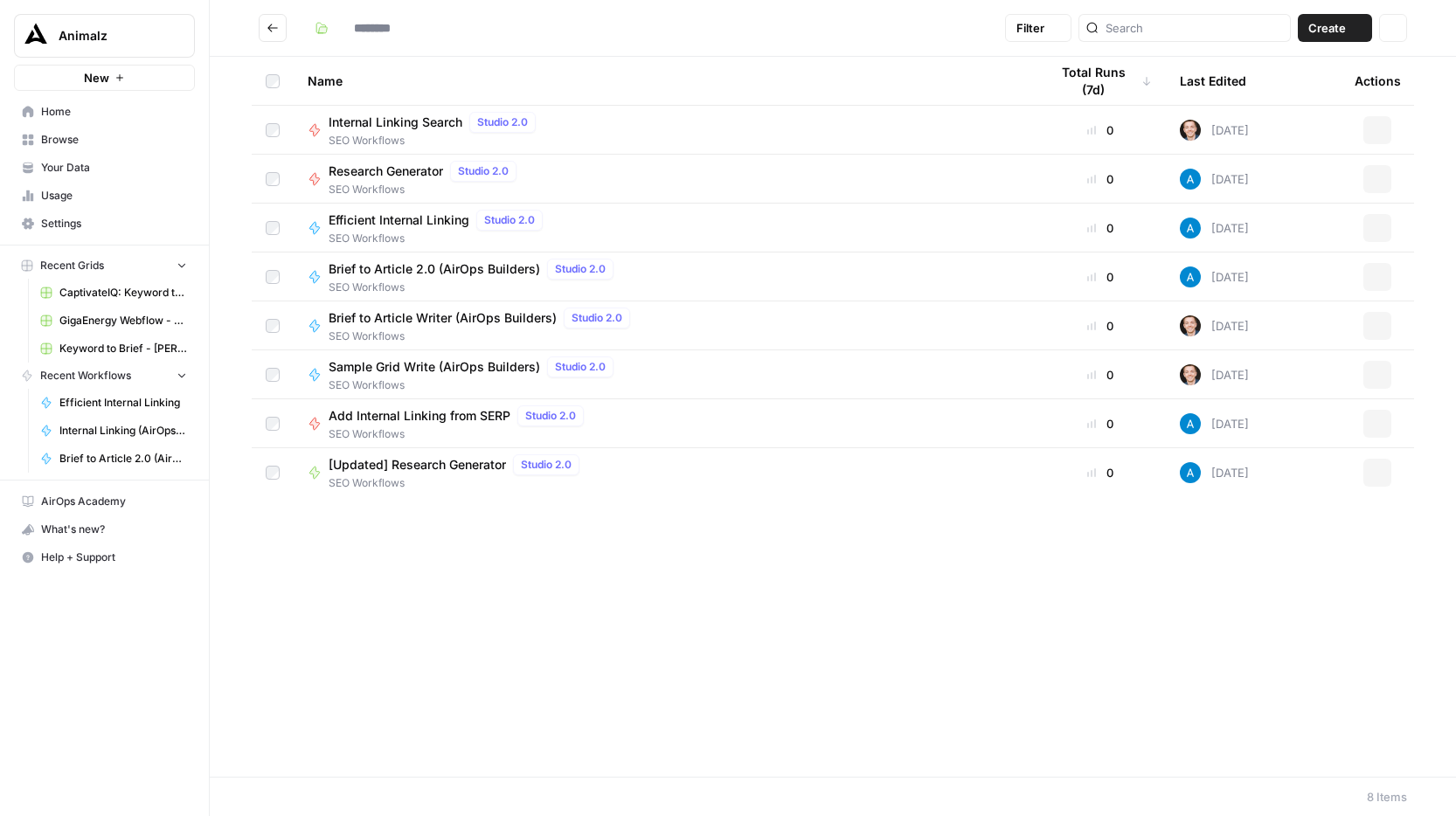
type input "**********"
click at [411, 461] on span "[Updated] Research Generator" at bounding box center [417, 465] width 177 height 18
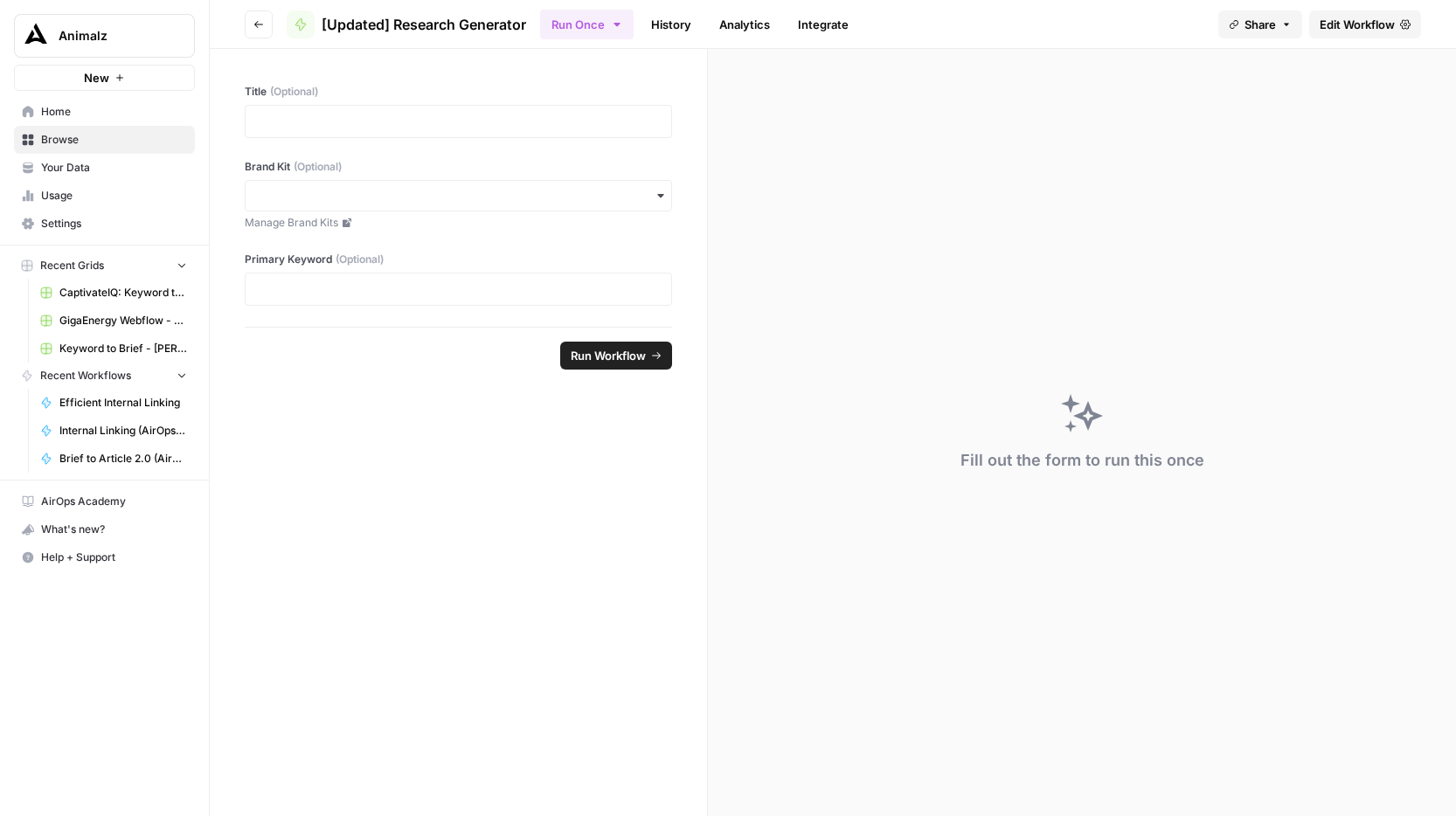
drag, startPoint x: 537, startPoint y: 23, endPoint x: 322, endPoint y: 14, distance: 215.2
click at [322, 14] on header "Go back [Updated] Research Generator Run Once History Analytics Integrate Share…" at bounding box center [833, 25] width 1246 height 49
click at [250, 27] on button "Go back" at bounding box center [258, 25] width 28 height 28
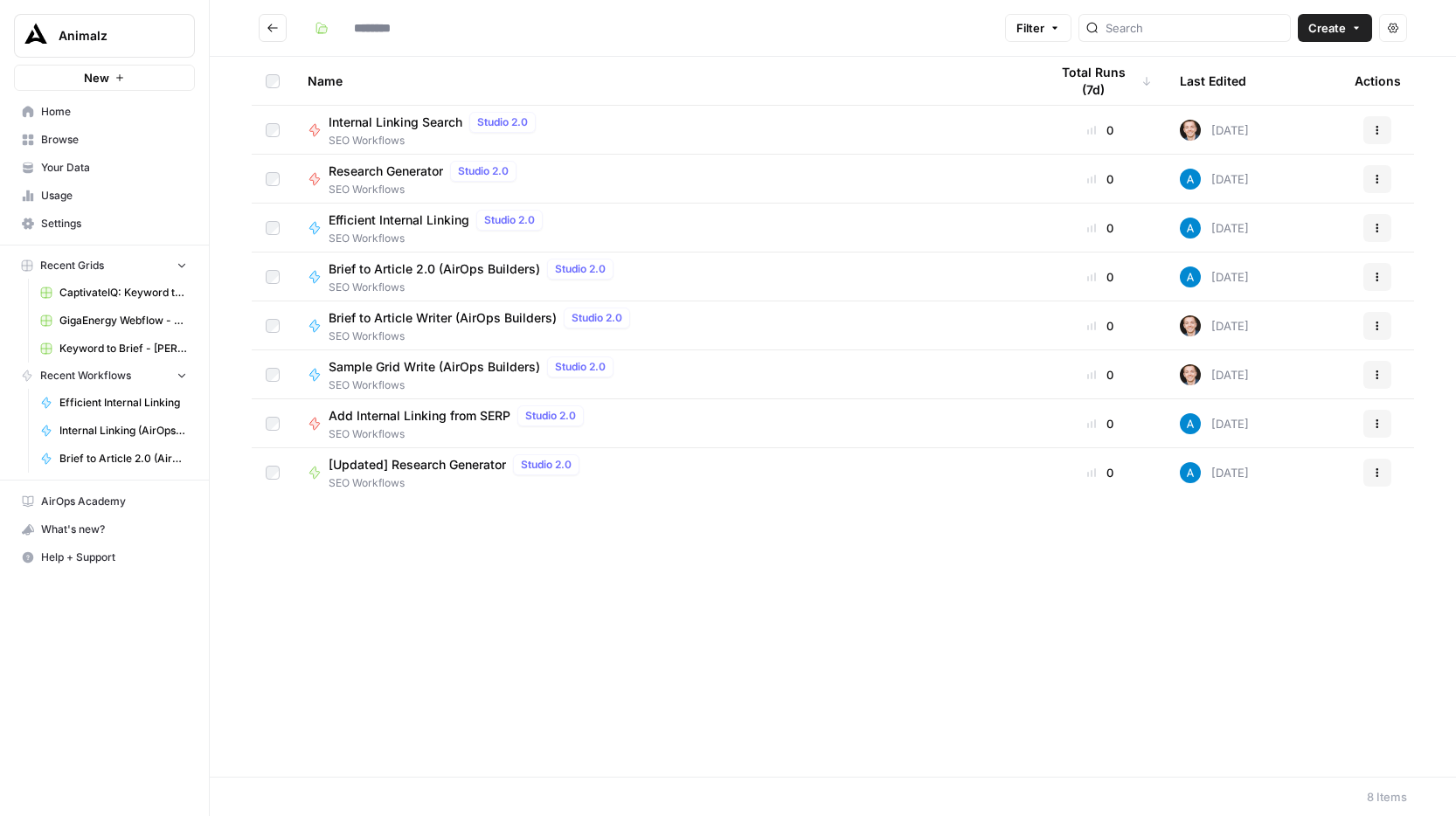
type input "**********"
click at [279, 26] on button "Go back" at bounding box center [272, 28] width 28 height 28
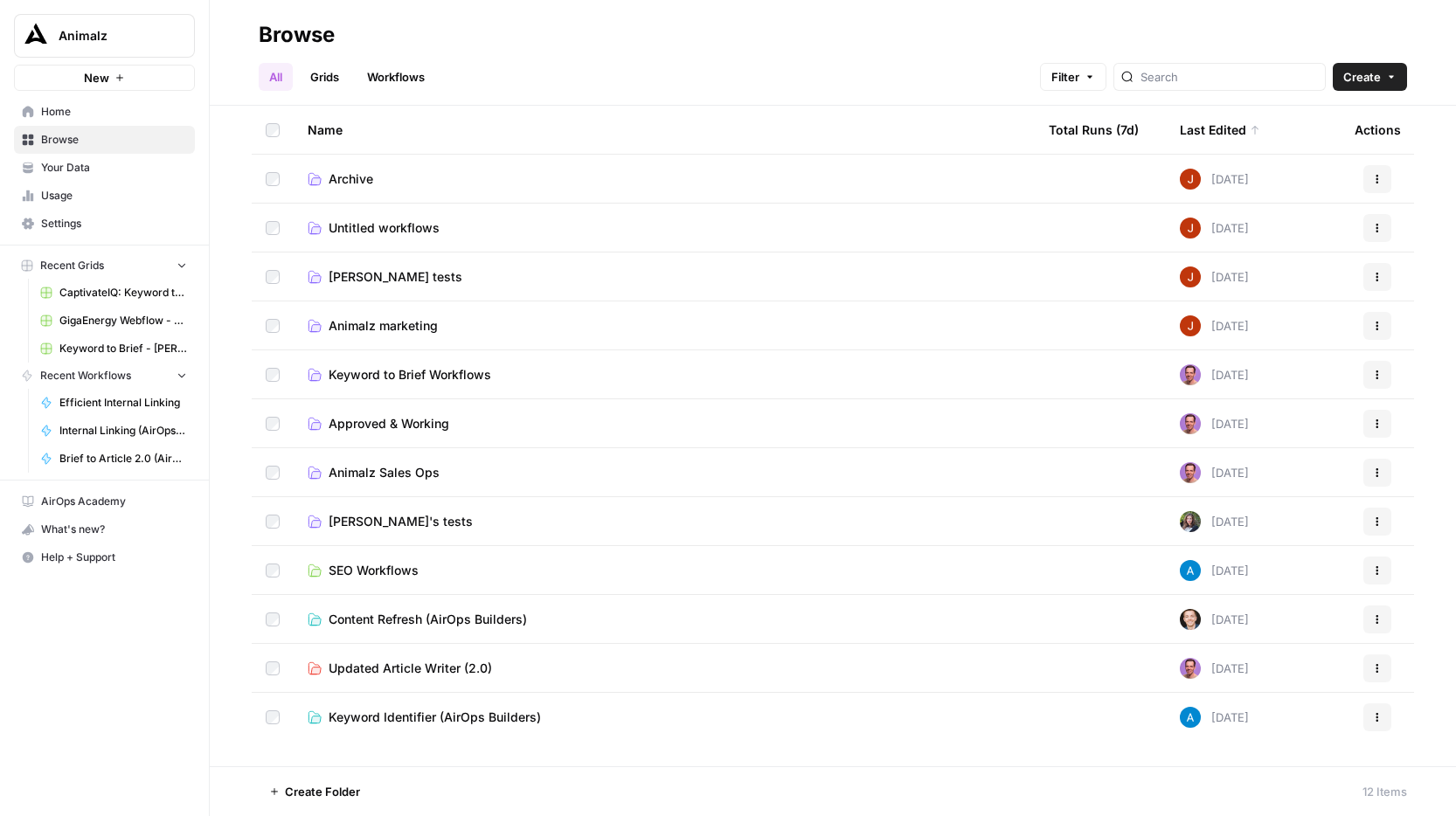
click at [360, 571] on span "SEO Workflows" at bounding box center [373, 570] width 90 height 18
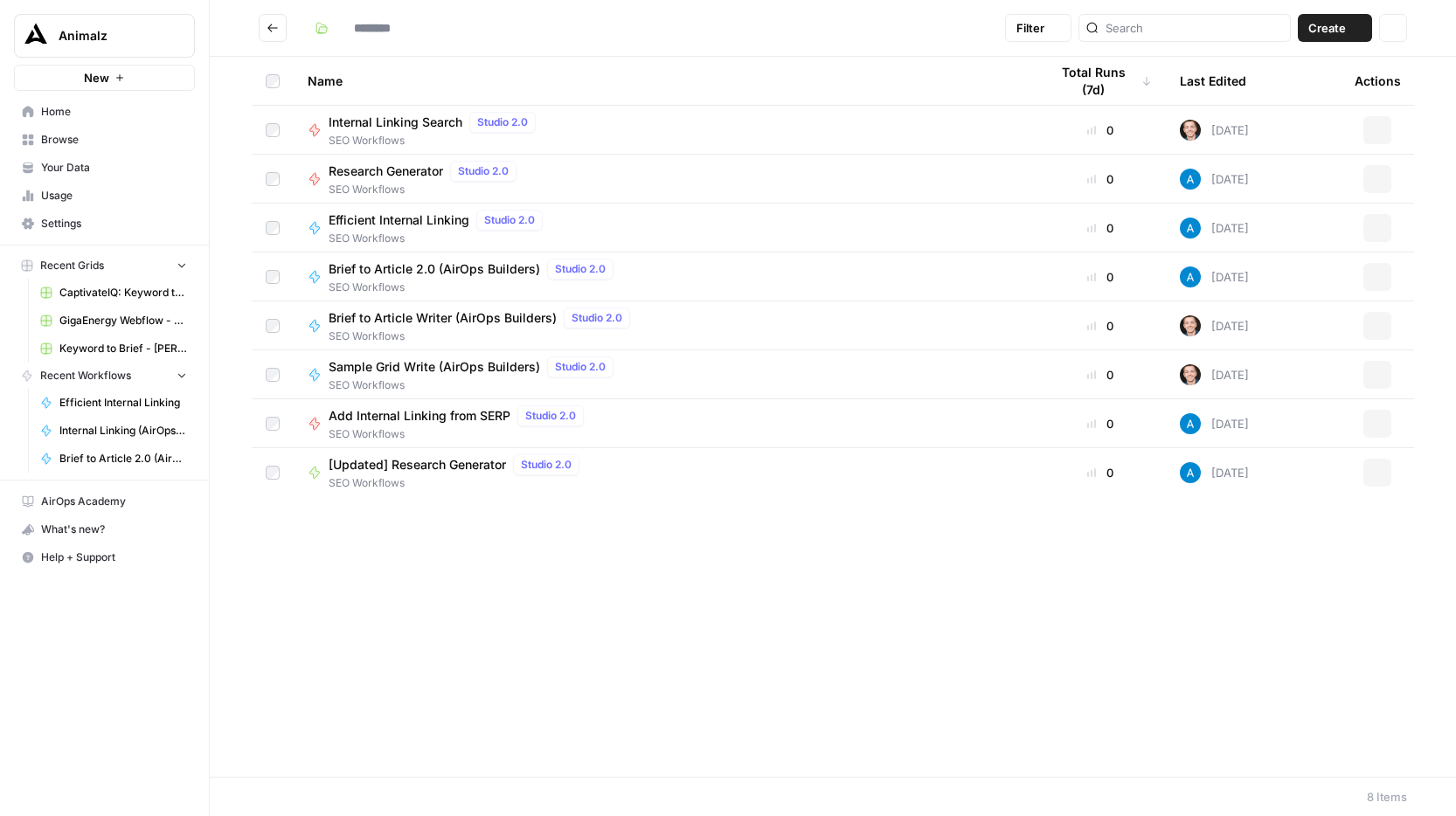
type input "**********"
click at [277, 31] on icon "Go back" at bounding box center [272, 28] width 12 height 12
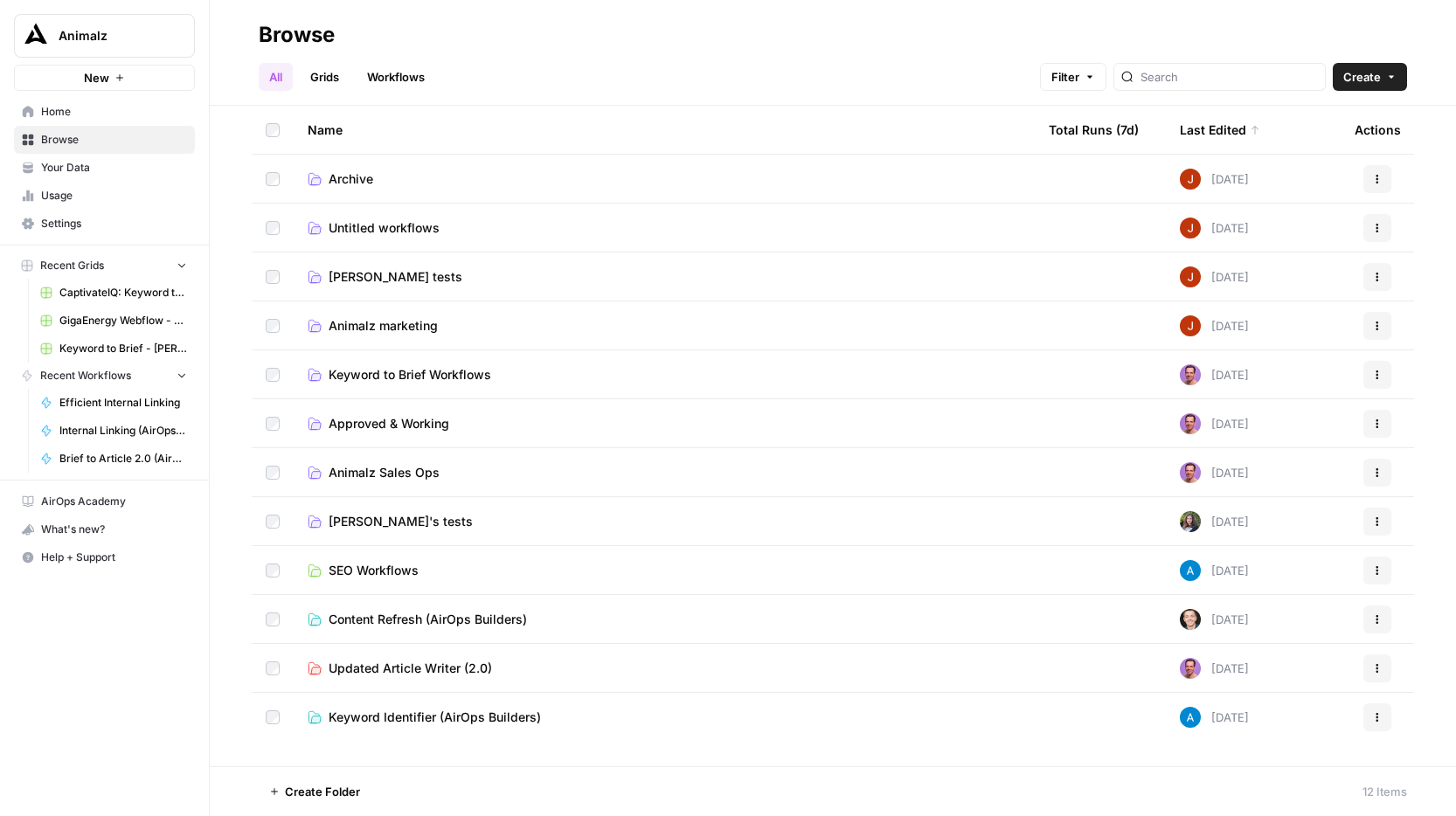
click at [482, 623] on span "Content Refresh (AirOps Builders)" at bounding box center [428, 619] width 199 height 18
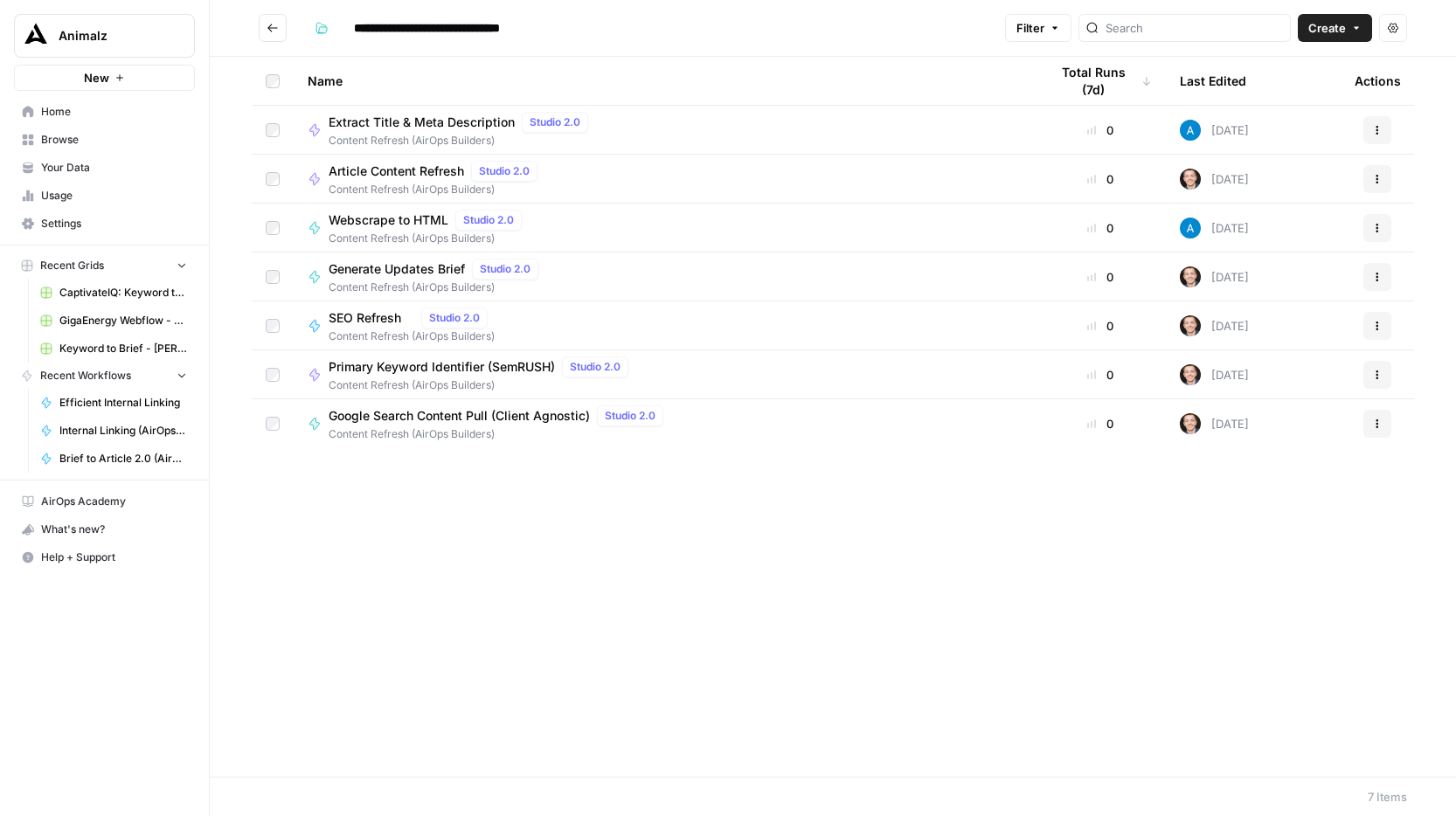
click at [274, 23] on icon "Go back" at bounding box center [272, 28] width 12 height 12
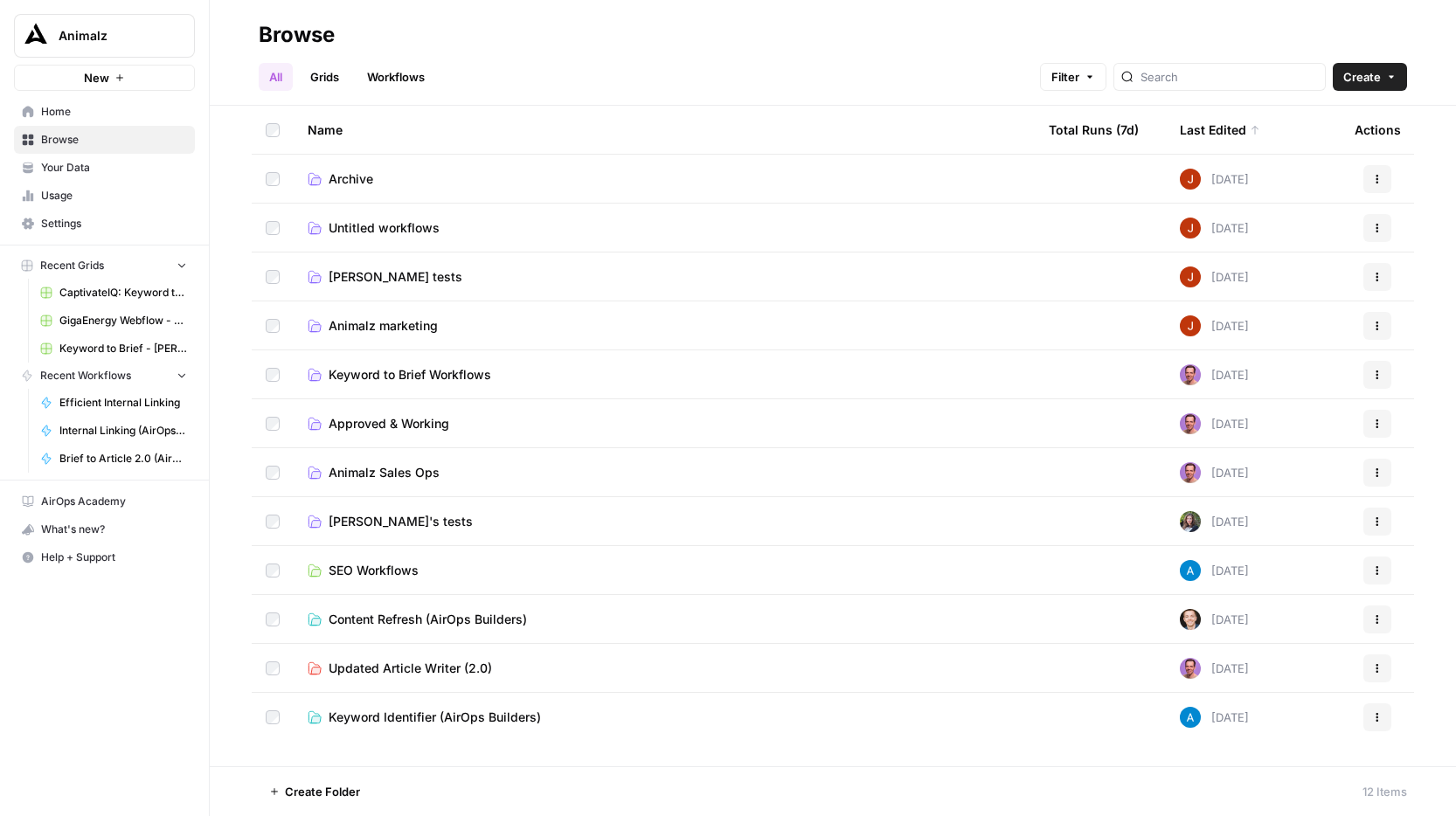
click at [389, 572] on span "SEO Workflows" at bounding box center [373, 570] width 90 height 18
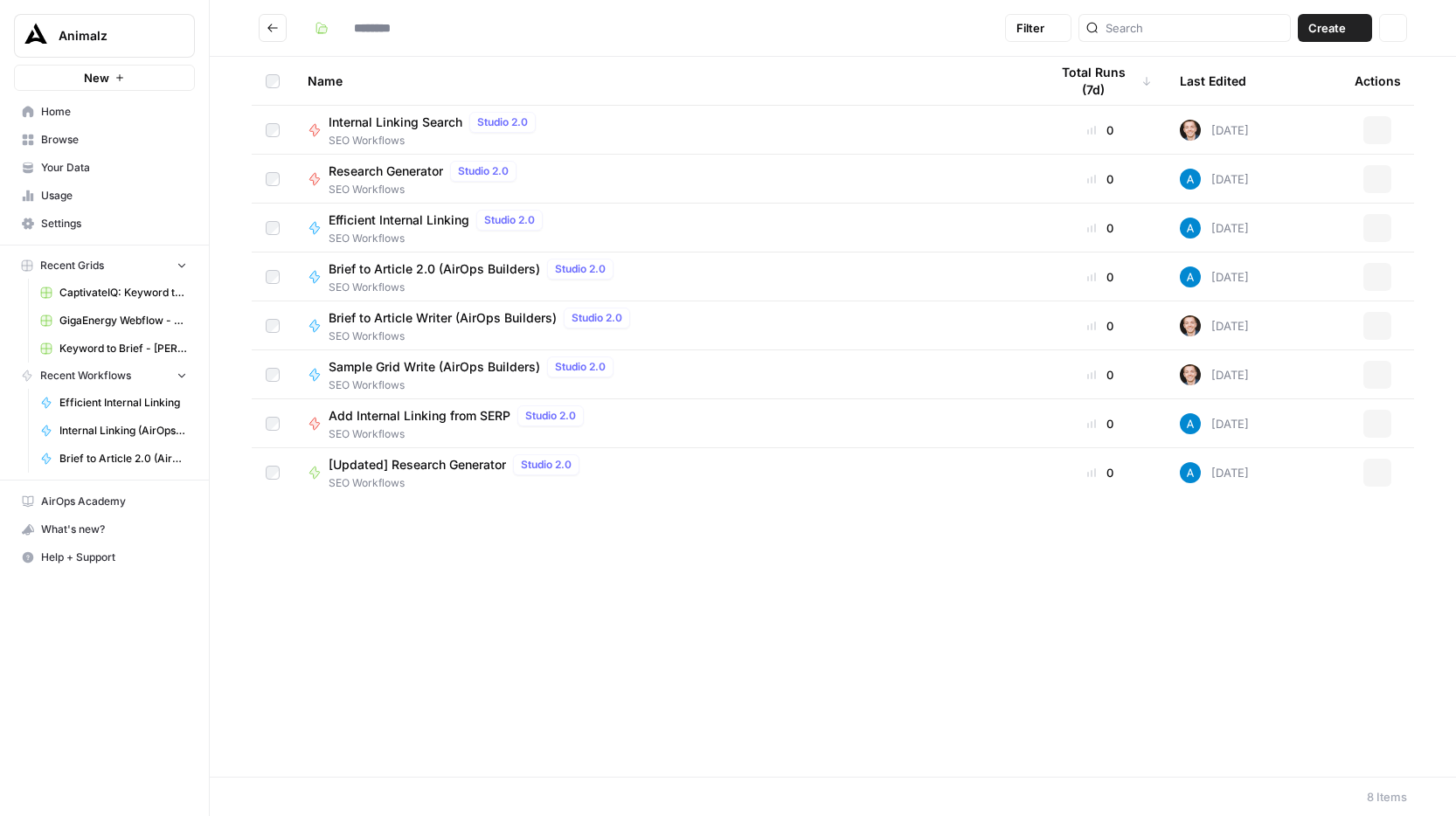
type input "**********"
click at [277, 32] on icon "Go back" at bounding box center [272, 28] width 12 height 12
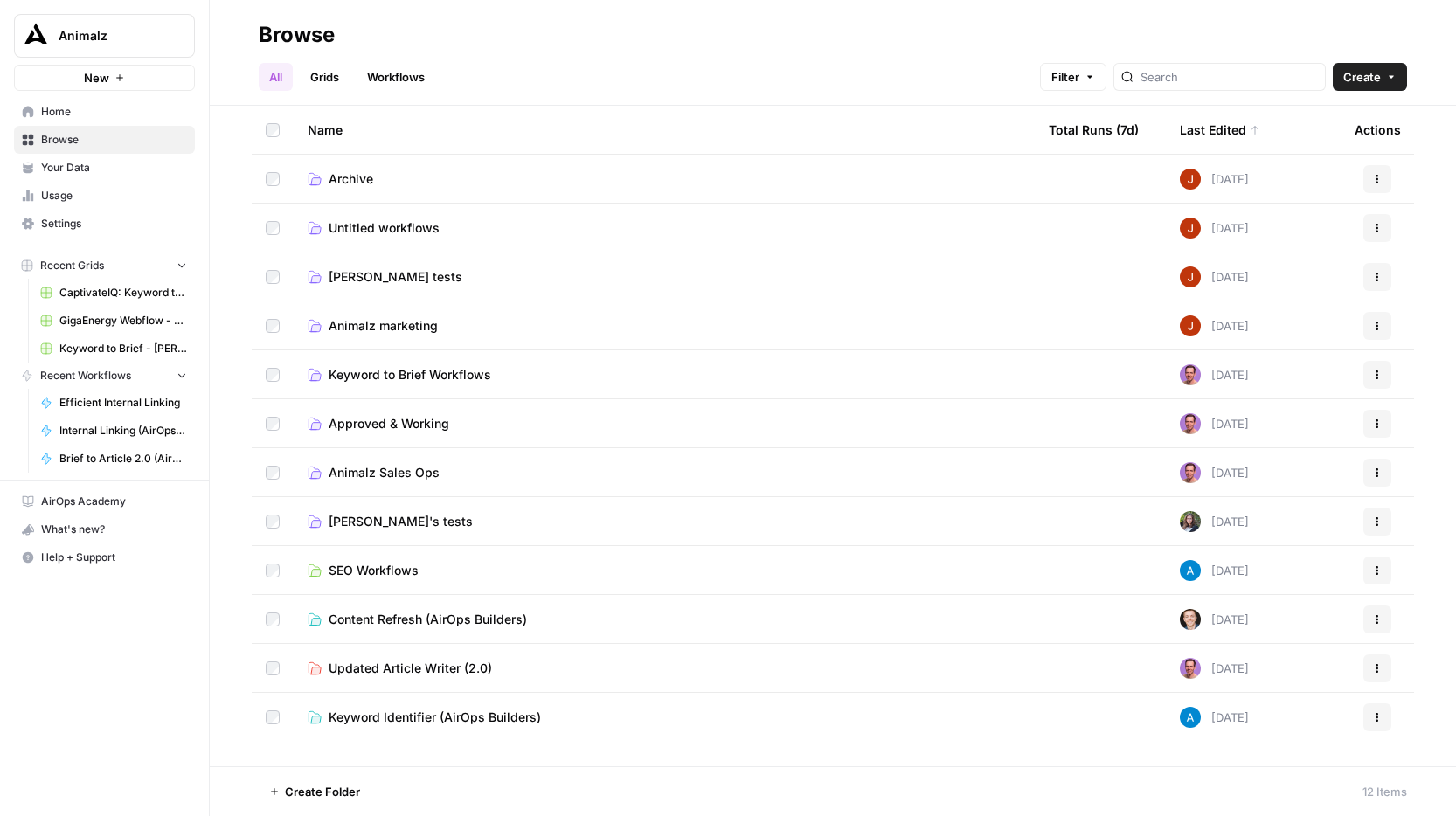
click at [459, 615] on span "Content Refresh (AirOps Builders)" at bounding box center [428, 619] width 199 height 18
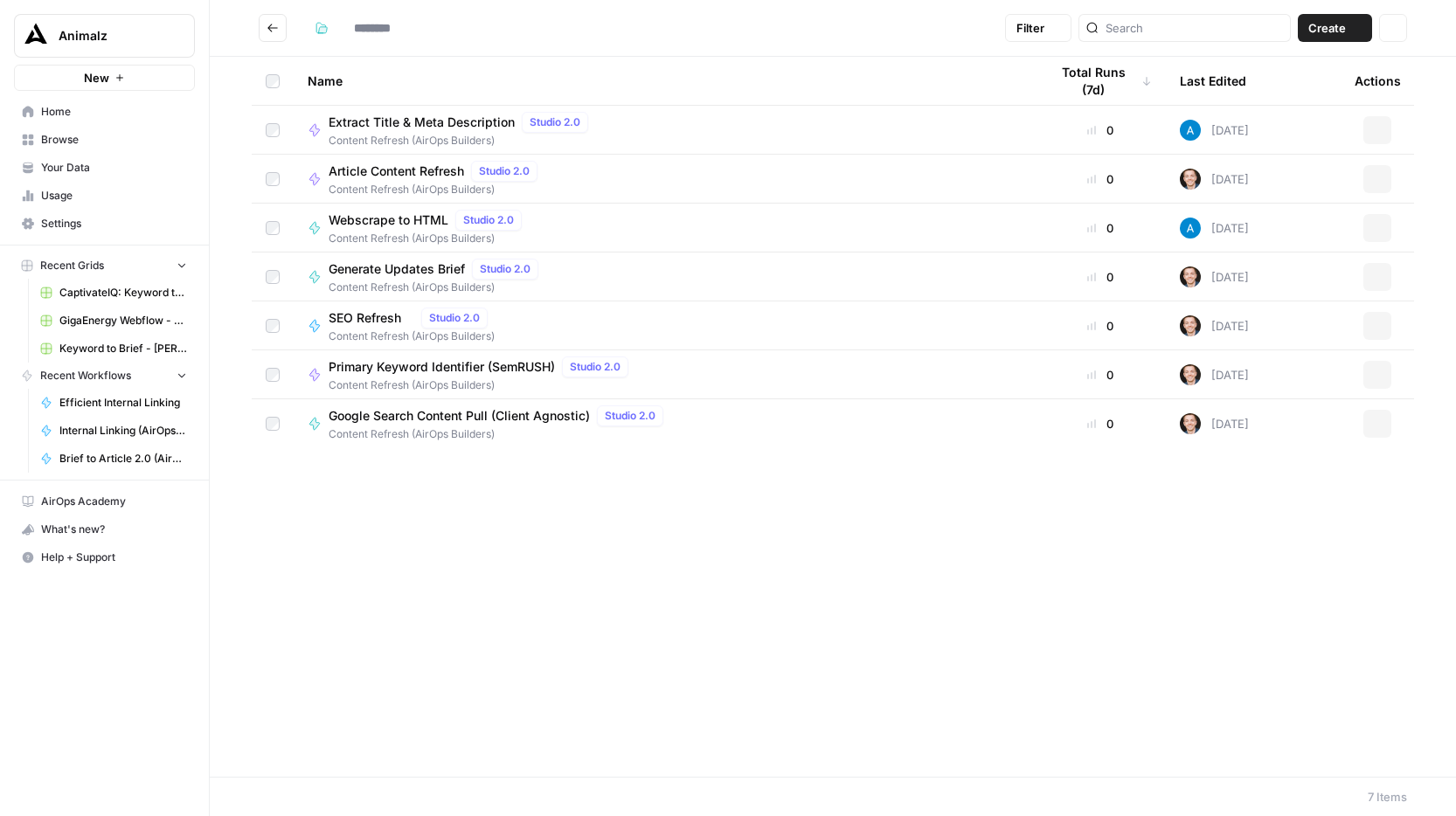
type input "**********"
click at [264, 16] on button "Go back" at bounding box center [272, 28] width 28 height 28
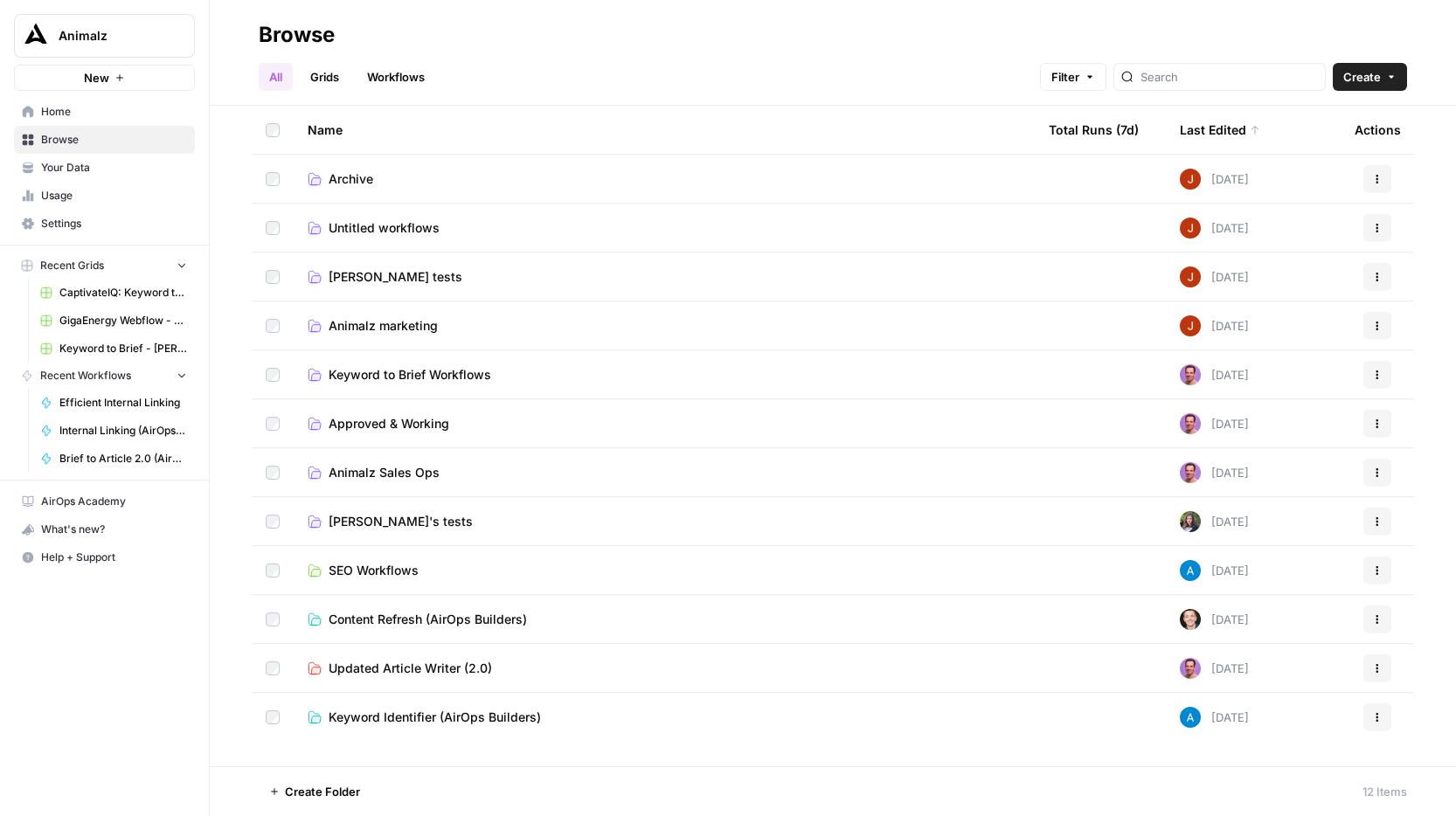
click at [462, 616] on span "Content Refresh (AirOps Builders)" at bounding box center [428, 619] width 199 height 18
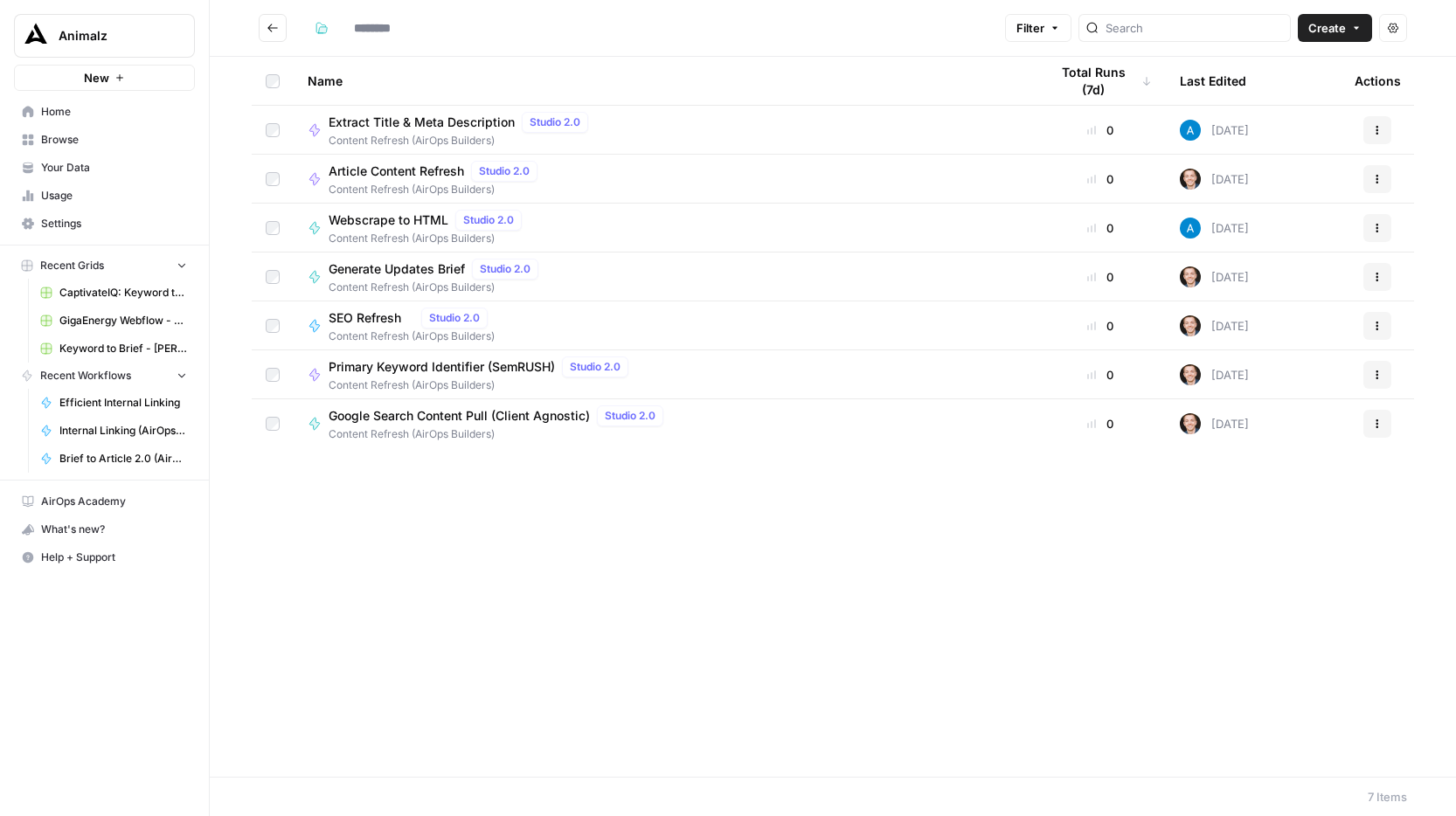
type input "**********"
click at [464, 121] on span "Extract Title & Meta Description" at bounding box center [422, 122] width 186 height 18
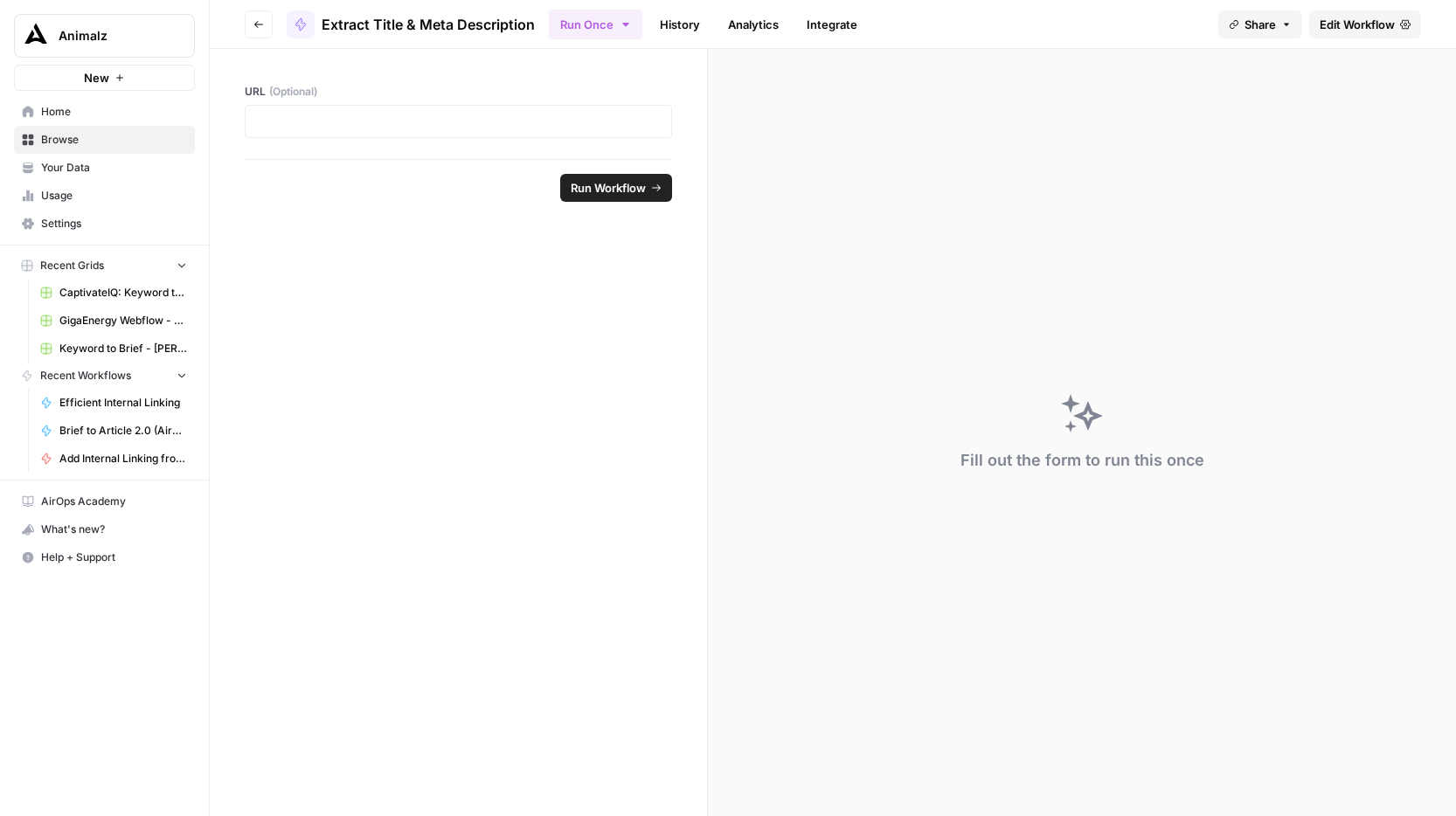
drag, startPoint x: 539, startPoint y: 18, endPoint x: 320, endPoint y: 16, distance: 219.0
click at [320, 16] on header "Go back Extract Title & Meta Description Run Once History Analytics Integrate S…" at bounding box center [833, 25] width 1246 height 49
copy span "Extract Title & Meta Description"
click at [257, 22] on icon "button" at bounding box center [258, 25] width 11 height 11
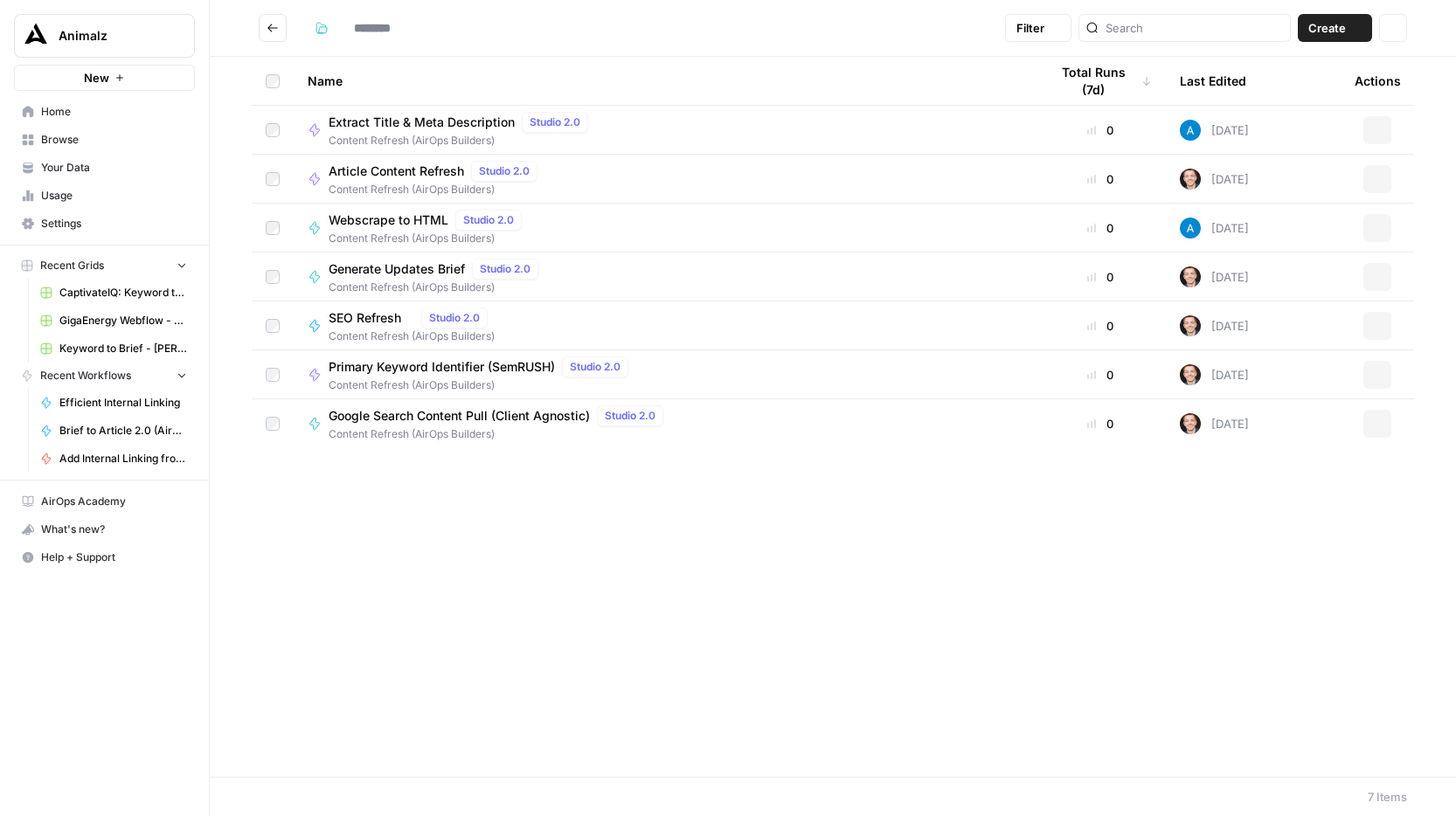
type input "**********"
click at [429, 217] on span "Webscrape to HTML" at bounding box center [388, 220] width 120 height 18
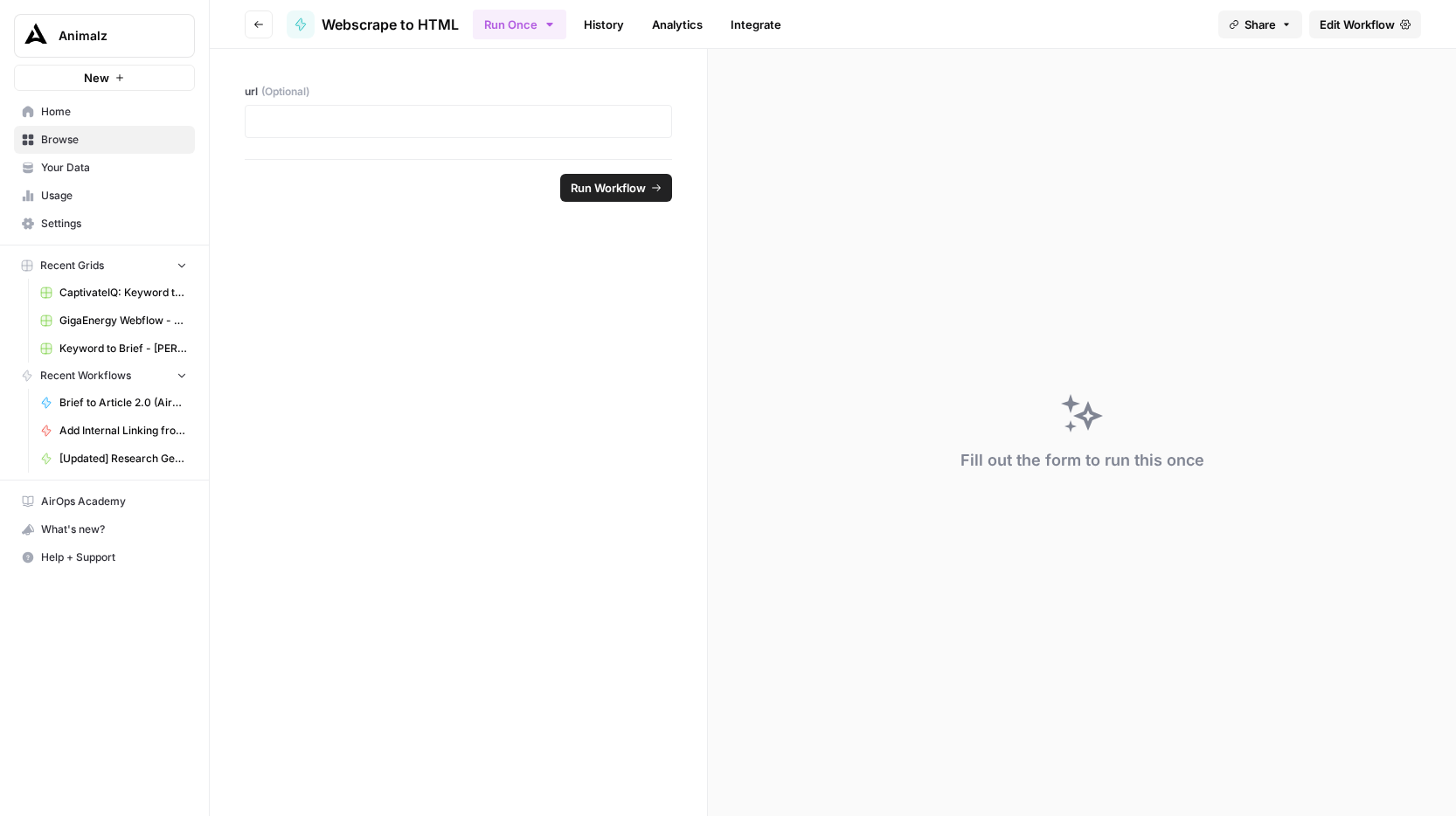
drag, startPoint x: 463, startPoint y: 25, endPoint x: 322, endPoint y: 21, distance: 141.1
click at [322, 21] on header "Go back Webscrape to HTML Run Once History Analytics Integrate Share Edit Workf…" at bounding box center [833, 25] width 1246 height 49
copy span "Webscrape to HTML"
click at [267, 28] on button "Go back" at bounding box center [258, 25] width 28 height 28
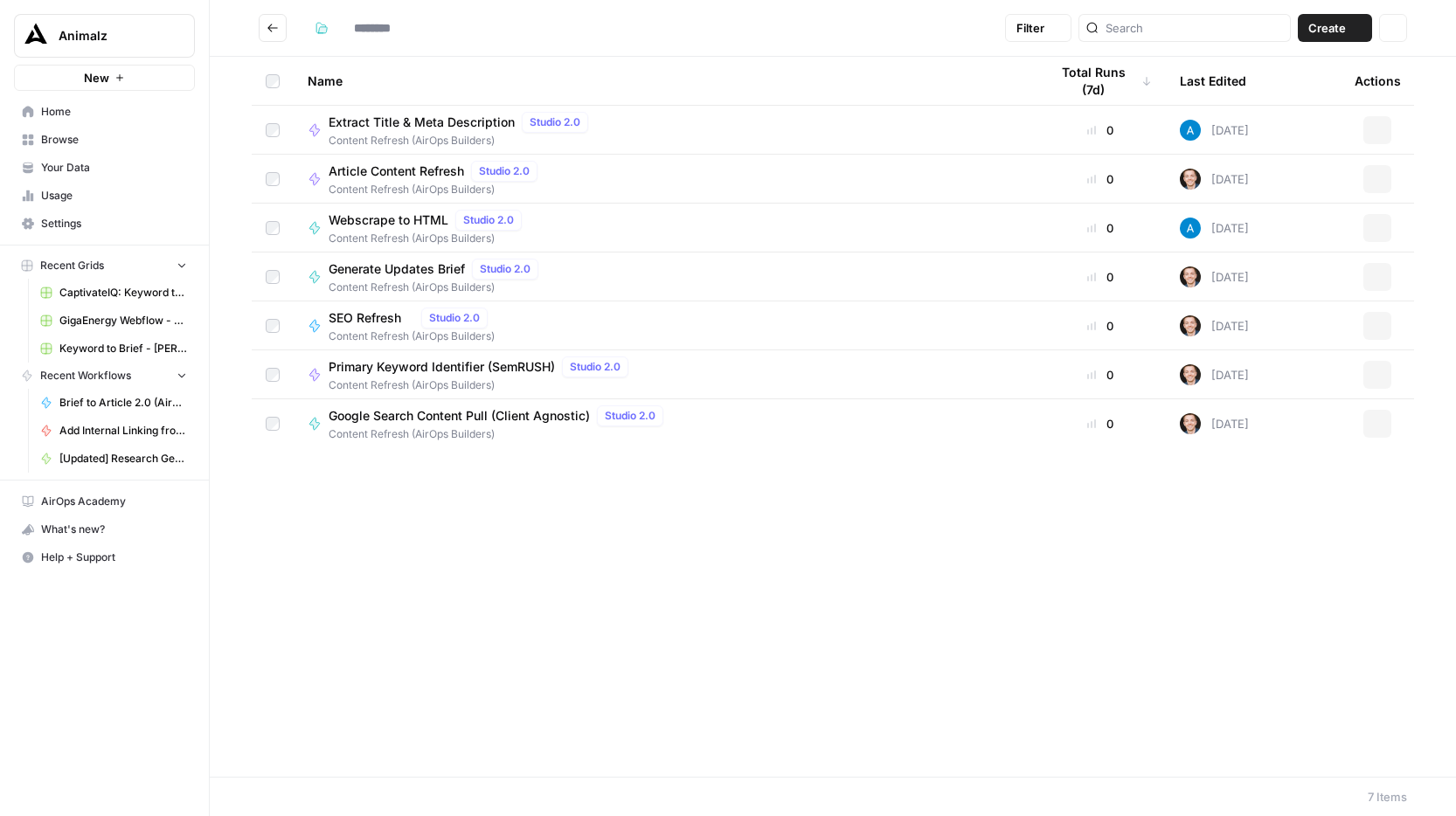
type input "**********"
click at [270, 29] on icon "Go back" at bounding box center [272, 28] width 12 height 12
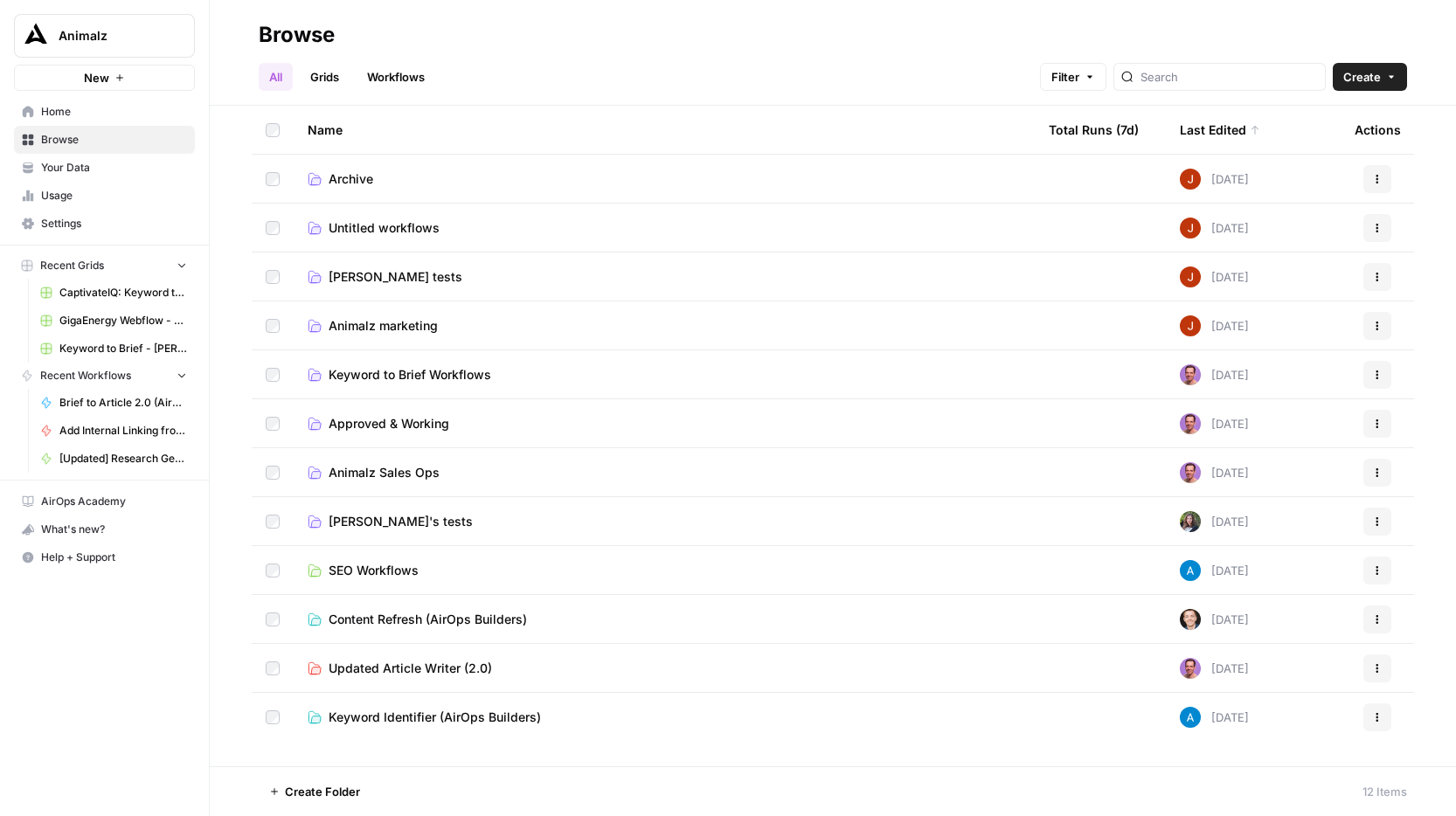
click at [409, 615] on span "Content Refresh (AirOps Builders)" at bounding box center [428, 619] width 199 height 18
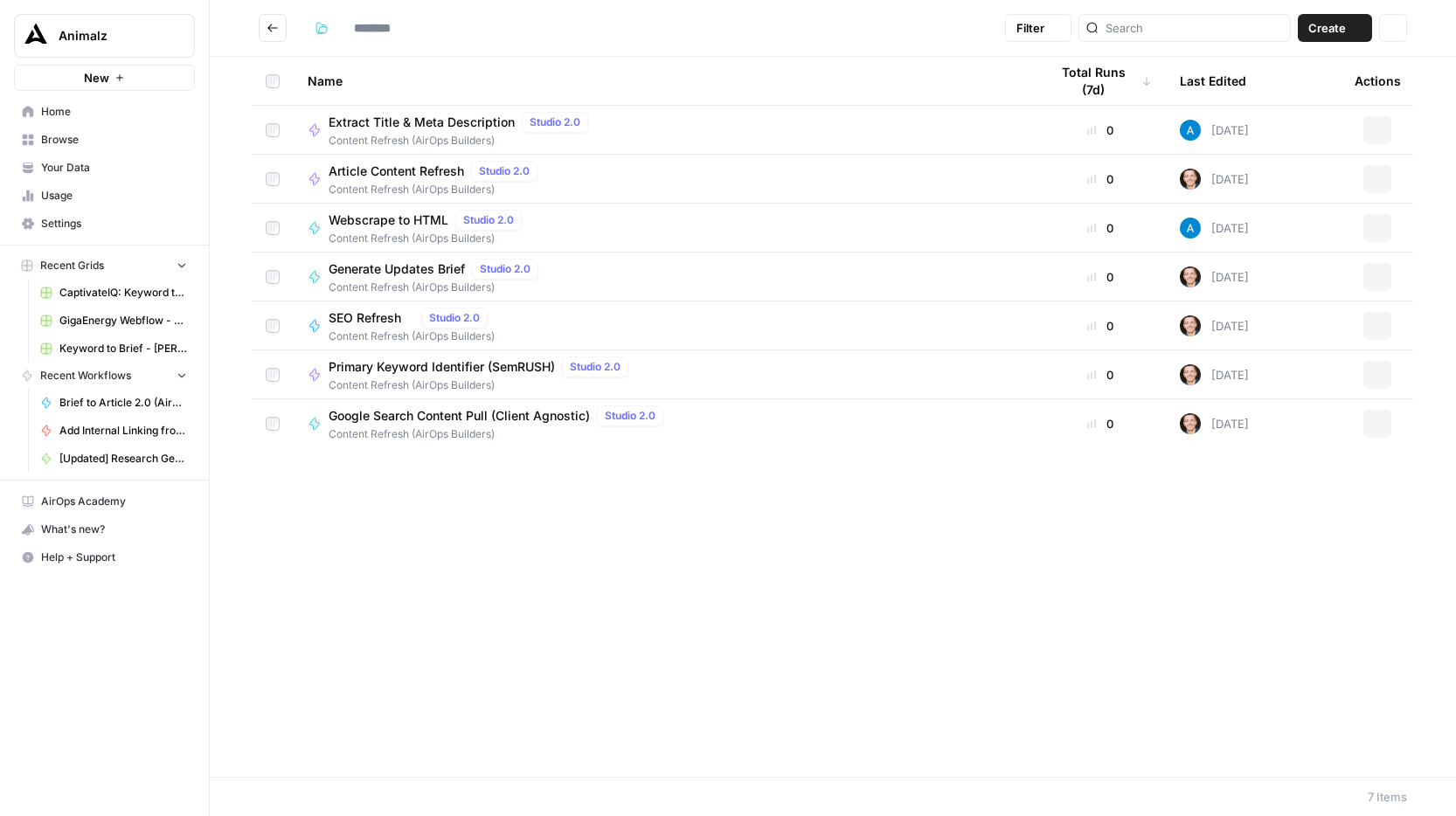
type input "**********"
click at [279, 24] on button "Go back" at bounding box center [272, 28] width 28 height 28
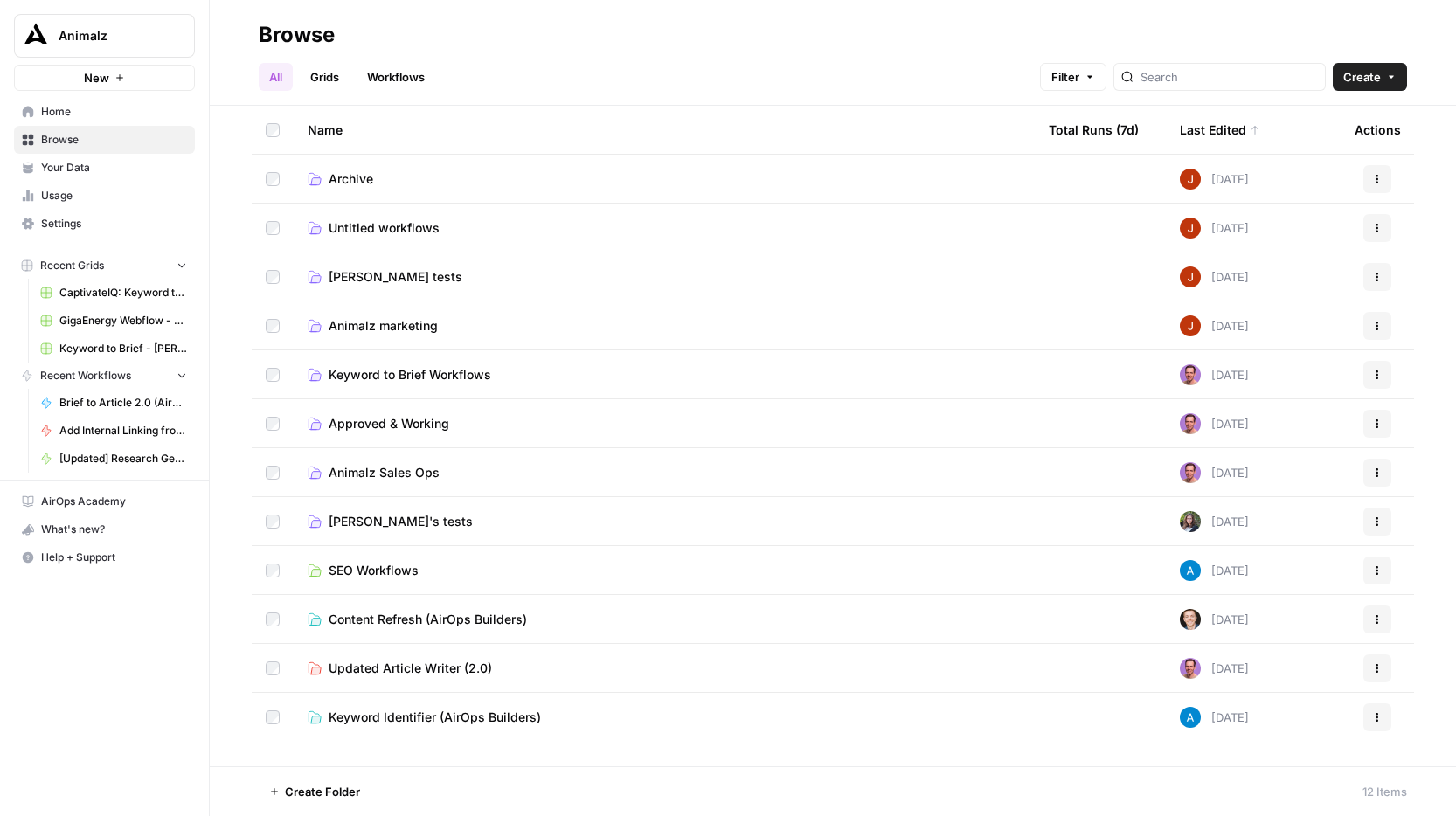
click at [485, 617] on span "Content Refresh (AirOps Builders)" at bounding box center [428, 619] width 199 height 18
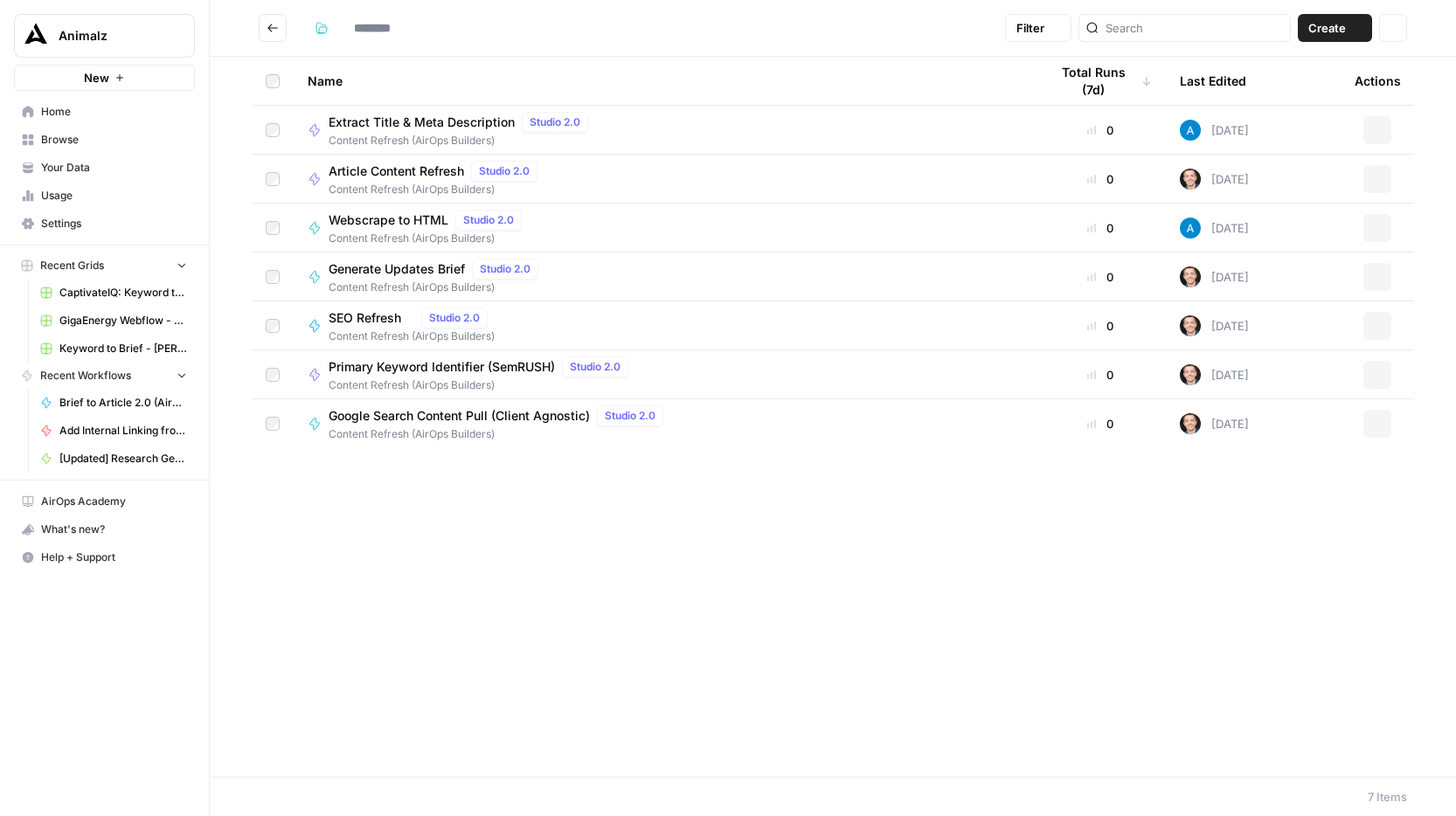
type input "**********"
click at [280, 33] on button "Go back" at bounding box center [272, 28] width 28 height 28
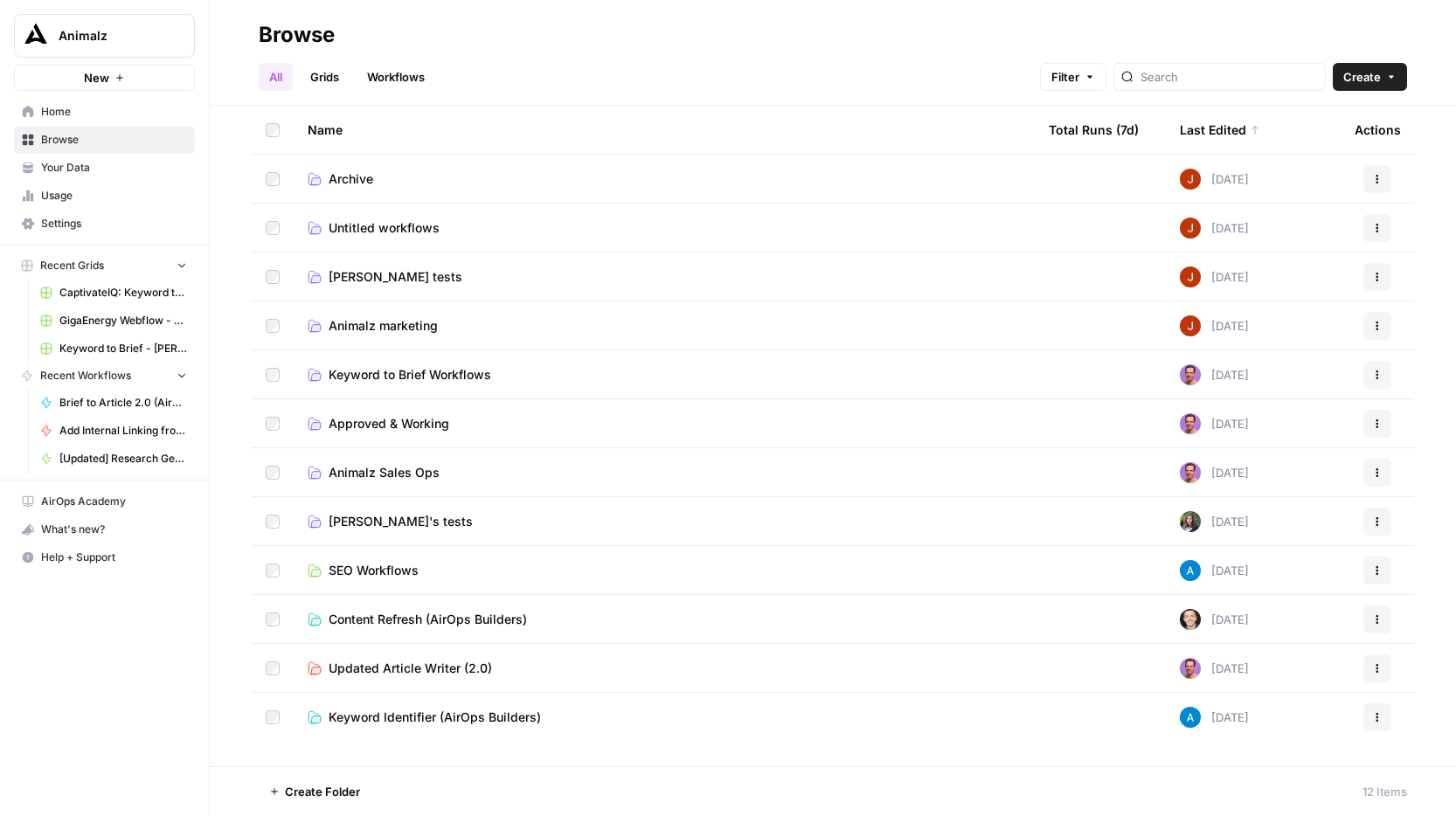
click at [453, 667] on span "Updated Article Writer (2.0)" at bounding box center [410, 668] width 163 height 18
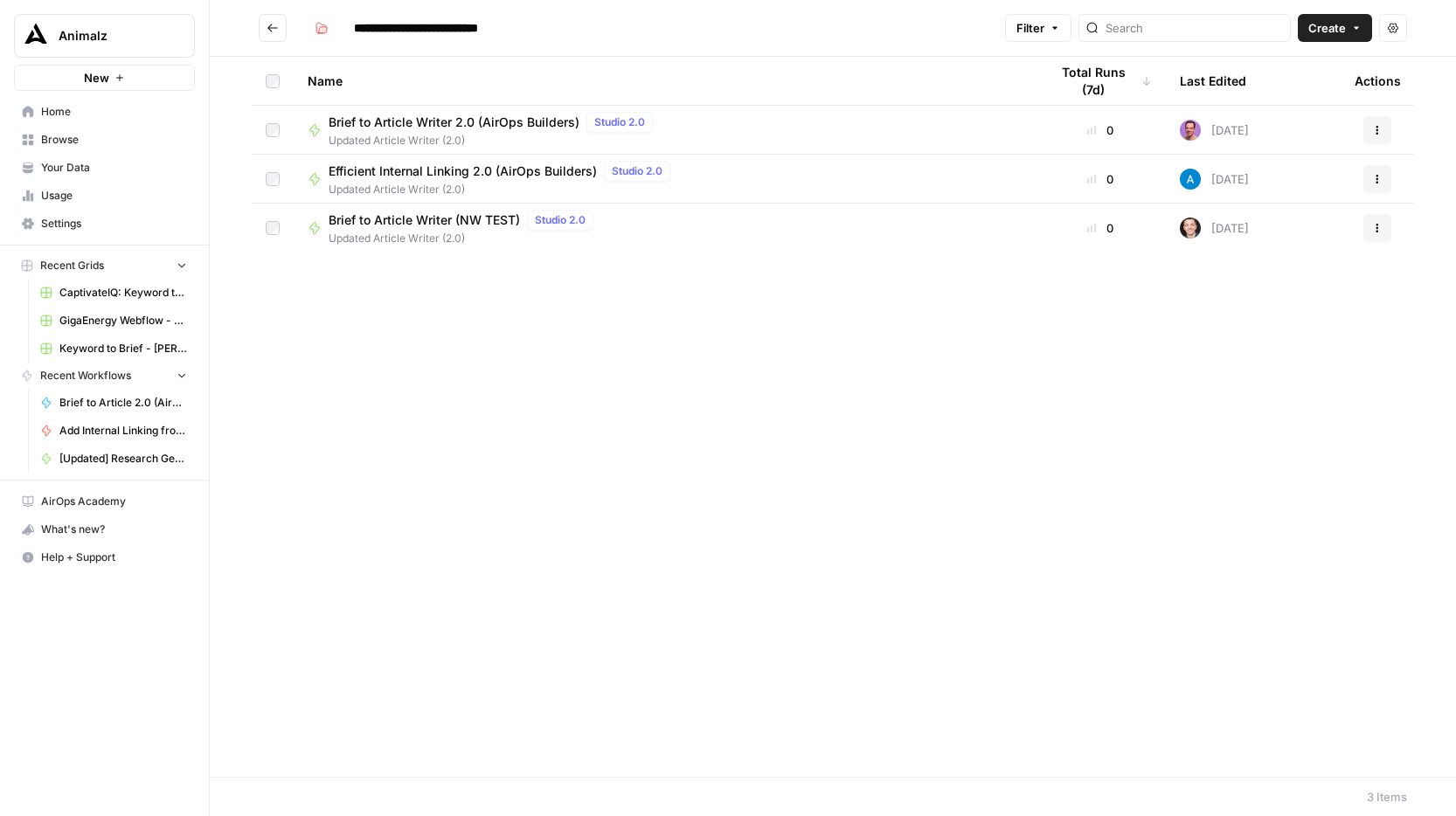
click at [443, 164] on span "Efficient Internal Linking 2.0 (AirOps Builders)" at bounding box center [462, 171] width 268 height 18
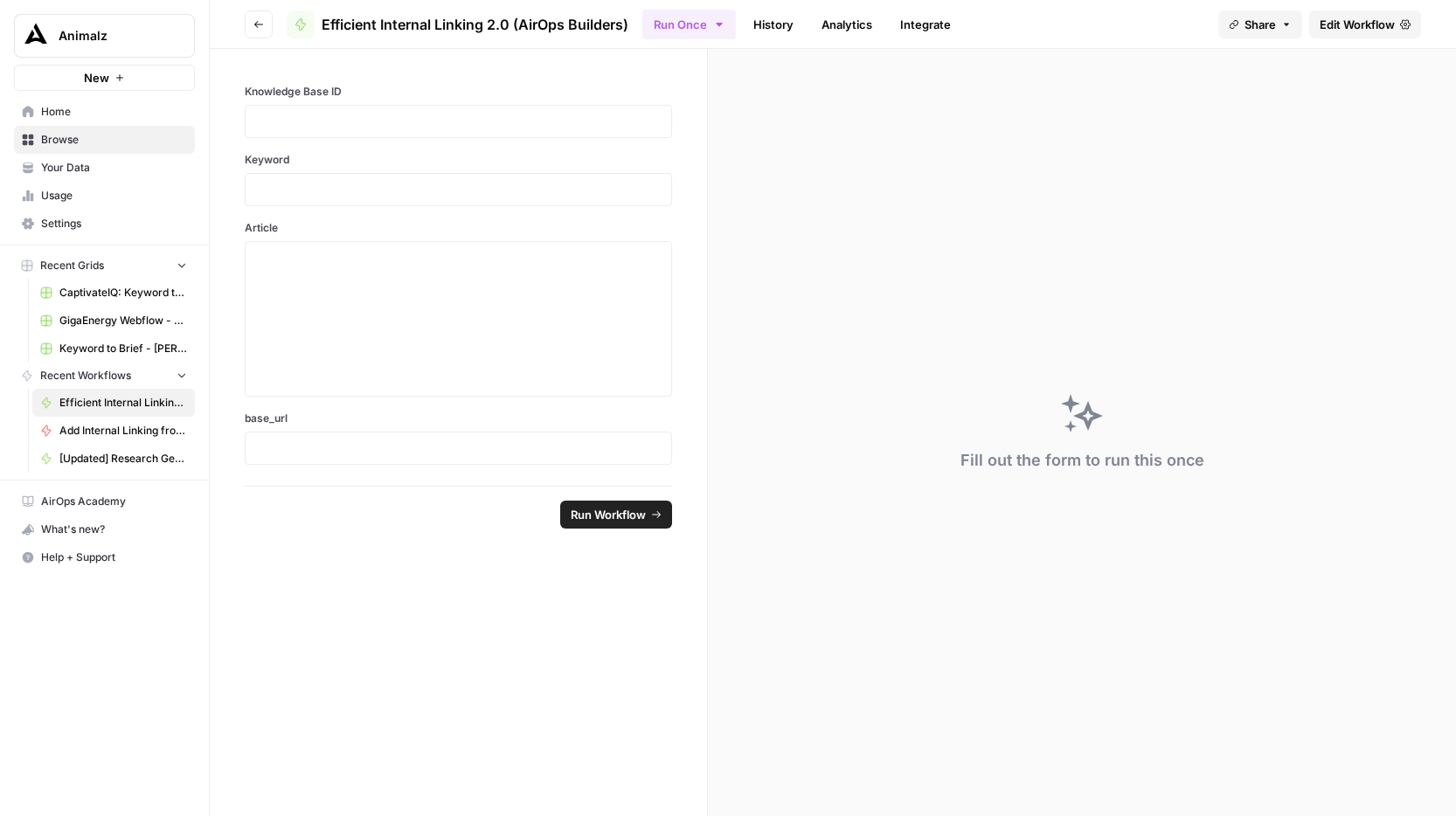
drag, startPoint x: 636, startPoint y: 18, endPoint x: 621, endPoint y: 24, distance: 16.2
click at [621, 24] on header "Go back Efficient Internal Linking 2.0 (AirOps Builders) Run Once History Analy…" at bounding box center [833, 25] width 1246 height 49
click at [621, 24] on span "Efficient Internal Linking 2.0 (AirOps Builders)" at bounding box center [474, 25] width 307 height 21
drag, startPoint x: 635, startPoint y: 25, endPoint x: 324, endPoint y: 23, distance: 311.0
click at [324, 23] on header "Go back Efficient Internal Linking 2.0 (AirOps Builders) Run Once History Analy…" at bounding box center [833, 25] width 1246 height 49
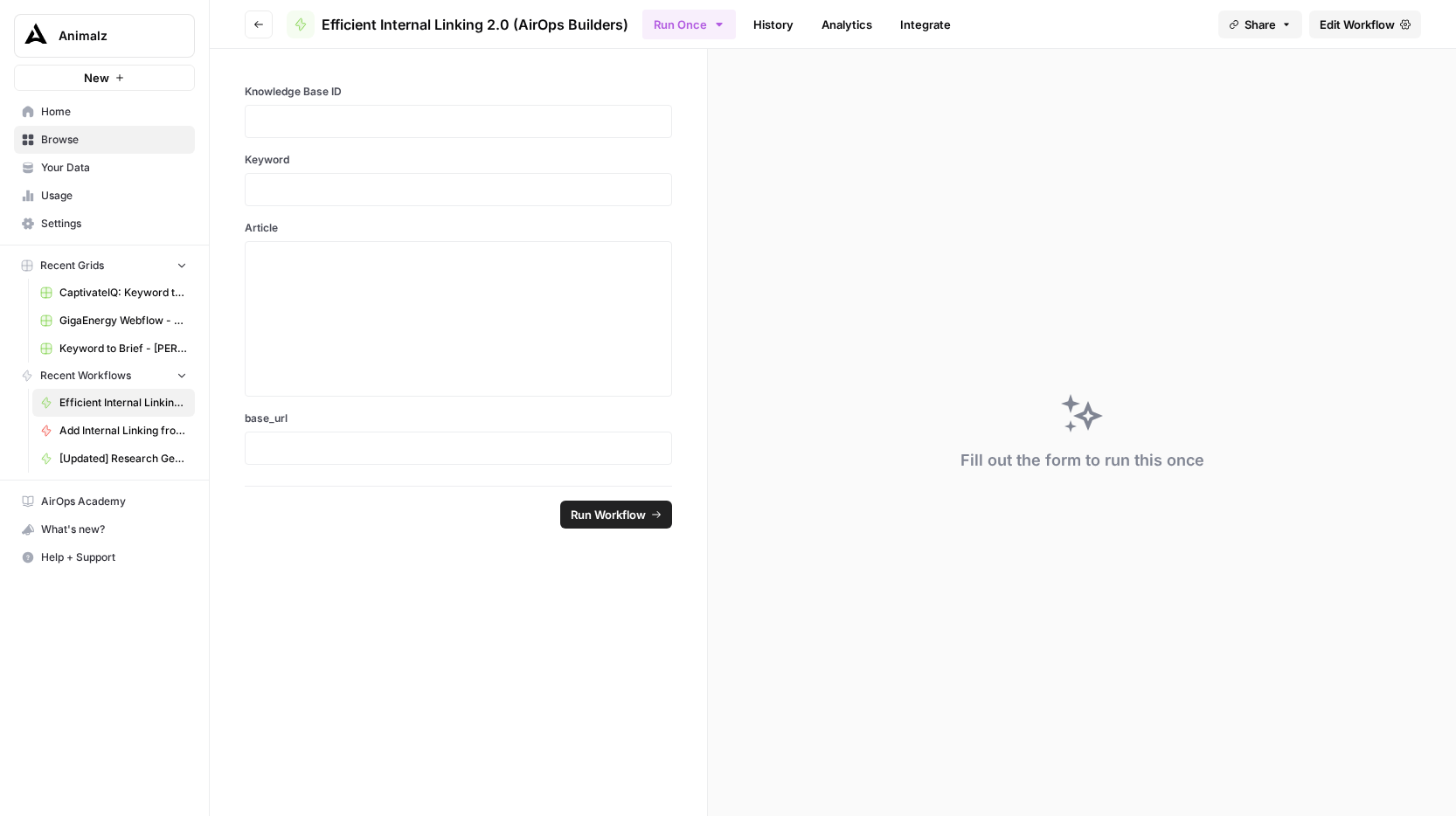
copy span "Efficient Internal Linking 2.0 (AirOps Builders)"
click at [264, 32] on button "Go back" at bounding box center [258, 25] width 28 height 28
click at [263, 27] on icon "button" at bounding box center [258, 25] width 11 height 11
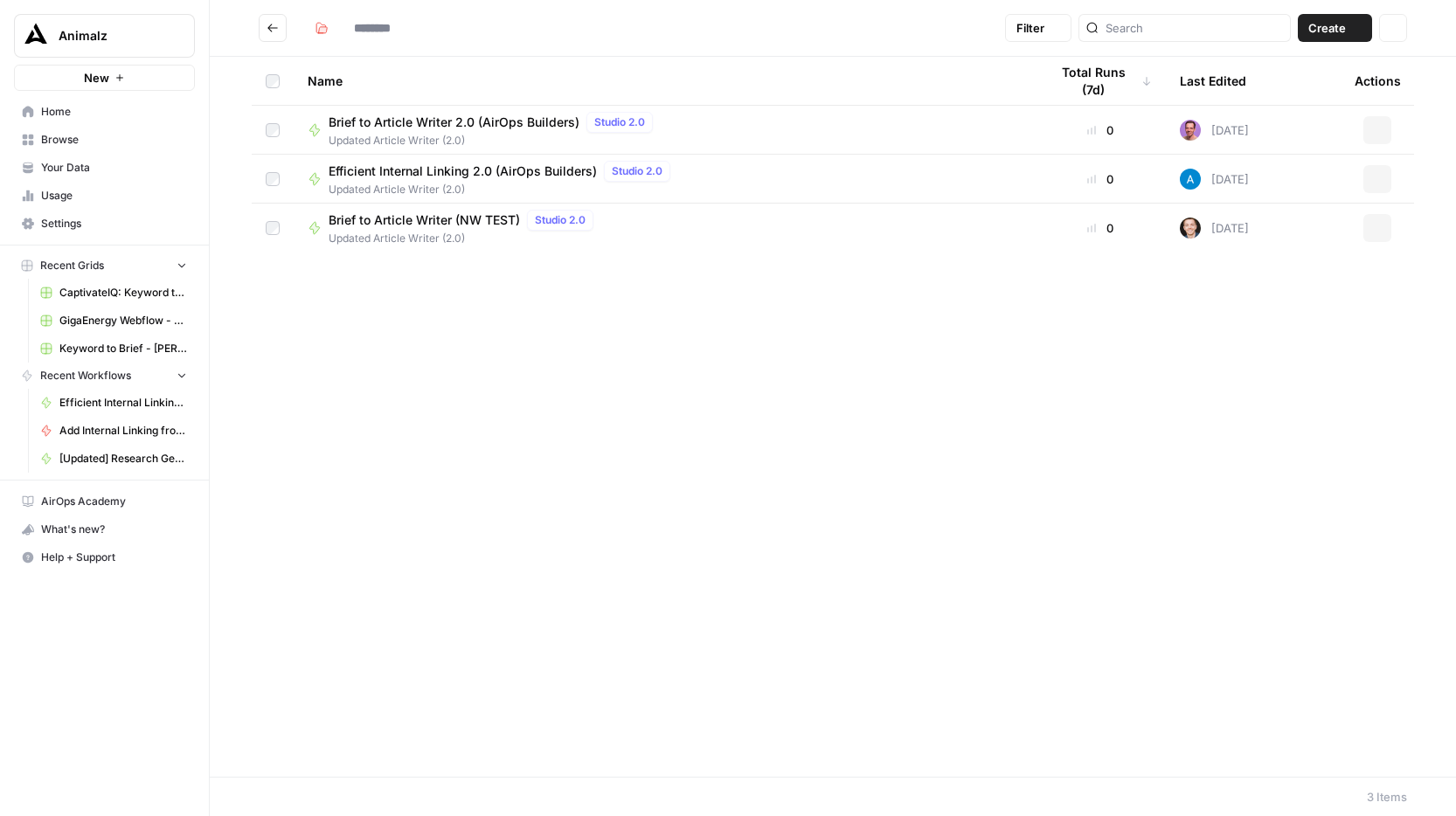
type input "**********"
click at [276, 27] on icon "Go back" at bounding box center [272, 28] width 12 height 12
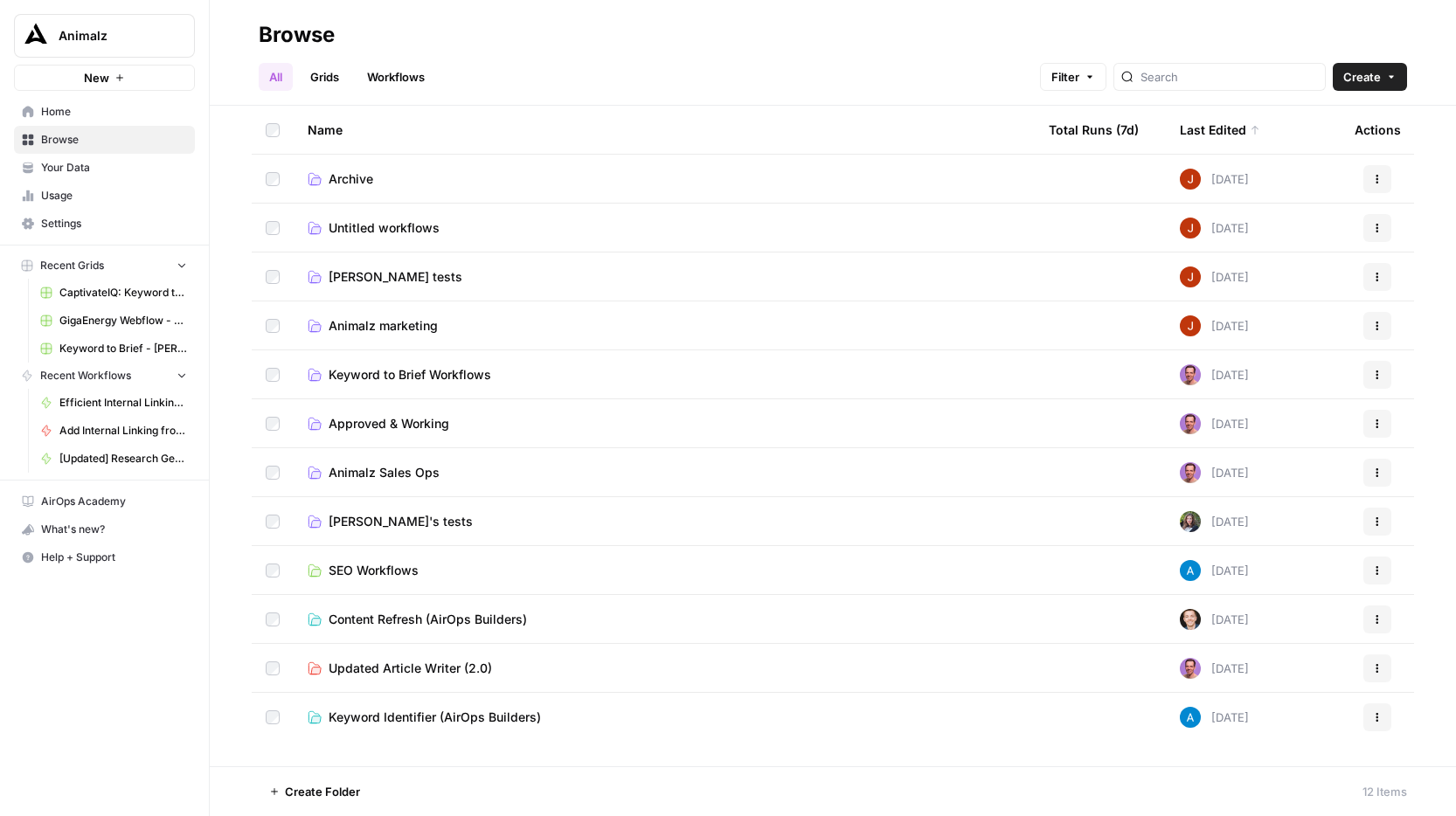
click at [433, 668] on span "Updated Article Writer (2.0)" at bounding box center [410, 668] width 163 height 18
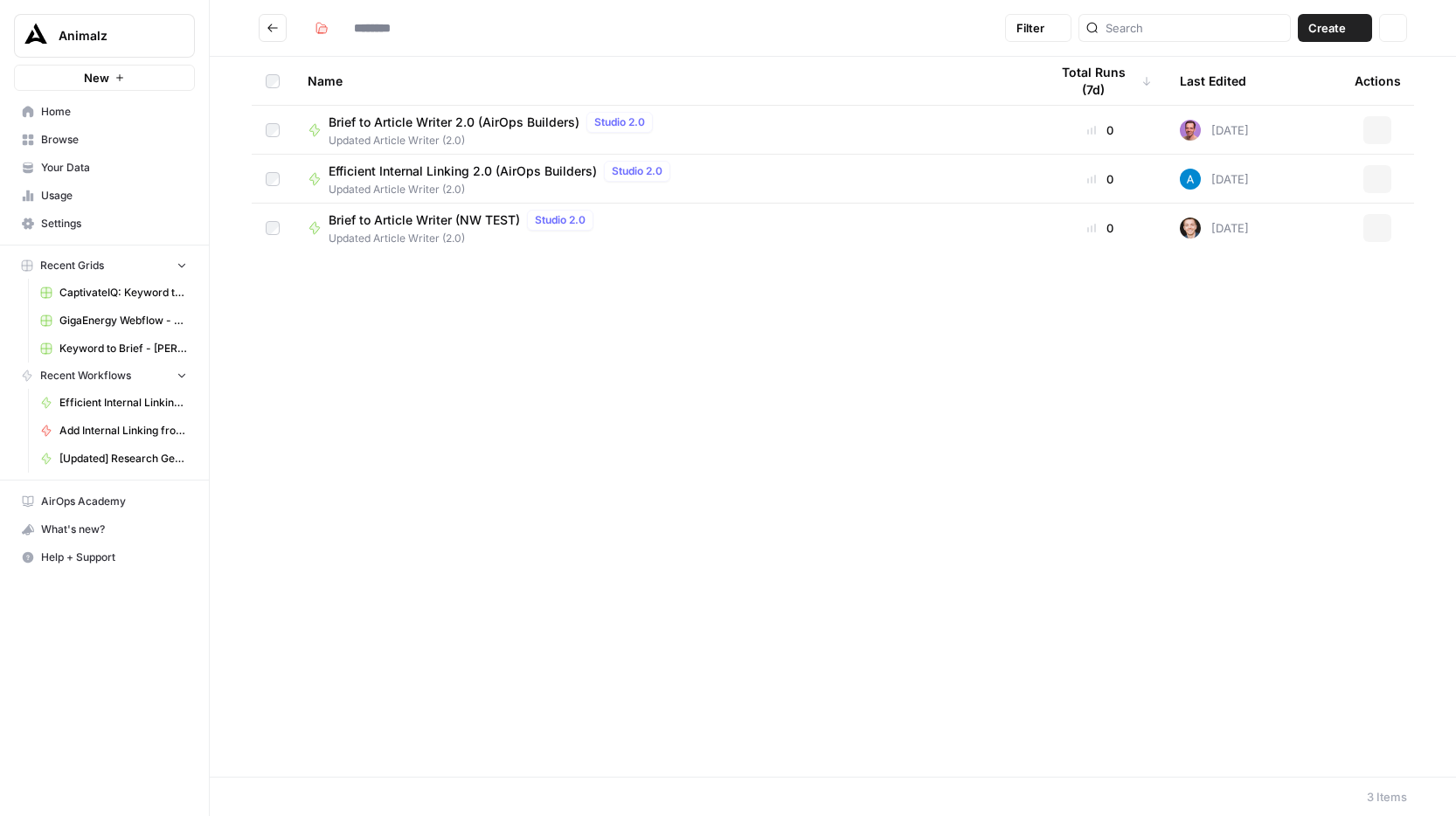
type input "**********"
click at [265, 34] on button "Go back" at bounding box center [272, 28] width 28 height 28
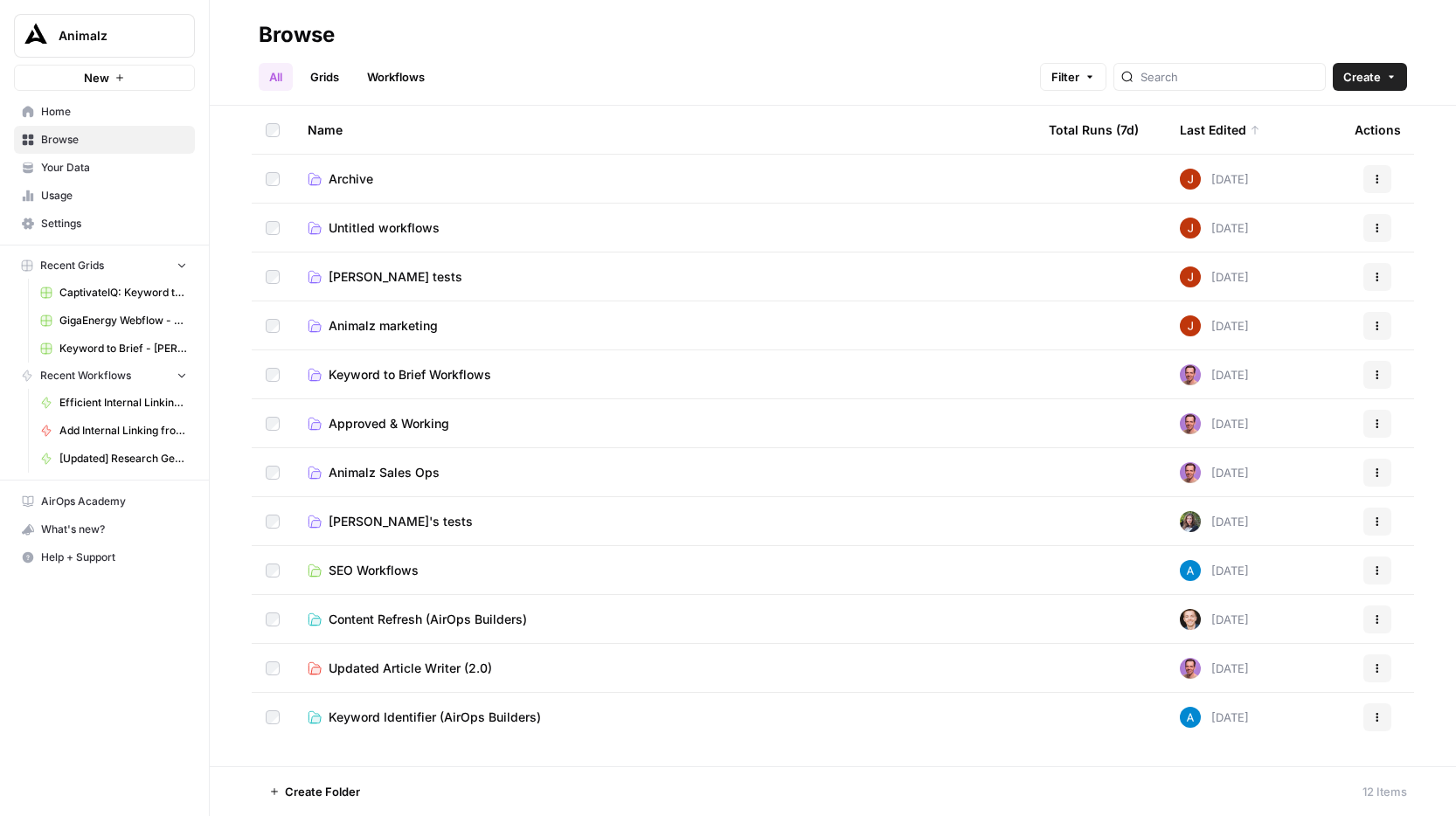
click at [493, 716] on span "Keyword Identifier (AirOps Builders)" at bounding box center [435, 717] width 213 height 18
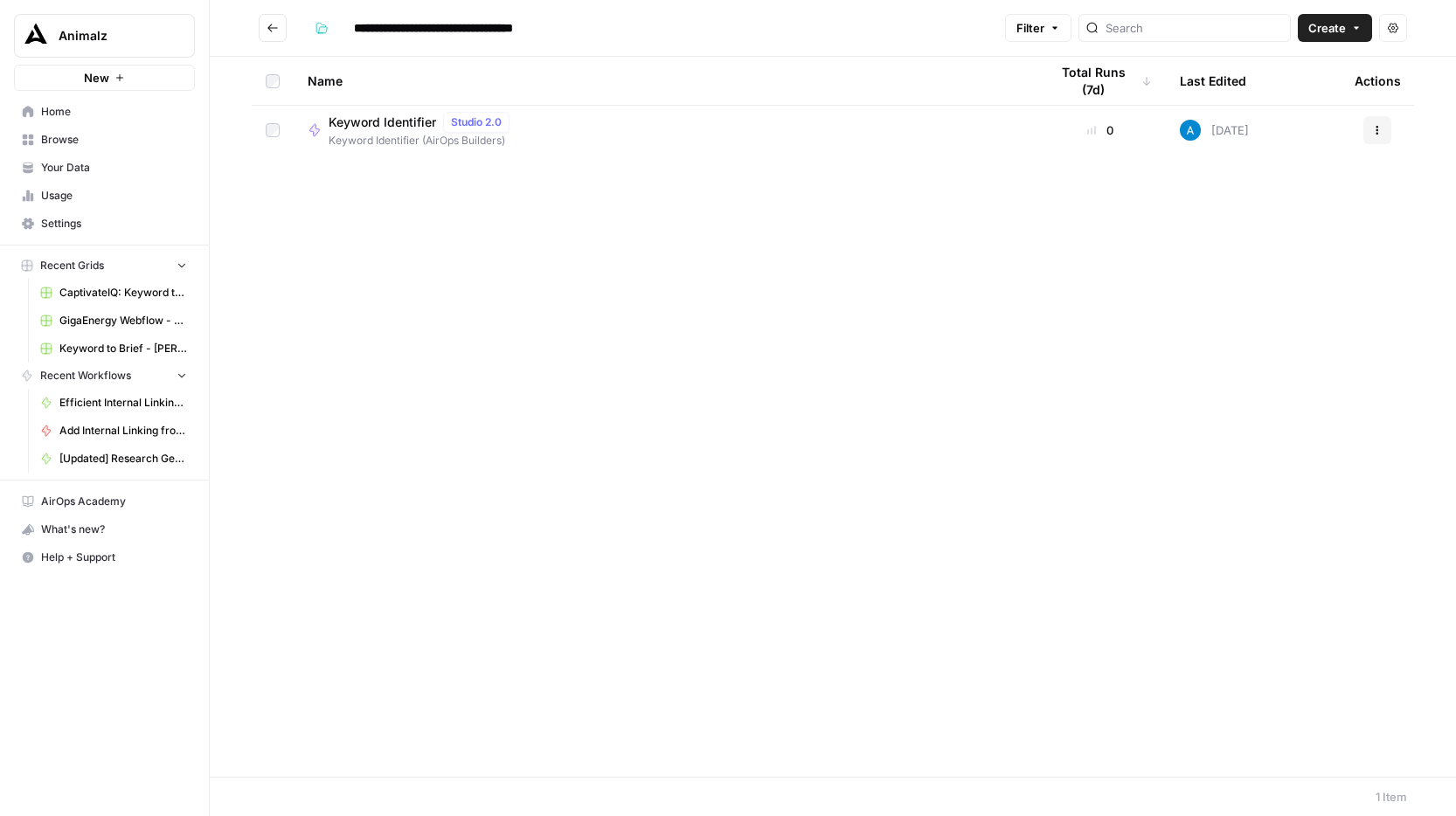
click at [373, 118] on span "Keyword Identifier" at bounding box center [382, 122] width 107 height 18
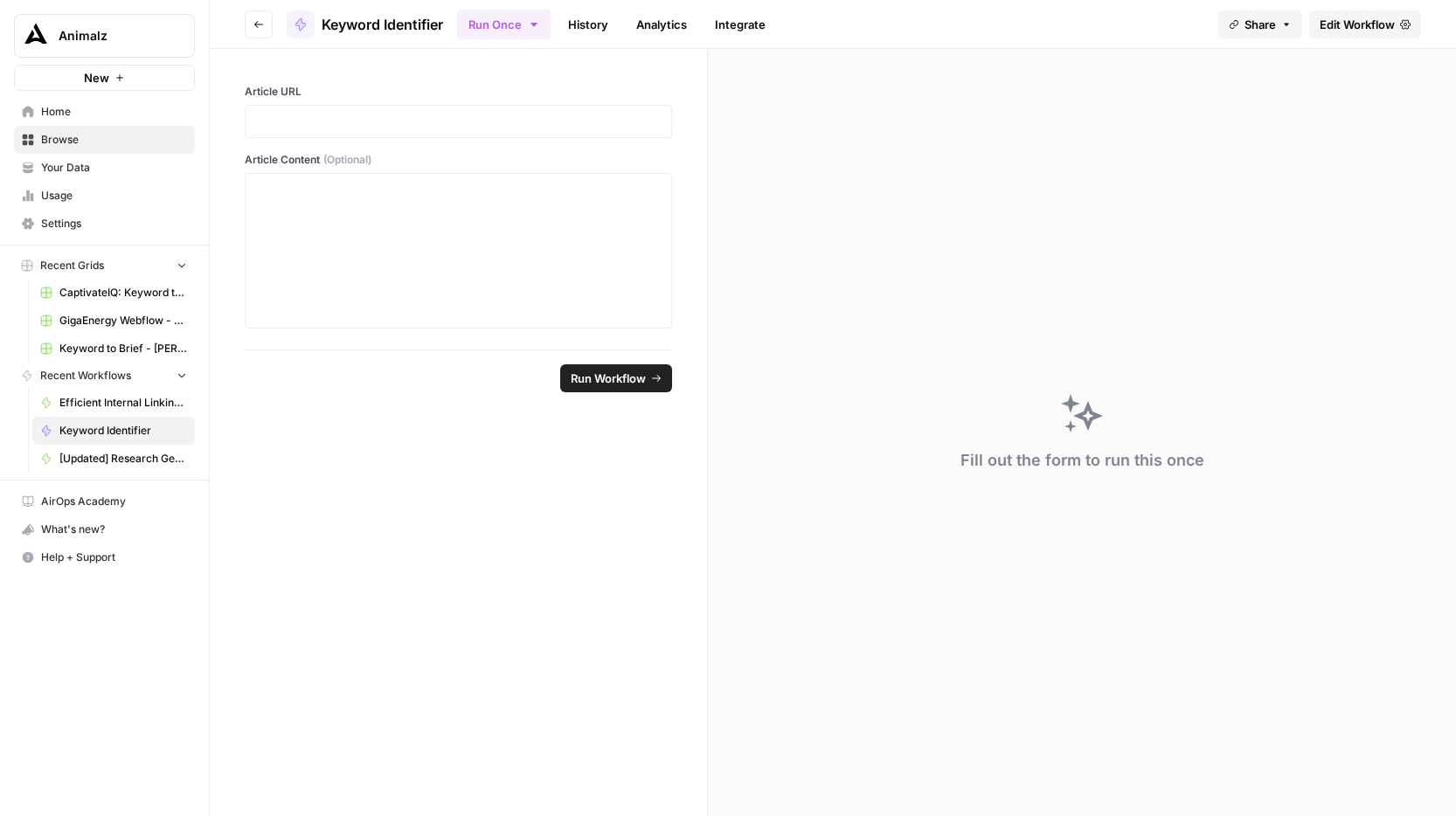
drag, startPoint x: 451, startPoint y: 22, endPoint x: 315, endPoint y: 21, distance: 136.0
click at [315, 21] on header "Go back Keyword Identifier Run Once History Analytics Integrate Share Edit Work…" at bounding box center [833, 25] width 1246 height 49
click at [258, 27] on icon "button" at bounding box center [258, 25] width 11 height 11
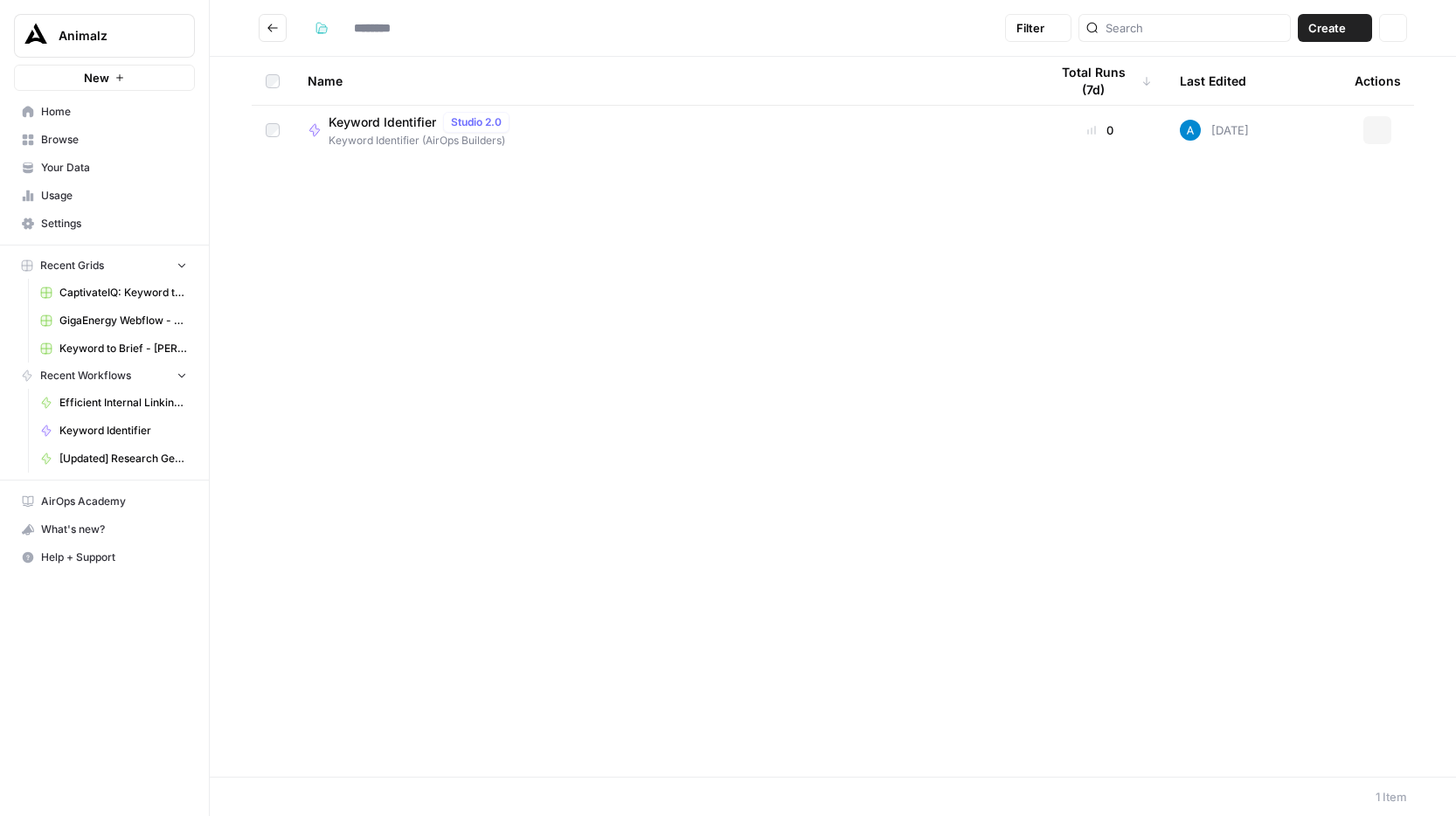
type input "**********"
click at [266, 30] on icon "Go back" at bounding box center [272, 28] width 12 height 12
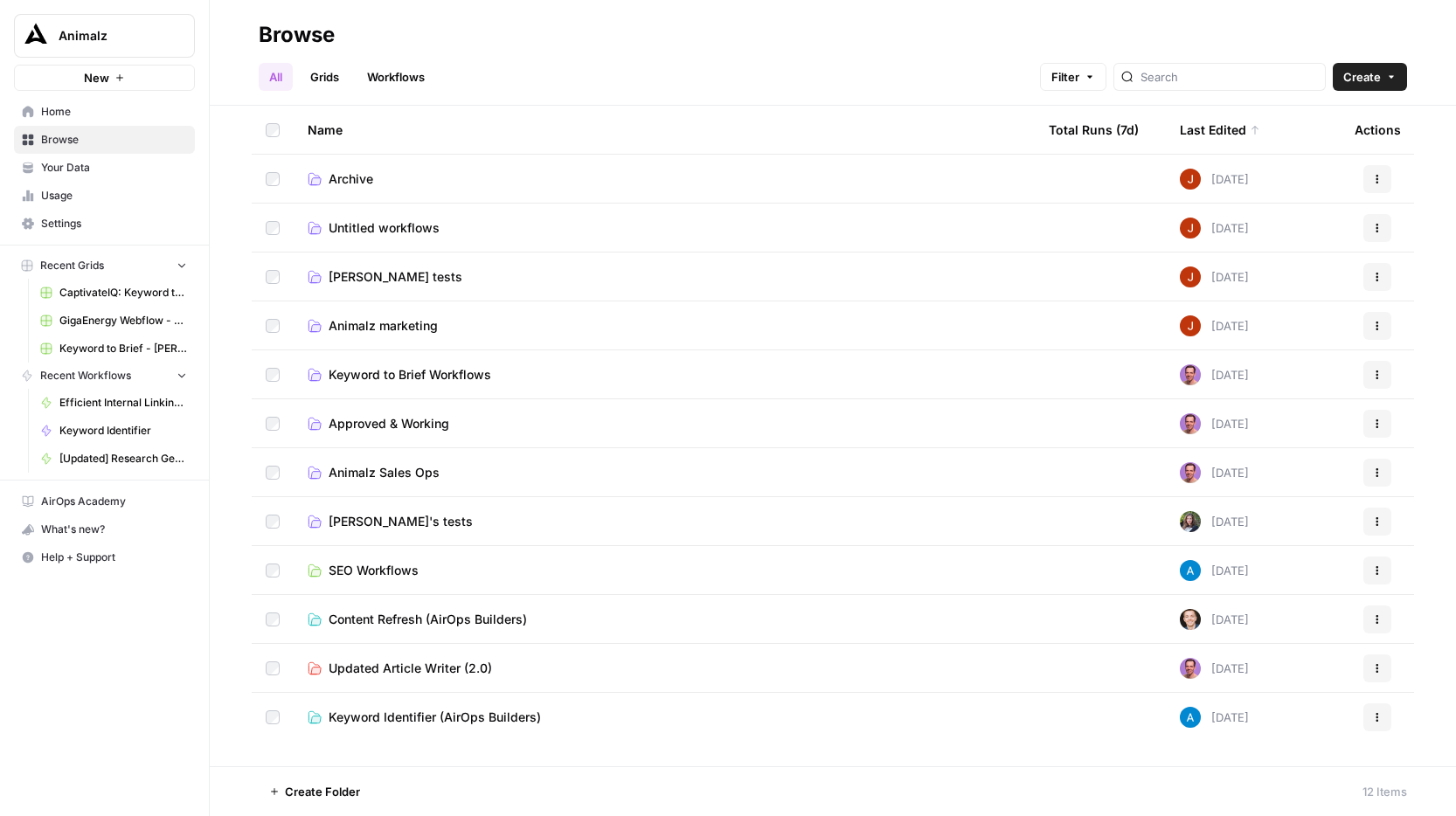
click at [345, 185] on span "Archive" at bounding box center [351, 179] width 45 height 18
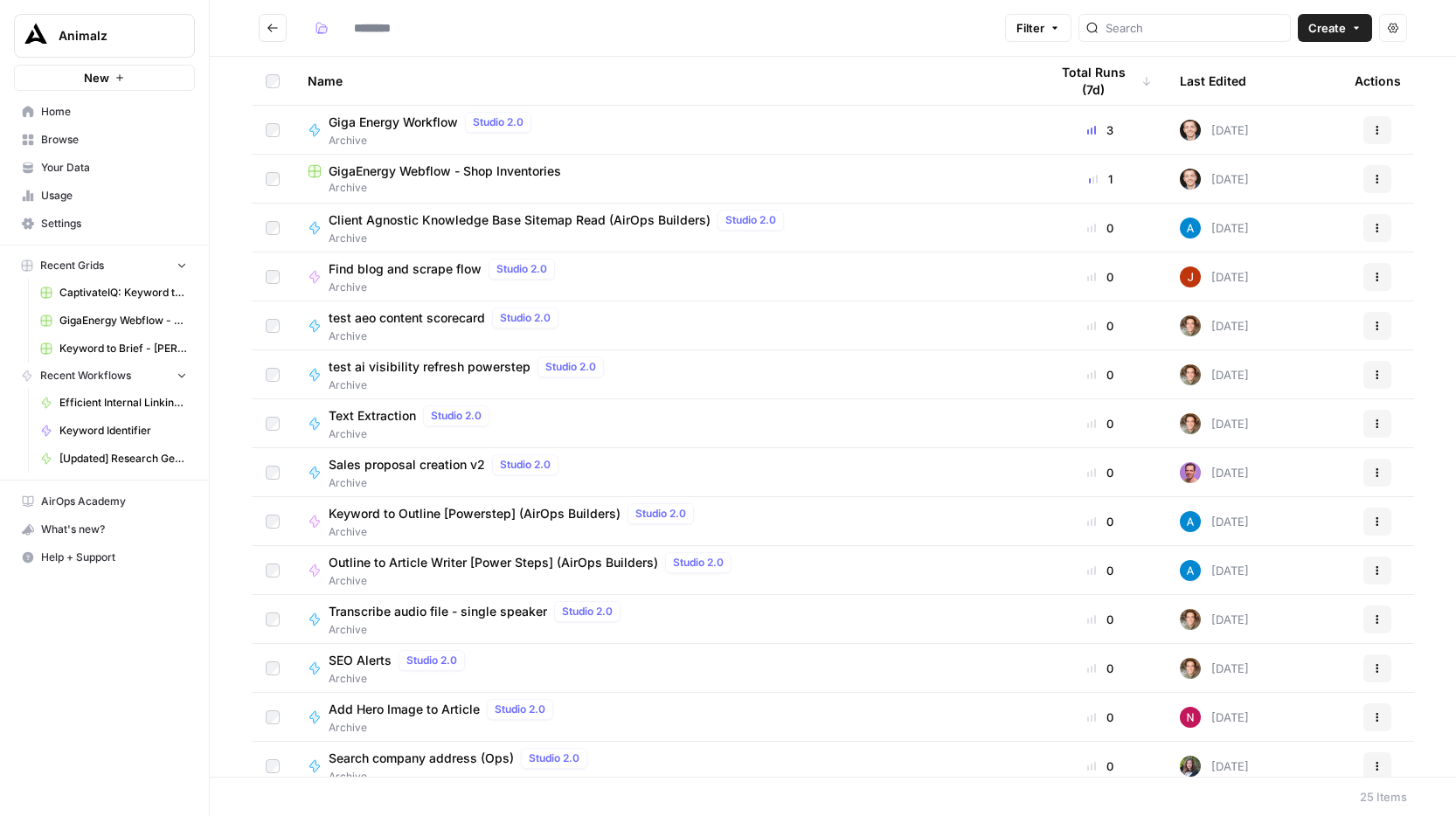
type input "*******"
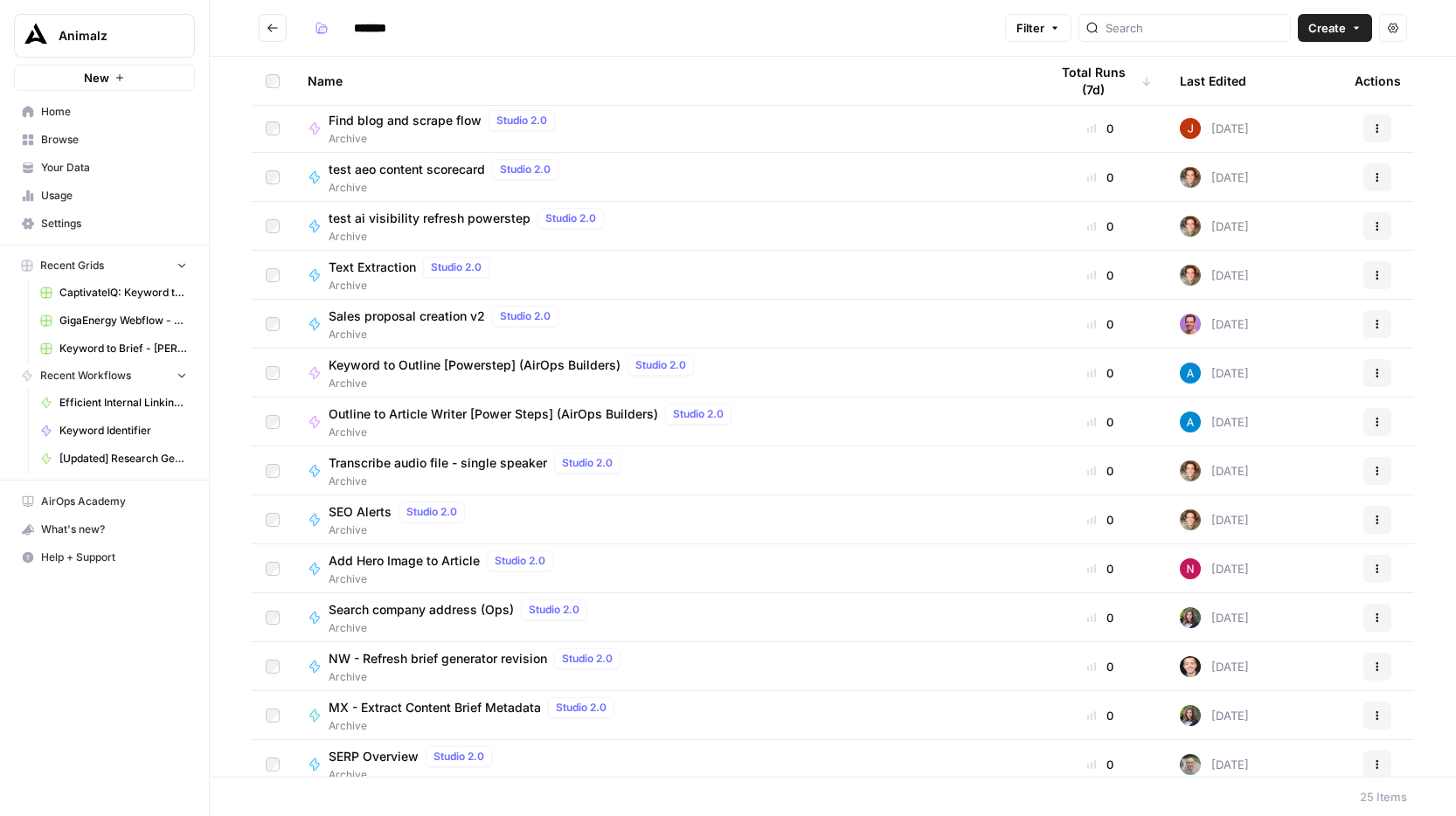
scroll to position [552, 0]
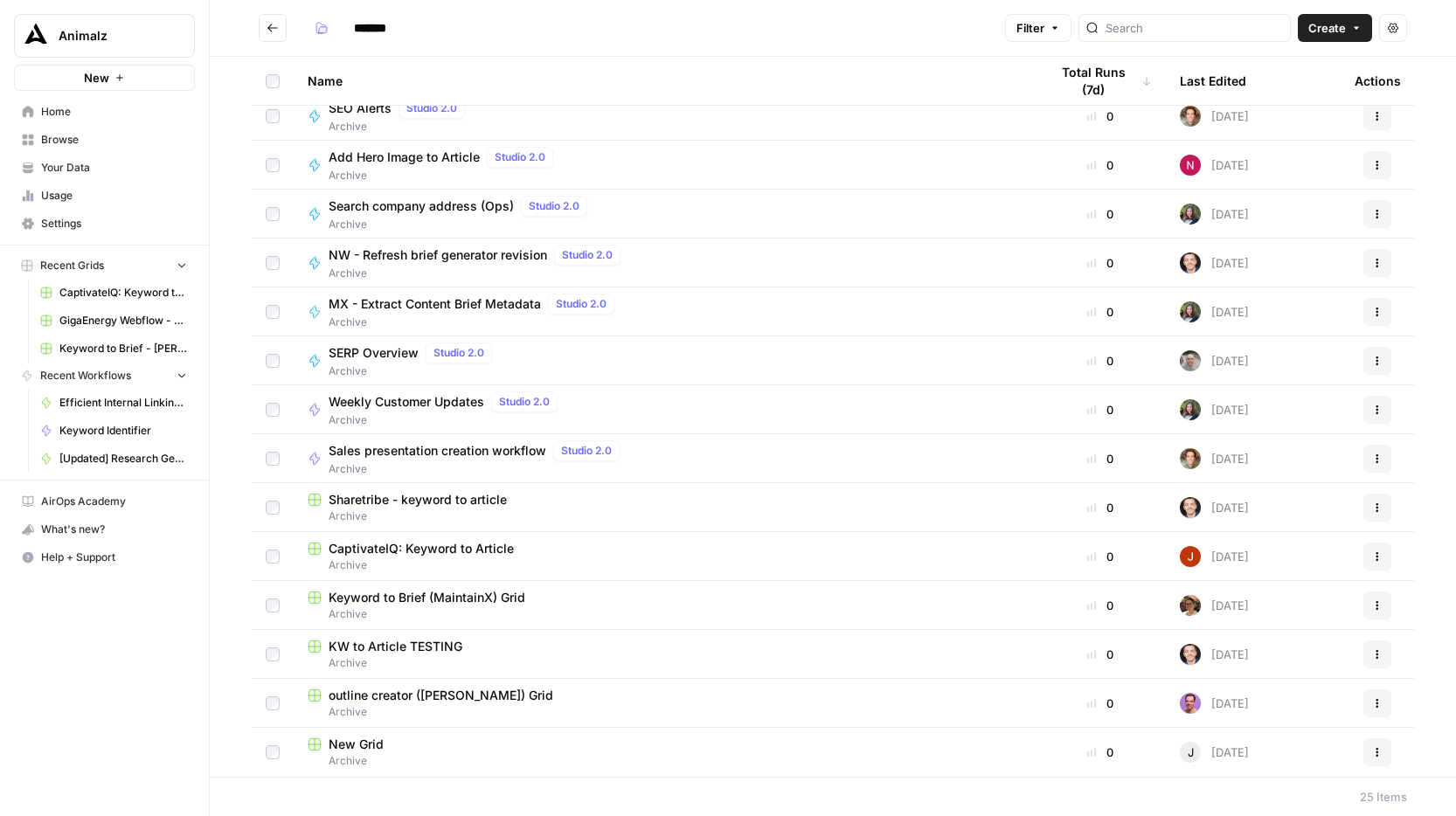
click at [277, 30] on icon "Go back" at bounding box center [272, 28] width 12 height 12
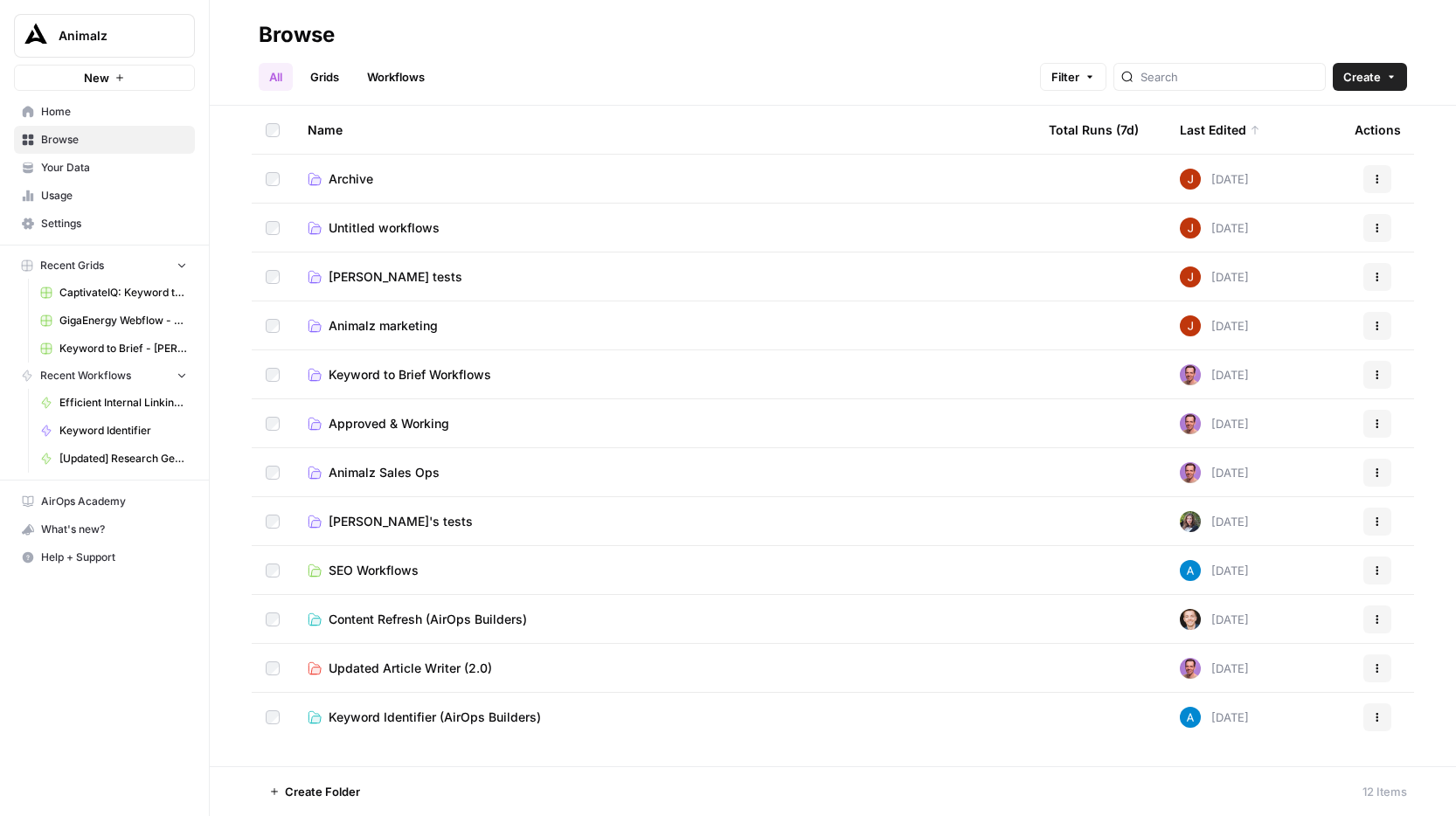
click at [387, 220] on span "Untitled workflows" at bounding box center [384, 228] width 111 height 18
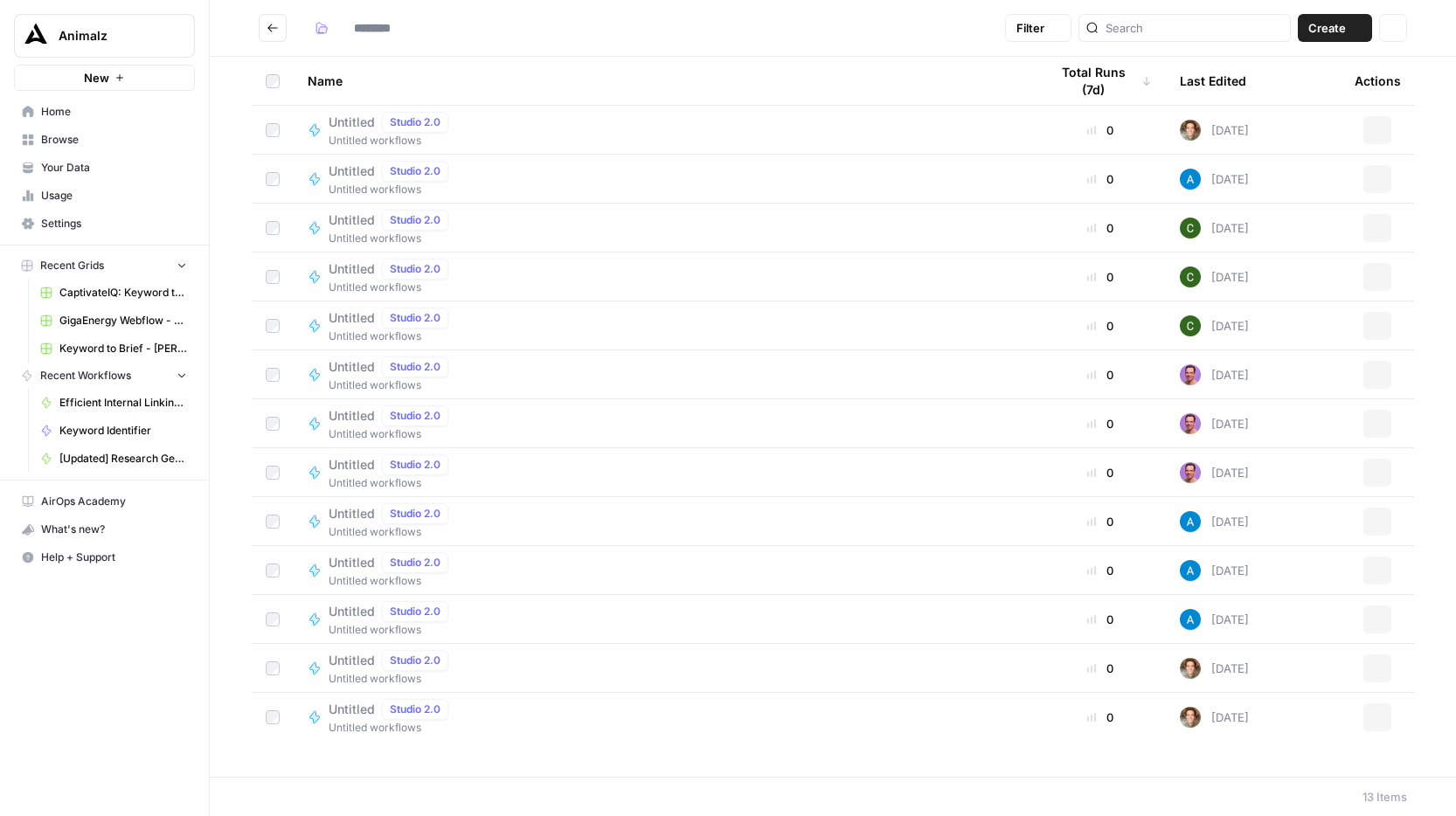
type input "**********"
click at [347, 516] on span "Untitled" at bounding box center [351, 514] width 47 height 18
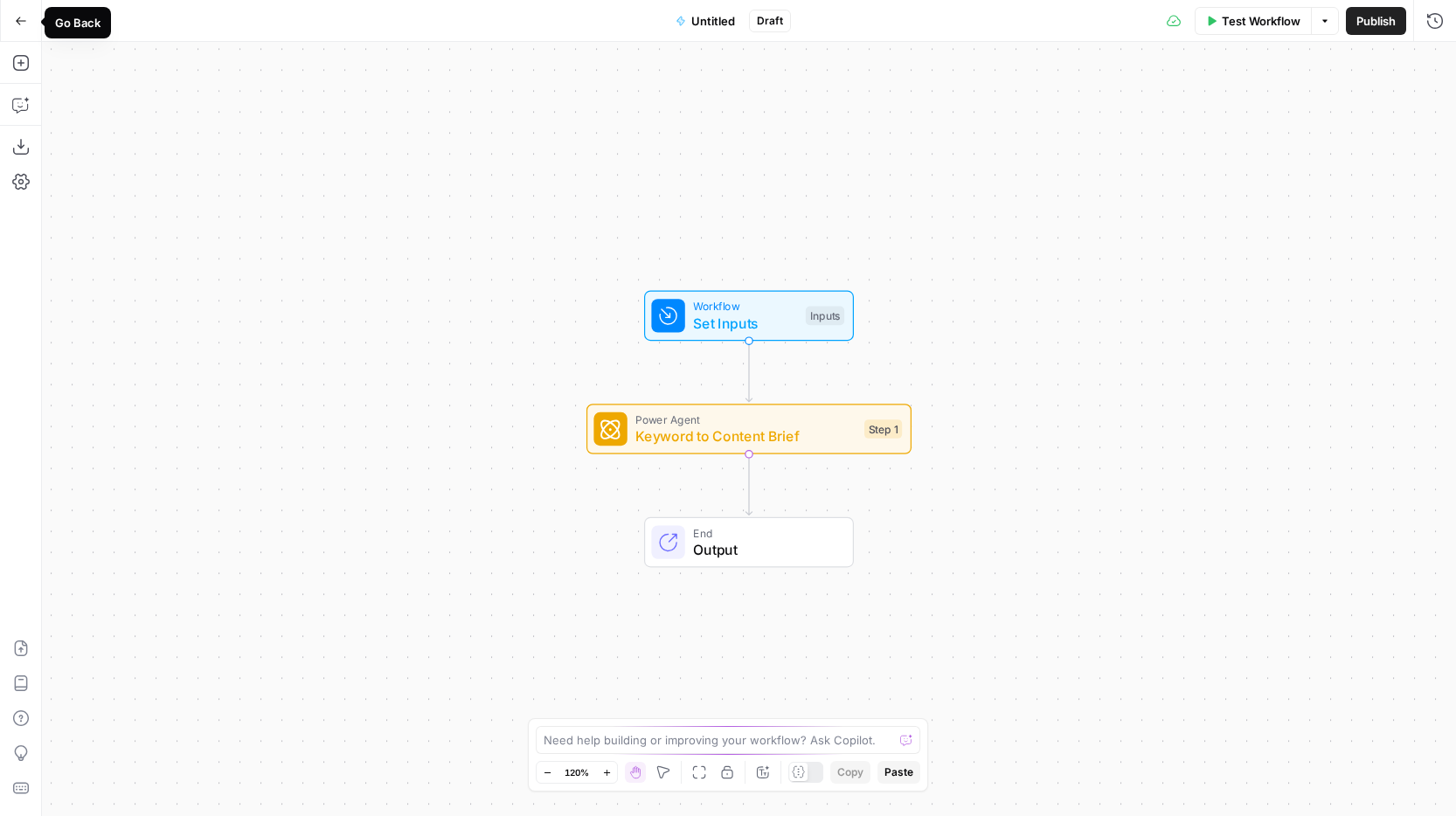
click at [22, 23] on icon "button" at bounding box center [21, 21] width 12 height 12
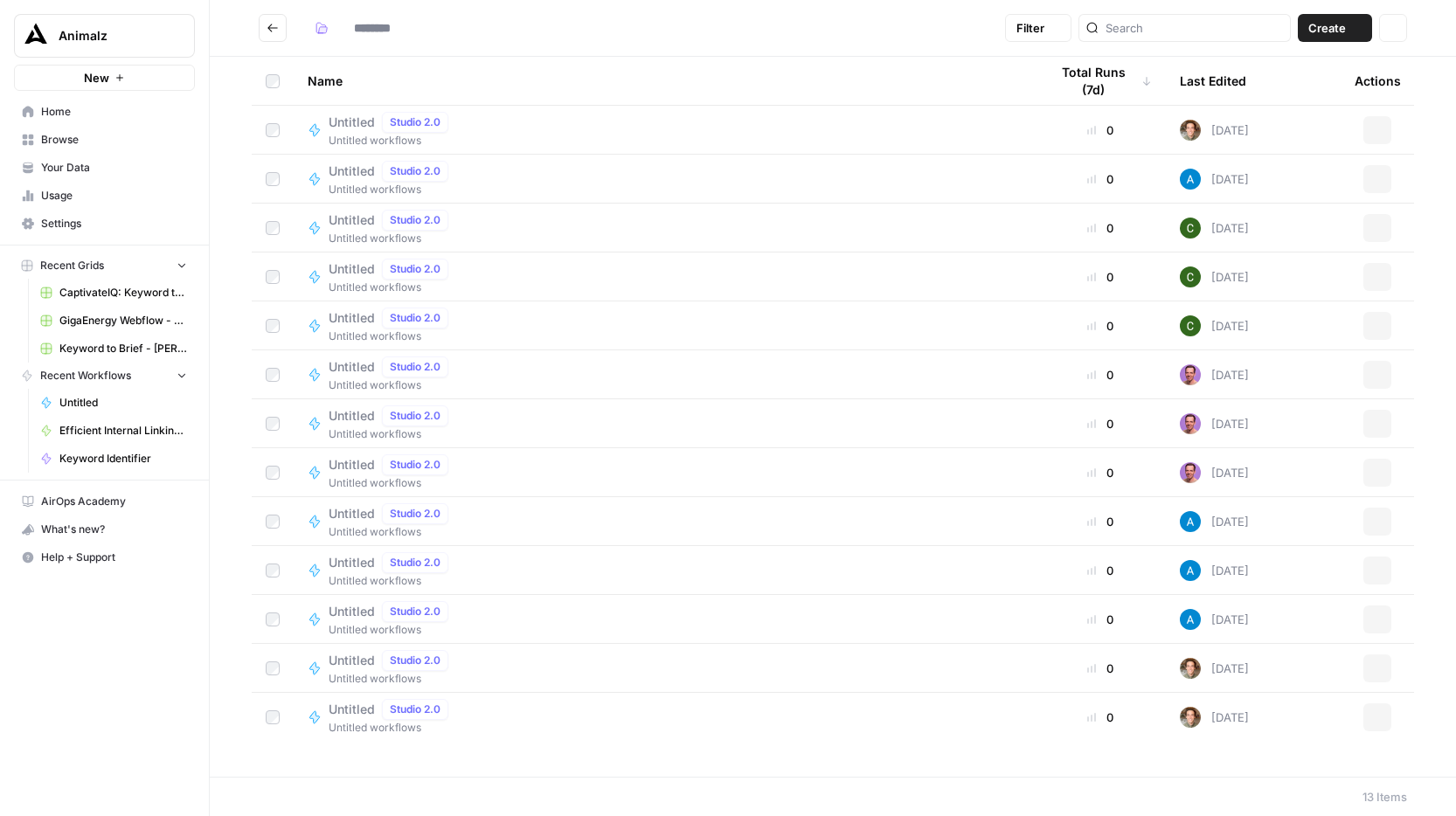
type input "**********"
click at [362, 612] on span "Untitled" at bounding box center [351, 611] width 47 height 18
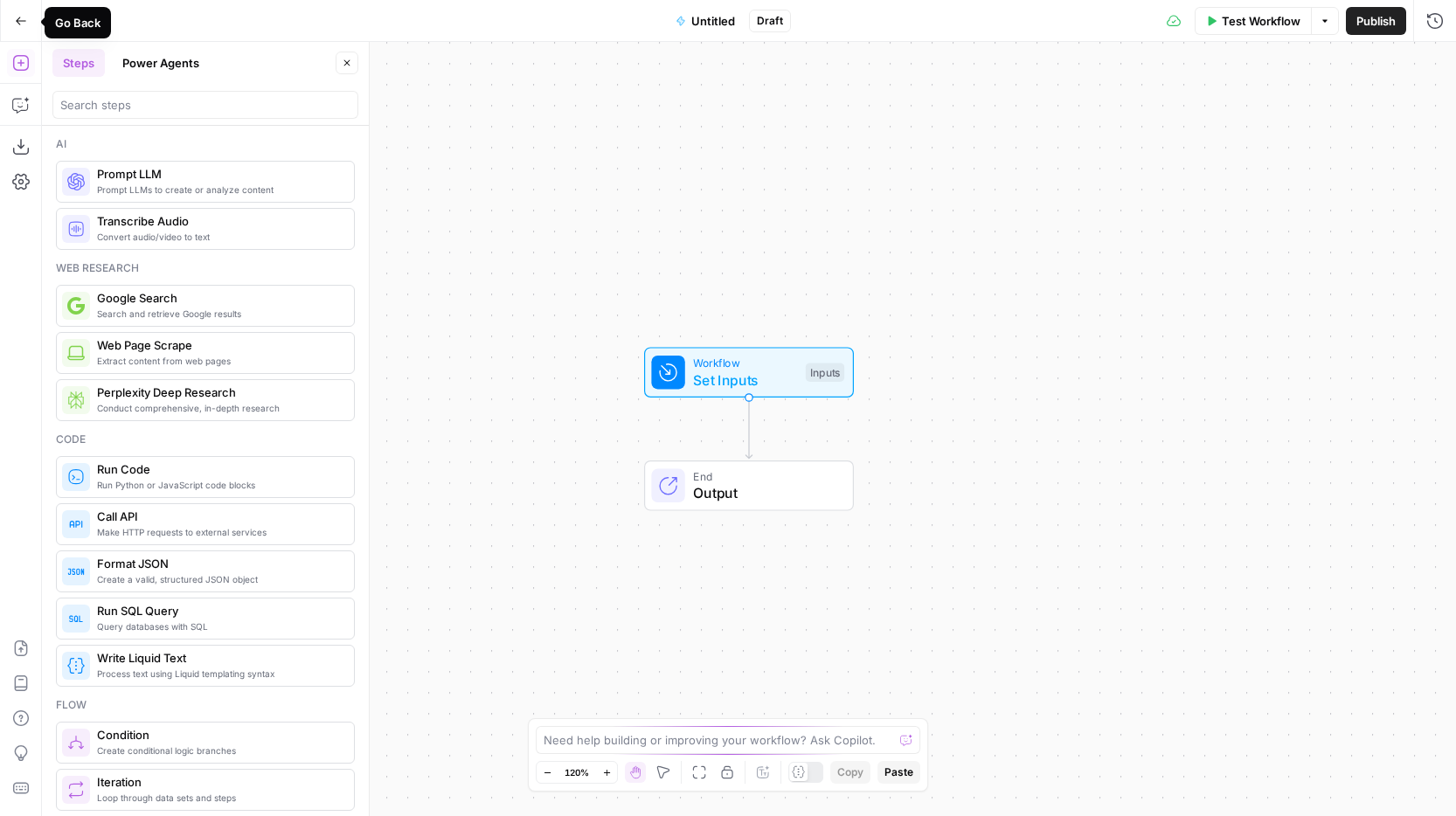
click at [35, 20] on button "Go Back" at bounding box center [21, 21] width 32 height 32
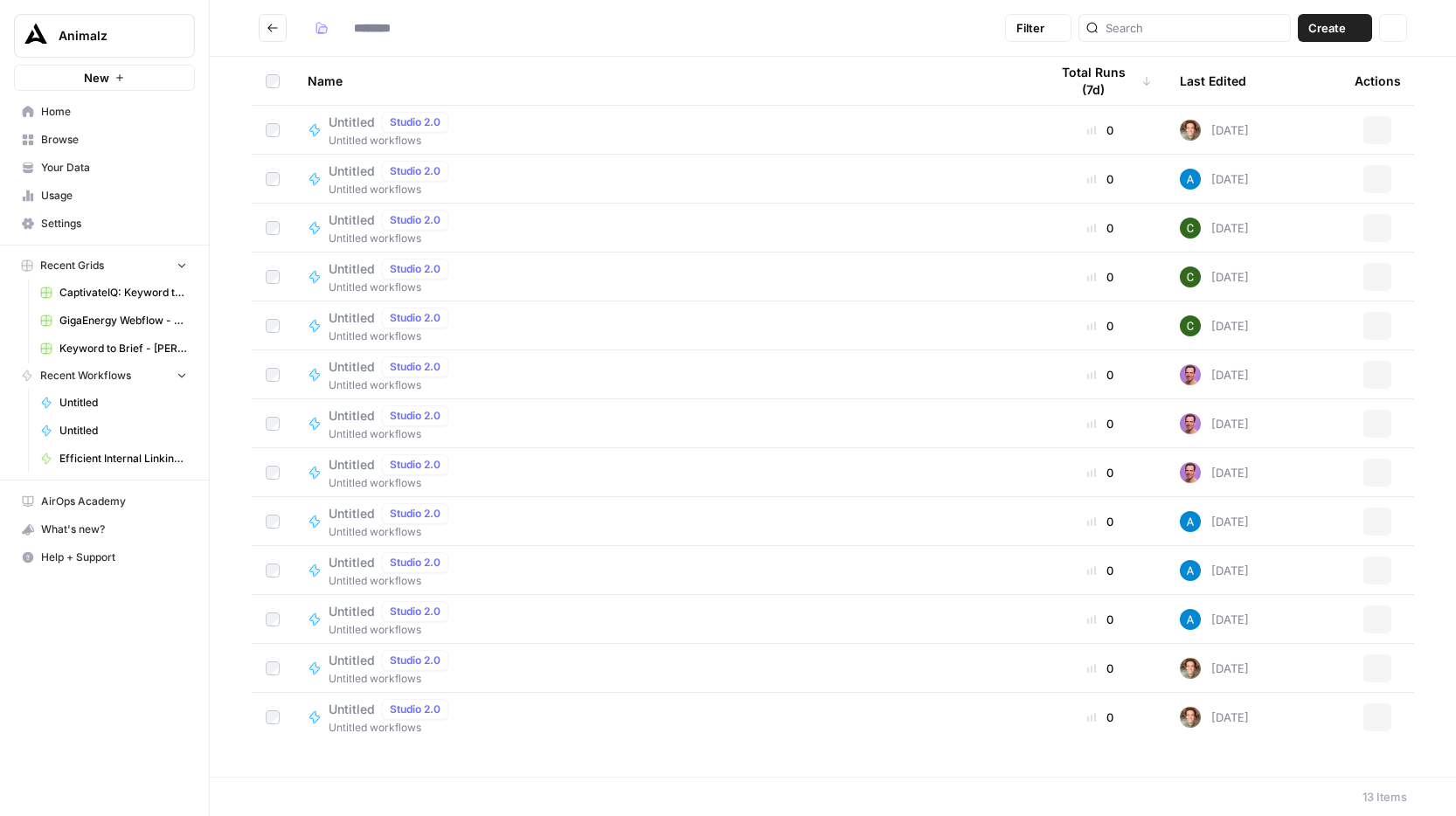
type input "**********"
click at [271, 26] on icon "Go back" at bounding box center [272, 28] width 12 height 12
